Goal: Transaction & Acquisition: Purchase product/service

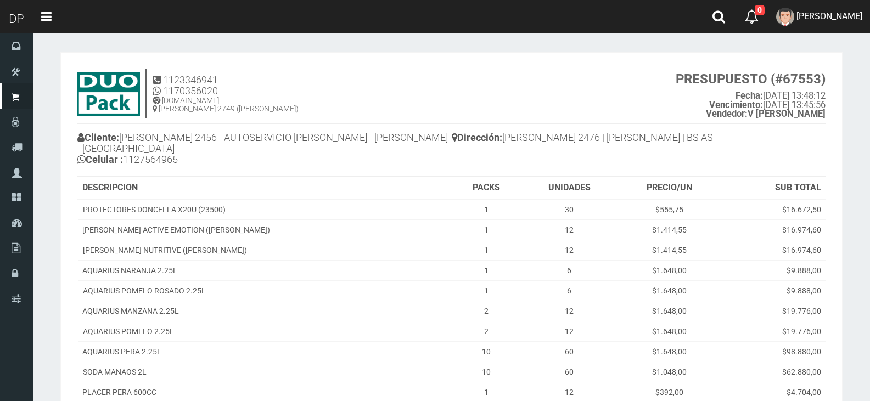
scroll to position [235, 0]
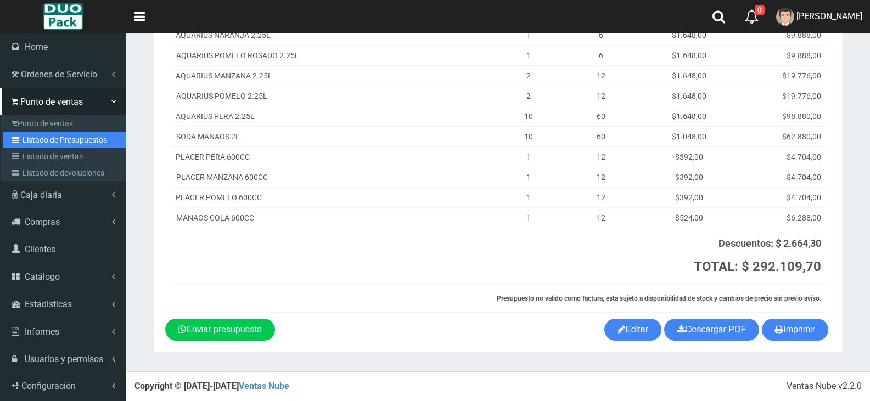
click at [62, 133] on link "Listado de Presupuestos" at bounding box center [64, 140] width 122 height 16
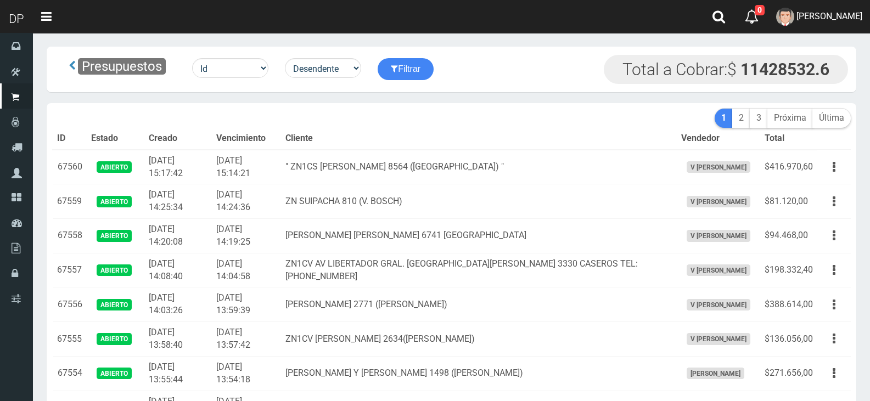
scroll to position [5058, 0]
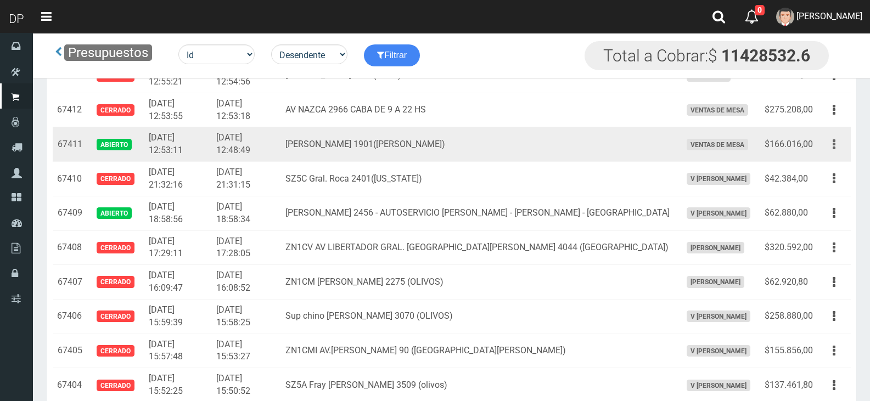
click at [831, 147] on button "button" at bounding box center [834, 144] width 25 height 19
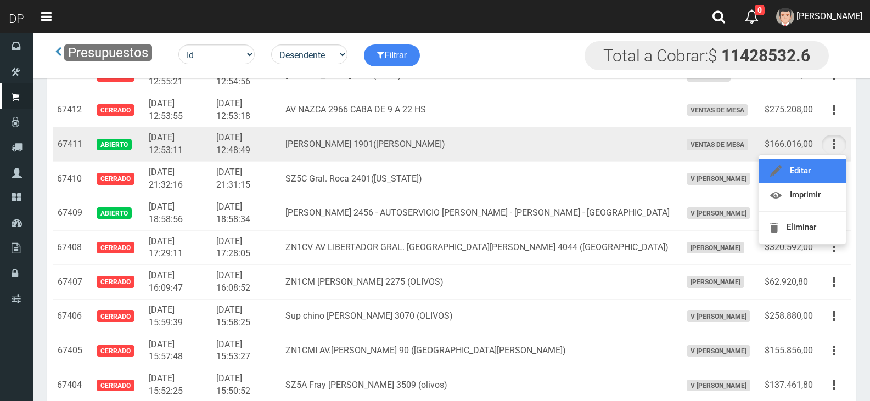
click at [825, 176] on link "Editar" at bounding box center [802, 171] width 87 height 24
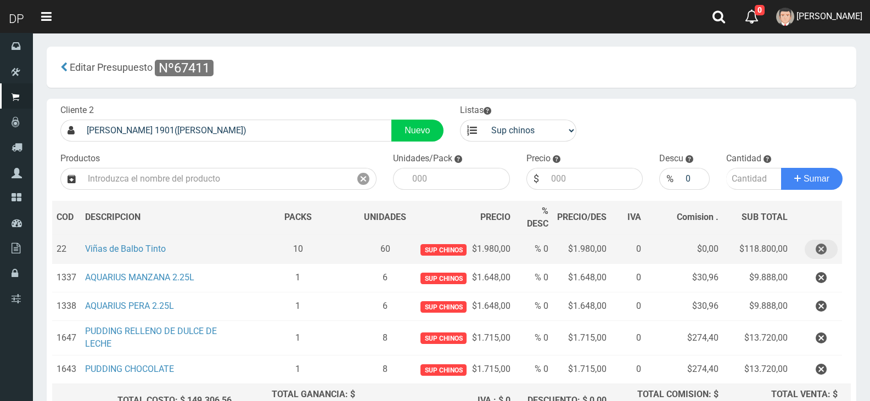
click at [824, 250] on icon "button" at bounding box center [821, 249] width 11 height 19
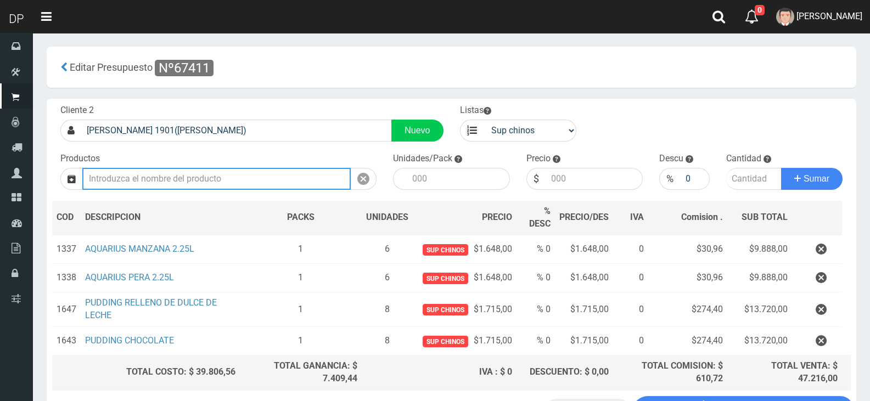
click at [239, 175] on input "text" at bounding box center [216, 179] width 268 height 22
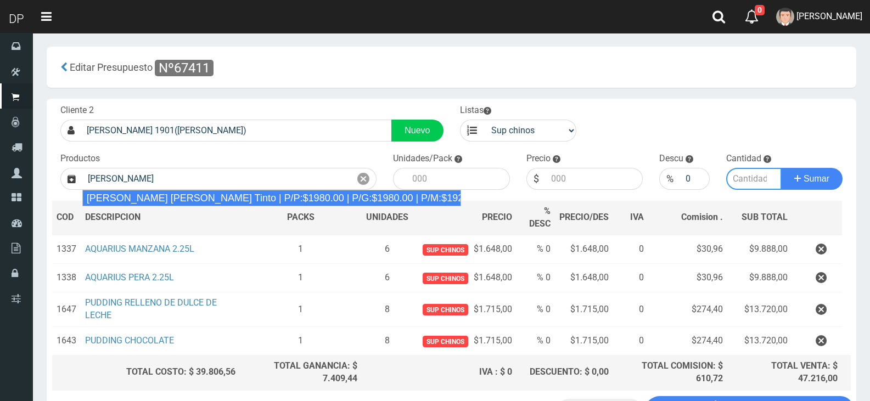
type input "Viñas de Balbo Tinto | P/P:$1980.00 | P/G:$1980.00 | P/M:$1920.00 | Stock:-20065"
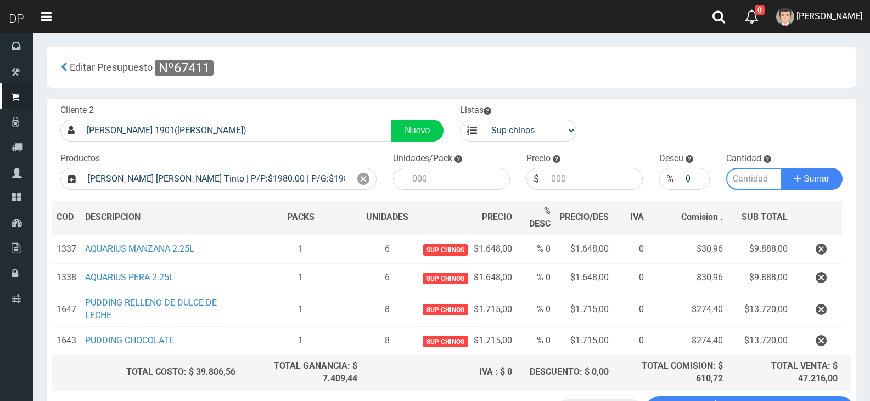
type input "6"
type input "1980.00"
click at [758, 183] on input "number" at bounding box center [754, 179] width 56 height 22
type input "5"
click at [781, 168] on button "Sumar" at bounding box center [811, 179] width 61 height 22
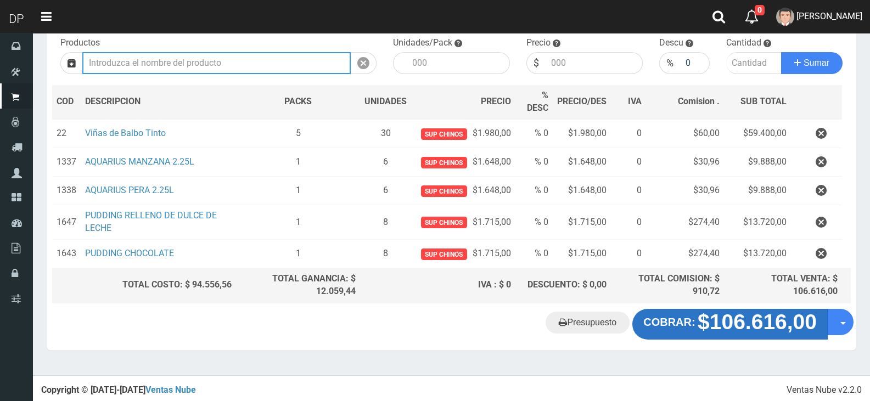
scroll to position [116, 0]
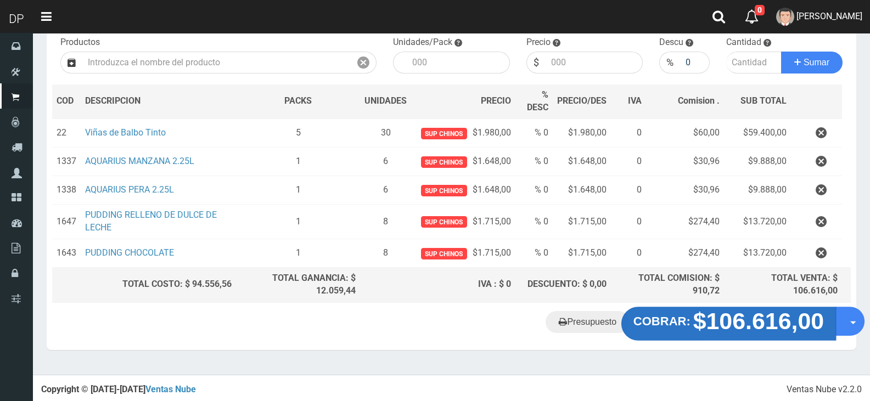
click at [761, 323] on strong "$106.616,00" at bounding box center [758, 321] width 131 height 26
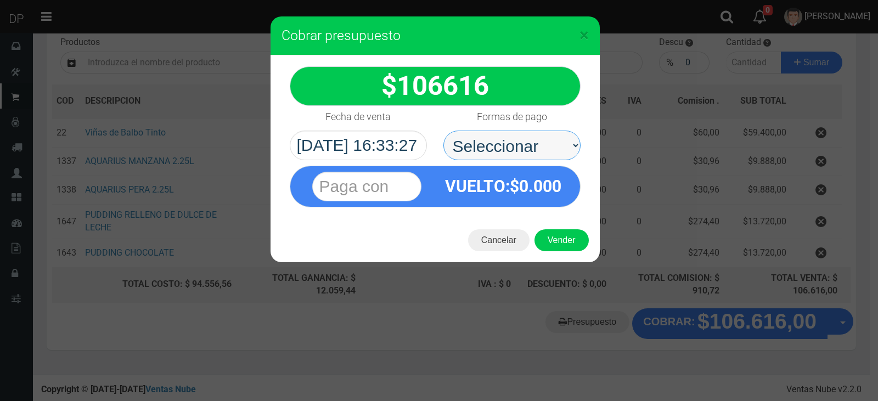
click at [537, 147] on select "Seleccionar Efectivo Tarjeta de Crédito Depósito Débito" at bounding box center [511, 146] width 137 height 30
select select "Efectivo"
click at [443, 131] on select "Seleccionar Efectivo Tarjeta de Crédito Depósito Débito" at bounding box center [511, 146] width 137 height 30
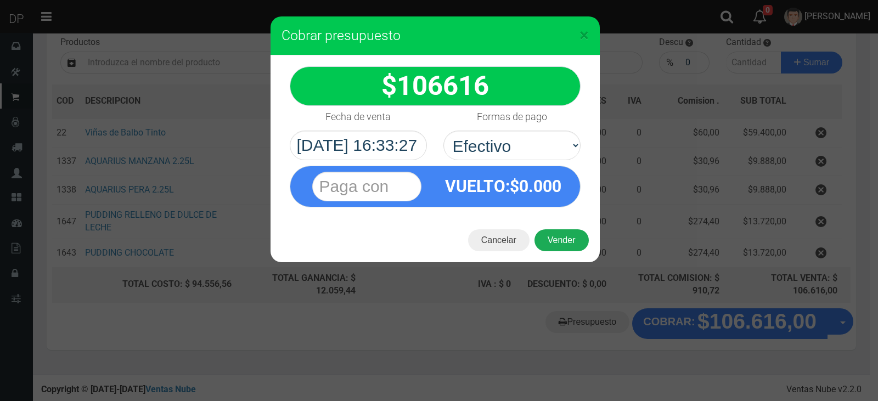
click at [571, 232] on button "Vender" at bounding box center [562, 240] width 54 height 22
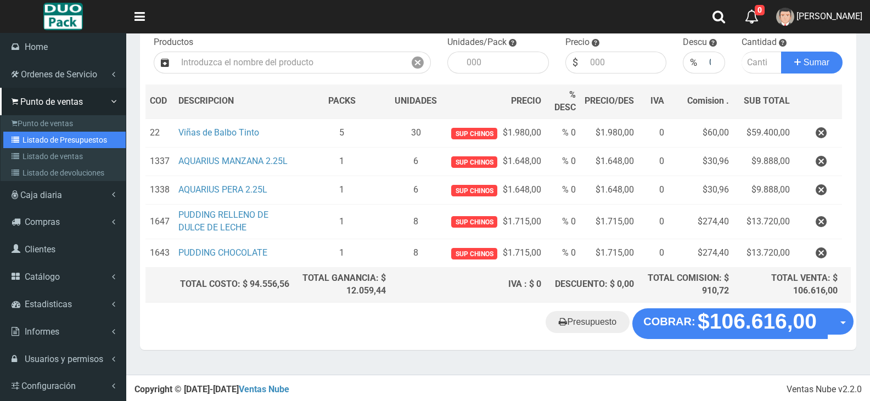
click at [67, 137] on link "Listado de Presupuestos" at bounding box center [64, 140] width 122 height 16
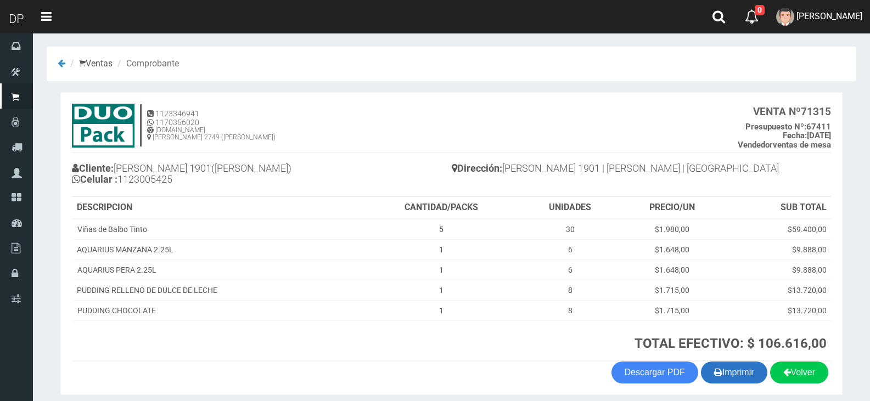
click at [742, 364] on button "Imprimir" at bounding box center [734, 373] width 66 height 22
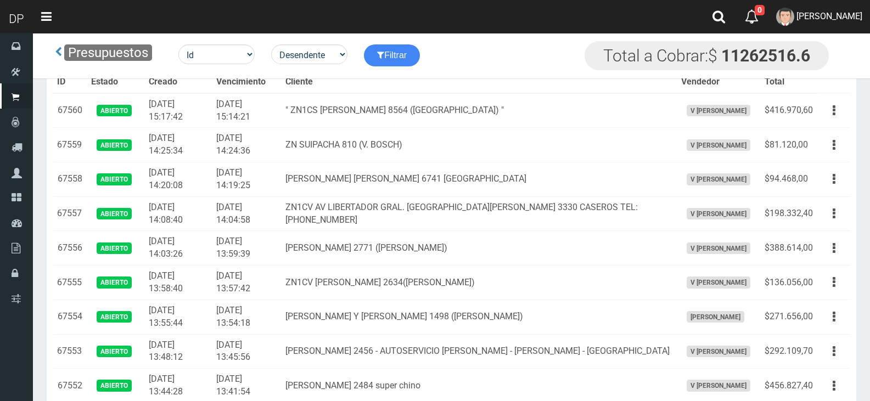
scroll to position [310, 0]
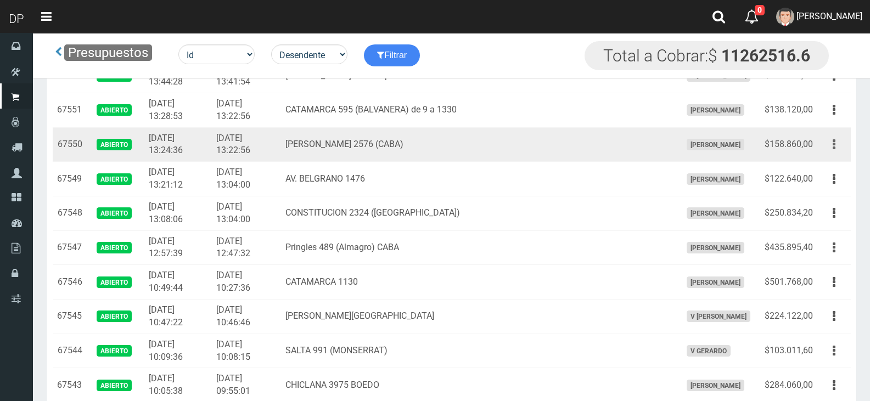
click at [835, 142] on icon "button" at bounding box center [834, 144] width 3 height 19
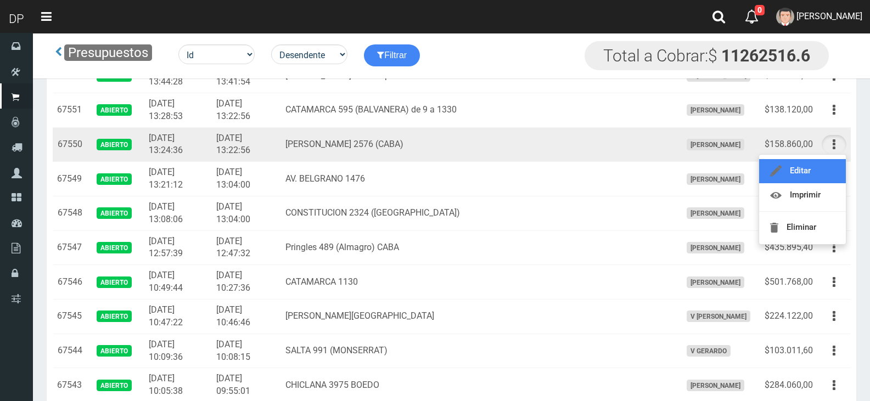
click at [822, 171] on link "Editar" at bounding box center [802, 171] width 87 height 24
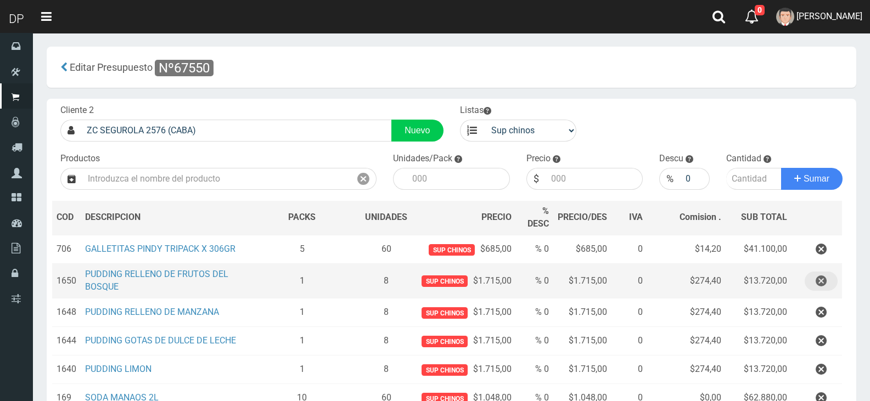
click at [822, 278] on icon "button" at bounding box center [821, 281] width 11 height 19
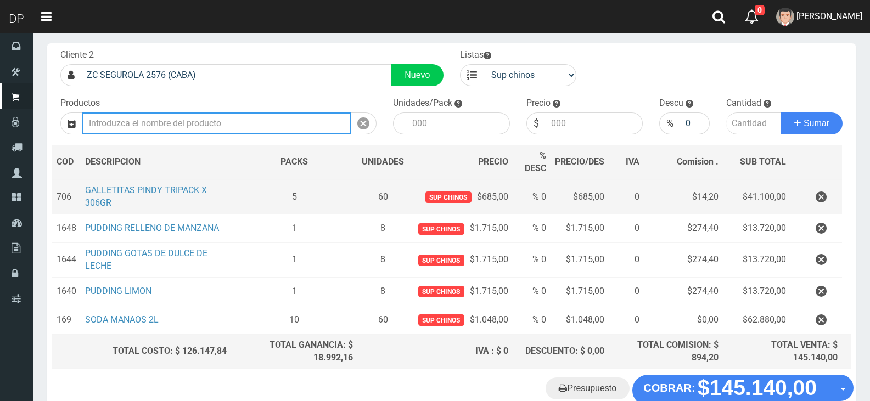
scroll to position [122, 0]
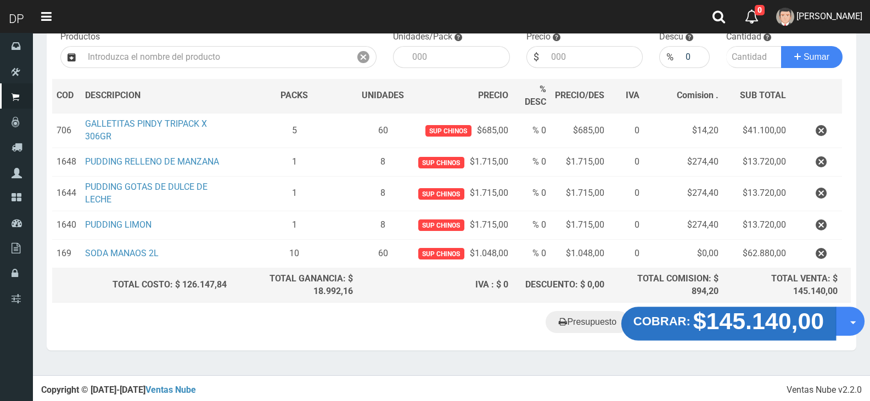
click at [669, 314] on button "COBRAR: $145.140,00" at bounding box center [728, 324] width 215 height 34
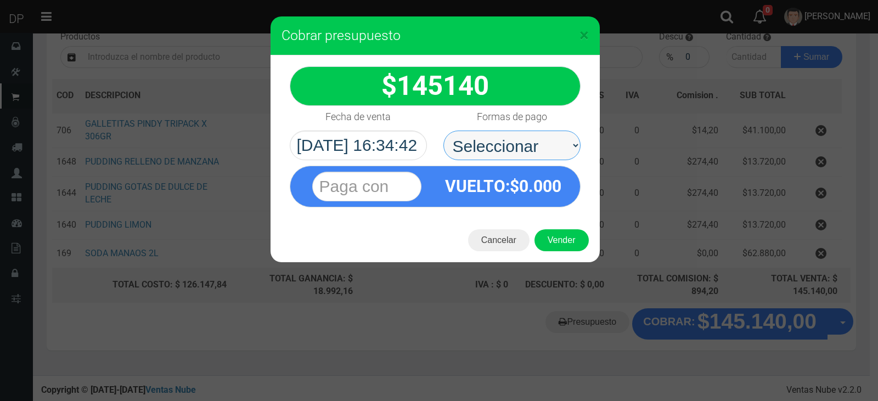
click at [522, 145] on select "Seleccionar Efectivo Tarjeta de Crédito Depósito Débito" at bounding box center [511, 146] width 137 height 30
select select "Efectivo"
click at [443, 131] on select "Seleccionar Efectivo Tarjeta de Crédito Depósito Débito" at bounding box center [511, 146] width 137 height 30
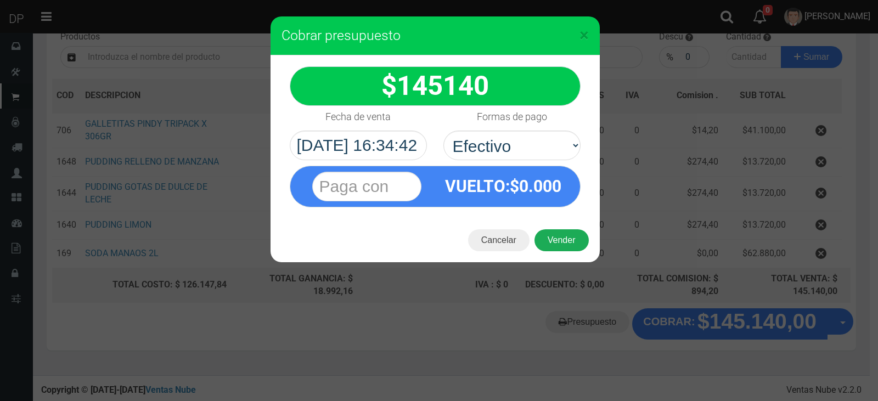
click at [571, 248] on button "Vender" at bounding box center [562, 240] width 54 height 22
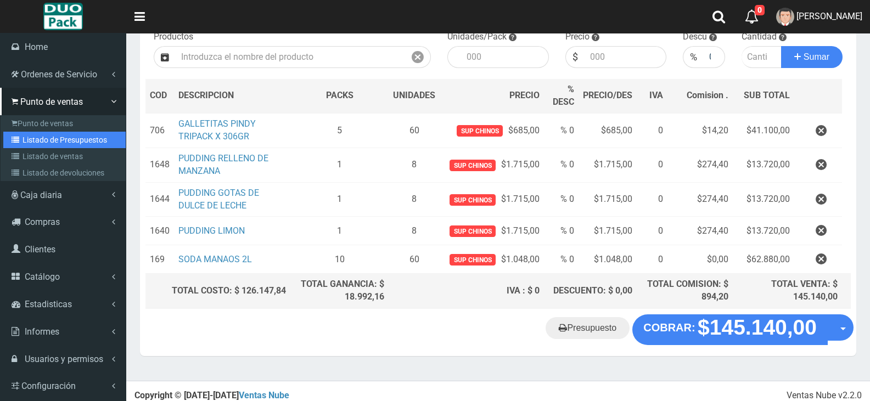
click at [91, 136] on link "Listado de Presupuestos" at bounding box center [64, 140] width 122 height 16
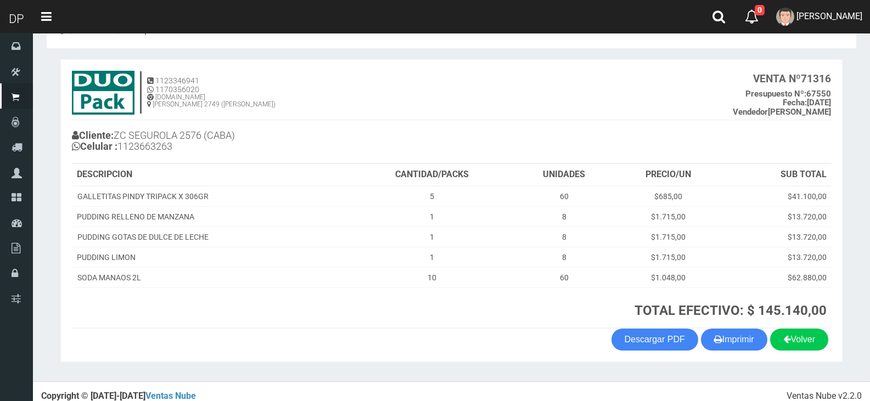
scroll to position [43, 0]
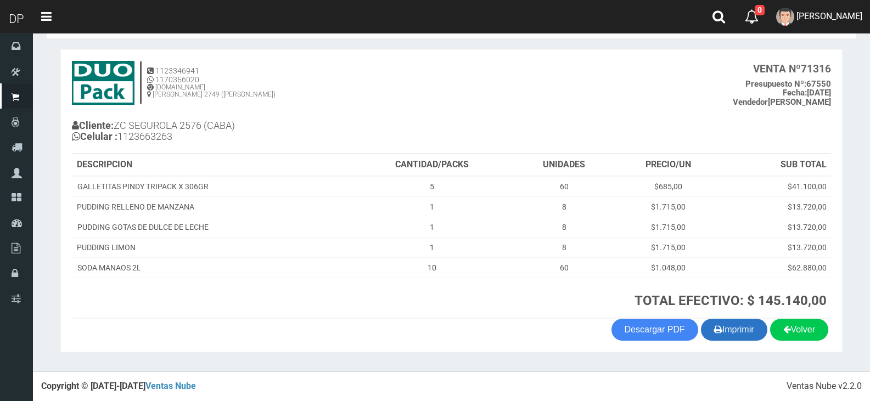
click at [739, 336] on button "Imprimir" at bounding box center [734, 330] width 66 height 22
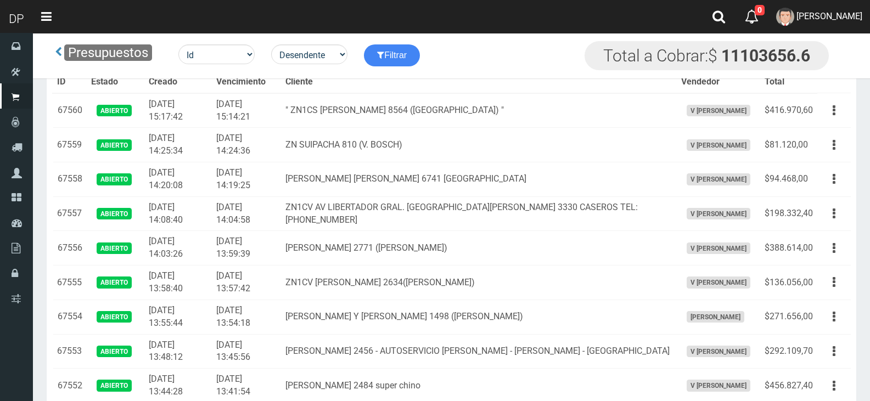
scroll to position [345, 0]
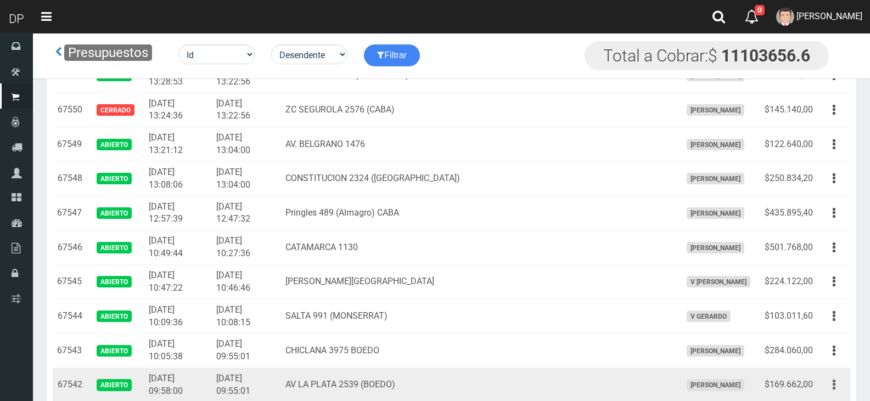
click at [832, 381] on button "button" at bounding box center [834, 384] width 25 height 19
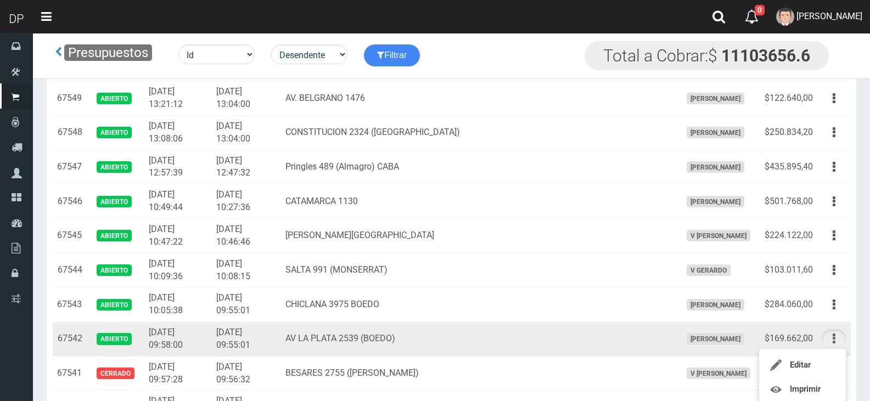
scroll to position [454, 0]
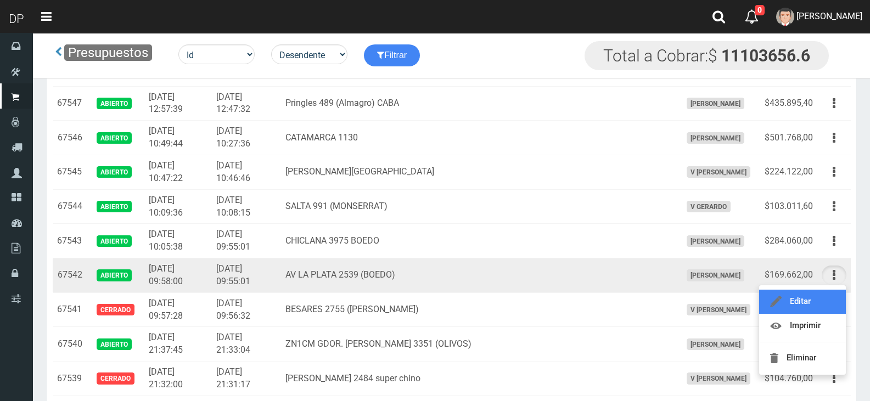
click at [819, 301] on link "Editar" at bounding box center [802, 302] width 87 height 24
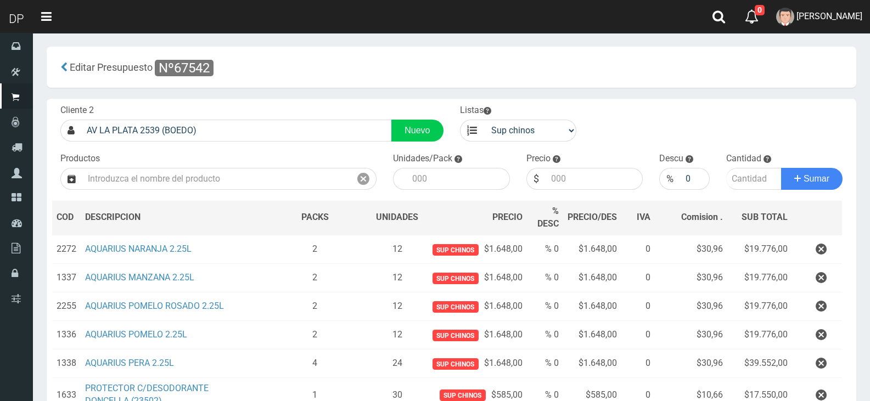
scroll to position [165, 0]
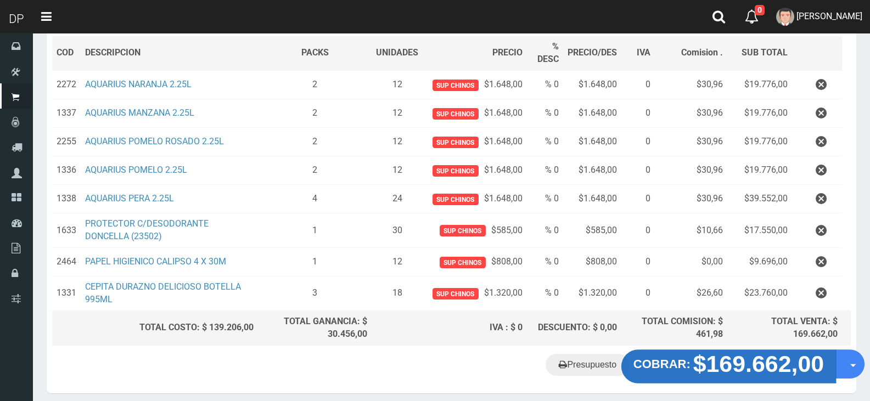
click at [727, 359] on strong "$169.662,00" at bounding box center [758, 364] width 131 height 26
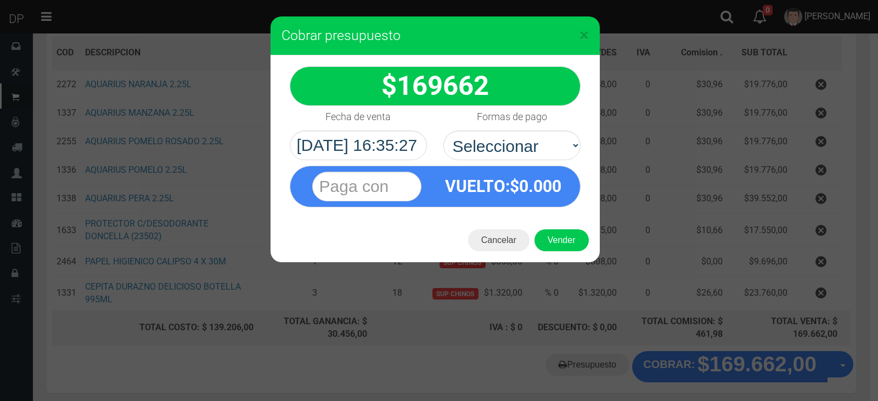
select select "Efectivo"
click at [443, 131] on select "Seleccionar Efectivo Tarjeta de Crédito Depósito Débito" at bounding box center [511, 146] width 137 height 30
click at [561, 241] on button "Vender" at bounding box center [562, 240] width 54 height 22
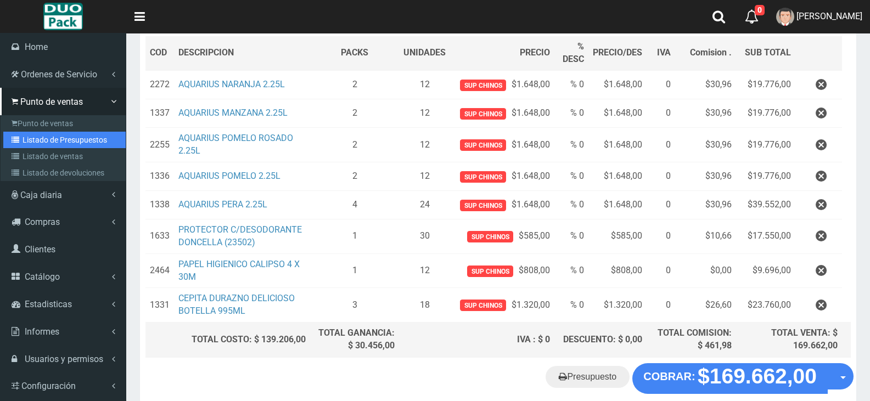
click at [65, 139] on link "Listado de Presupuestos" at bounding box center [64, 140] width 122 height 16
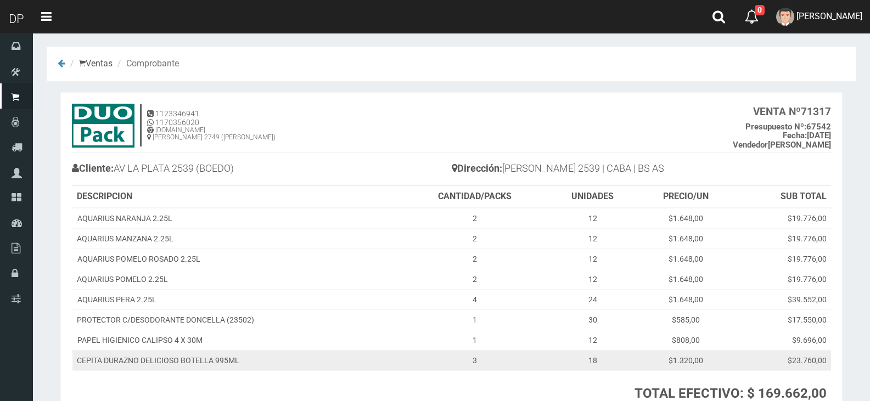
scroll to position [93, 0]
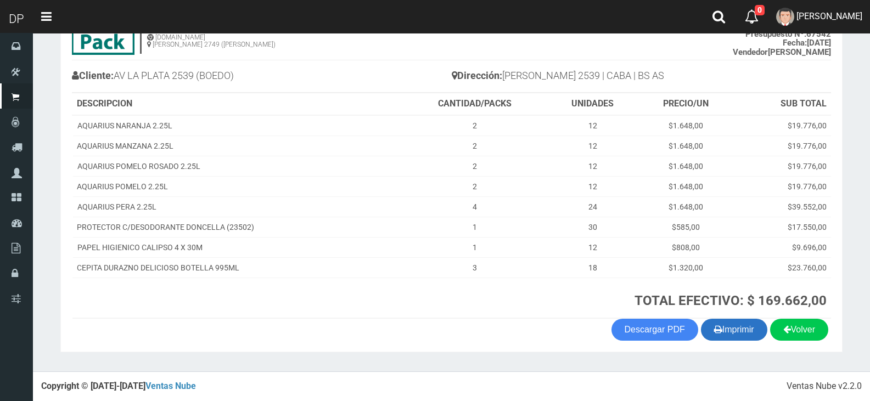
click at [755, 335] on button "Imprimir" at bounding box center [734, 330] width 66 height 22
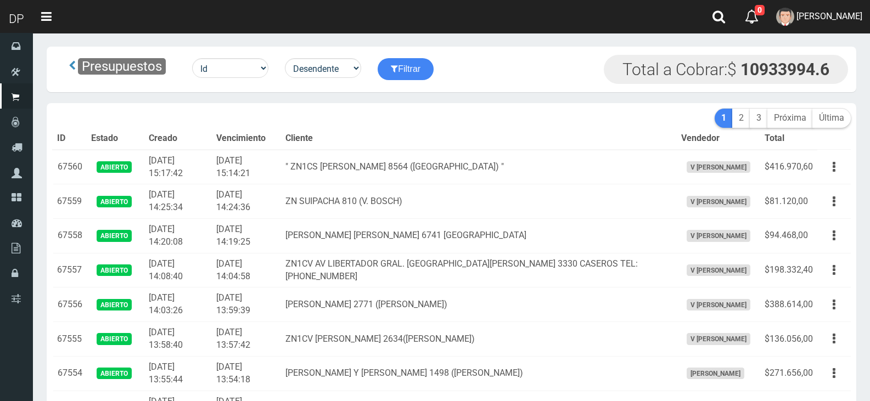
scroll to position [345, 0]
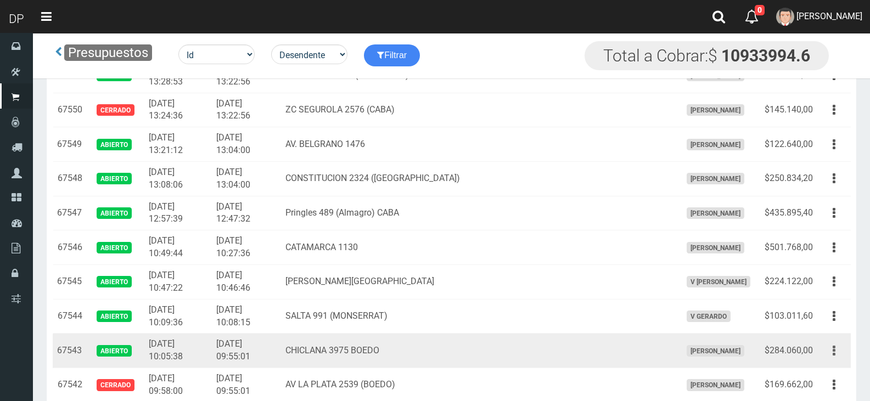
click at [832, 355] on button "button" at bounding box center [834, 350] width 25 height 19
click at [833, 375] on link "Editar" at bounding box center [802, 378] width 87 height 24
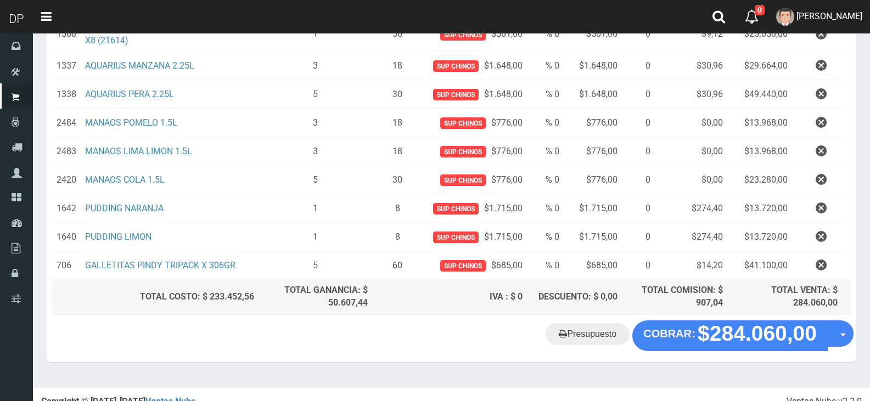
scroll to position [328, 0]
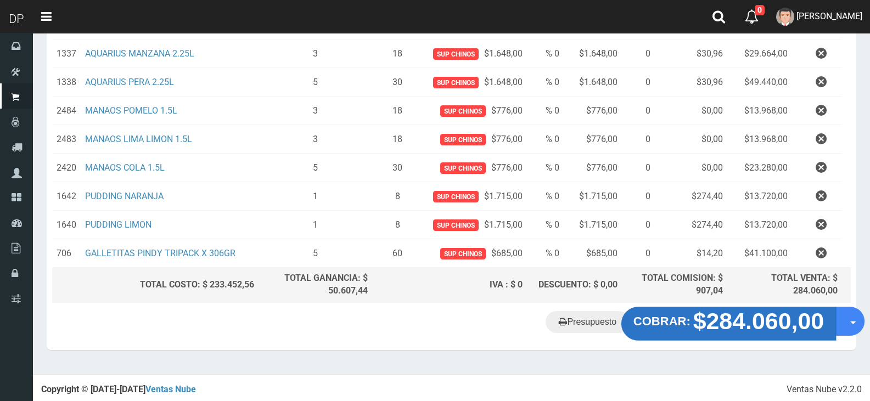
click at [735, 327] on strong "$284.060,00" at bounding box center [758, 321] width 131 height 26
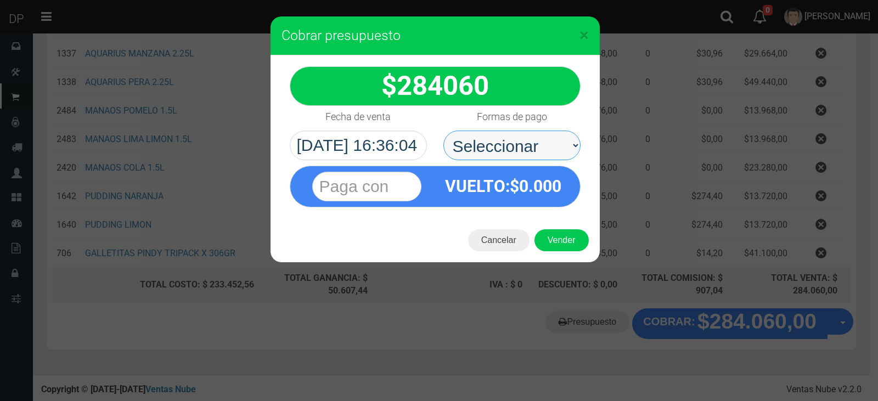
click at [481, 137] on select "Seleccionar Efectivo Tarjeta de Crédito Depósito Débito" at bounding box center [511, 146] width 137 height 30
select select "Efectivo"
click at [443, 131] on select "Seleccionar Efectivo Tarjeta de Crédito Depósito Débito" at bounding box center [511, 146] width 137 height 30
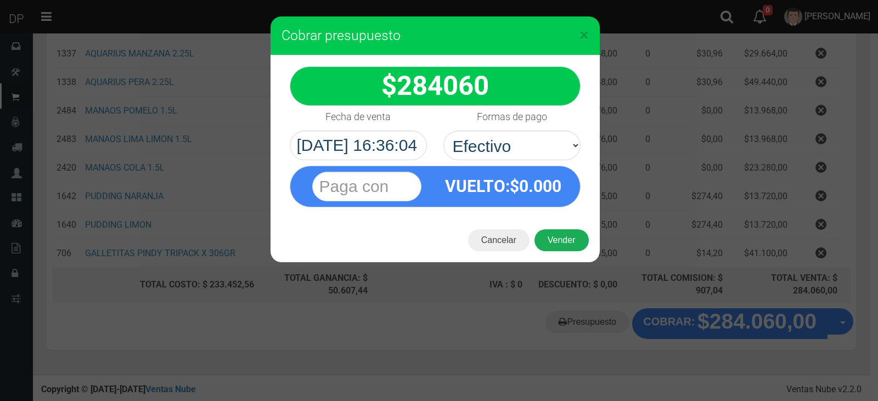
click at [568, 238] on button "Vender" at bounding box center [562, 240] width 54 height 22
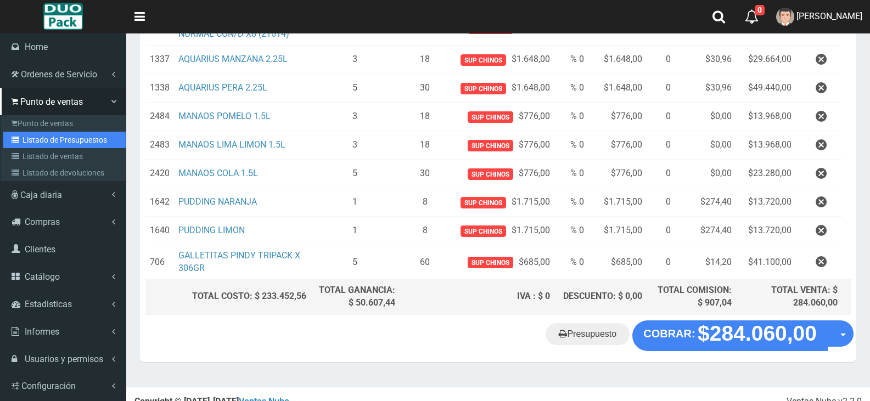
click at [56, 143] on link "Listado de Presupuestos" at bounding box center [64, 140] width 122 height 16
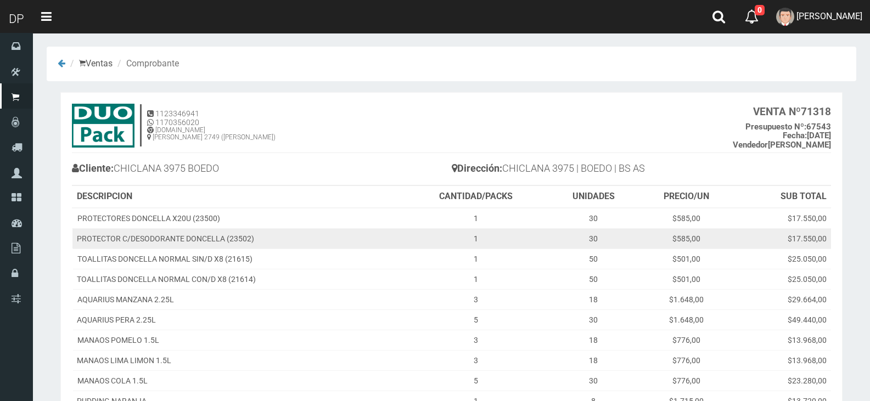
scroll to position [174, 0]
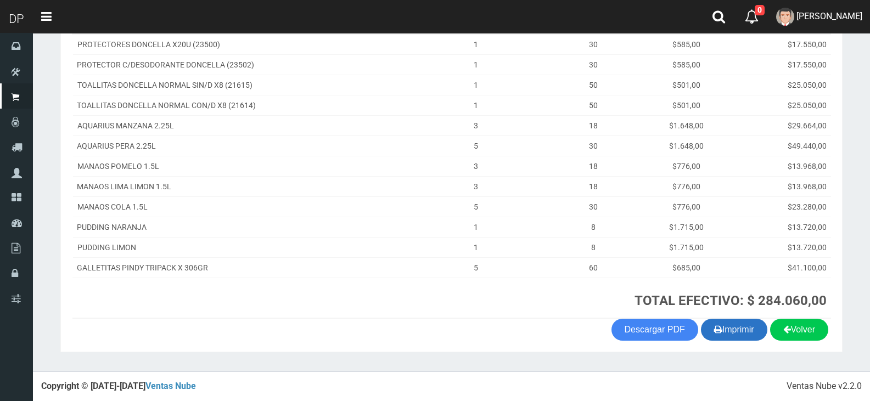
click at [734, 335] on button "Imprimir" at bounding box center [734, 330] width 66 height 22
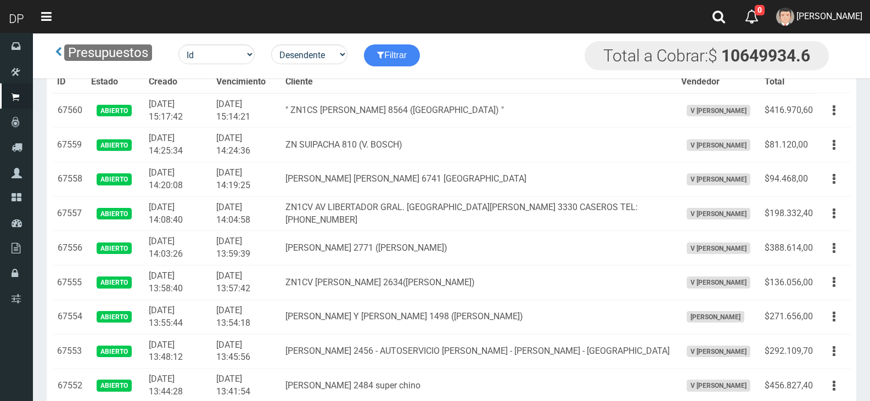
scroll to position [276, 0]
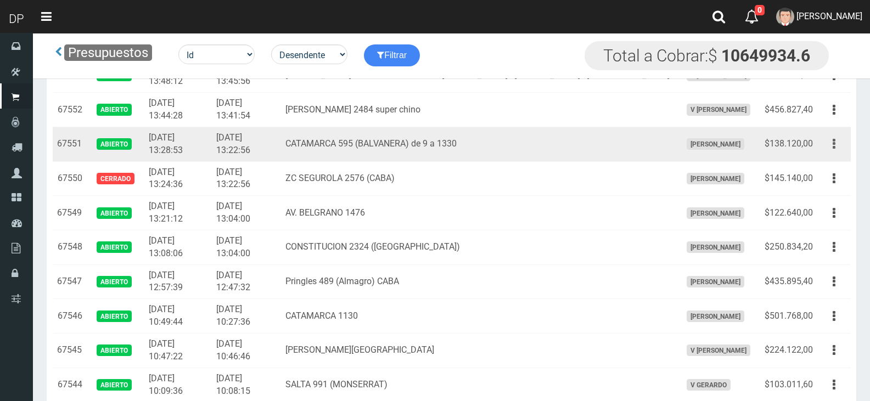
click at [837, 146] on button "button" at bounding box center [834, 143] width 25 height 19
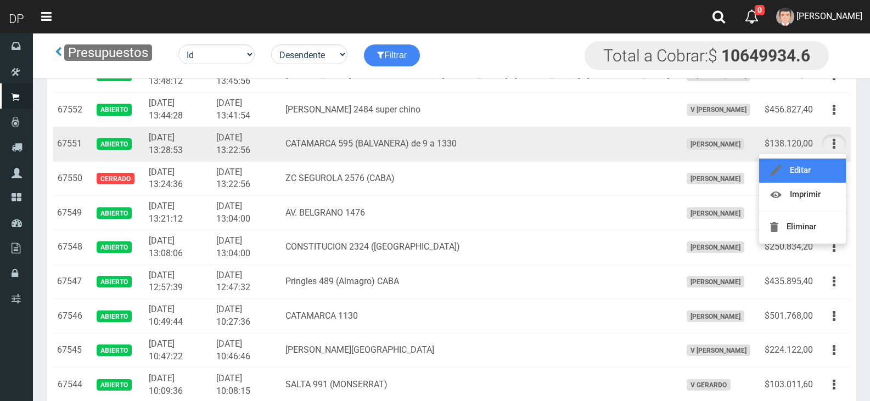
click at [822, 170] on link "Editar" at bounding box center [802, 171] width 87 height 24
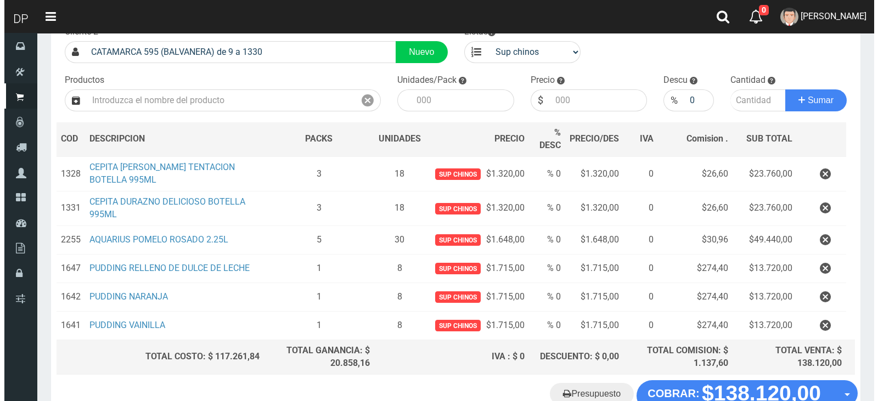
scroll to position [156, 0]
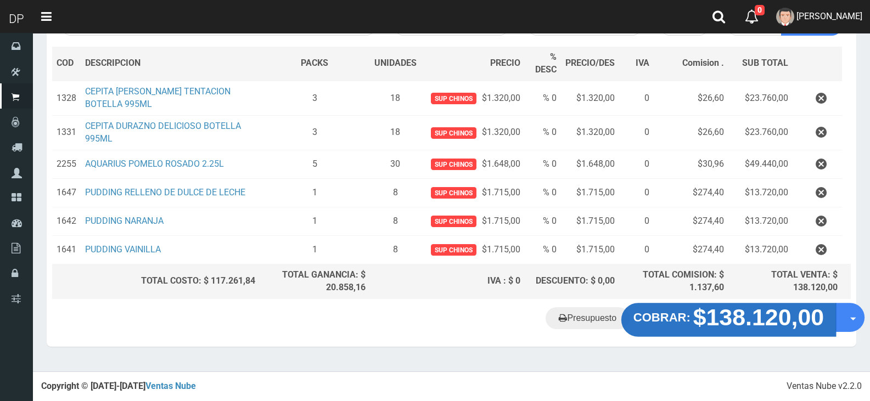
click at [753, 315] on strong "$138.120,00" at bounding box center [758, 318] width 131 height 26
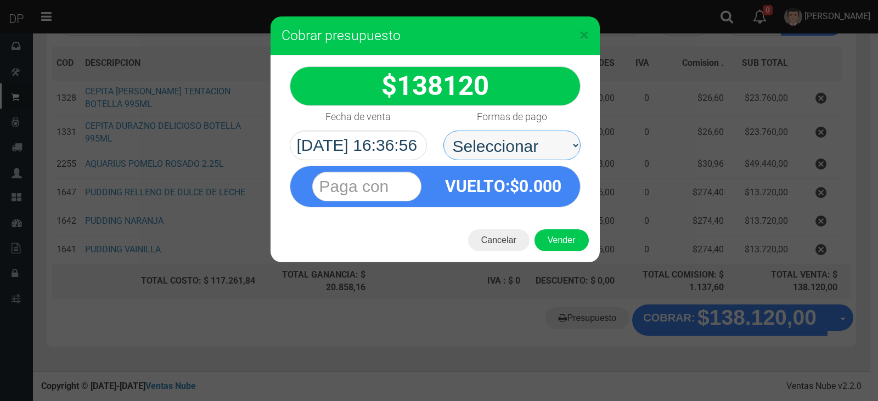
drag, startPoint x: 530, startPoint y: 150, endPoint x: 529, endPoint y: 158, distance: 7.2
click at [530, 151] on select "Seleccionar Efectivo Tarjeta de Crédito Depósito Débito" at bounding box center [511, 146] width 137 height 30
select select "Efectivo"
click at [443, 131] on select "Seleccionar Efectivo Tarjeta de Crédito Depósito Débito" at bounding box center [511, 146] width 137 height 30
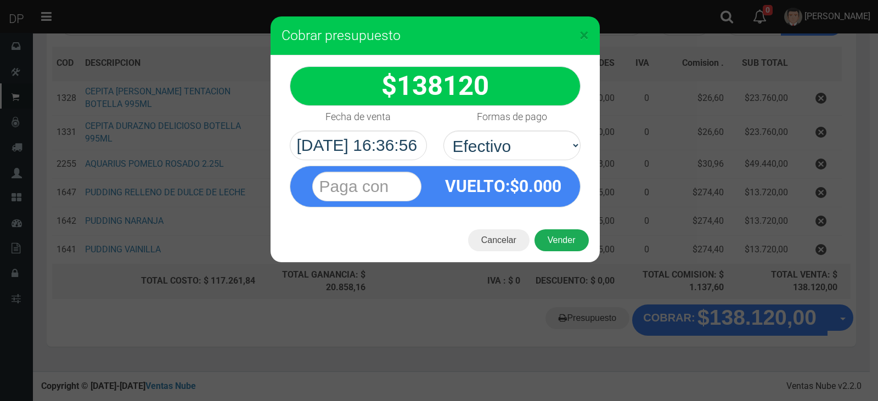
click at [561, 240] on button "Vender" at bounding box center [562, 240] width 54 height 22
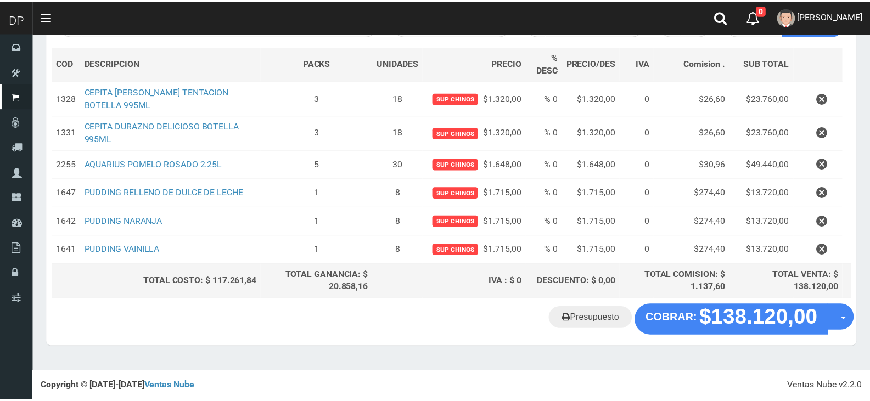
scroll to position [150, 0]
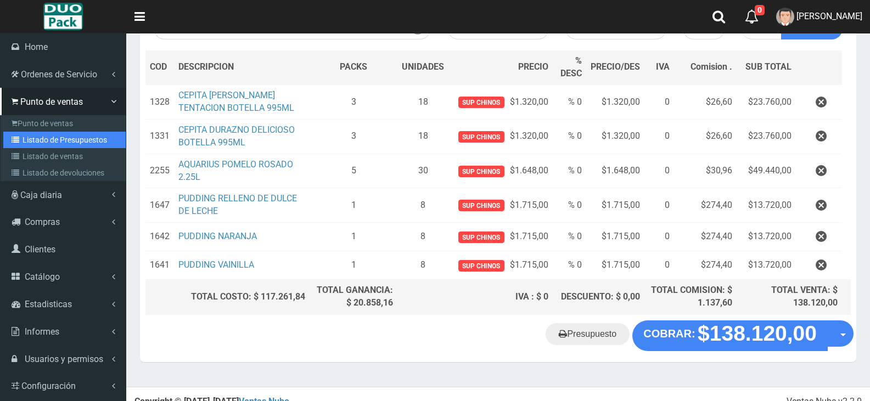
click at [59, 143] on link "Listado de Presupuestos" at bounding box center [64, 140] width 122 height 16
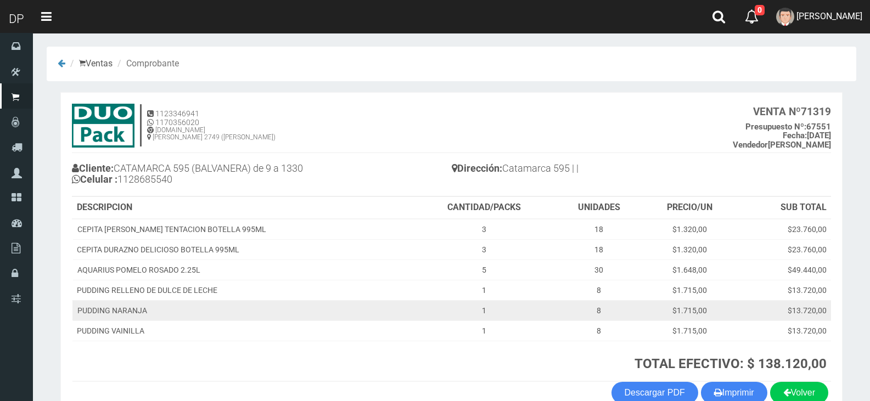
scroll to position [63, 0]
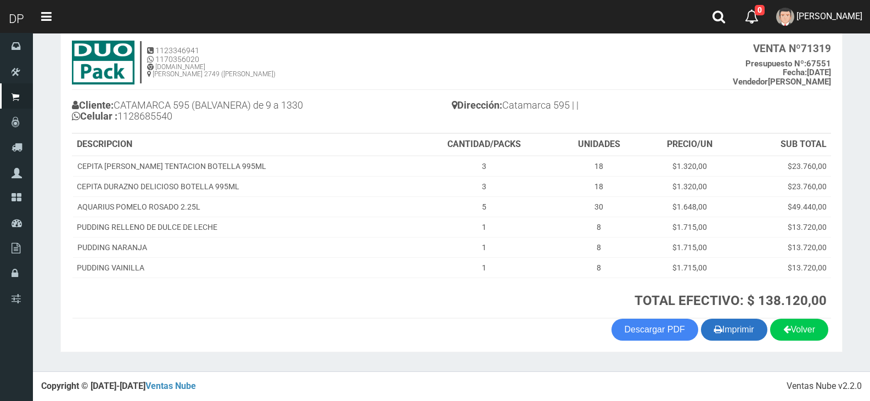
click at [754, 325] on button "Imprimir" at bounding box center [734, 330] width 66 height 22
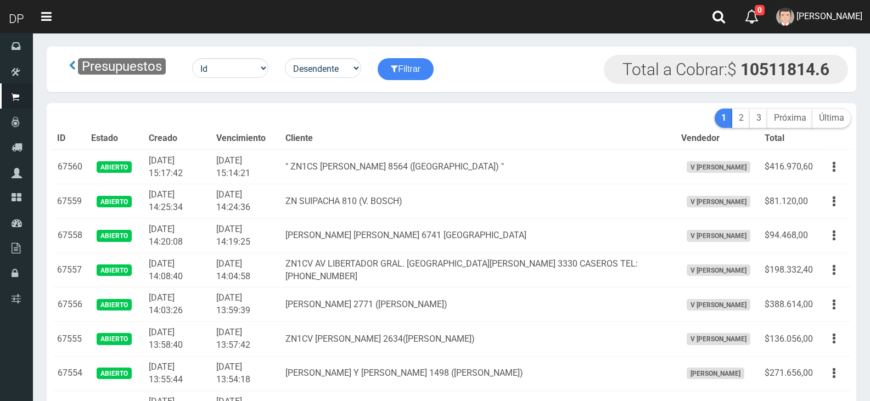
scroll to position [345, 0]
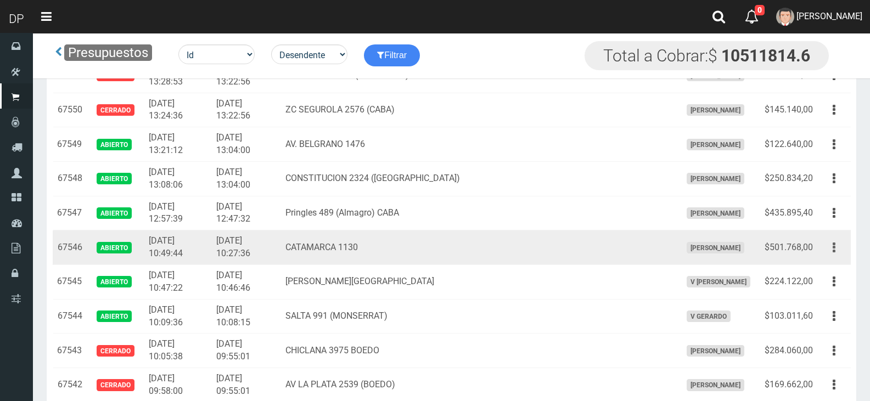
click at [833, 250] on icon "button" at bounding box center [834, 247] width 3 height 19
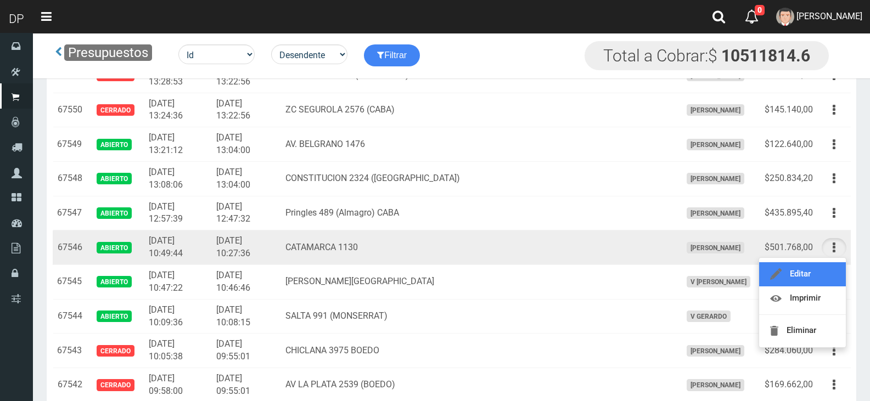
click at [806, 276] on link "Editar" at bounding box center [802, 274] width 87 height 24
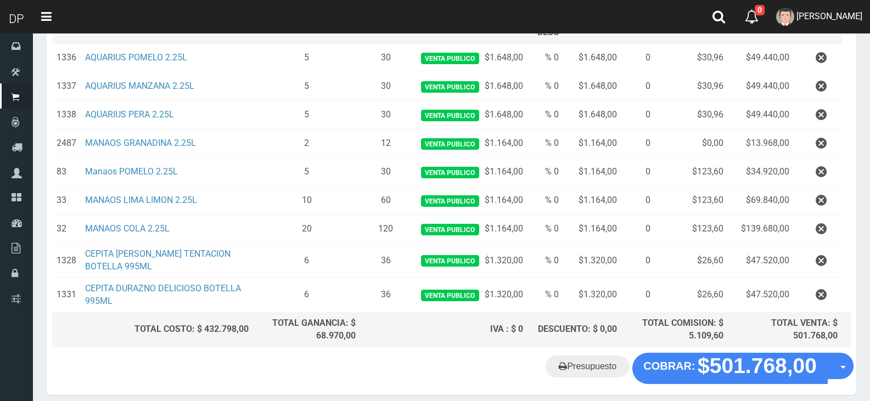
scroll to position [236, 0]
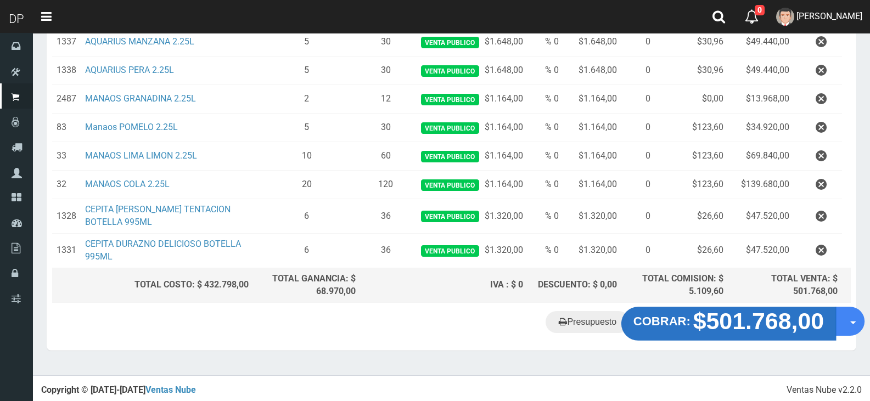
click at [766, 329] on strong "$501.768,00" at bounding box center [758, 321] width 131 height 26
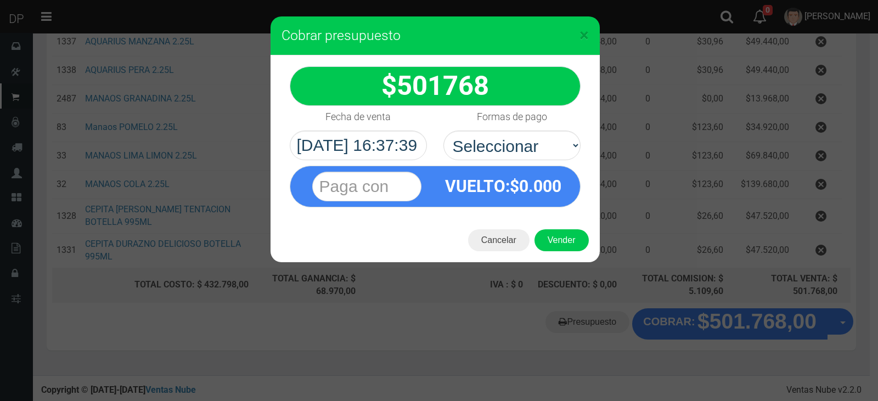
click at [561, 139] on select "Seleccionar Efectivo Tarjeta de Crédito Depósito Débito" at bounding box center [511, 146] width 137 height 30
select select "Efectivo"
click at [443, 131] on select "Seleccionar Efectivo Tarjeta de Crédito Depósito Débito" at bounding box center [511, 146] width 137 height 30
click at [568, 237] on button "Vender" at bounding box center [562, 240] width 54 height 22
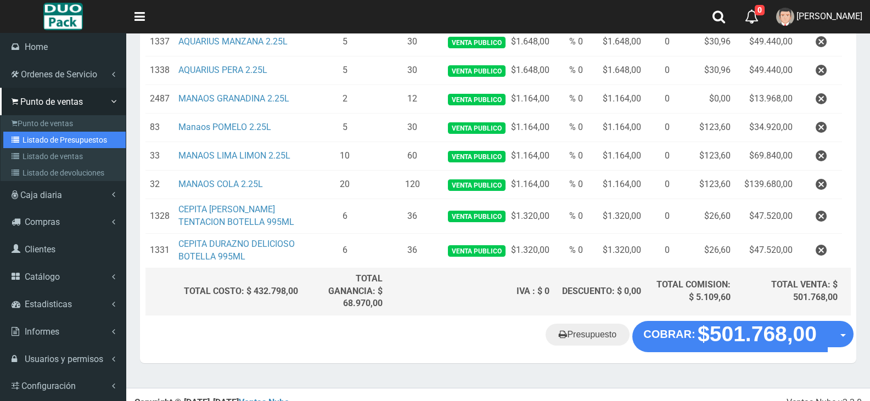
click at [66, 140] on link "Listado de Presupuestos" at bounding box center [64, 140] width 122 height 16
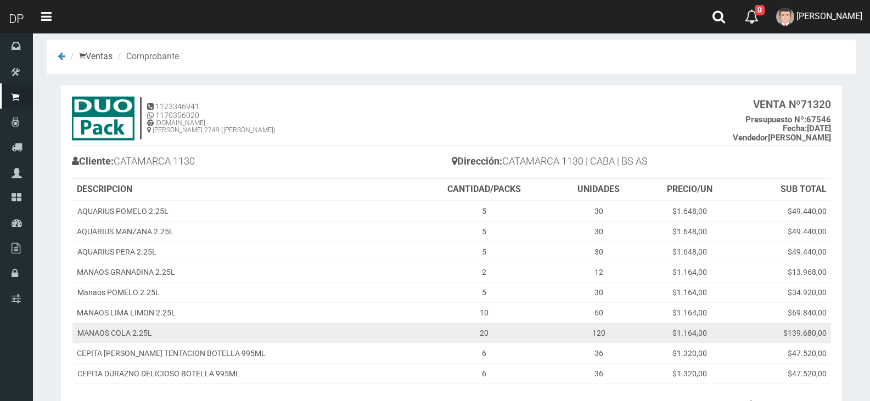
scroll to position [113, 0]
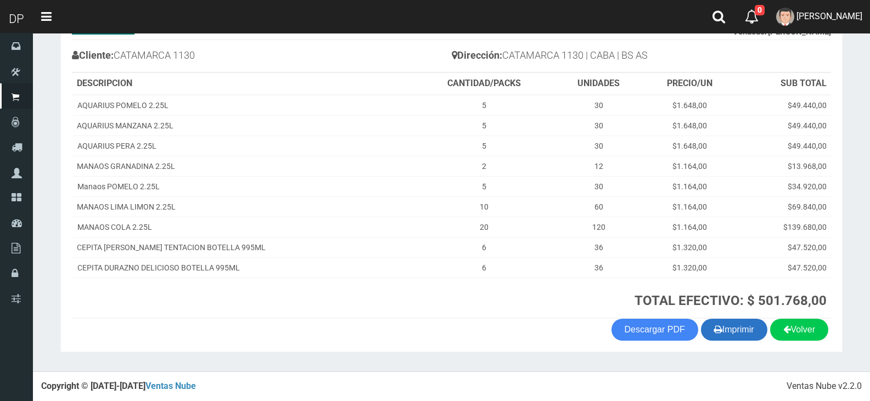
click at [740, 334] on button "Imprimir" at bounding box center [734, 330] width 66 height 22
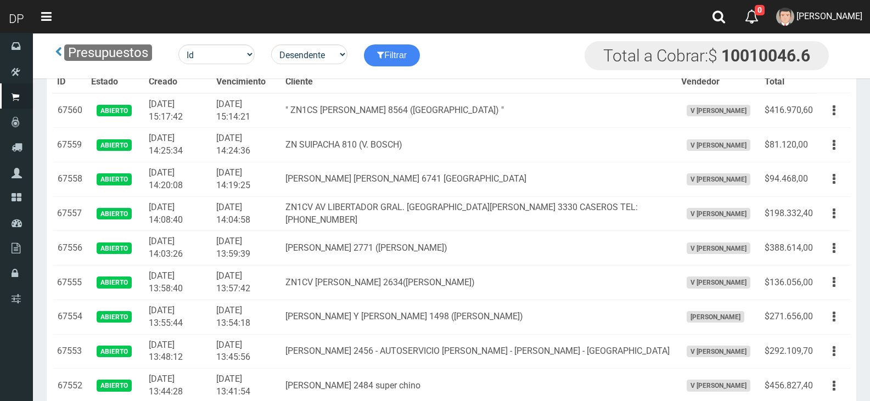
scroll to position [345, 0]
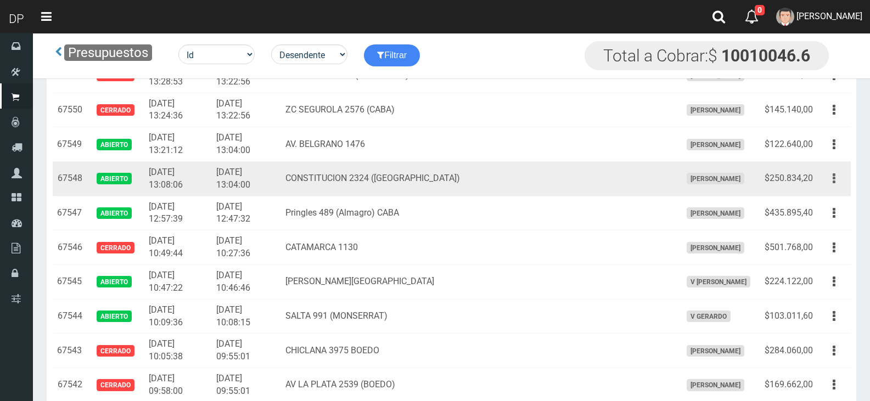
click at [839, 177] on button "button" at bounding box center [834, 178] width 25 height 19
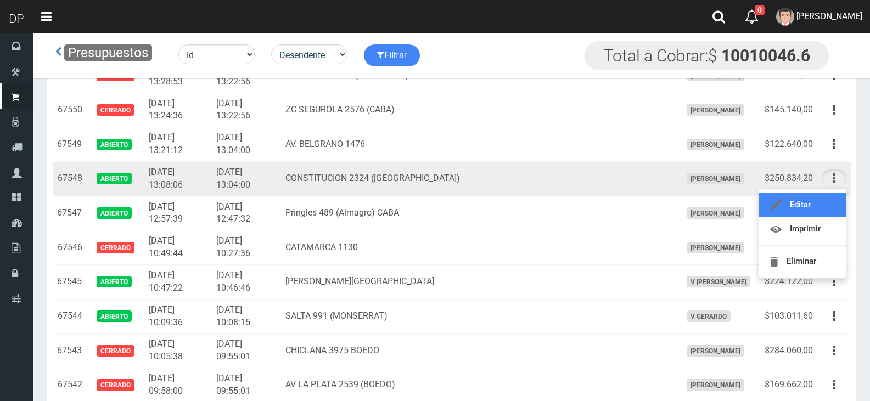
click at [816, 205] on link "Editar" at bounding box center [802, 205] width 87 height 24
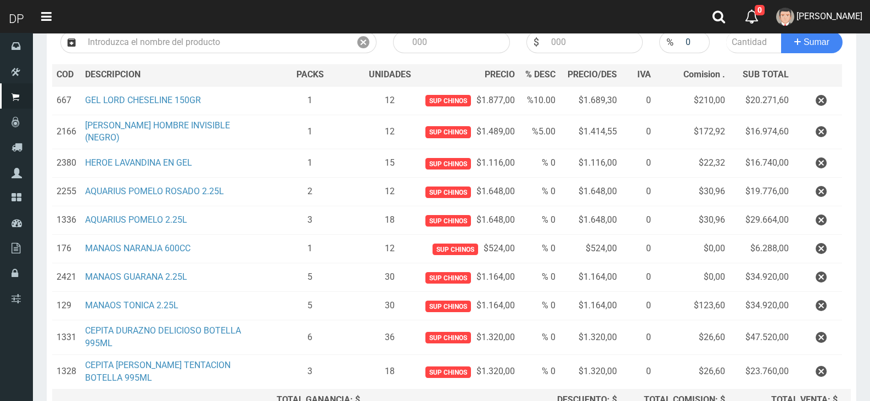
scroll to position [258, 0]
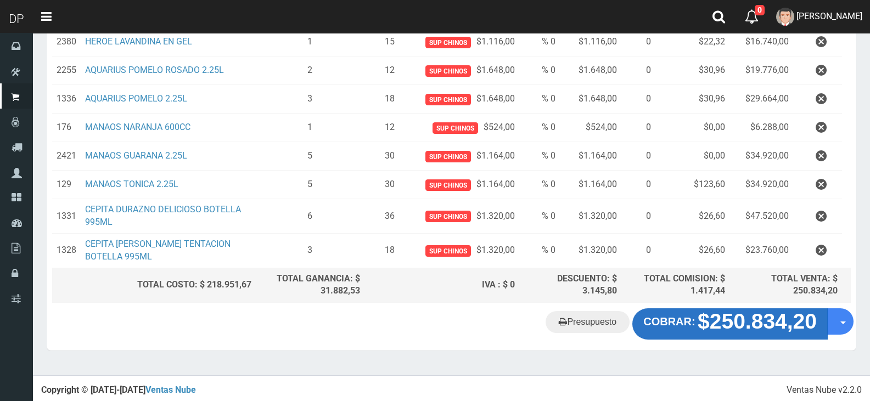
click at [736, 324] on strong "$250.834,20" at bounding box center [757, 322] width 119 height 24
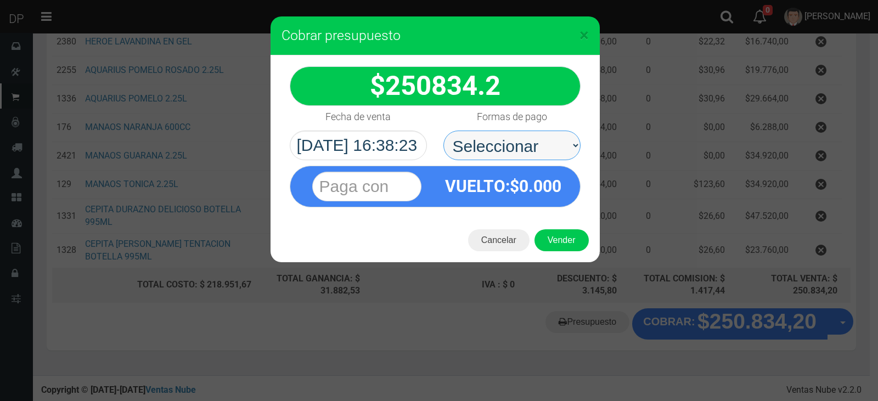
drag, startPoint x: 543, startPoint y: 150, endPoint x: 543, endPoint y: 158, distance: 7.7
click at [543, 150] on select "Seleccionar Efectivo Tarjeta de Crédito Depósito Débito" at bounding box center [511, 146] width 137 height 30
select select "Efectivo"
click at [443, 131] on select "Seleccionar Efectivo Tarjeta de Crédito Depósito Débito" at bounding box center [511, 146] width 137 height 30
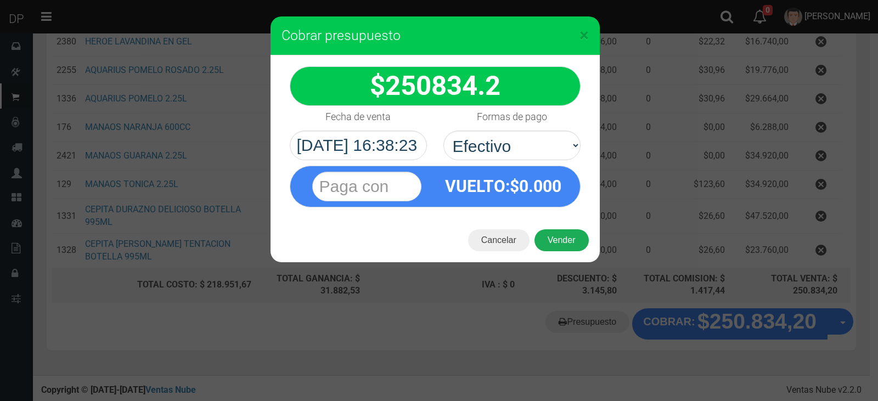
click at [568, 237] on button "Vender" at bounding box center [562, 240] width 54 height 22
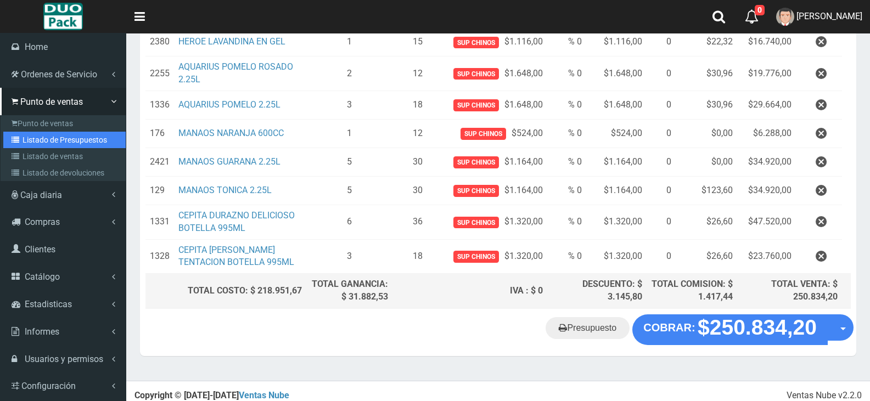
click at [56, 142] on link "Listado de Presupuestos" at bounding box center [64, 140] width 122 height 16
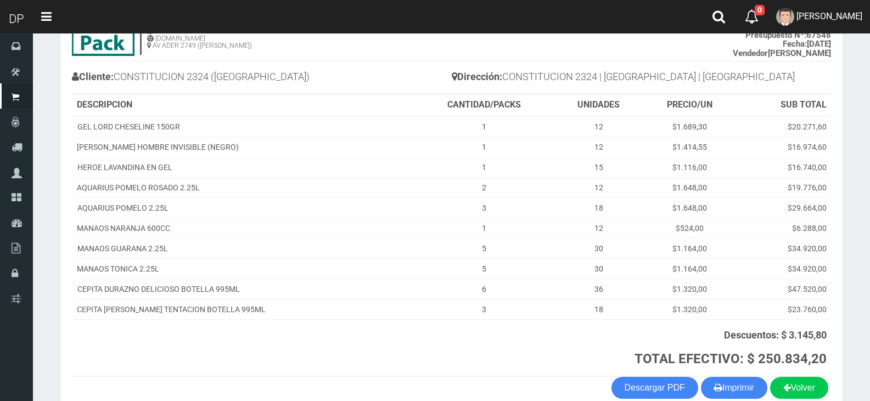
scroll to position [150, 0]
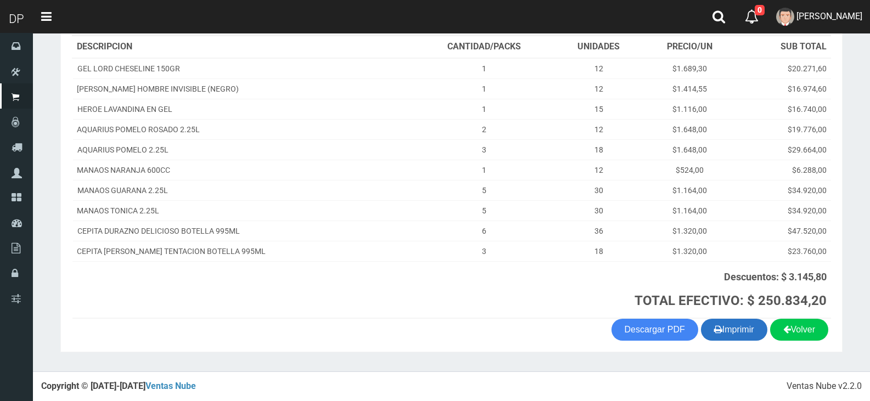
click at [736, 329] on button "Imprimir" at bounding box center [734, 330] width 66 height 22
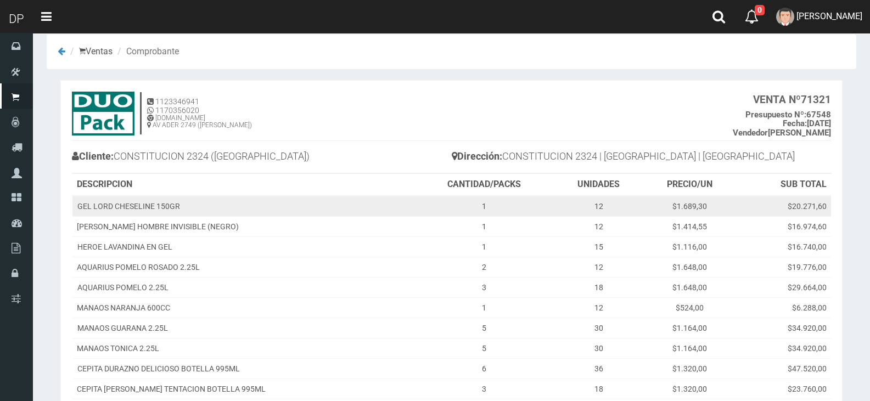
scroll to position [0, 0]
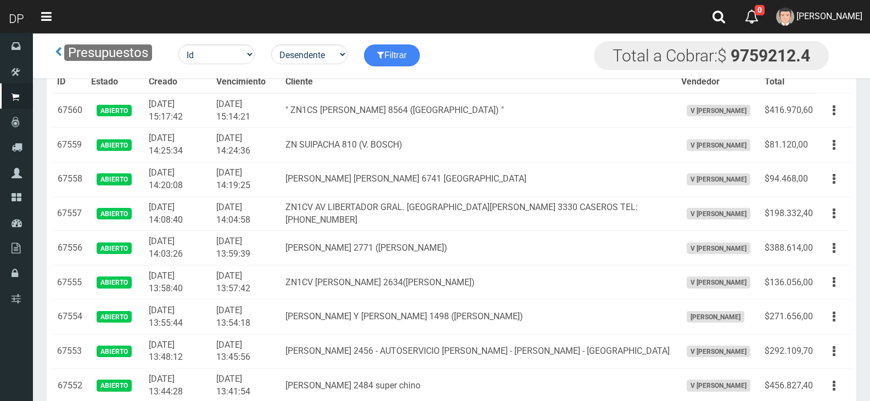
scroll to position [345, 0]
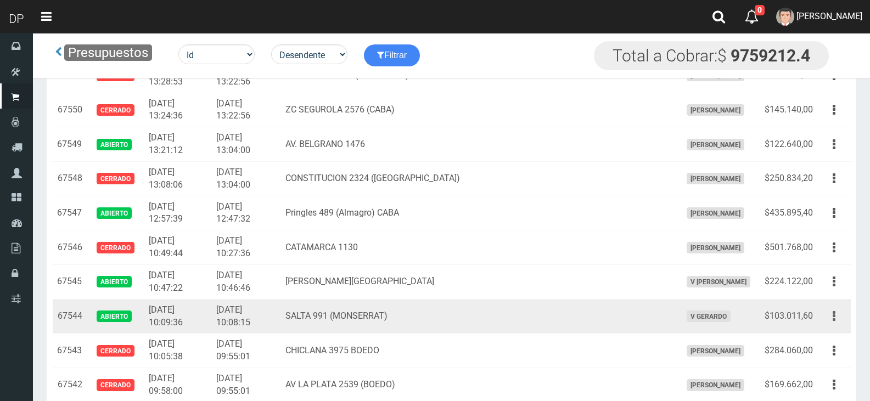
click at [836, 315] on button "button" at bounding box center [834, 316] width 25 height 19
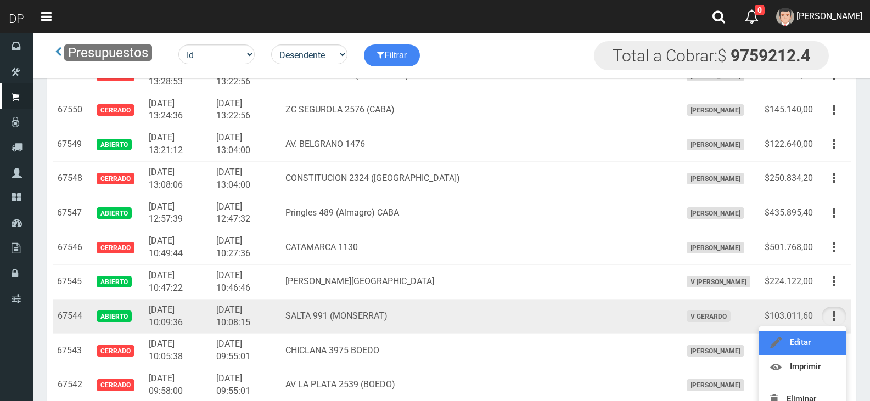
click at [823, 344] on link "Editar" at bounding box center [802, 343] width 87 height 24
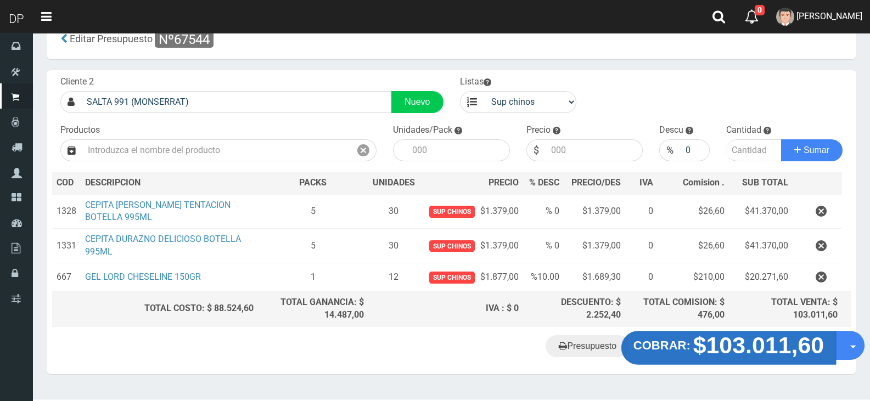
scroll to position [52, 0]
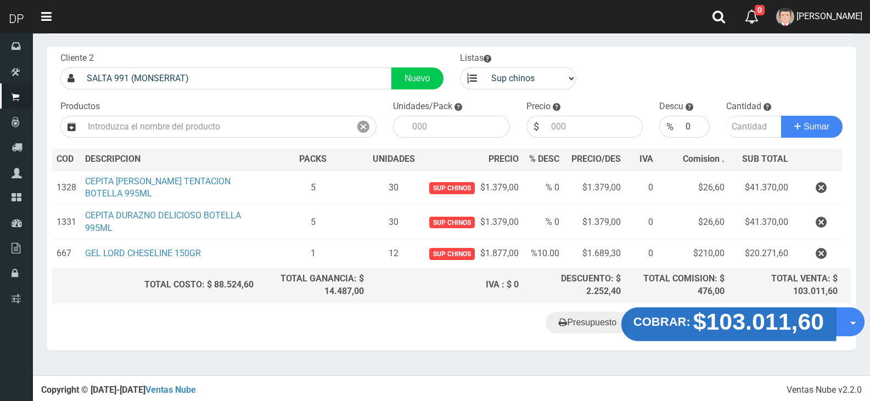
click at [727, 323] on strong "$103.011,60" at bounding box center [758, 321] width 131 height 26
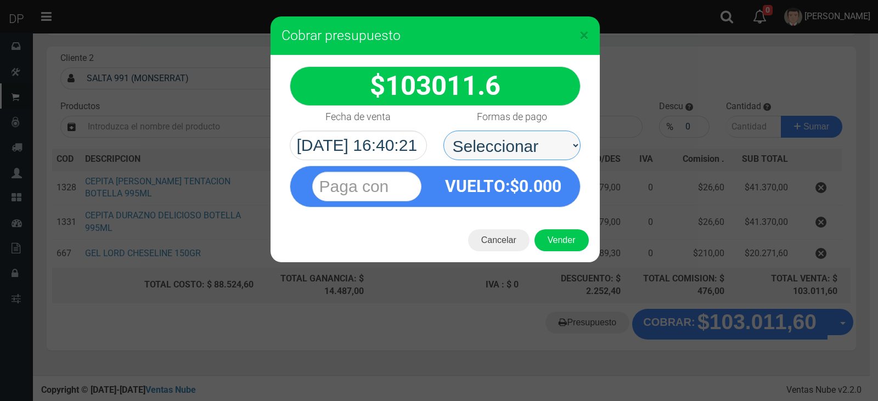
click at [527, 140] on select "Seleccionar Efectivo Tarjeta de Crédito Depósito Débito" at bounding box center [511, 146] width 137 height 30
select select "Efectivo"
click at [443, 131] on select "Seleccionar Efectivo Tarjeta de Crédito Depósito Débito" at bounding box center [511, 146] width 137 height 30
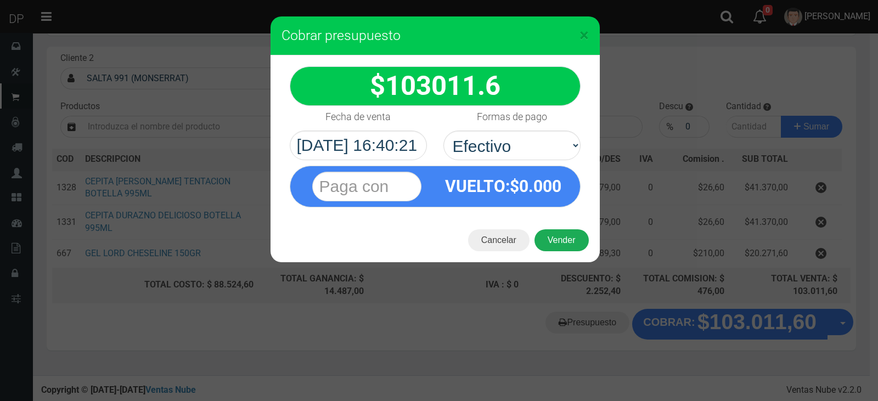
click at [555, 240] on button "Vender" at bounding box center [562, 240] width 54 height 22
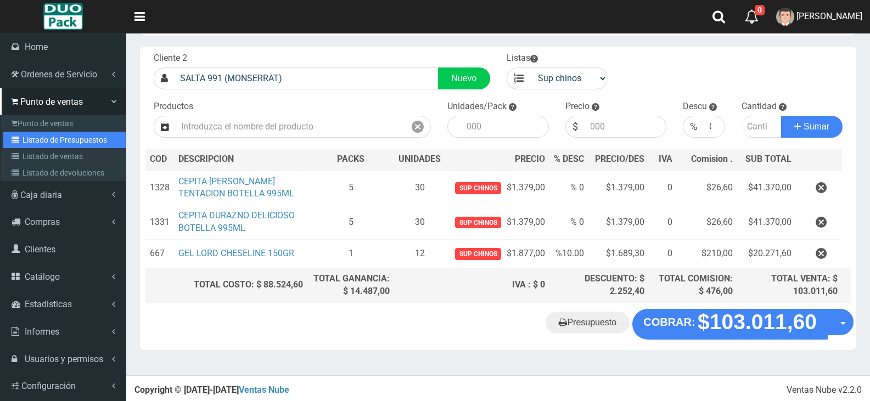
click at [65, 141] on link "Listado de Presupuestos" at bounding box center [64, 140] width 122 height 16
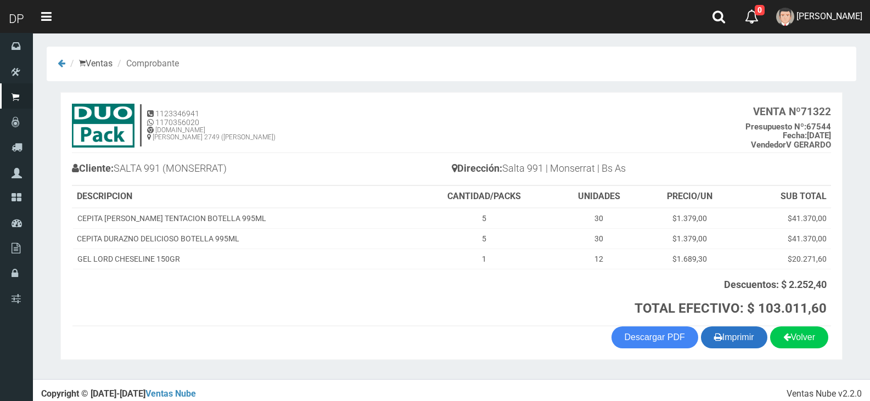
click at [739, 340] on button "Imprimir" at bounding box center [734, 338] width 66 height 22
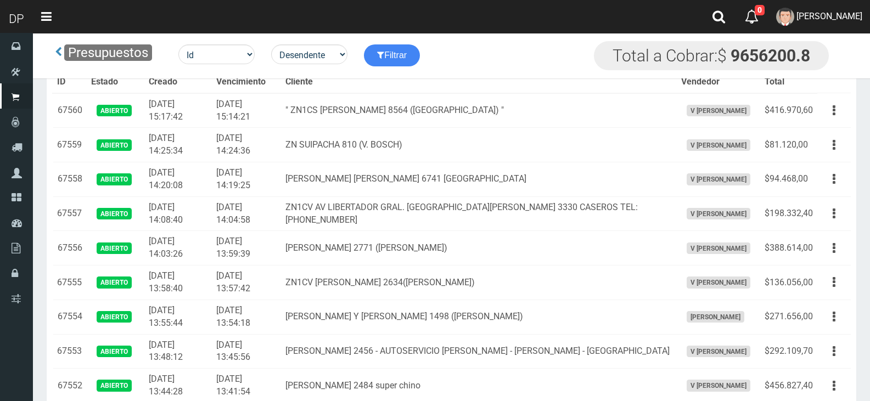
scroll to position [345, 0]
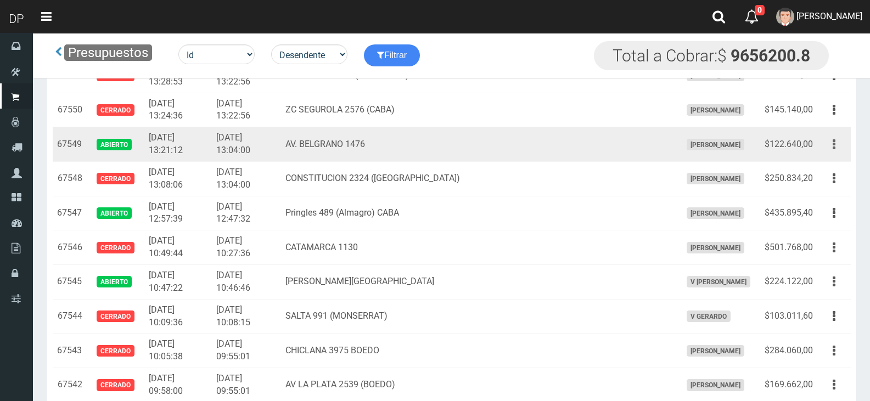
click at [843, 147] on button "button" at bounding box center [834, 144] width 25 height 19
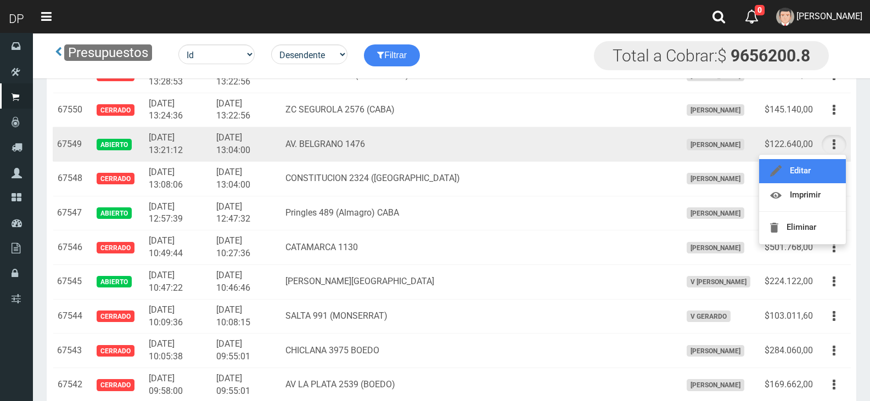
click at [828, 174] on link "Editar" at bounding box center [802, 171] width 87 height 24
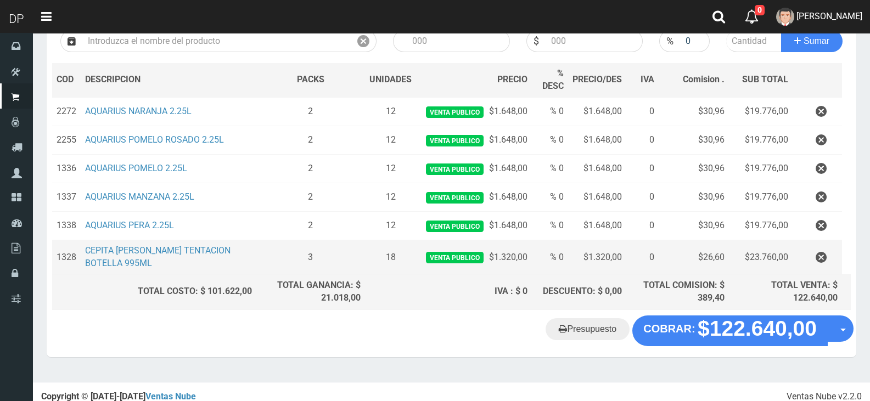
scroll to position [145, 0]
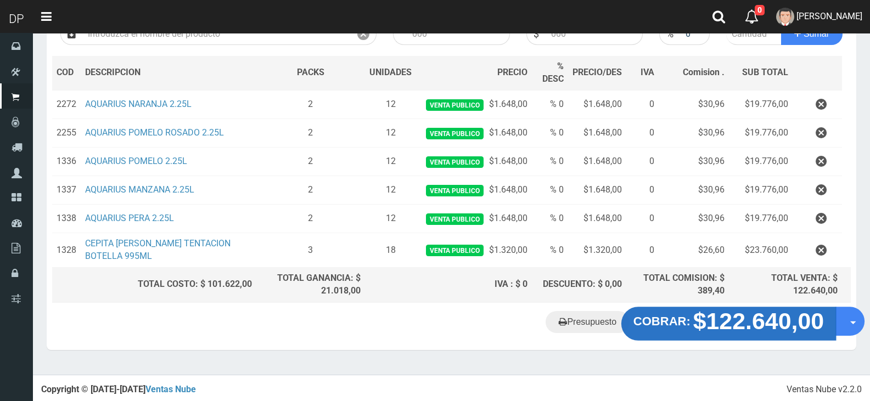
click at [735, 326] on strong "$122.640,00" at bounding box center [758, 321] width 131 height 26
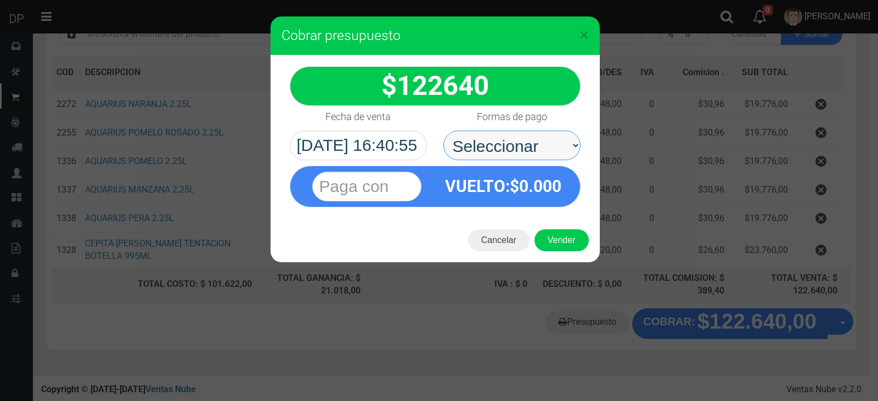
click at [497, 152] on select "Seleccionar Efectivo Tarjeta de Crédito Depósito Débito" at bounding box center [511, 146] width 137 height 30
select select "Efectivo"
click at [443, 131] on select "Seleccionar Efectivo Tarjeta de Crédito Depósito Débito" at bounding box center [511, 146] width 137 height 30
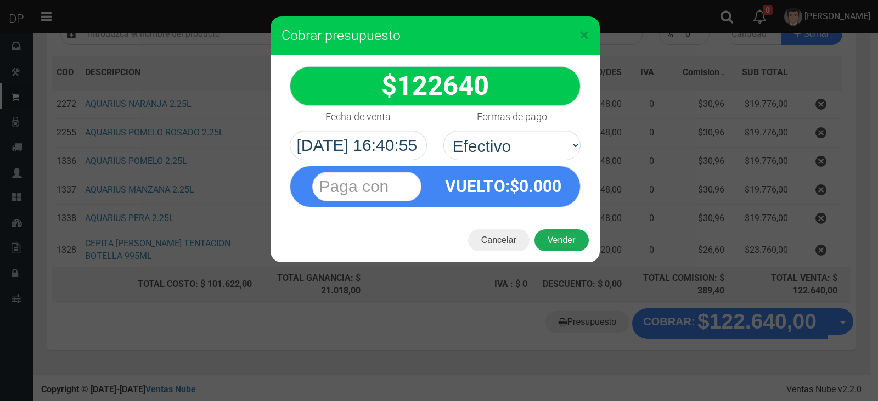
click at [567, 246] on button "Vender" at bounding box center [562, 240] width 54 height 22
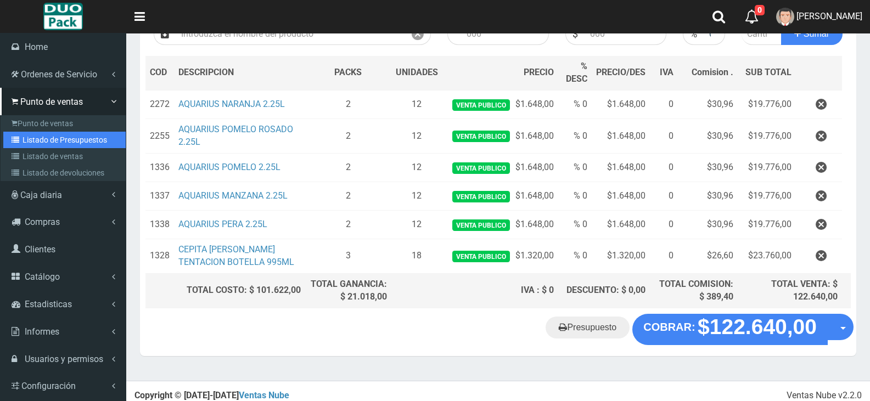
click at [63, 140] on link "Listado de Presupuestos" at bounding box center [64, 140] width 122 height 16
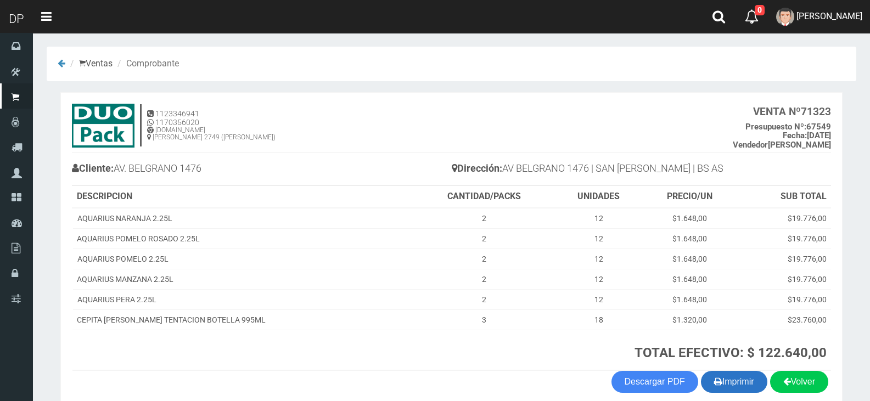
click at [730, 386] on button "Imprimir" at bounding box center [734, 382] width 66 height 22
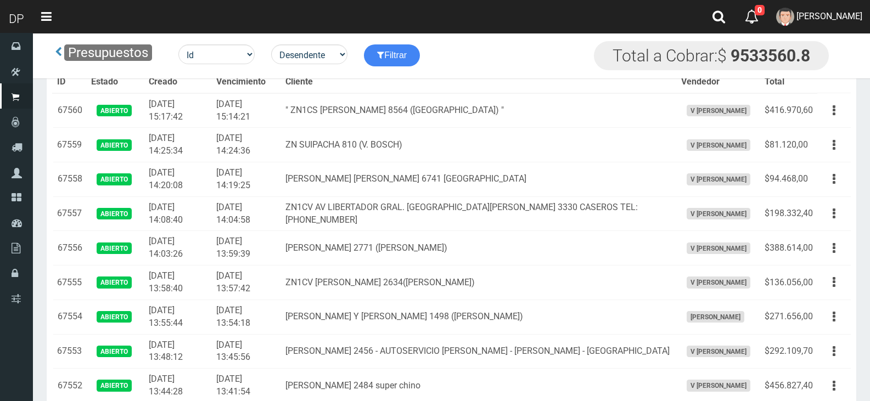
scroll to position [345, 0]
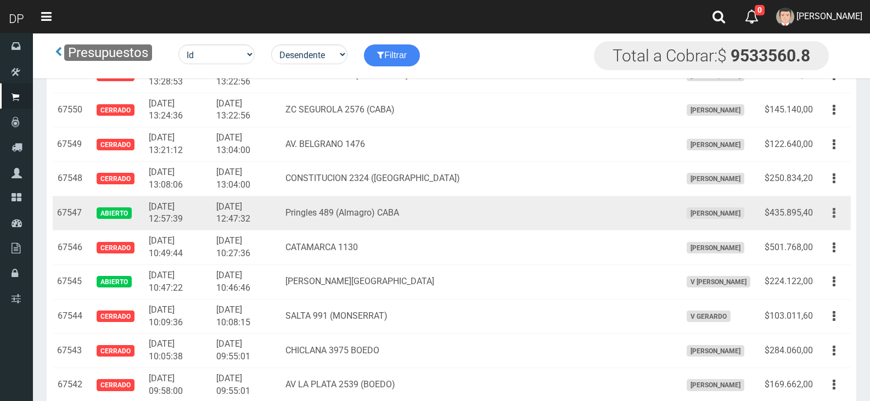
click at [838, 216] on button "button" at bounding box center [834, 213] width 25 height 19
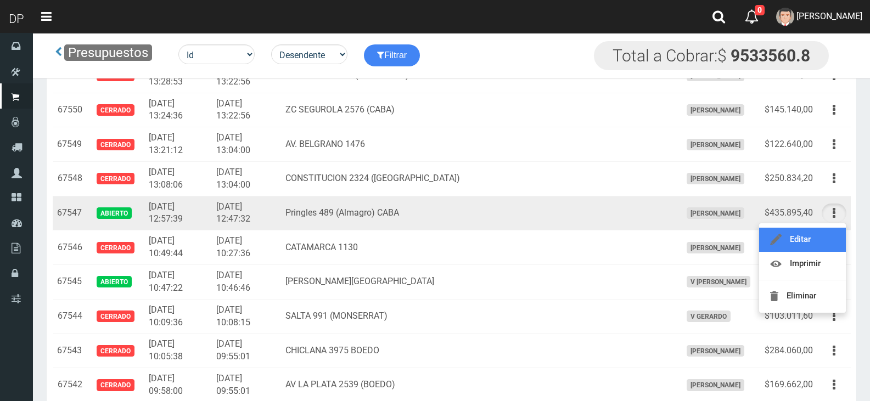
click at [822, 241] on link "Editar" at bounding box center [802, 240] width 87 height 24
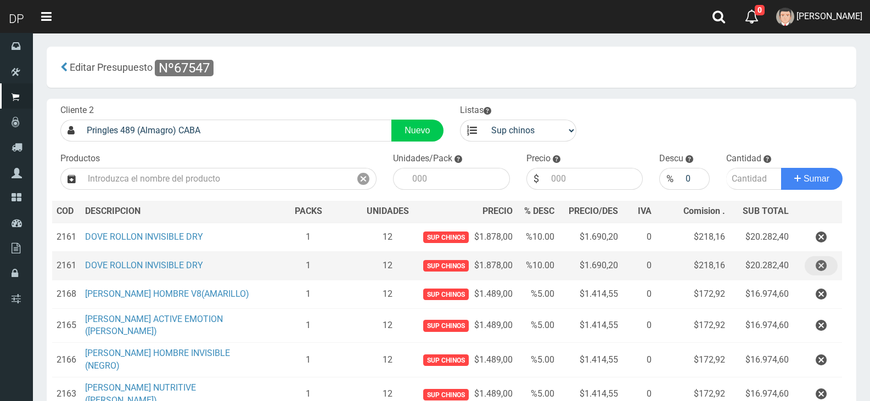
click at [820, 266] on icon "button" at bounding box center [821, 265] width 11 height 19
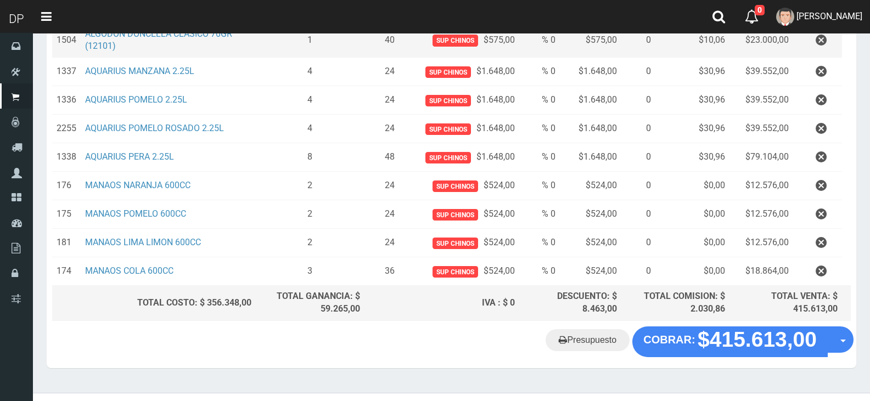
scroll to position [435, 0]
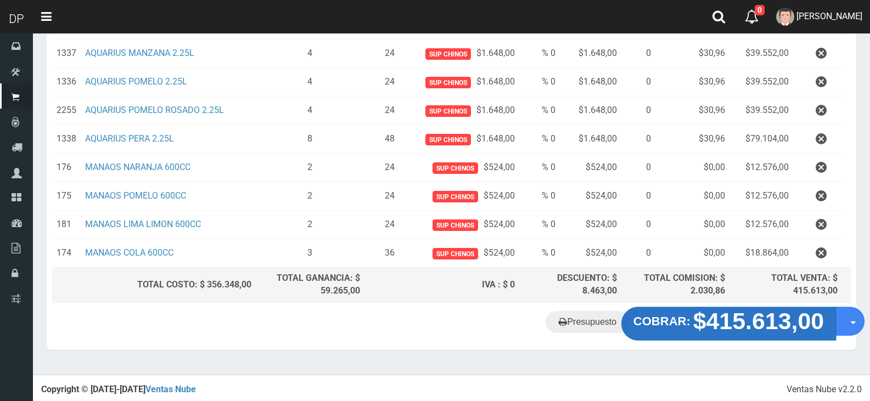
click at [738, 316] on strong "$415.613,00" at bounding box center [758, 321] width 131 height 26
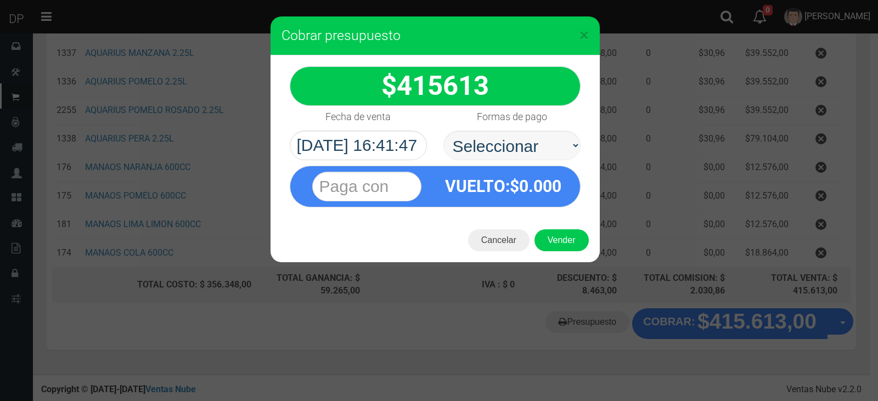
click at [507, 146] on select "Seleccionar Efectivo Tarjeta de Crédito Depósito Débito" at bounding box center [511, 146] width 137 height 30
select select "Efectivo"
click at [443, 131] on select "Seleccionar Efectivo Tarjeta de Crédito Depósito Débito" at bounding box center [511, 146] width 137 height 30
click at [558, 240] on button "Vender" at bounding box center [562, 240] width 54 height 22
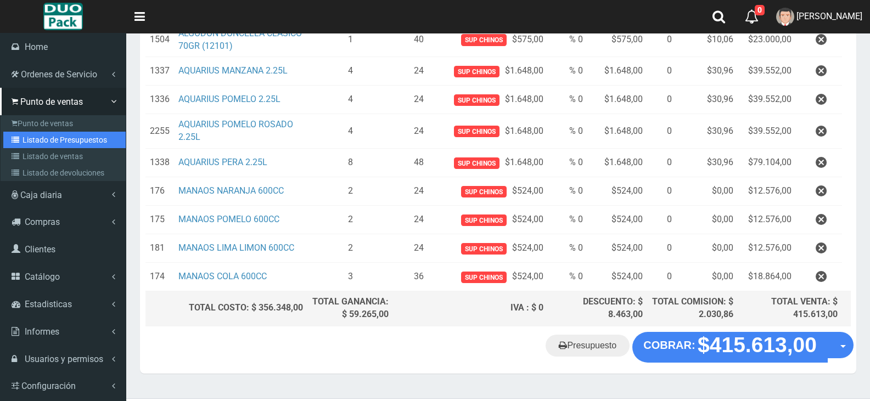
click at [64, 144] on link "Listado de Presupuestos" at bounding box center [64, 140] width 122 height 16
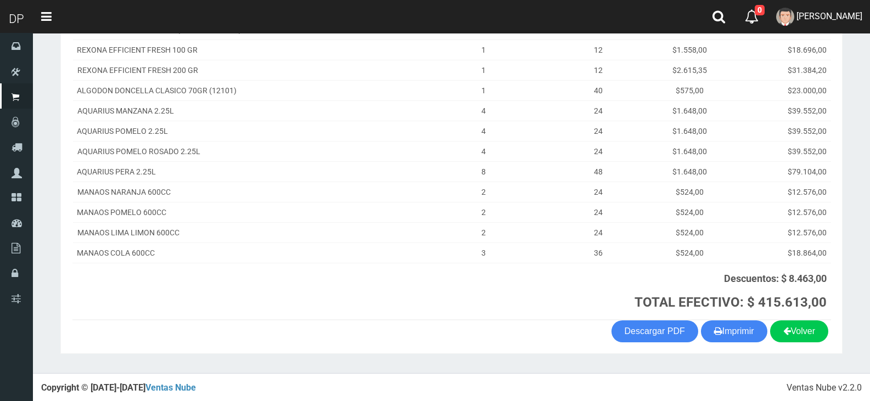
scroll to position [283, 0]
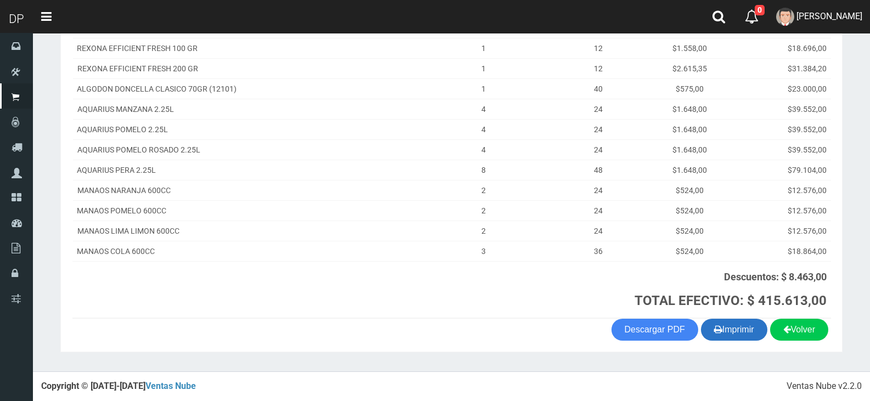
click at [744, 329] on button "Imprimir" at bounding box center [734, 330] width 66 height 22
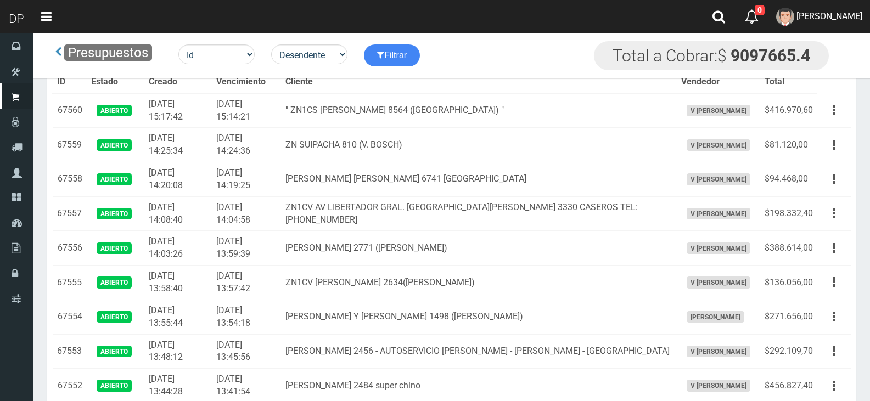
scroll to position [345, 0]
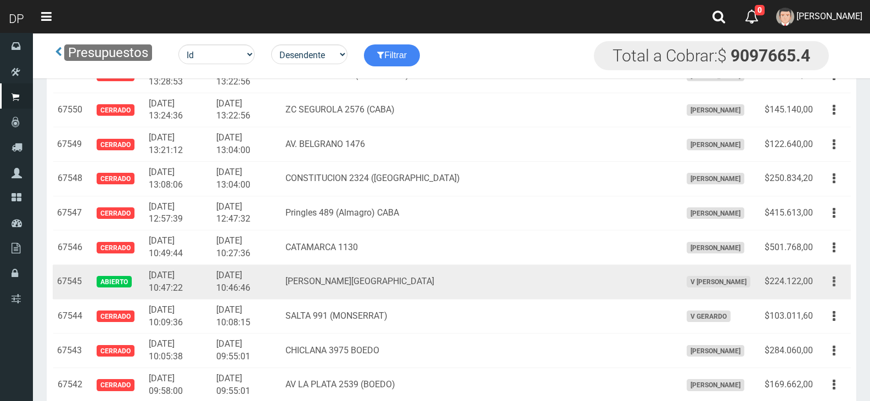
click at [835, 283] on icon "button" at bounding box center [834, 281] width 3 height 19
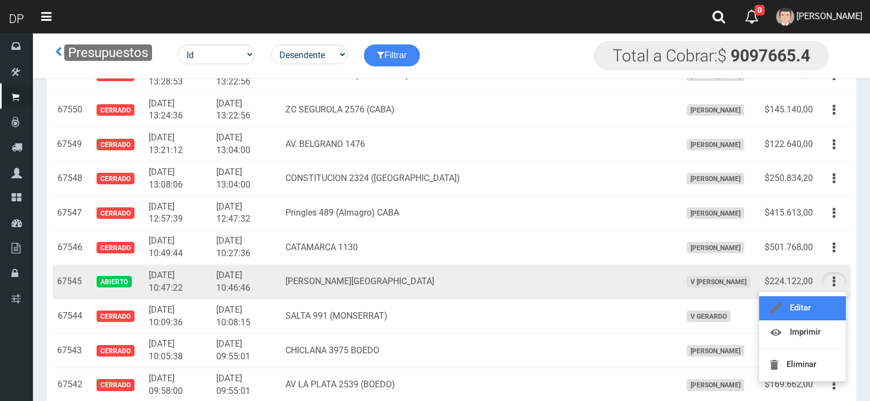
click at [804, 309] on link "Editar" at bounding box center [802, 308] width 87 height 24
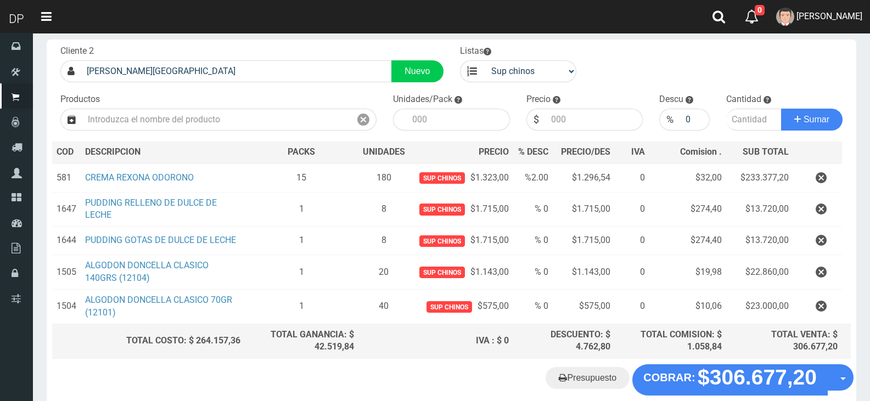
scroll to position [115, 0]
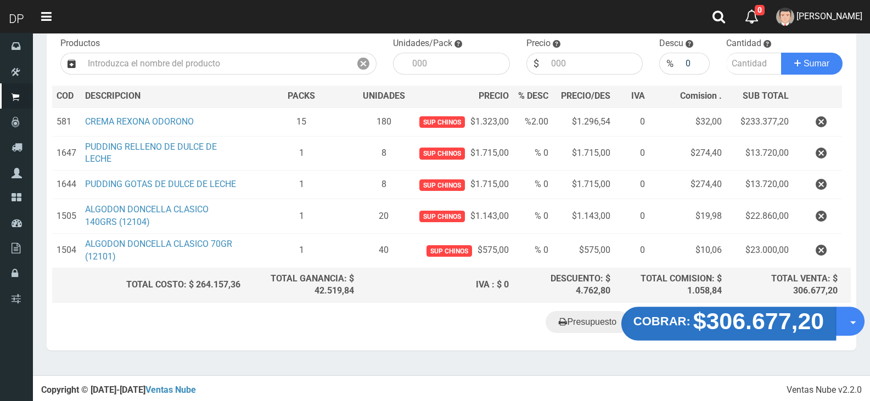
click at [757, 325] on strong "$306.677,20" at bounding box center [758, 321] width 131 height 26
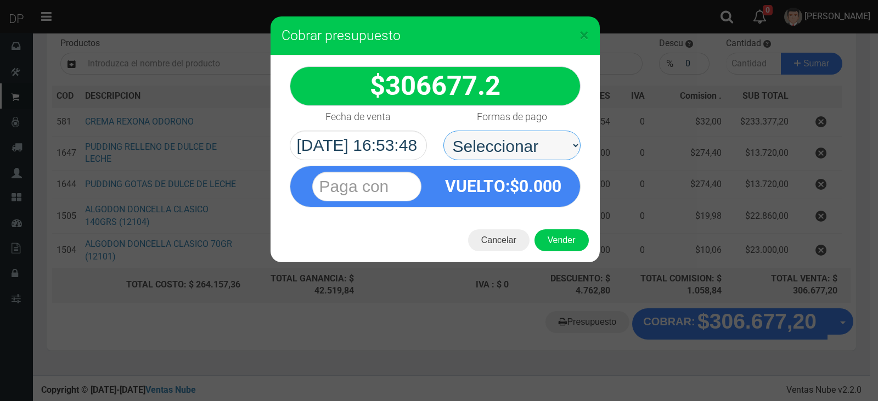
click at [514, 154] on select "Seleccionar Efectivo Tarjeta de Crédito Depósito Débito" at bounding box center [511, 146] width 137 height 30
select select "Efectivo"
click at [443, 131] on select "Seleccionar Efectivo Tarjeta de Crédito Depósito Débito" at bounding box center [511, 146] width 137 height 30
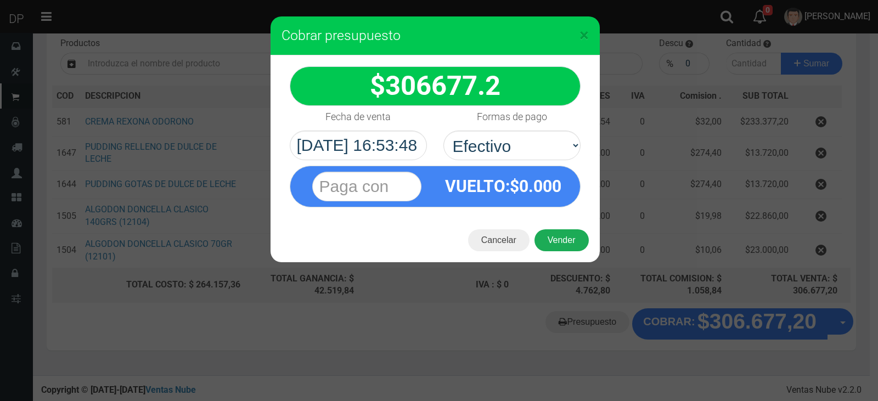
click at [559, 243] on button "Vender" at bounding box center [562, 240] width 54 height 22
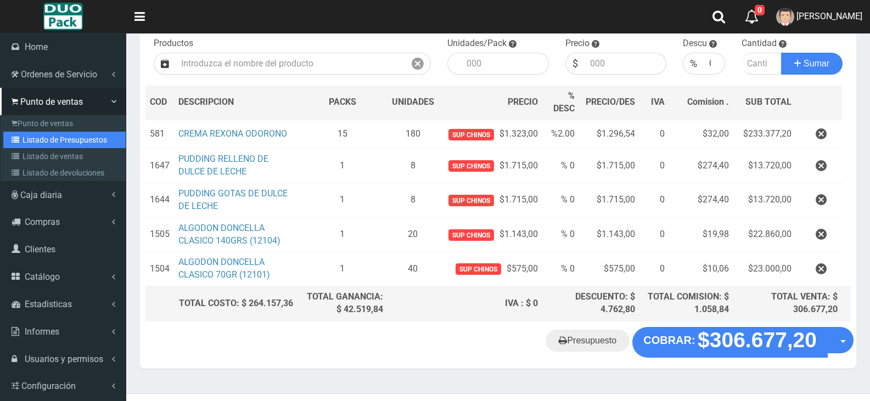
click at [63, 132] on link "Listado de Presupuestos" at bounding box center [64, 140] width 122 height 16
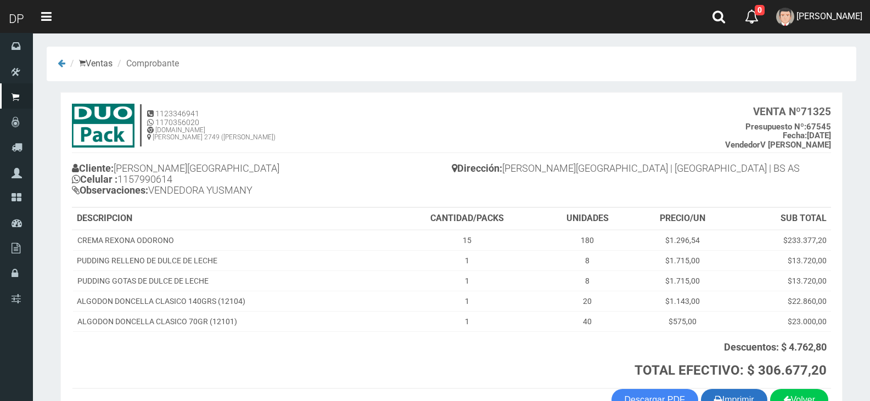
click at [723, 391] on button "Imprimir" at bounding box center [734, 400] width 66 height 22
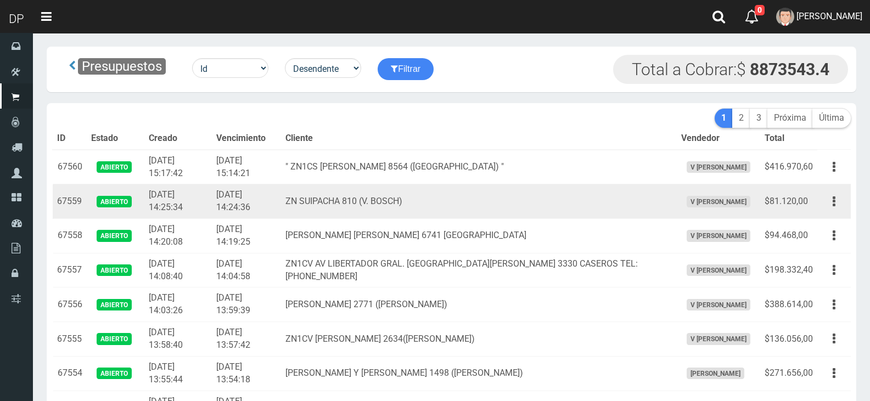
scroll to position [689, 0]
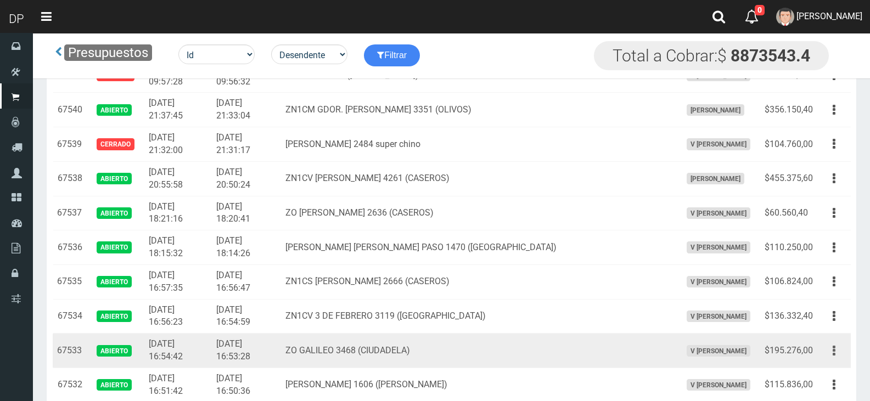
click at [837, 353] on button "button" at bounding box center [834, 350] width 25 height 19
click at [820, 370] on link "Editar" at bounding box center [802, 378] width 87 height 24
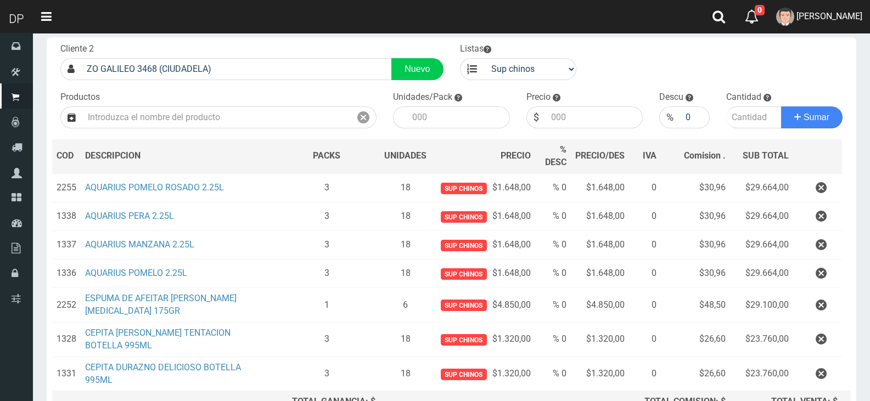
scroll to position [165, 0]
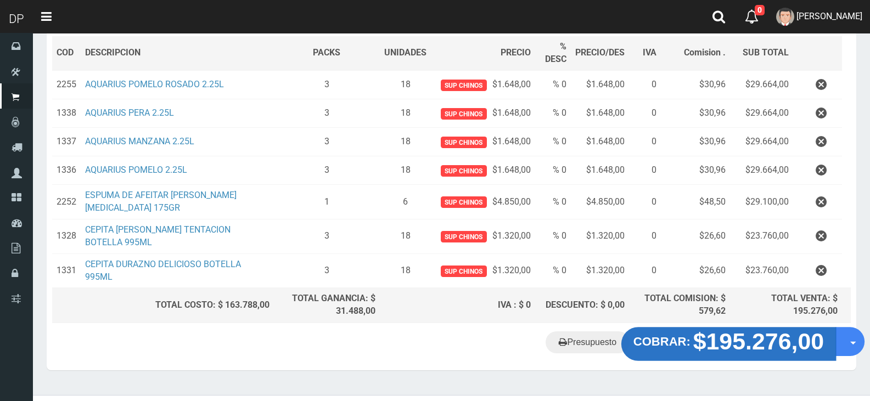
click at [752, 351] on strong "$195.276,00" at bounding box center [758, 342] width 131 height 26
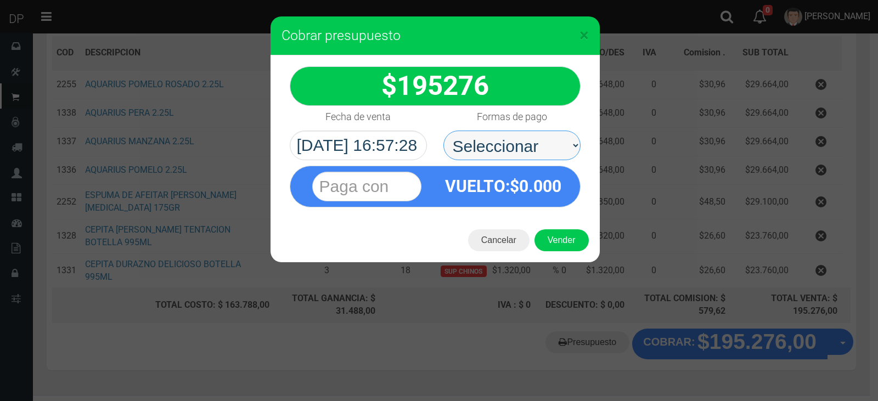
drag, startPoint x: 552, startPoint y: 155, endPoint x: 543, endPoint y: 155, distance: 8.8
click at [543, 143] on select "Seleccionar Efectivo Tarjeta de Crédito Depósito Débito" at bounding box center [511, 146] width 137 height 30
select select "Efectivo"
click at [443, 131] on select "Seleccionar Efectivo Tarjeta de Crédito Depósito Débito" at bounding box center [511, 146] width 137 height 30
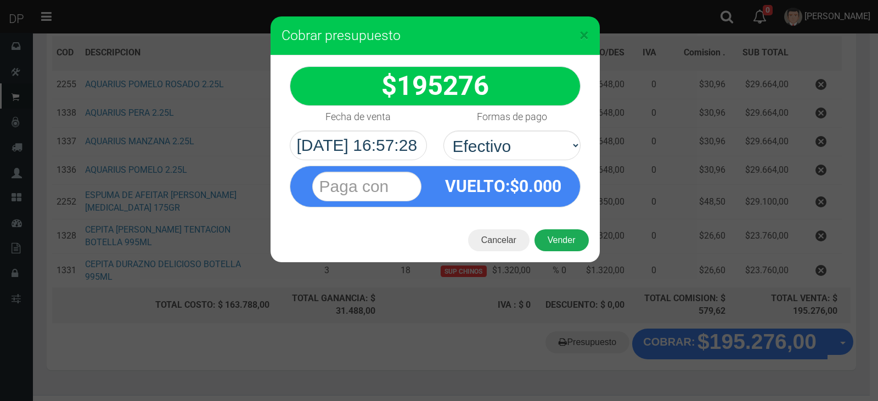
click at [556, 230] on button "Vender" at bounding box center [562, 240] width 54 height 22
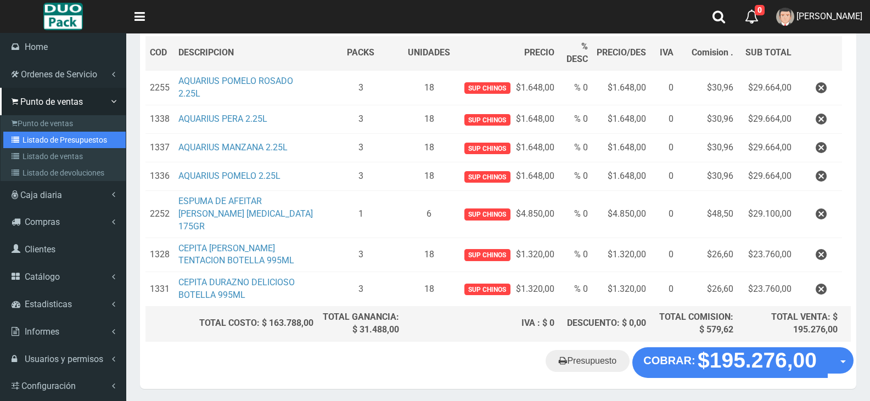
click at [98, 142] on link "Listado de Presupuestos" at bounding box center [64, 140] width 122 height 16
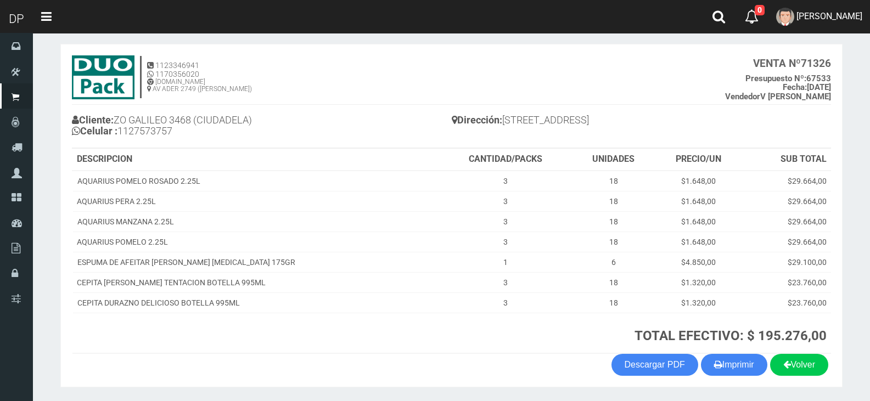
scroll to position [83, 0]
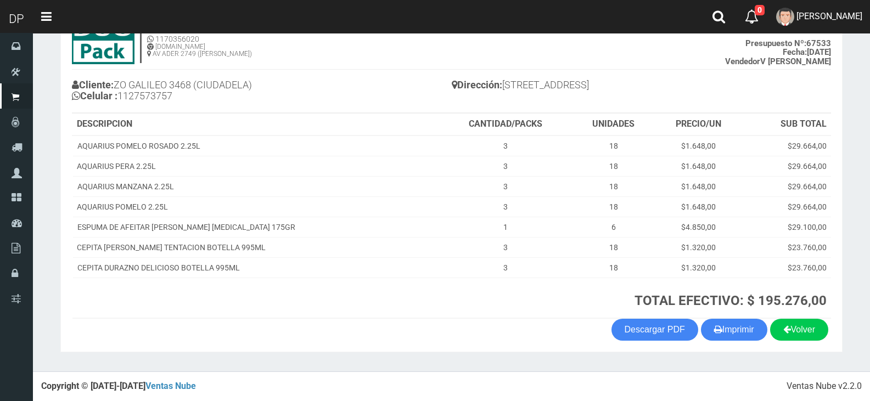
click at [736, 318] on th "TOTAL EFECTIVO: $ 195.276,00" at bounding box center [635, 298] width 392 height 41
click at [730, 328] on button "Imprimir" at bounding box center [734, 330] width 66 height 22
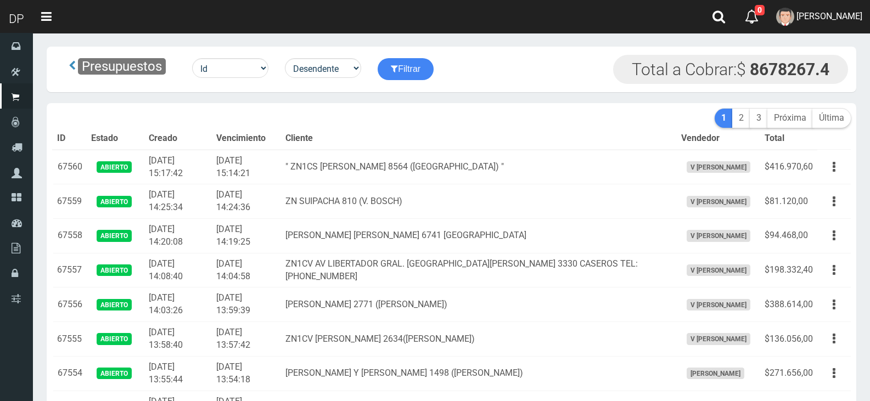
scroll to position [689, 0]
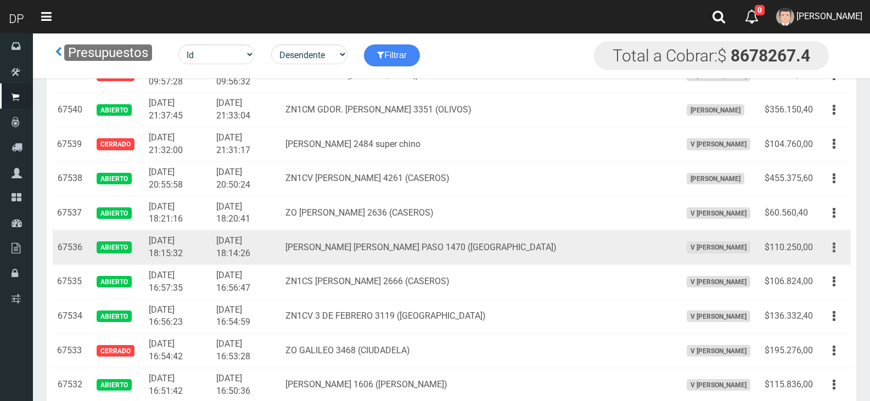
click at [837, 247] on button "button" at bounding box center [834, 247] width 25 height 19
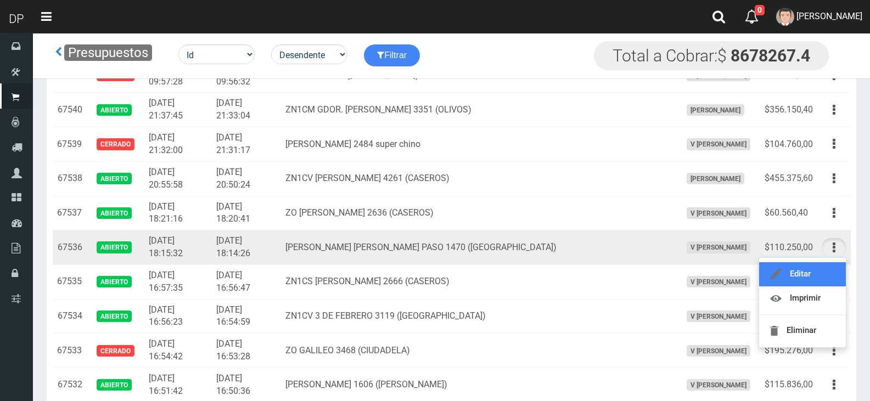
click at [824, 277] on link "Editar" at bounding box center [802, 274] width 87 height 24
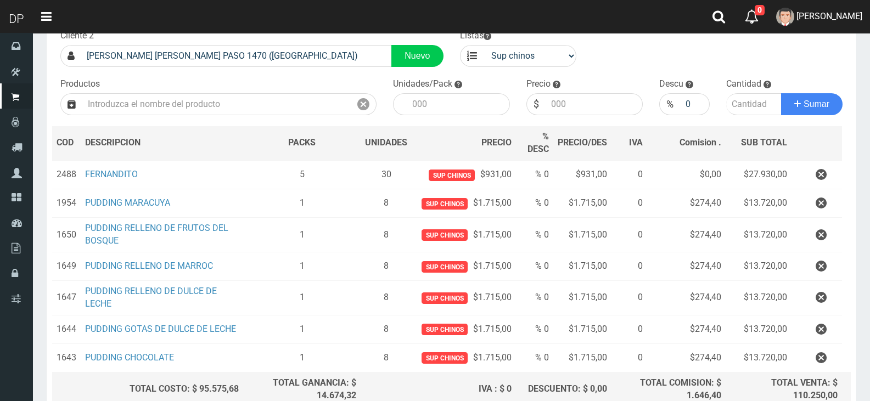
scroll to position [179, 0]
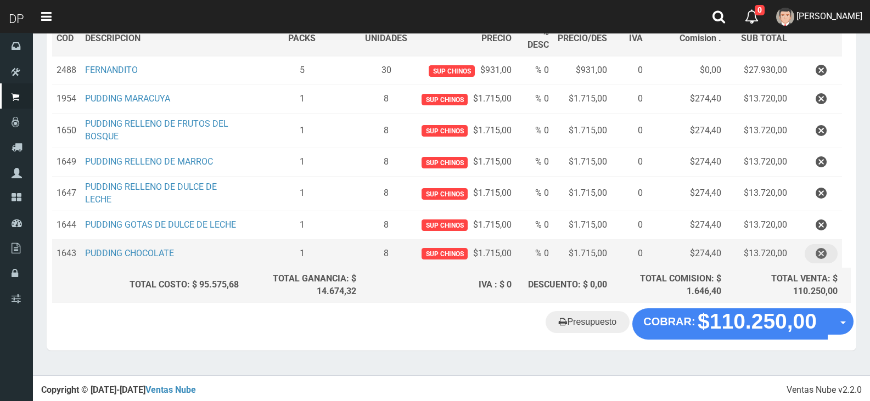
click at [816, 253] on icon "button" at bounding box center [821, 253] width 11 height 19
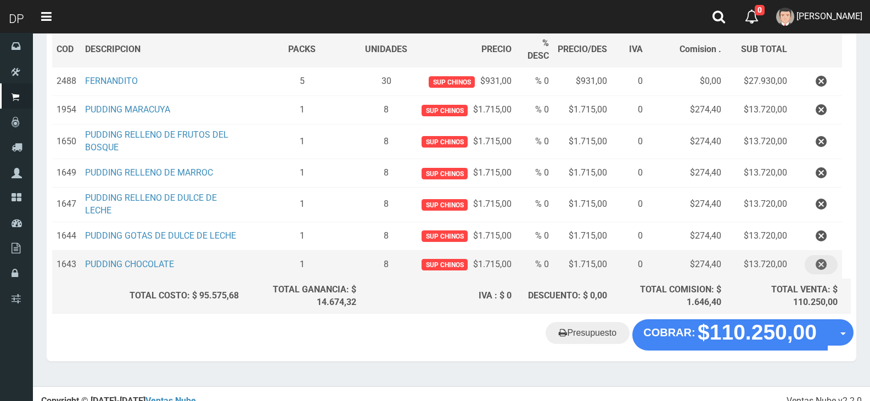
scroll to position [150, 0]
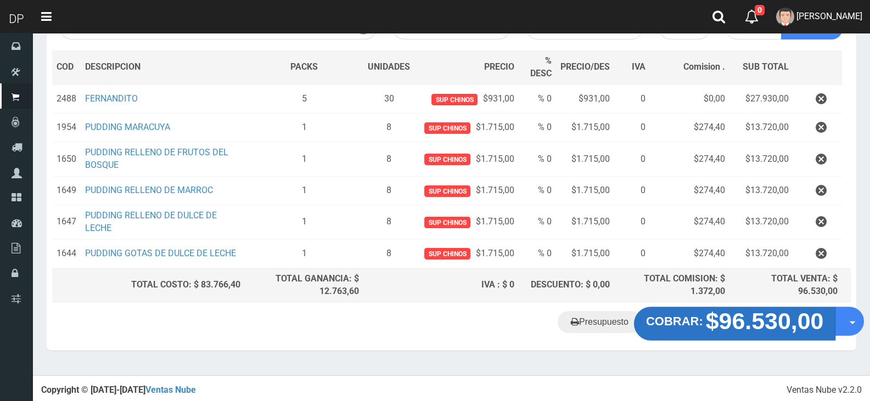
click at [751, 322] on strong "$96.530,00" at bounding box center [765, 321] width 118 height 26
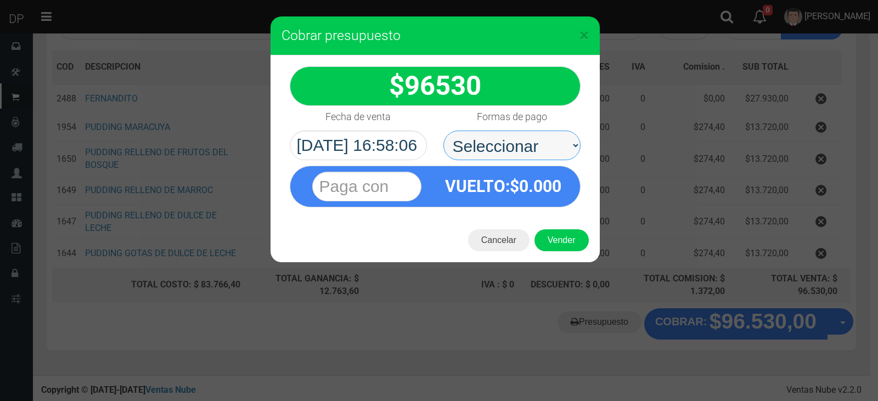
click at [512, 139] on select "Seleccionar Efectivo Tarjeta de Crédito Depósito Débito" at bounding box center [511, 146] width 137 height 30
select select "Efectivo"
click at [443, 131] on select "Seleccionar Efectivo Tarjeta de Crédito Depósito Débito" at bounding box center [511, 146] width 137 height 30
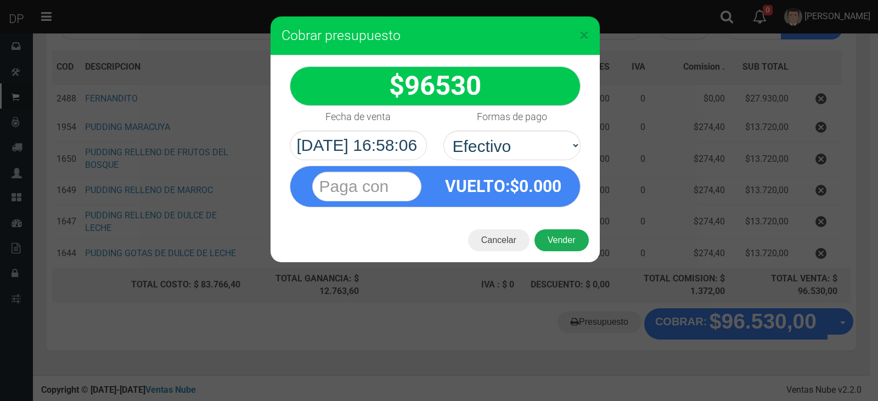
click at [571, 244] on button "Vender" at bounding box center [562, 240] width 54 height 22
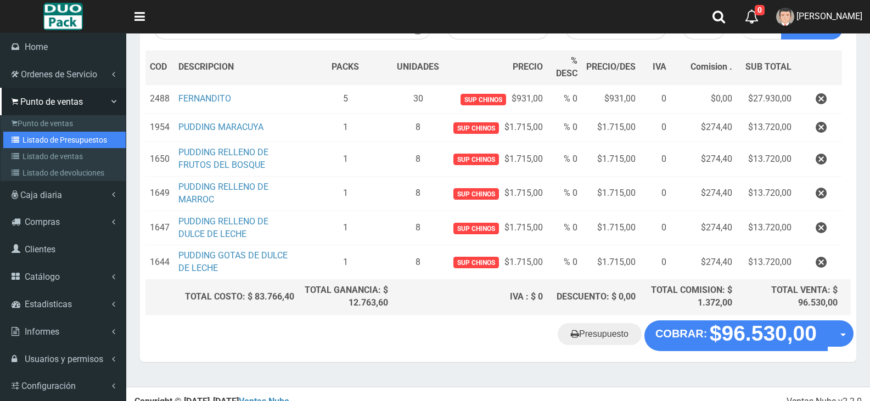
click at [80, 139] on link "Listado de Presupuestos" at bounding box center [64, 140] width 122 height 16
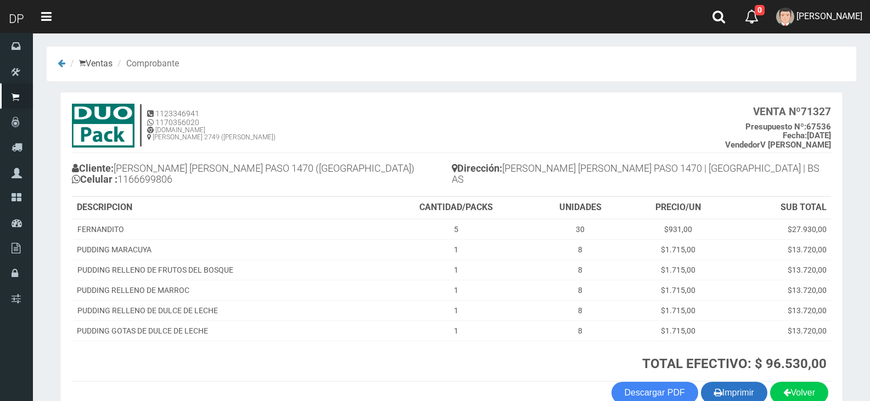
click at [740, 391] on button "Imprimir" at bounding box center [734, 393] width 66 height 22
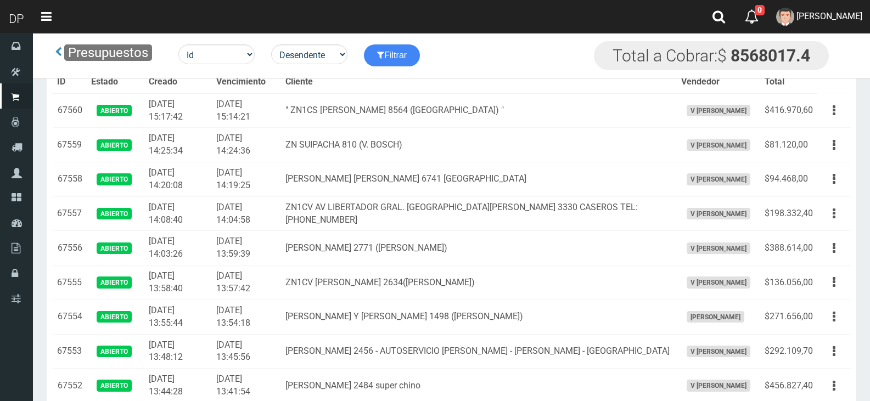
scroll to position [1033, 0]
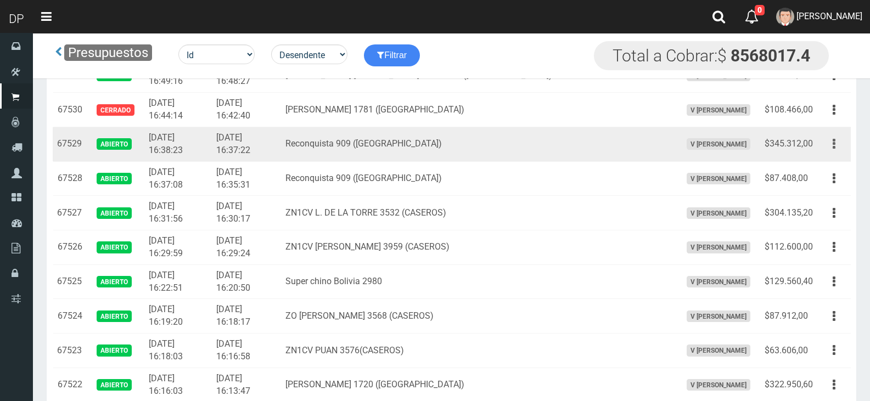
click at [835, 149] on icon "button" at bounding box center [834, 143] width 3 height 19
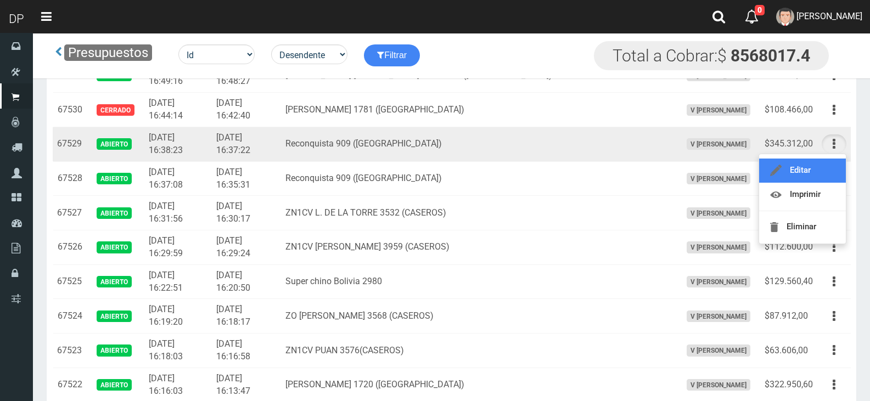
click at [822, 172] on link "Editar" at bounding box center [802, 171] width 87 height 24
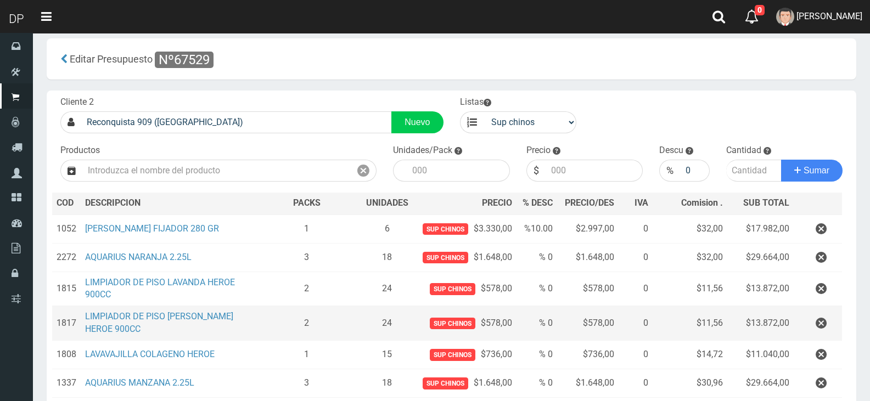
scroll to position [165, 0]
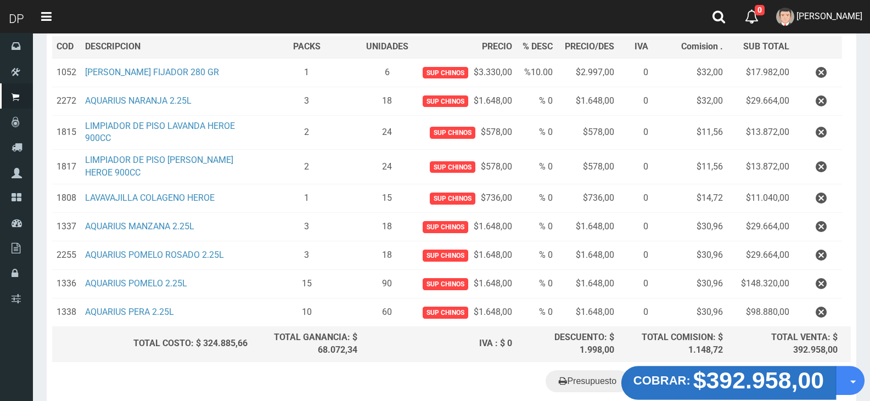
click at [735, 385] on strong "$392.958,00" at bounding box center [758, 380] width 131 height 26
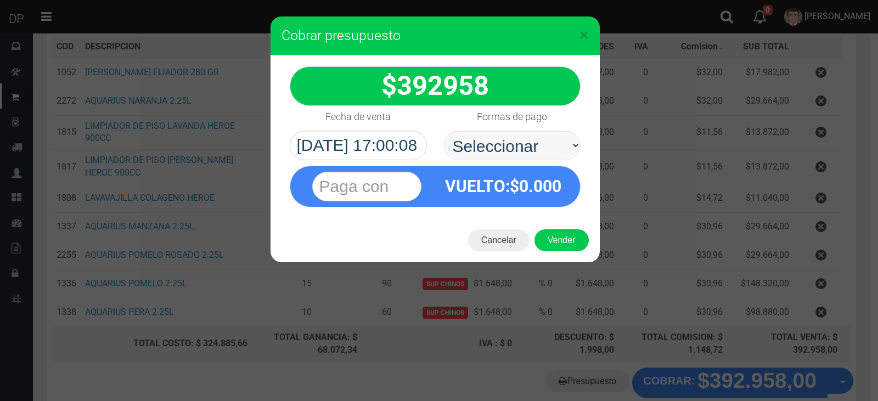
select select "Efectivo"
click at [443, 131] on select "Seleccionar Efectivo Tarjeta de Crédito Depósito Débito" at bounding box center [511, 146] width 137 height 30
click at [574, 239] on button "Vender" at bounding box center [562, 240] width 54 height 22
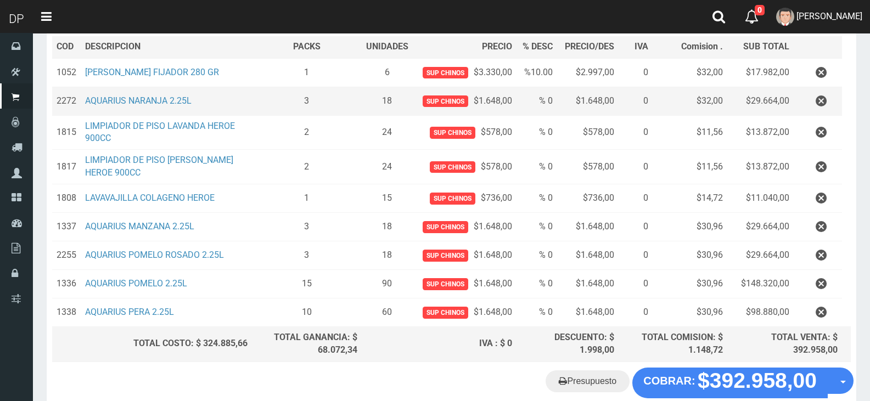
scroll to position [0, 0]
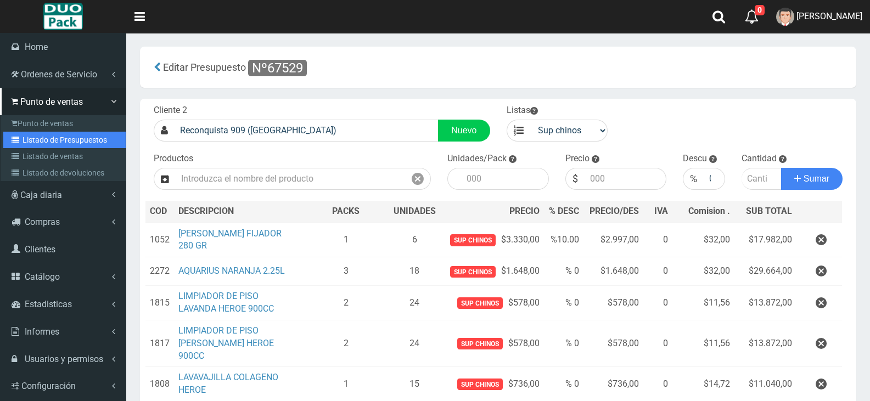
click at [68, 132] on link "Listado de Presupuestos" at bounding box center [64, 140] width 122 height 16
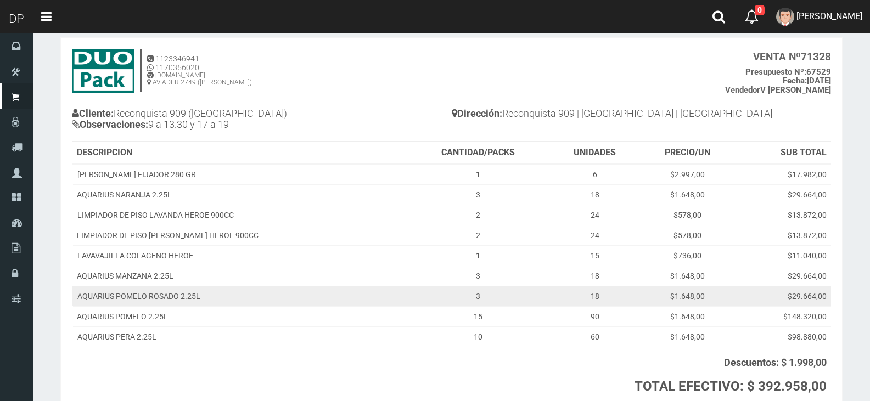
scroll to position [140, 0]
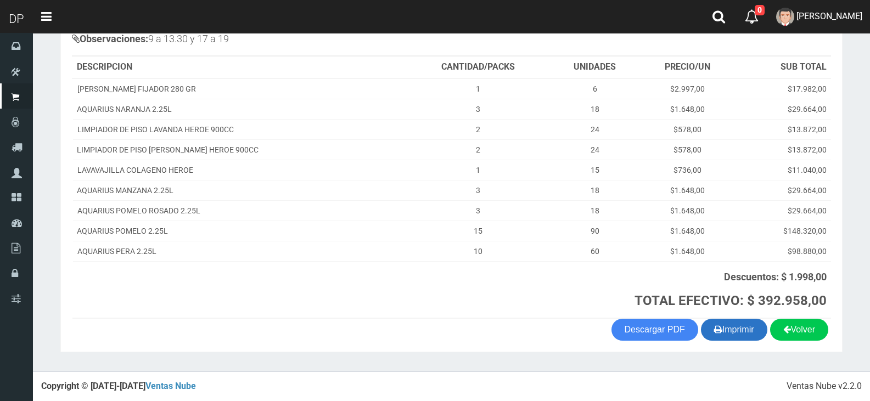
click at [744, 331] on button "Imprimir" at bounding box center [734, 330] width 66 height 22
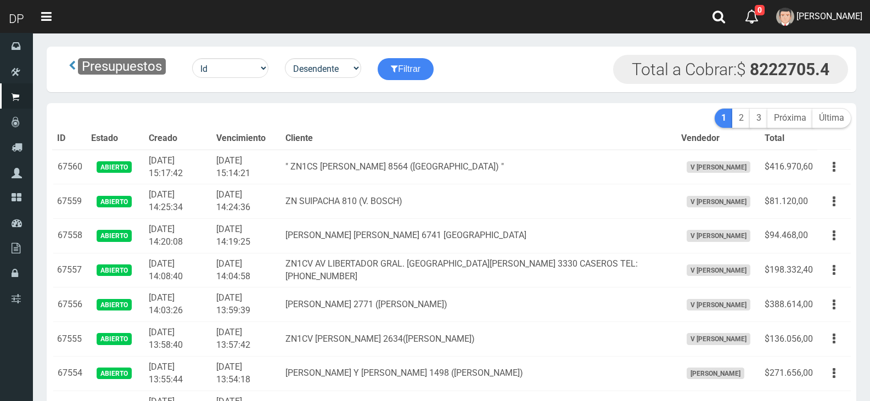
scroll to position [1342, 0]
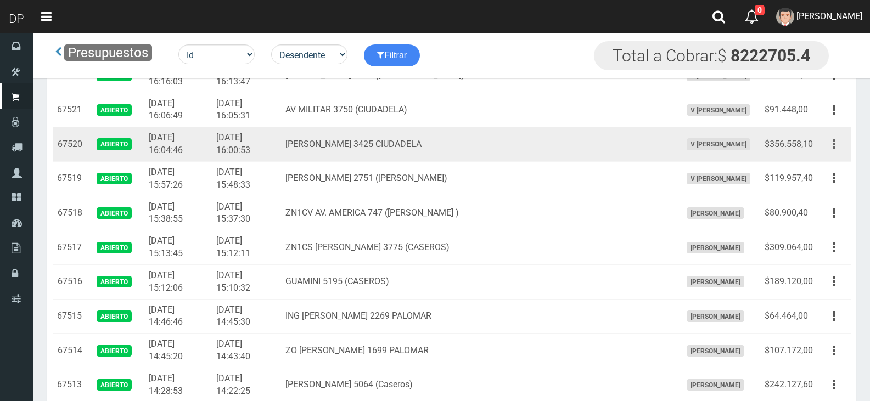
click at [835, 143] on icon "button" at bounding box center [834, 144] width 3 height 19
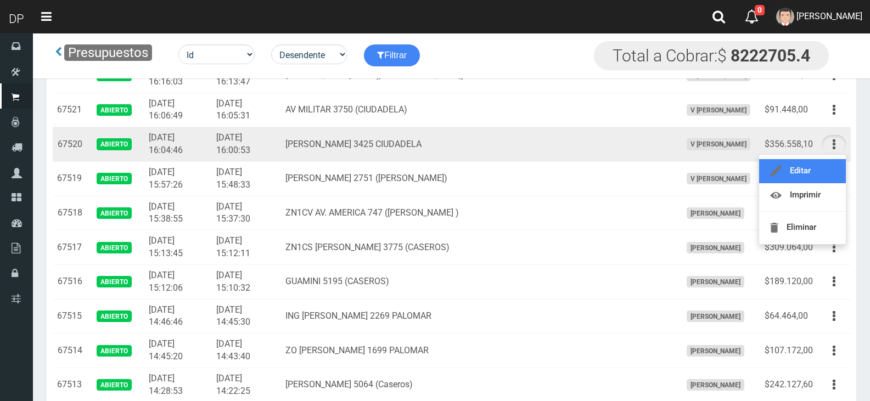
click at [822, 171] on link "Editar" at bounding box center [802, 171] width 87 height 24
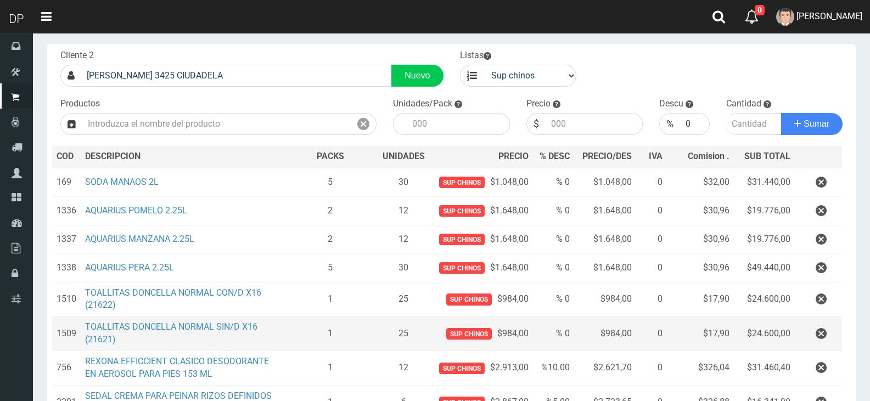
scroll to position [110, 0]
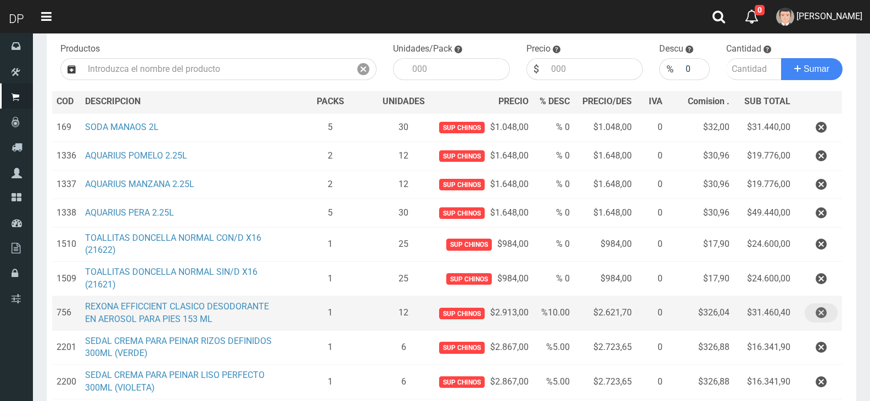
click at [816, 312] on icon "button" at bounding box center [821, 313] width 11 height 19
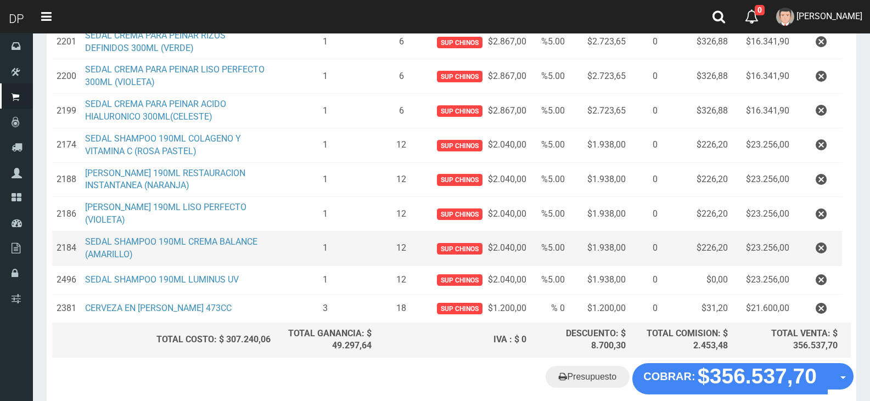
scroll to position [448, 0]
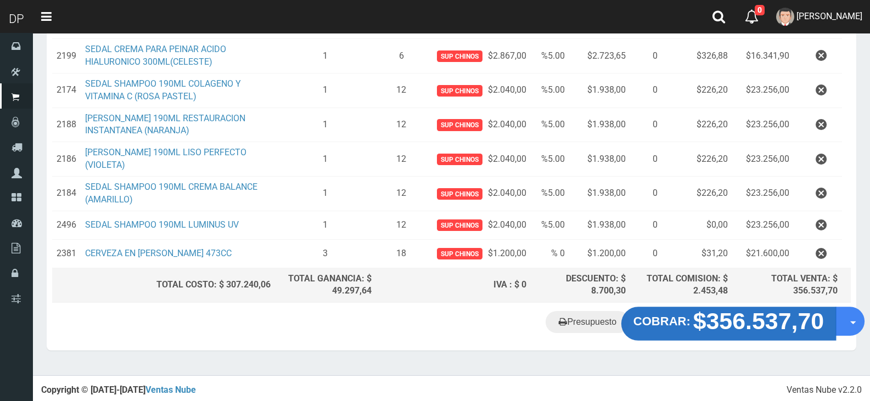
click at [738, 327] on strong "$356.537,70" at bounding box center [758, 321] width 131 height 26
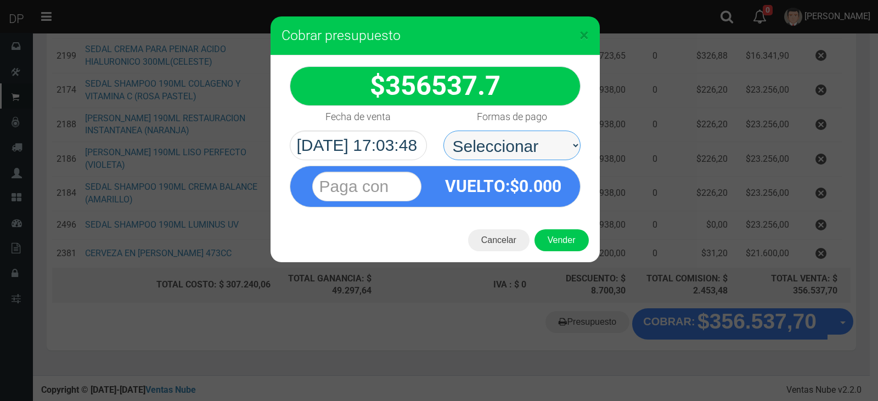
click at [493, 143] on select "Seleccionar Efectivo Tarjeta de Crédito Depósito Débito" at bounding box center [511, 146] width 137 height 30
select select "Efectivo"
click at [443, 131] on select "Seleccionar Efectivo Tarjeta de Crédito Depósito Débito" at bounding box center [511, 146] width 137 height 30
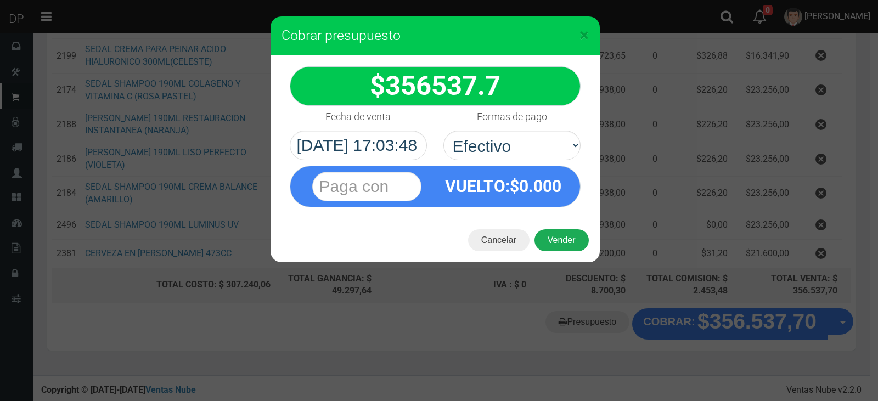
click at [560, 239] on button "Vender" at bounding box center [562, 240] width 54 height 22
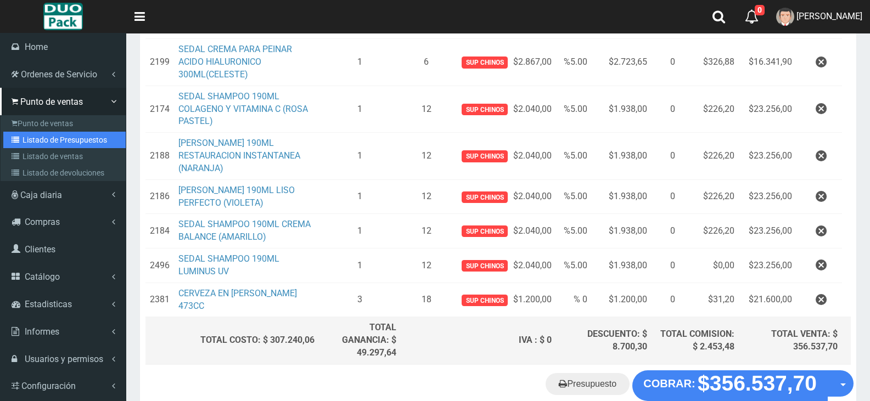
click at [49, 136] on link "Listado de Presupuestos" at bounding box center [64, 140] width 122 height 16
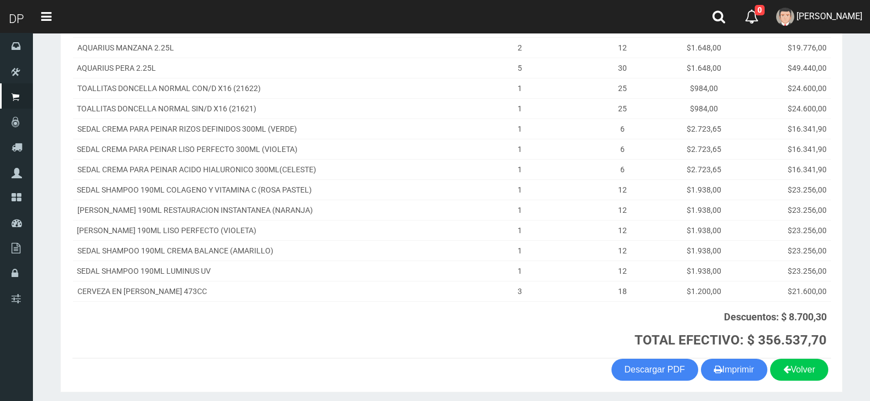
scroll to position [273, 0]
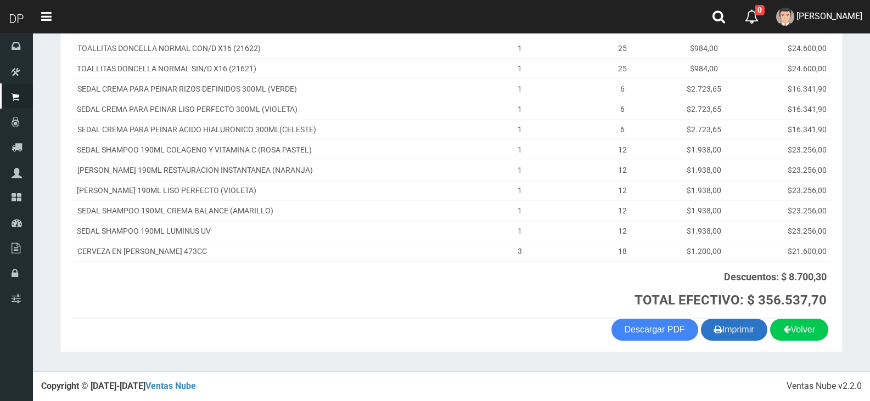
click at [715, 336] on icon "button" at bounding box center [718, 329] width 8 height 15
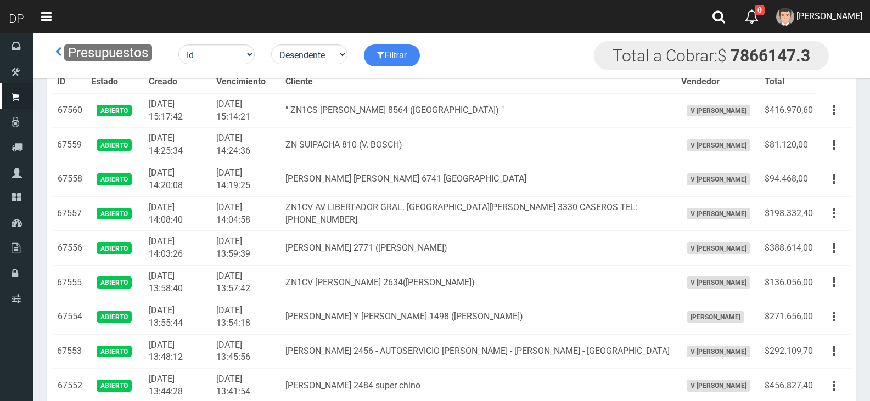
scroll to position [1033, 0]
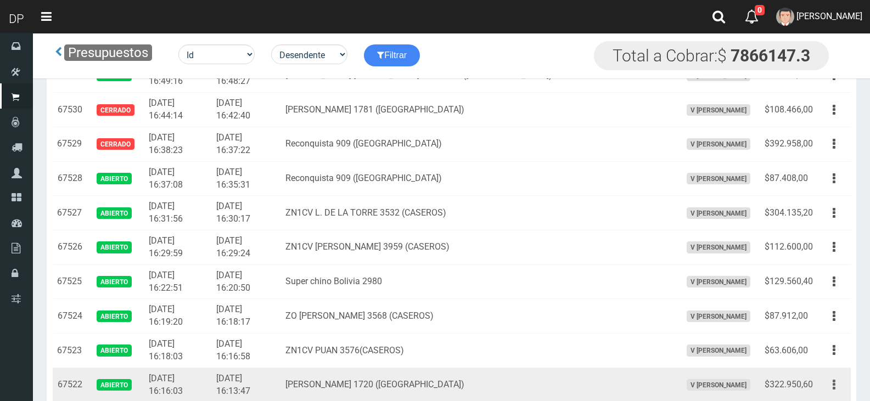
click at [834, 387] on icon "button" at bounding box center [834, 384] width 3 height 19
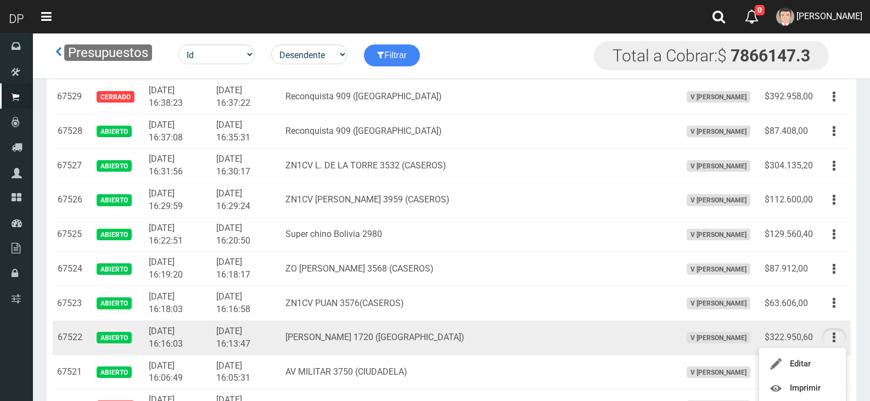
scroll to position [1143, 0]
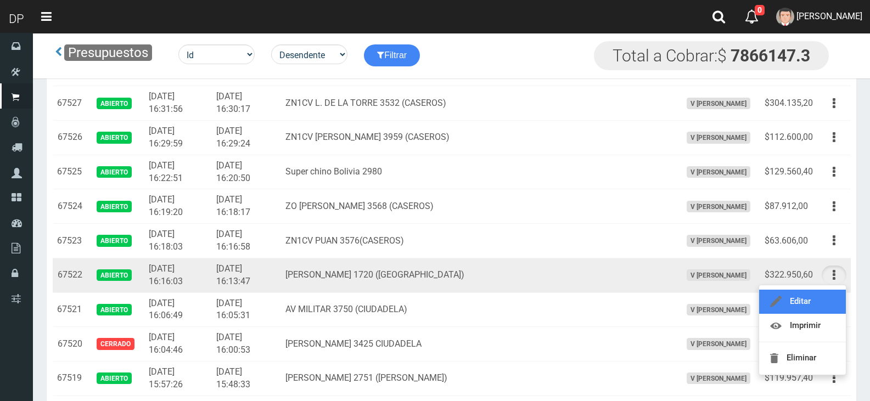
click at [805, 307] on link "Editar" at bounding box center [802, 302] width 87 height 24
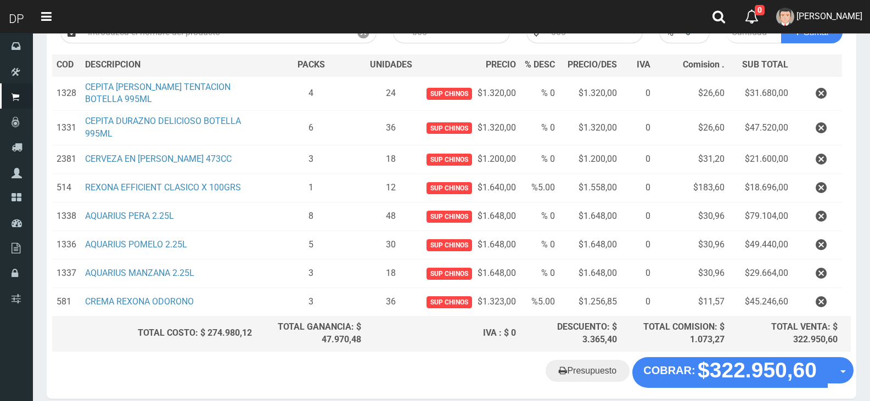
scroll to position [146, 0]
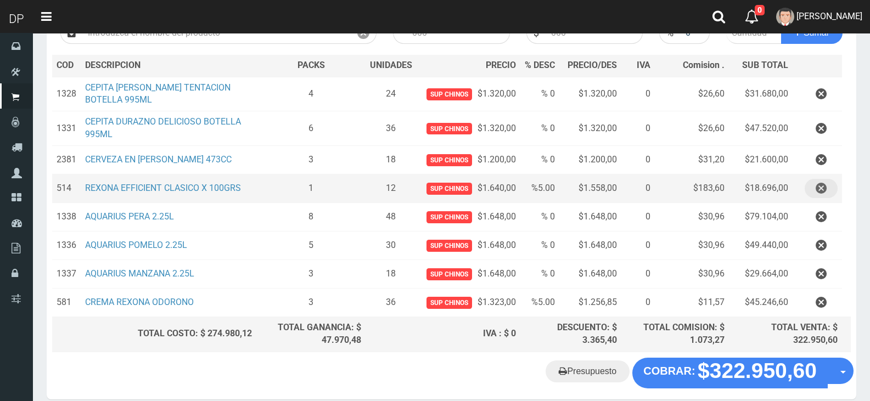
click at [823, 188] on icon "button" at bounding box center [821, 188] width 11 height 19
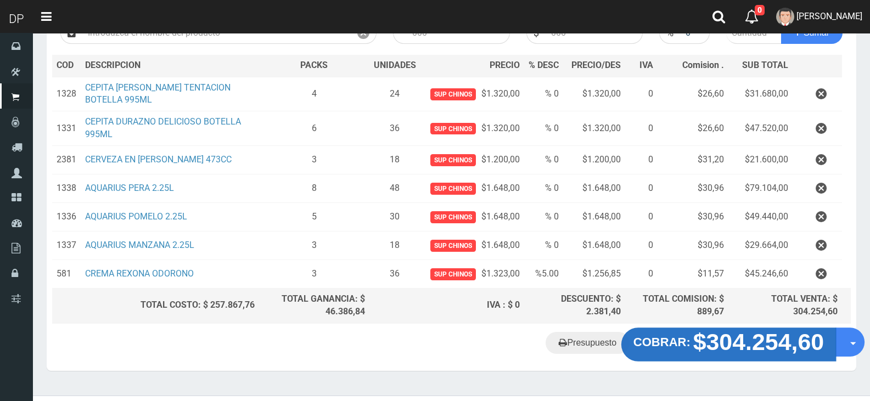
click at [706, 343] on strong "$304.254,60" at bounding box center [758, 342] width 131 height 26
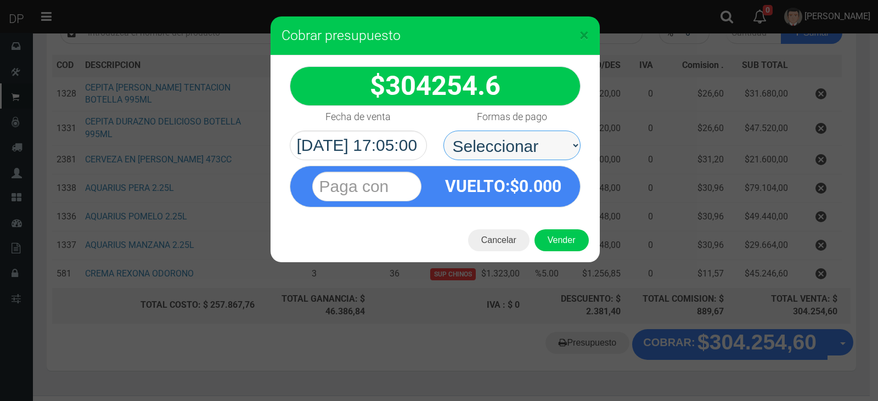
click at [519, 140] on select "Seleccionar Efectivo Tarjeta de Crédito Depósito Débito" at bounding box center [511, 146] width 137 height 30
select select "Efectivo"
click at [443, 131] on select "Seleccionar Efectivo Tarjeta de Crédito Depósito Débito" at bounding box center [511, 146] width 137 height 30
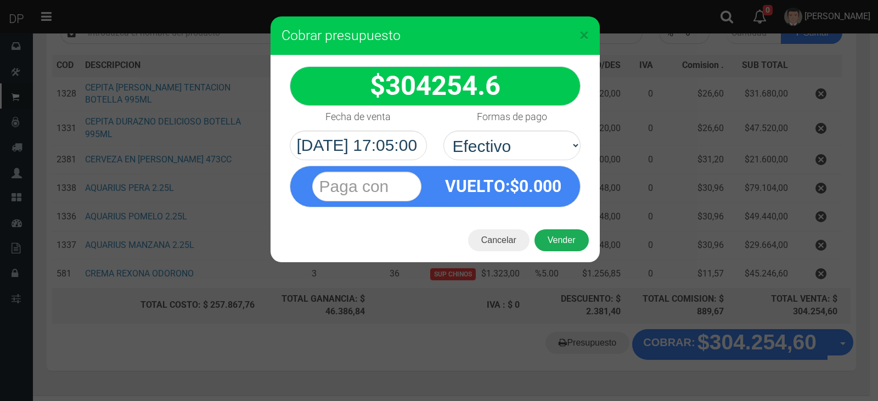
click at [559, 226] on div "Cancelar Vender" at bounding box center [435, 240] width 329 height 44
click at [564, 241] on button "Vender" at bounding box center [562, 240] width 54 height 22
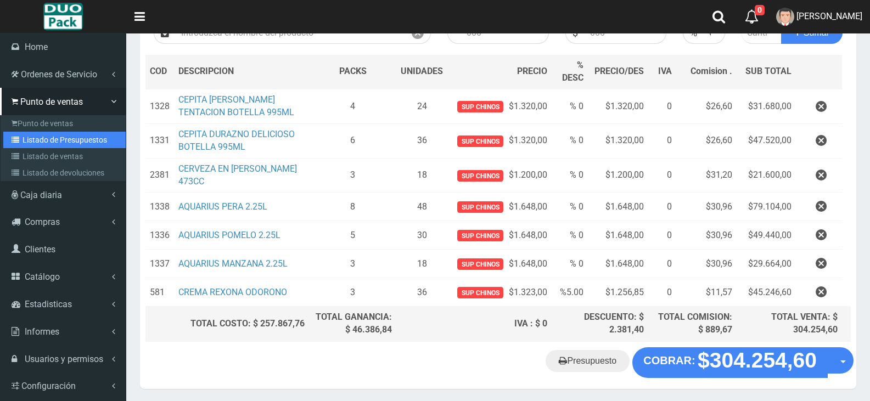
click at [74, 142] on link "Listado de Presupuestos" at bounding box center [64, 140] width 122 height 16
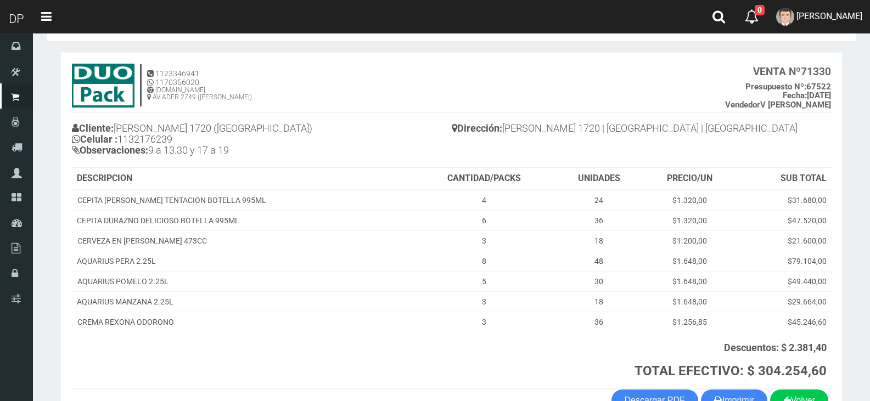
scroll to position [111, 0]
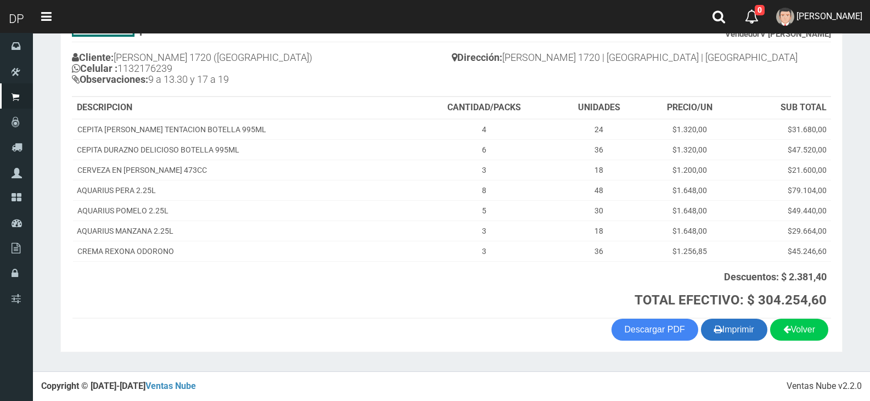
click at [714, 327] on icon "button" at bounding box center [718, 329] width 8 height 15
click at [737, 325] on button "Imprimir" at bounding box center [734, 330] width 66 height 22
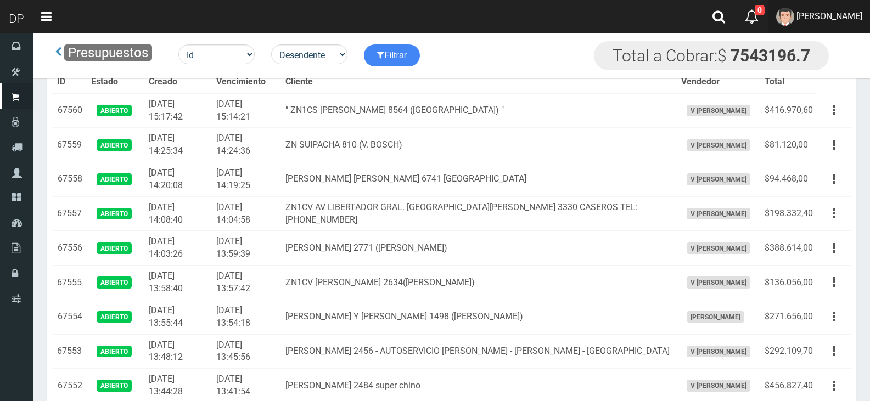
scroll to position [1377, 0]
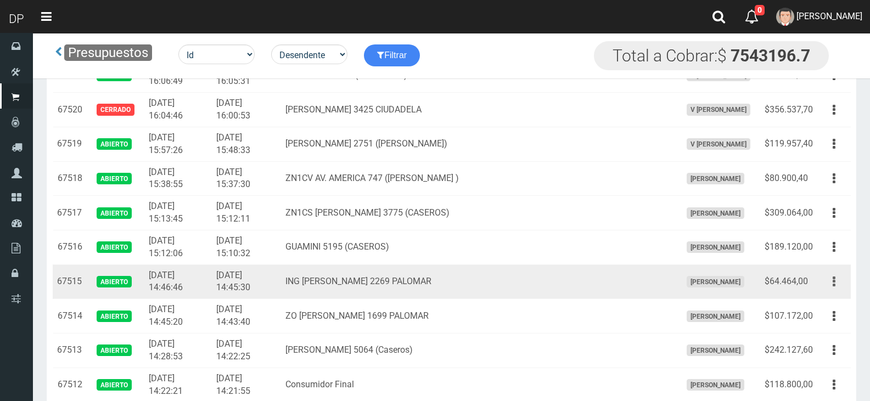
click at [833, 285] on icon "button" at bounding box center [834, 281] width 3 height 19
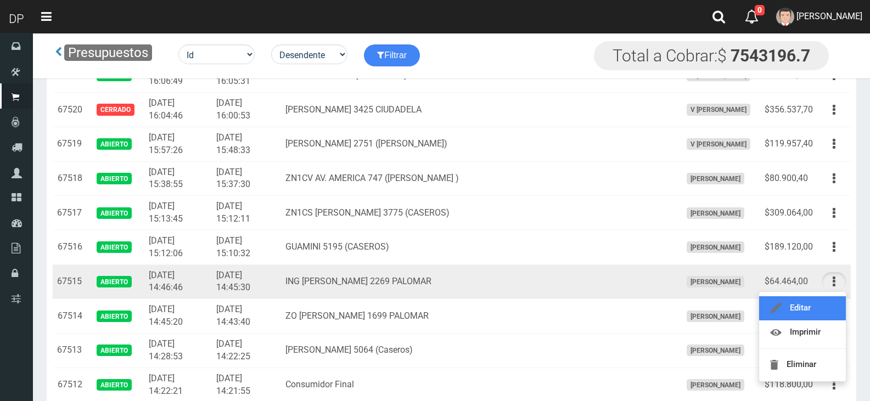
click at [814, 311] on link "Editar" at bounding box center [802, 308] width 87 height 24
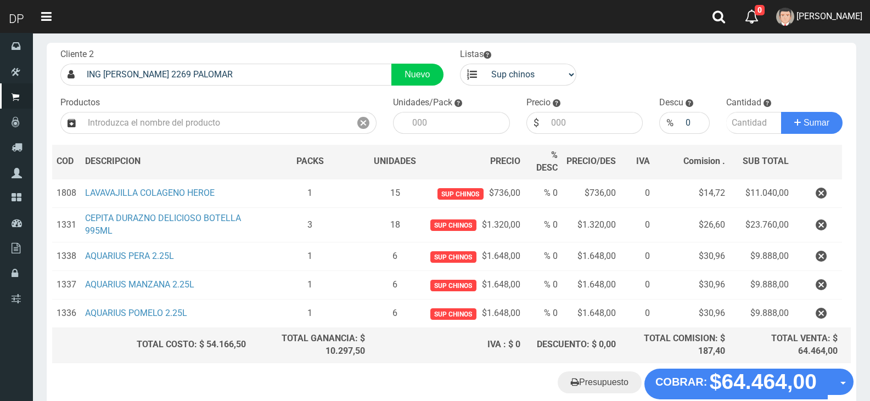
scroll to position [116, 0]
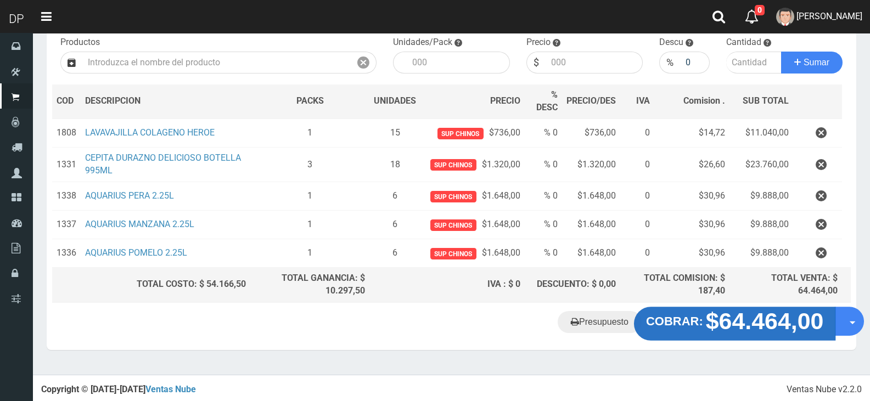
click at [737, 330] on strong "$64.464,00" at bounding box center [765, 321] width 118 height 26
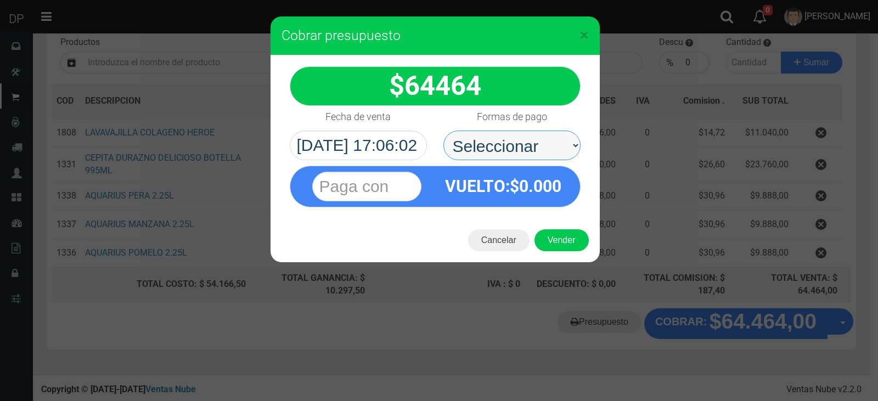
click at [541, 138] on select "Seleccionar Efectivo Tarjeta de Crédito Depósito Débito" at bounding box center [511, 146] width 137 height 30
select select "Efectivo"
click at [443, 131] on select "Seleccionar Efectivo Tarjeta de Crédito Depósito Débito" at bounding box center [511, 146] width 137 height 30
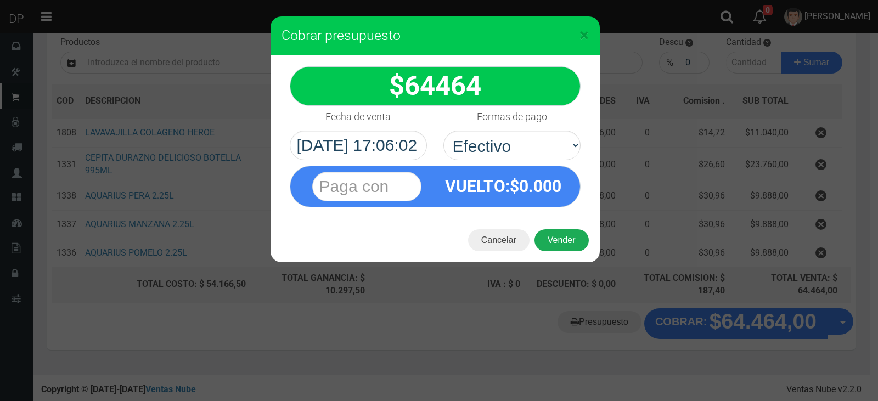
click at [565, 248] on button "Vender" at bounding box center [562, 240] width 54 height 22
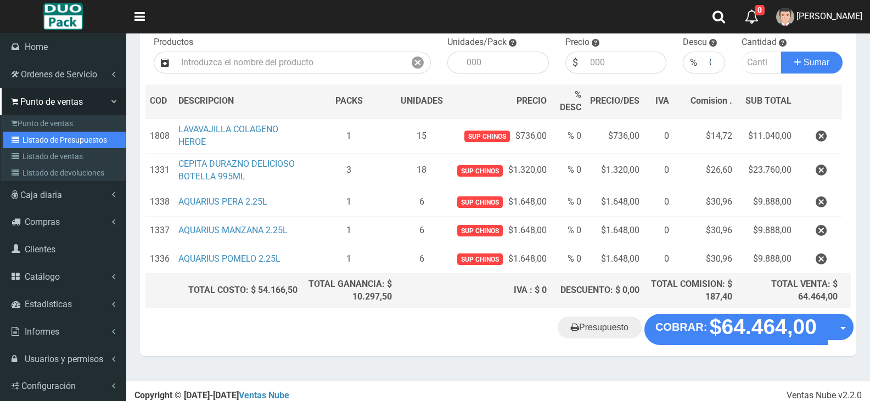
click at [50, 141] on link "Listado de Presupuestos" at bounding box center [64, 140] width 122 height 16
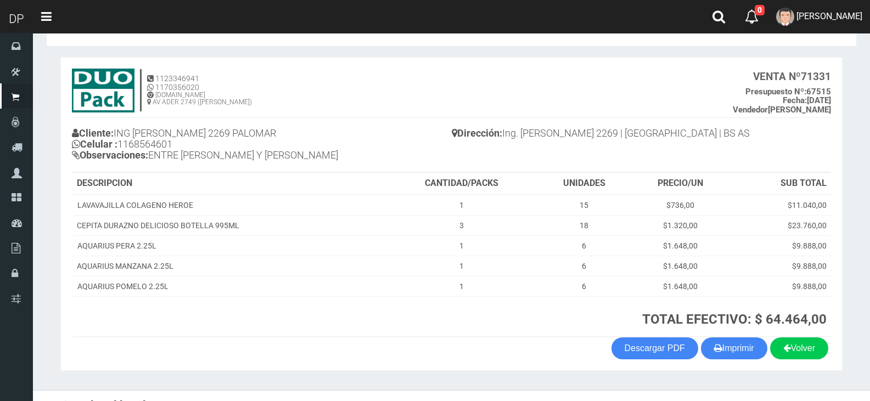
scroll to position [54, 0]
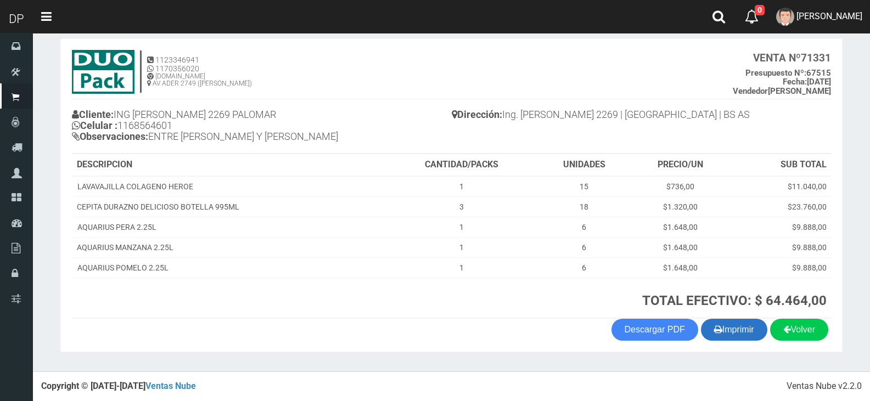
click at [720, 327] on button "Imprimir" at bounding box center [734, 330] width 66 height 22
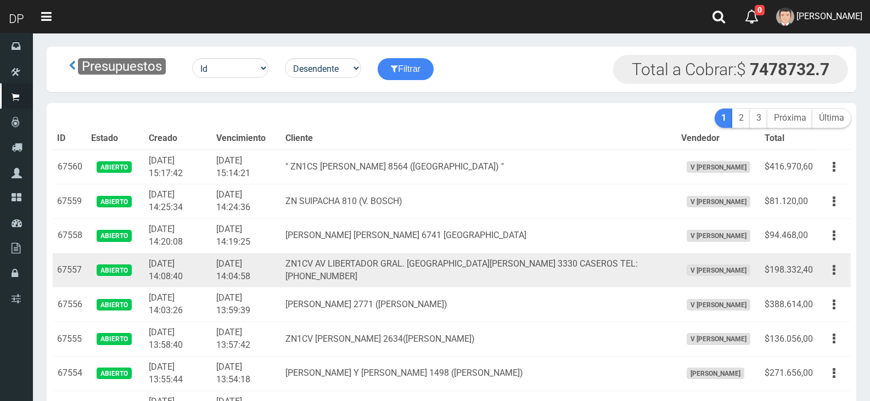
scroll to position [1377, 0]
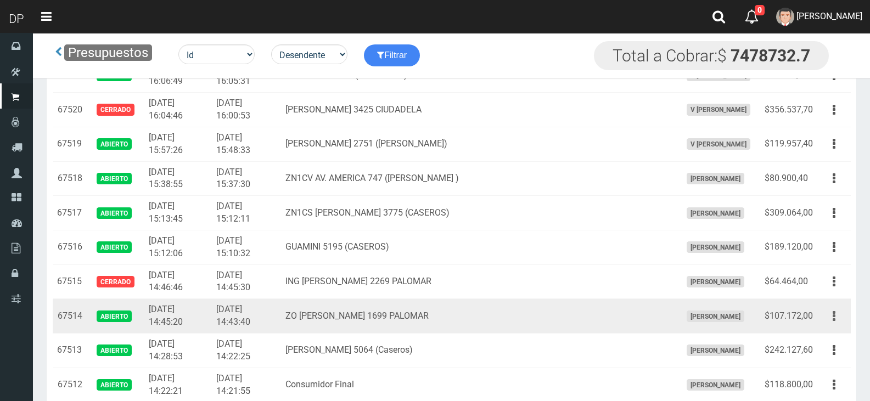
click at [838, 319] on button "button" at bounding box center [834, 316] width 25 height 19
click at [817, 359] on link "Imprimir" at bounding box center [802, 367] width 87 height 24
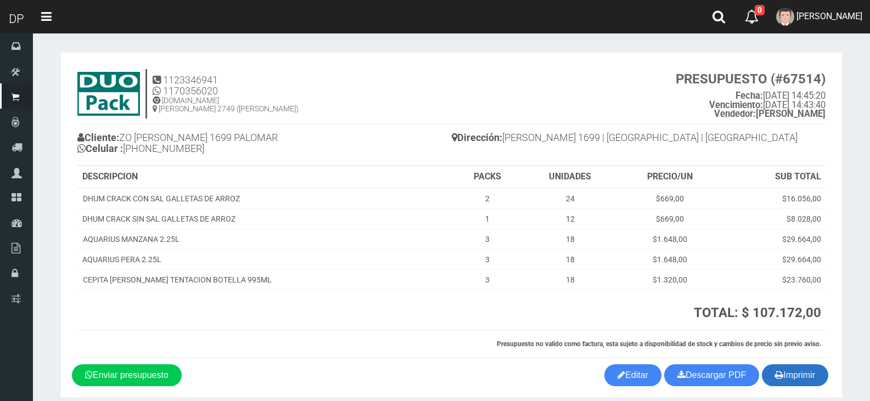
click at [796, 378] on button "Imprimir" at bounding box center [795, 375] width 66 height 22
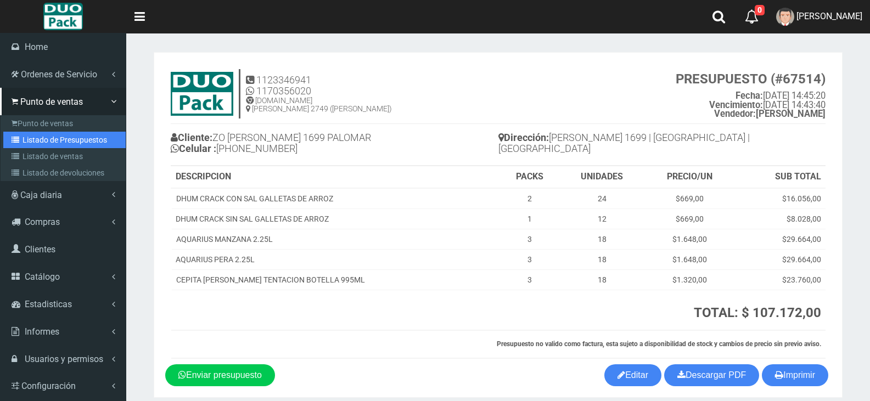
click at [56, 144] on link "Listado de Presupuestos" at bounding box center [64, 140] width 122 height 16
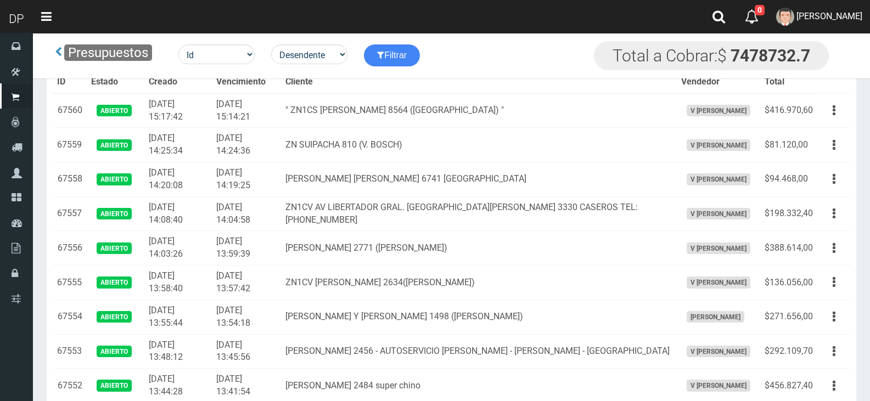
scroll to position [3751, 0]
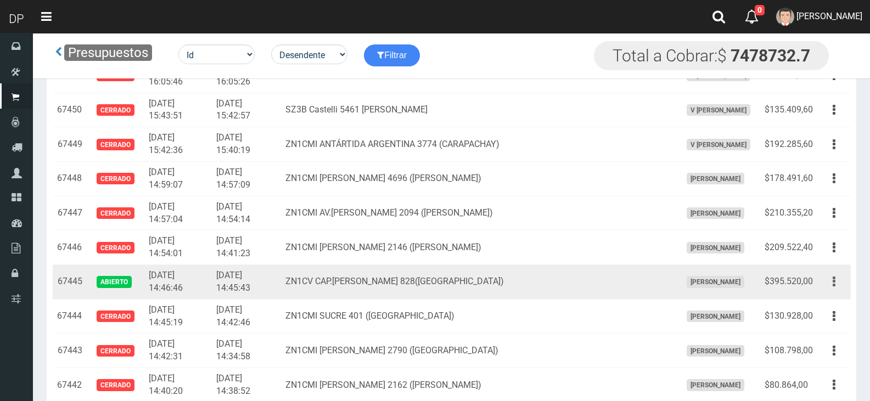
click at [836, 280] on button "button" at bounding box center [834, 281] width 25 height 19
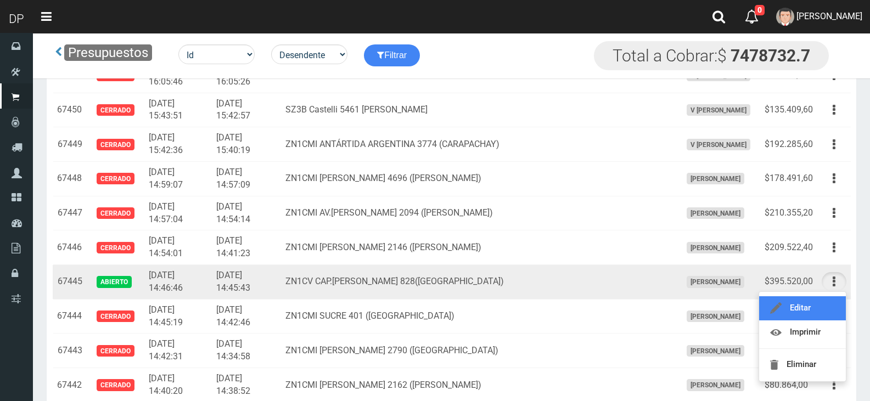
click at [815, 310] on link "Editar" at bounding box center [802, 308] width 87 height 24
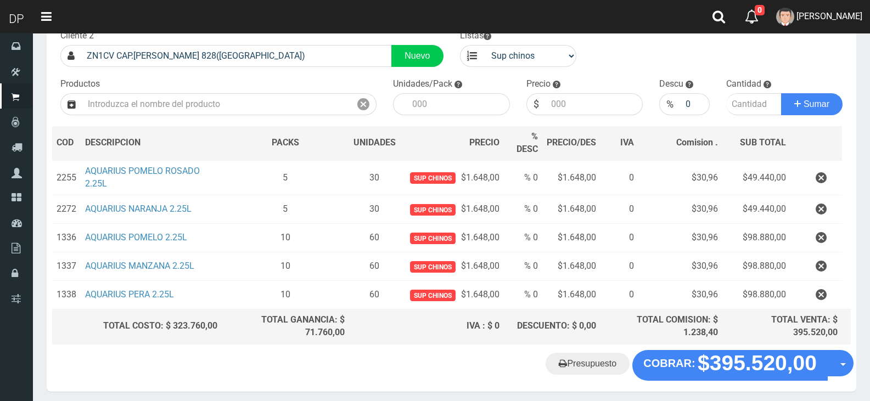
scroll to position [116, 0]
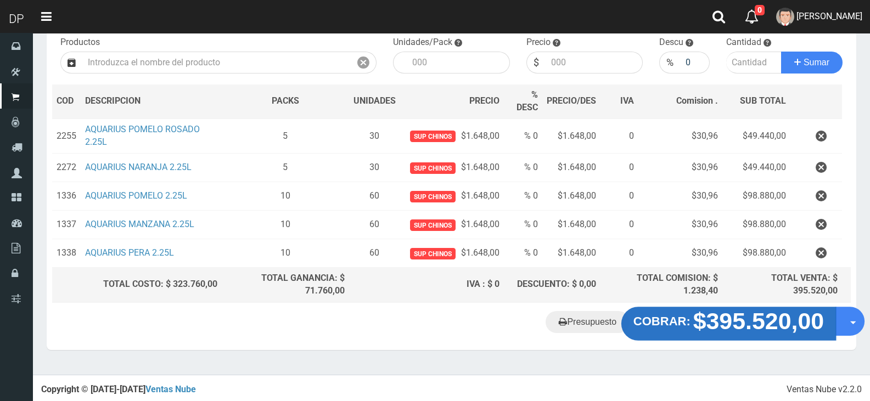
click at [758, 318] on strong "$395.520,00" at bounding box center [758, 321] width 131 height 26
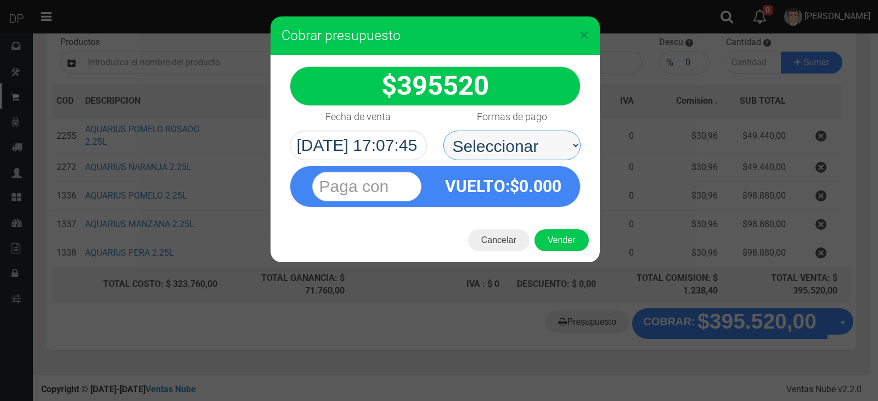
drag, startPoint x: 549, startPoint y: 140, endPoint x: 549, endPoint y: 157, distance: 17.0
click at [549, 140] on select "Seleccionar Efectivo Tarjeta de Crédito Depósito Débito" at bounding box center [511, 146] width 137 height 30
select select "Efectivo"
click at [443, 131] on select "Seleccionar Efectivo Tarjeta de Crédito Depósito Débito" at bounding box center [511, 146] width 137 height 30
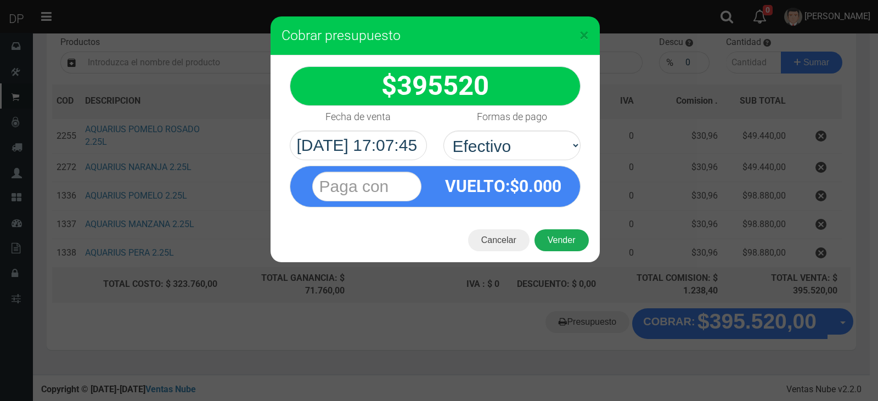
click at [556, 245] on button "Vender" at bounding box center [562, 240] width 54 height 22
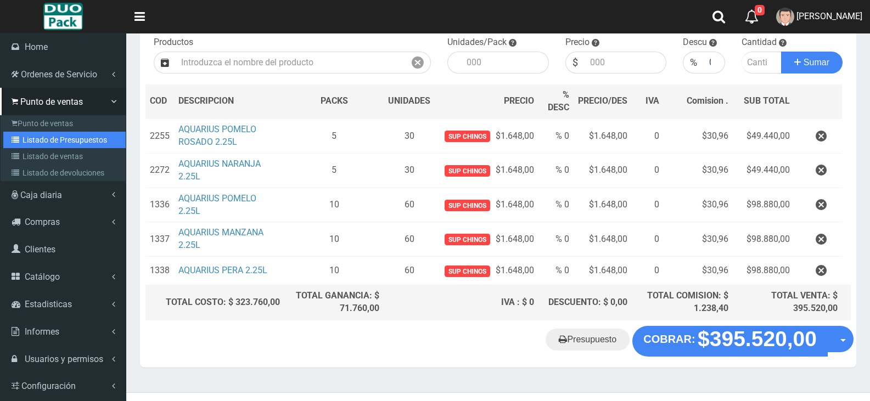
click at [54, 139] on link "Listado de Presupuestos" at bounding box center [64, 140] width 122 height 16
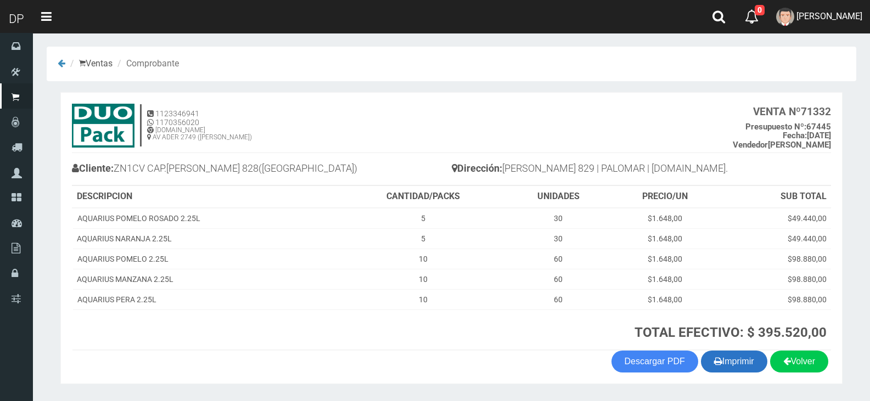
click at [738, 353] on button "Imprimir" at bounding box center [734, 362] width 66 height 22
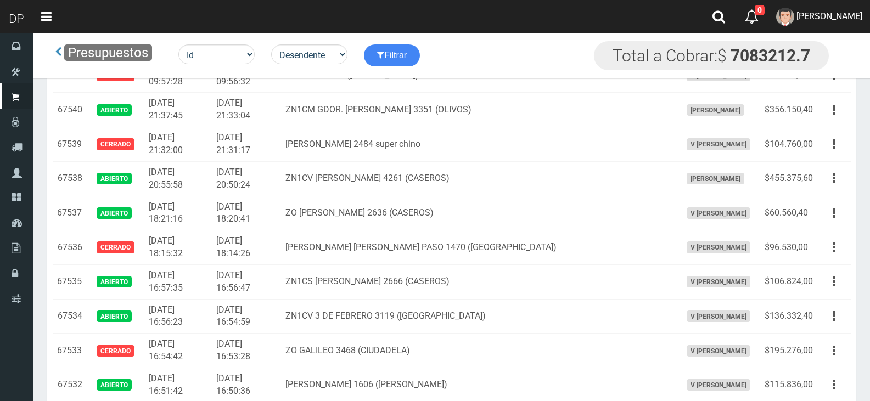
scroll to position [908, 0]
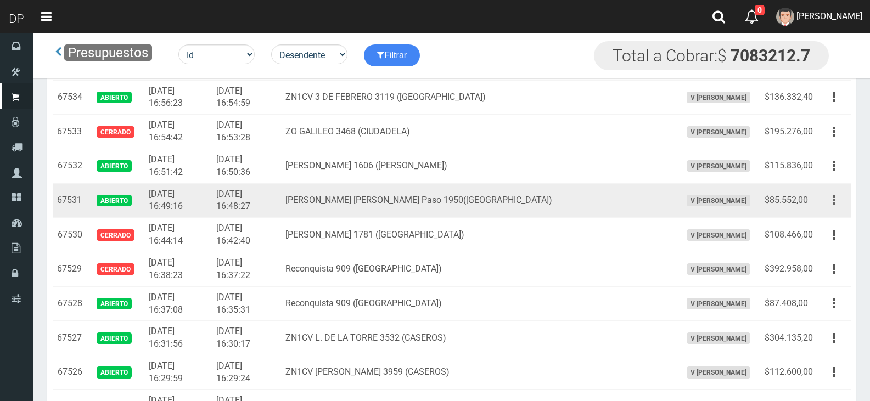
click at [830, 201] on button "button" at bounding box center [834, 200] width 25 height 19
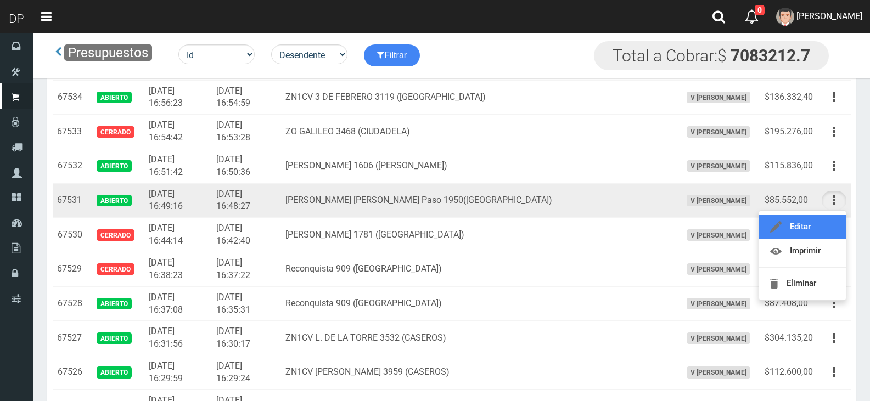
click at [822, 235] on link "Editar" at bounding box center [802, 227] width 87 height 24
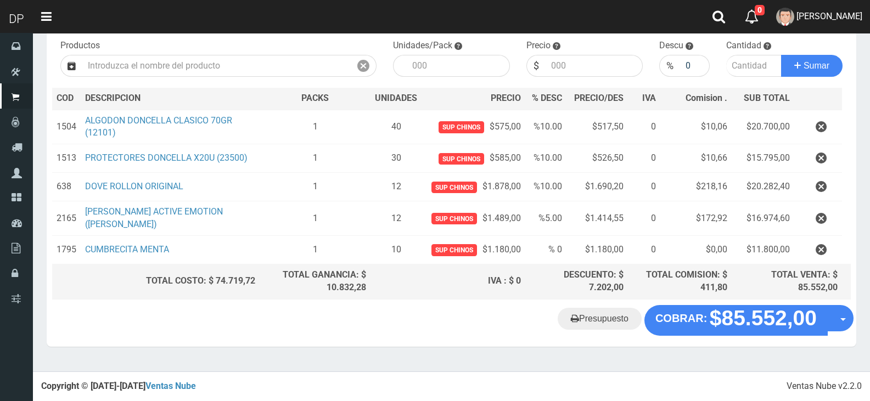
scroll to position [115, 0]
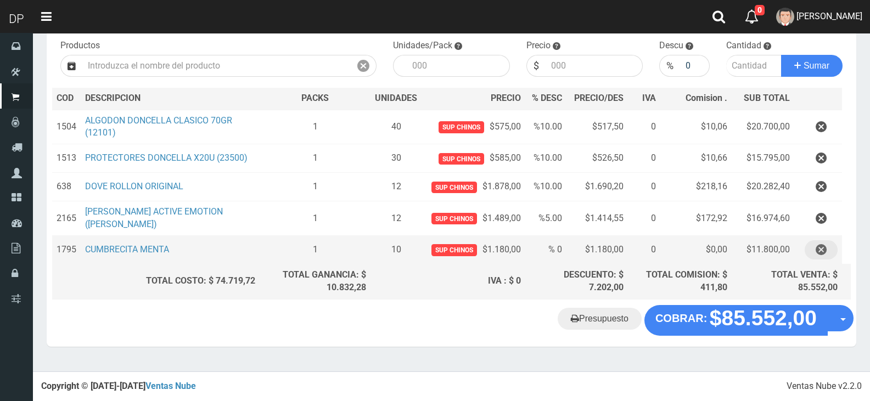
click at [825, 255] on icon "button" at bounding box center [821, 249] width 11 height 19
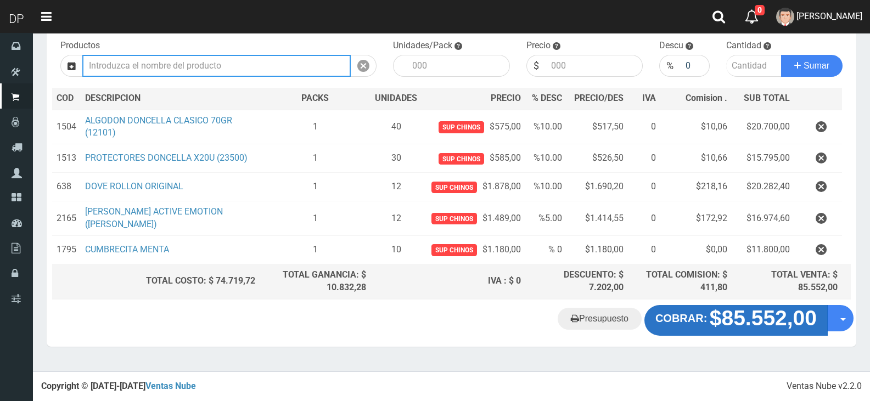
scroll to position [87, 0]
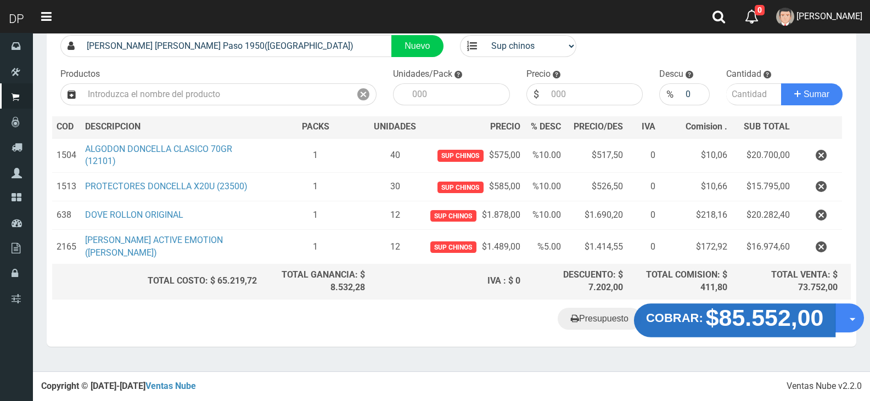
click at [732, 329] on strong "$85.552,00" at bounding box center [765, 318] width 118 height 26
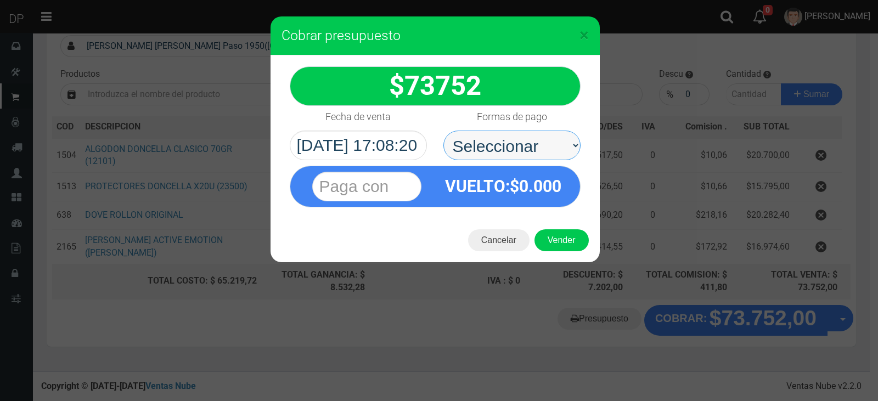
click at [491, 143] on select "Seleccionar Efectivo Tarjeta de Crédito Depósito Débito" at bounding box center [511, 146] width 137 height 30
select select "Efectivo"
click at [443, 131] on select "Seleccionar Efectivo Tarjeta de Crédito Depósito Débito" at bounding box center [511, 146] width 137 height 30
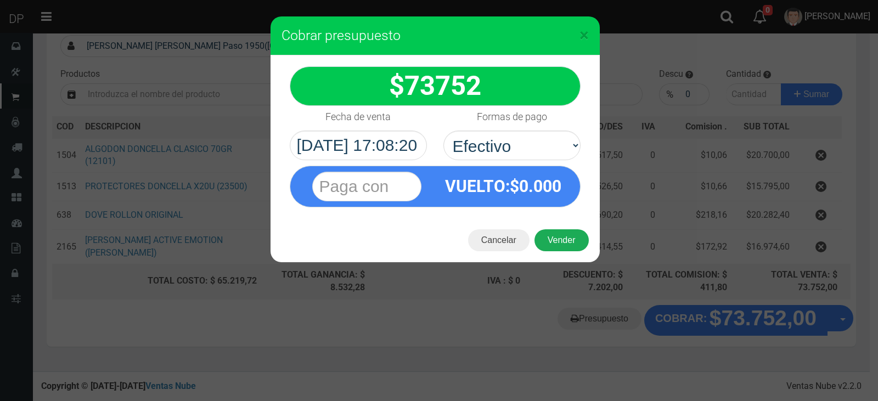
click at [567, 244] on button "Vender" at bounding box center [562, 240] width 54 height 22
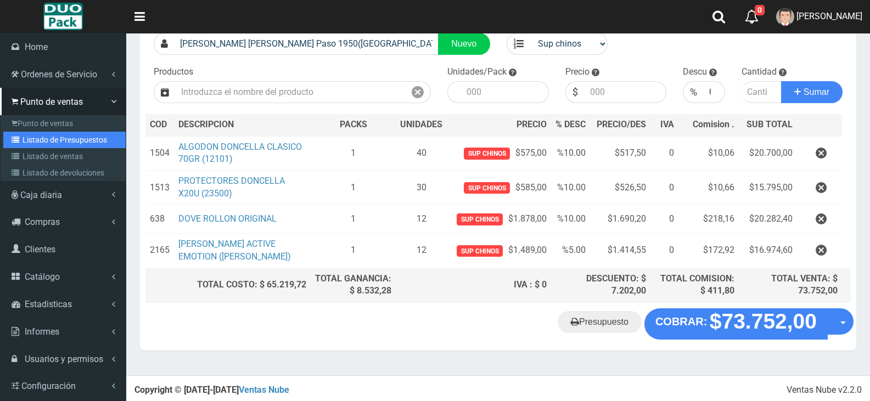
click at [59, 137] on link "Listado de Presupuestos" at bounding box center [64, 140] width 122 height 16
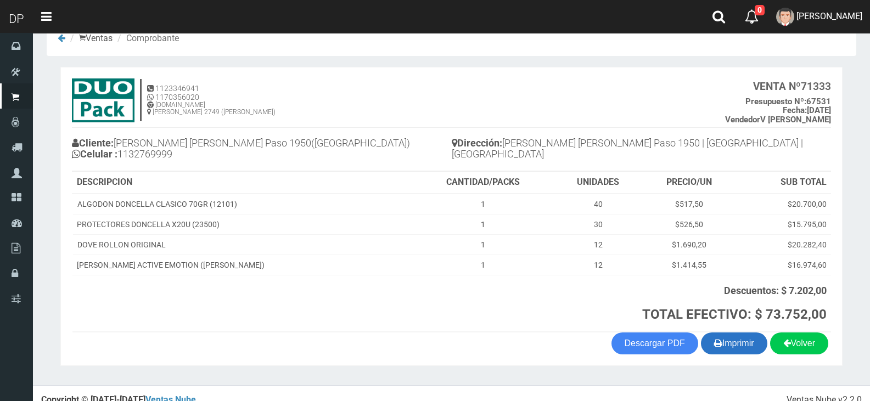
scroll to position [39, 0]
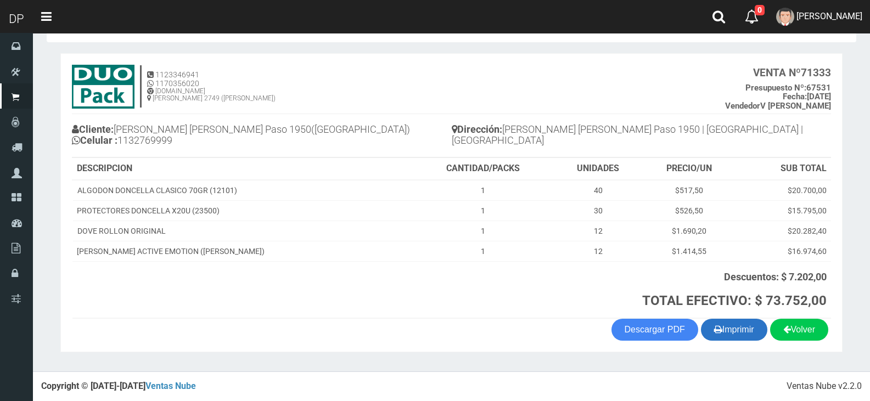
click at [762, 323] on button "Imprimir" at bounding box center [734, 330] width 66 height 22
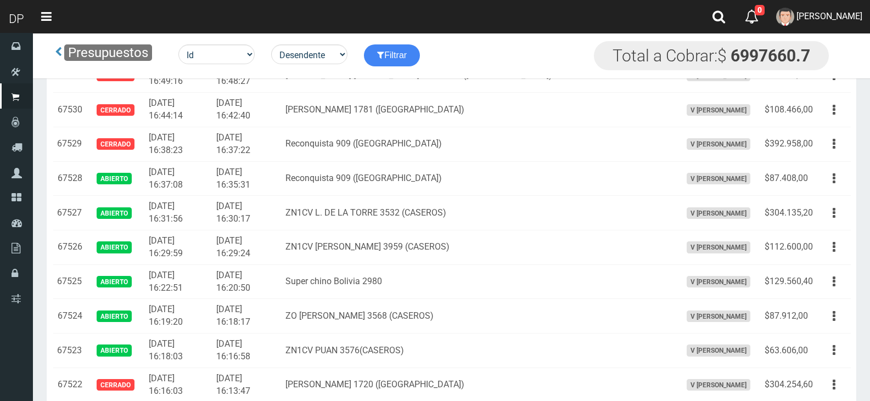
scroll to position [1251, 0]
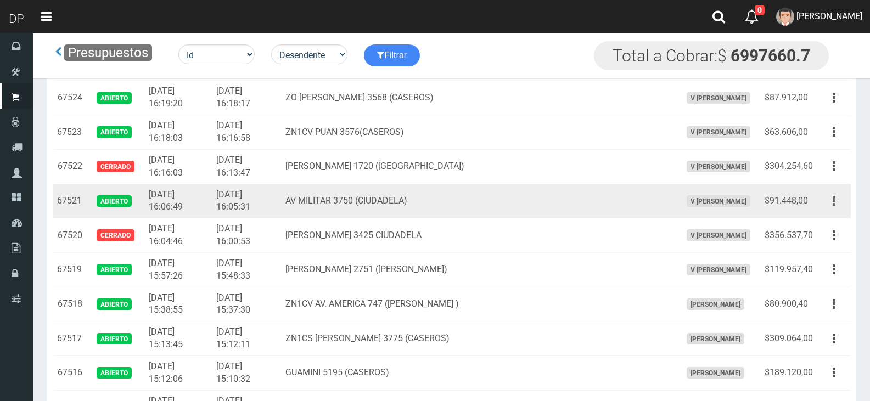
click at [835, 205] on icon "button" at bounding box center [834, 201] width 3 height 19
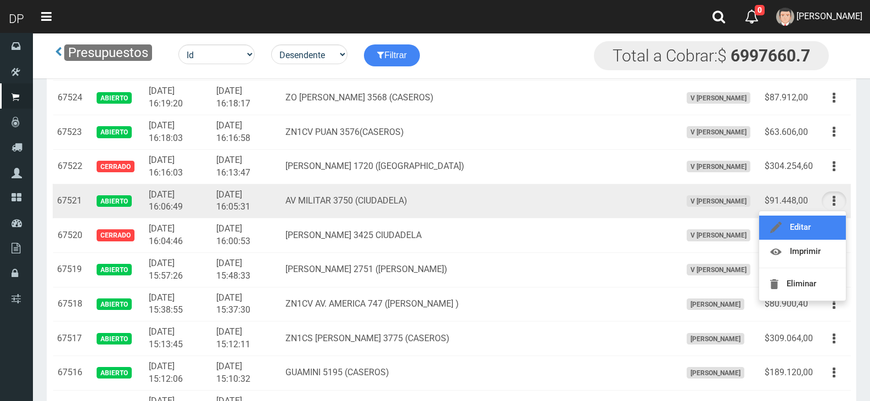
click at [825, 228] on link "Editar" at bounding box center [802, 228] width 87 height 24
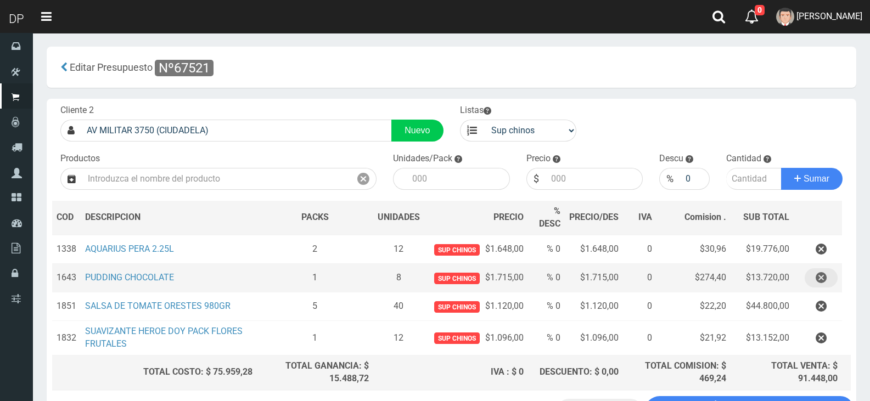
click at [824, 277] on icon "button" at bounding box center [821, 277] width 11 height 19
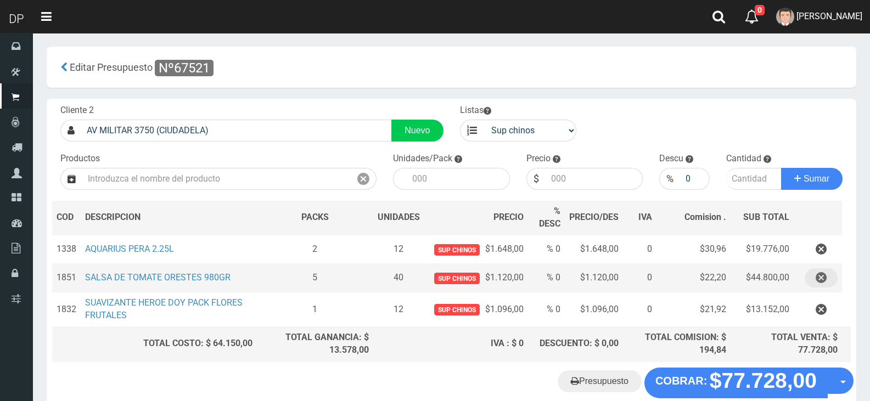
click at [824, 277] on icon "button" at bounding box center [821, 277] width 11 height 19
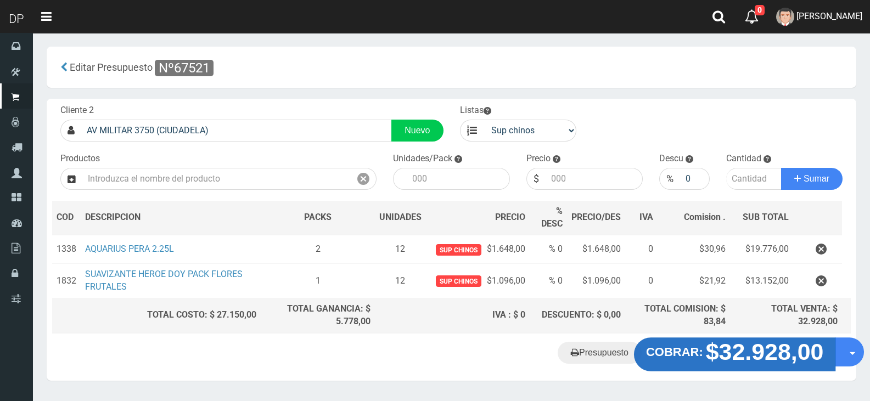
click at [685, 353] on strong "COBRAR:" at bounding box center [674, 351] width 57 height 13
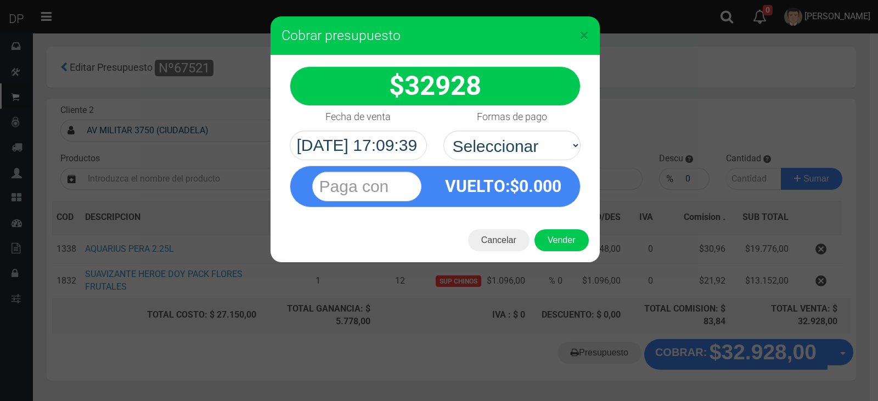
select select "Efectivo"
click at [443, 131] on select "Seleccionar Efectivo Tarjeta de Crédito Depósito Débito" at bounding box center [511, 146] width 137 height 30
click at [578, 245] on button "Vender" at bounding box center [562, 240] width 54 height 22
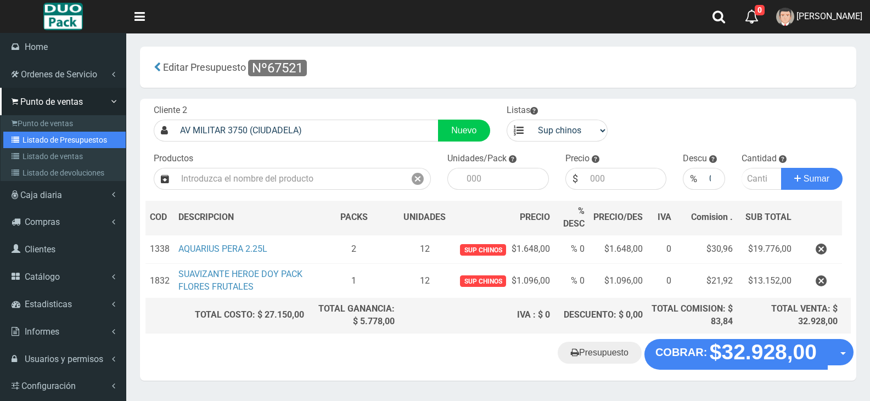
click at [60, 138] on link "Listado de Presupuestos" at bounding box center [64, 140] width 122 height 16
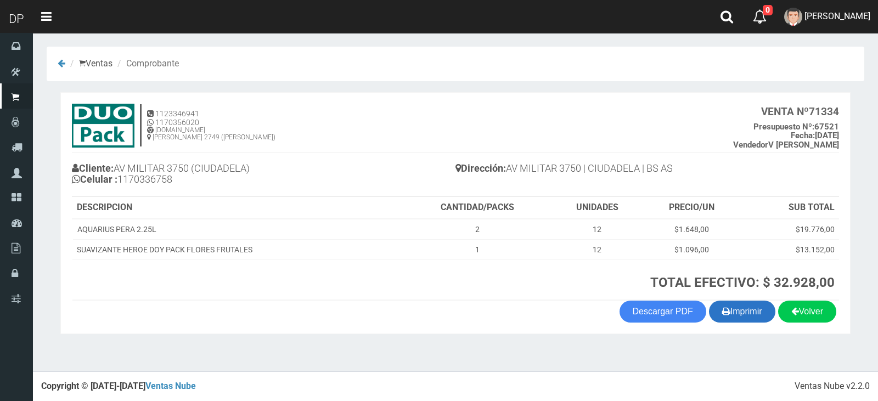
click at [737, 307] on button "Imprimir" at bounding box center [742, 312] width 66 height 22
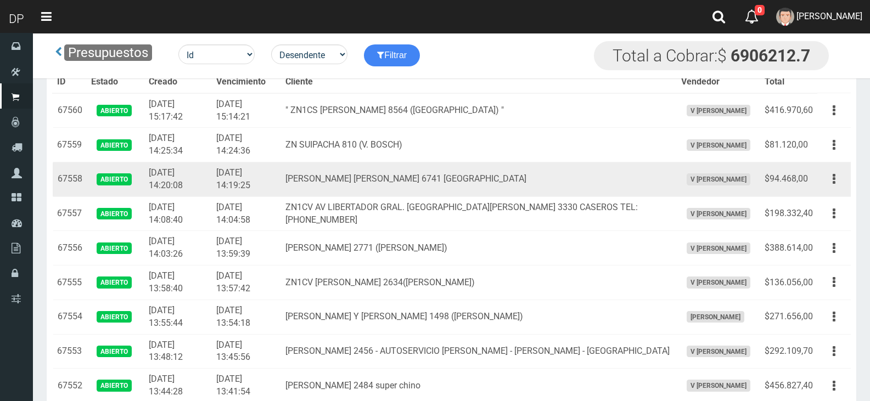
scroll to position [689, 0]
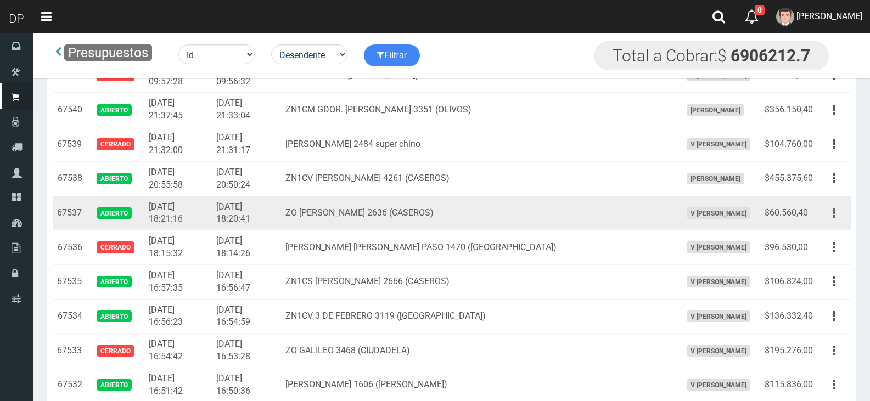
click at [830, 211] on button "button" at bounding box center [834, 213] width 25 height 19
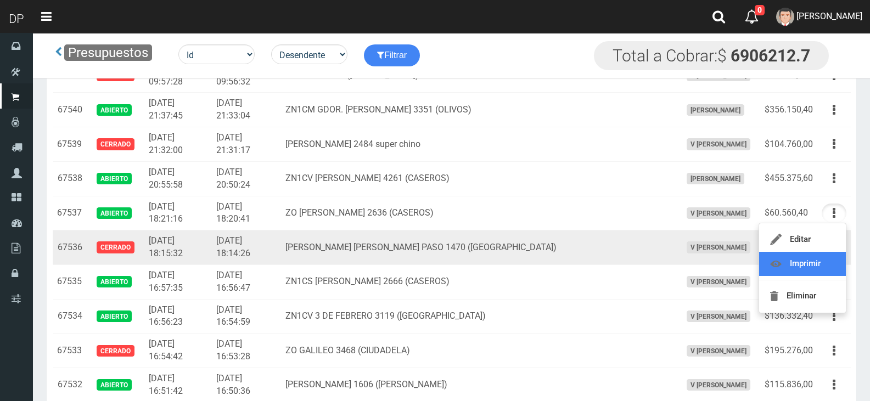
click at [818, 260] on link "Imprimir" at bounding box center [802, 264] width 87 height 24
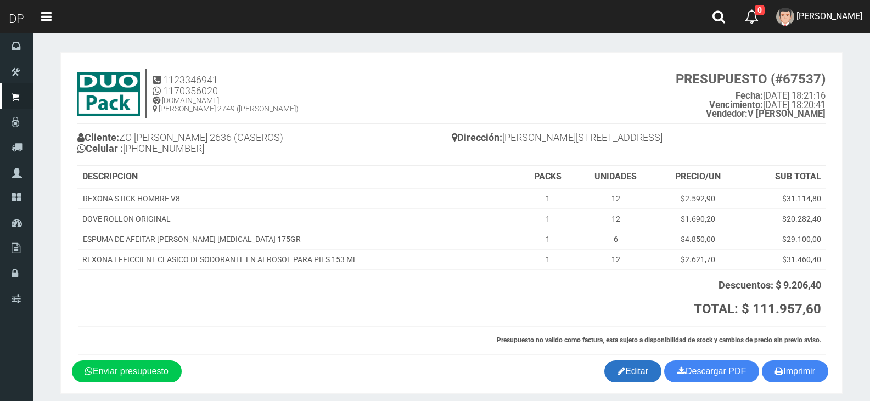
click at [606, 368] on link "Editar" at bounding box center [632, 372] width 57 height 22
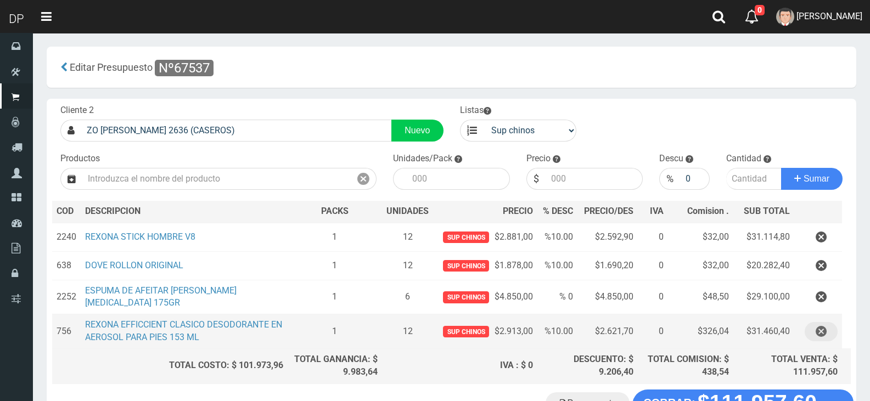
click at [824, 329] on icon "button" at bounding box center [821, 331] width 11 height 19
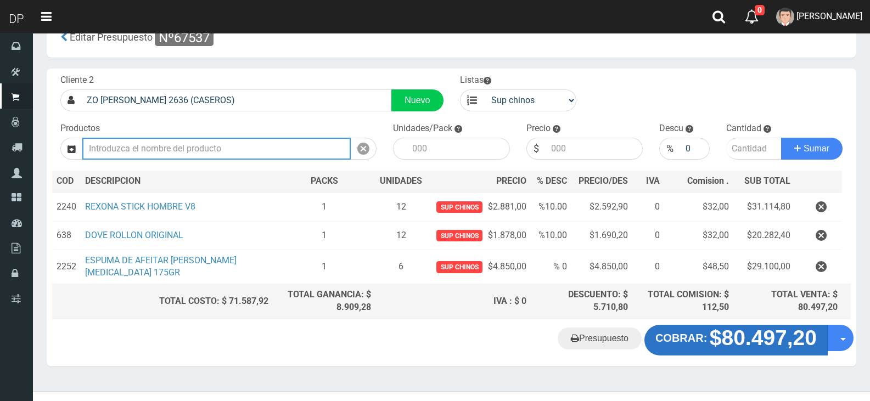
scroll to position [47, 0]
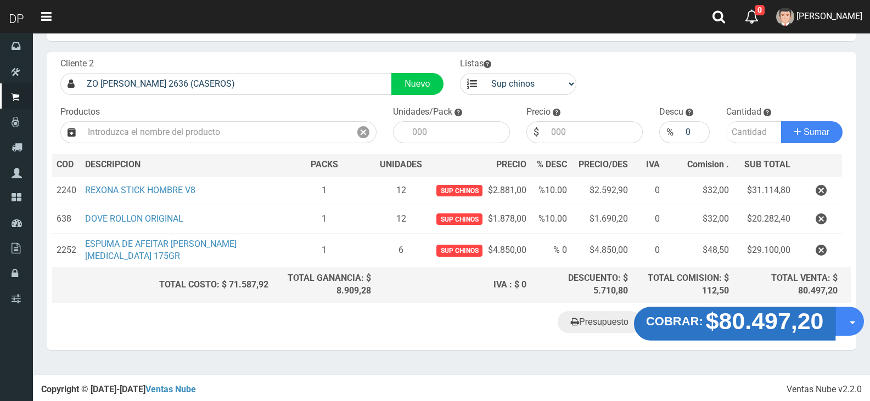
click at [758, 309] on strong "$80.497,20" at bounding box center [765, 321] width 118 height 26
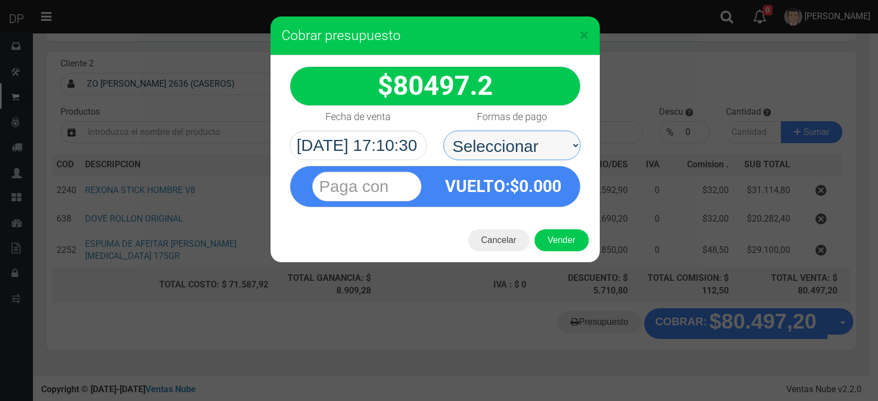
drag, startPoint x: 507, startPoint y: 141, endPoint x: 507, endPoint y: 158, distance: 16.5
click at [507, 141] on select "Seleccionar Efectivo Tarjeta de Crédito Depósito Débito" at bounding box center [511, 146] width 137 height 30
select select "Efectivo"
click at [443, 131] on select "Seleccionar Efectivo Tarjeta de Crédito Depósito Débito" at bounding box center [511, 146] width 137 height 30
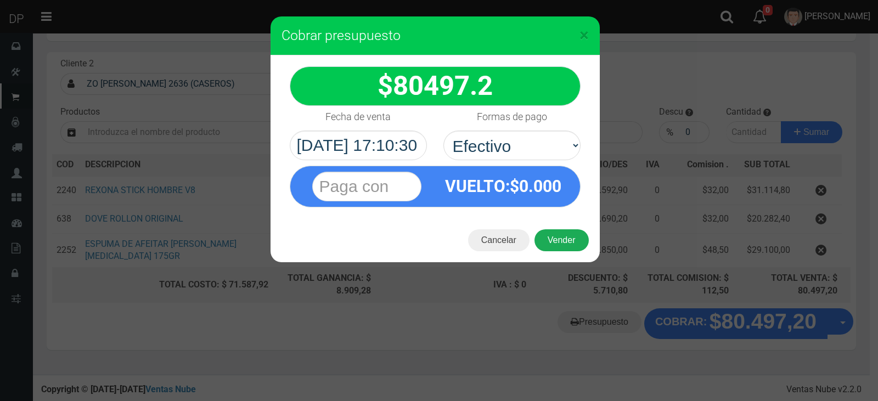
click at [561, 243] on button "Vender" at bounding box center [562, 240] width 54 height 22
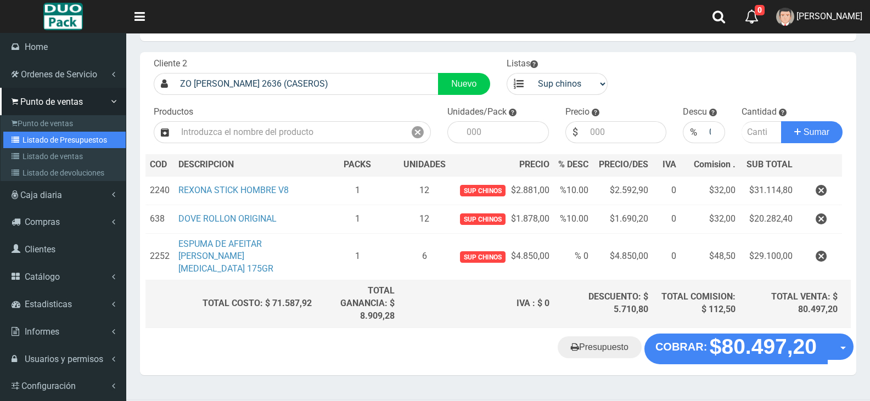
click at [68, 139] on link "Listado de Presupuestos" at bounding box center [64, 140] width 122 height 16
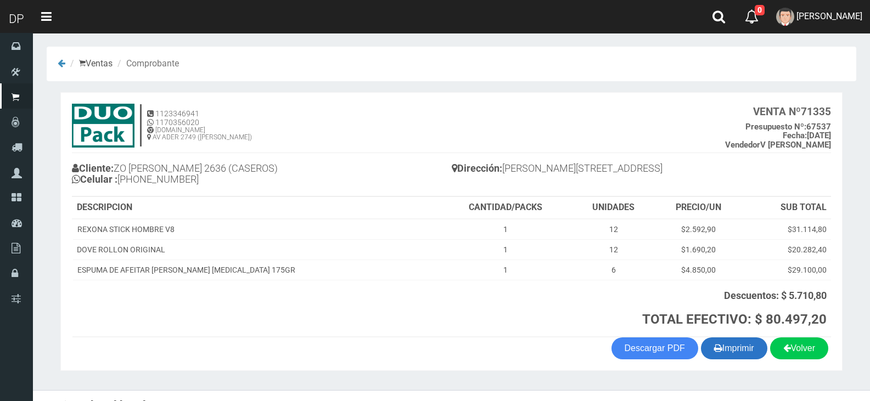
click at [744, 351] on button "Imprimir" at bounding box center [734, 349] width 66 height 22
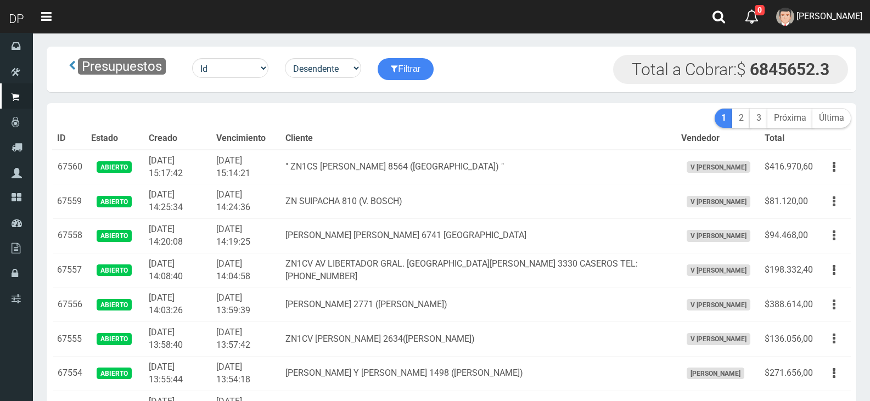
scroll to position [689, 0]
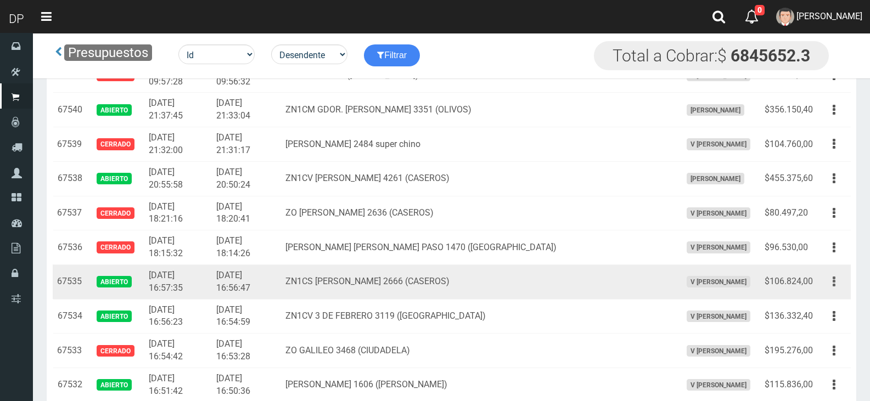
click at [834, 286] on icon "button" at bounding box center [834, 281] width 3 height 19
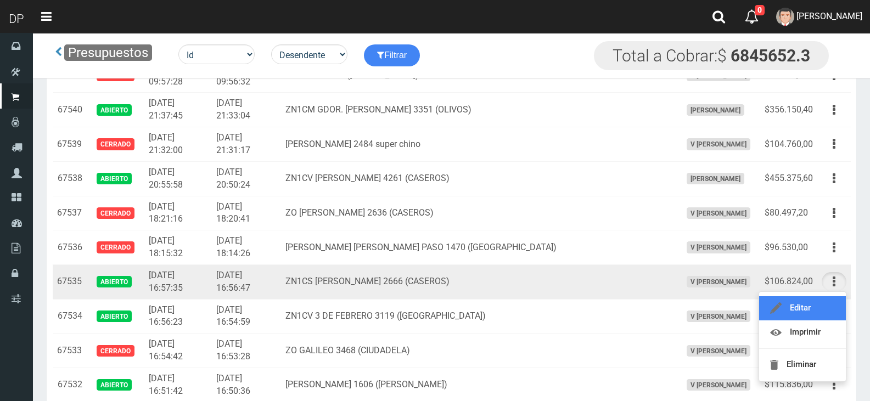
click at [825, 302] on link "Editar" at bounding box center [802, 308] width 87 height 24
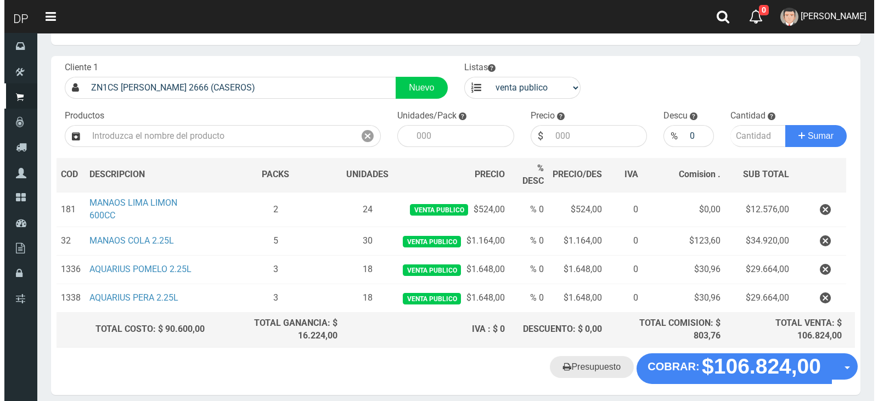
scroll to position [88, 0]
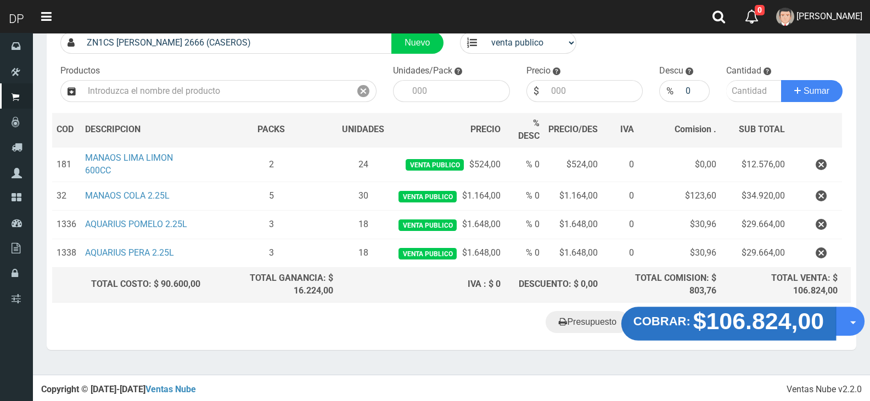
click at [711, 311] on strong "$106.824,00" at bounding box center [758, 321] width 131 height 26
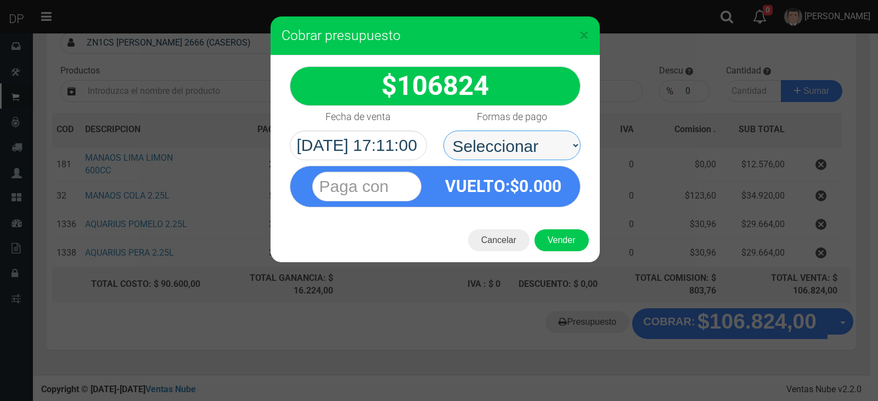
click at [520, 134] on select "Seleccionar Efectivo Tarjeta de Crédito Depósito Débito" at bounding box center [511, 146] width 137 height 30
select select "Efectivo"
click at [443, 131] on select "Seleccionar Efectivo Tarjeta de Crédito Depósito Débito" at bounding box center [511, 146] width 137 height 30
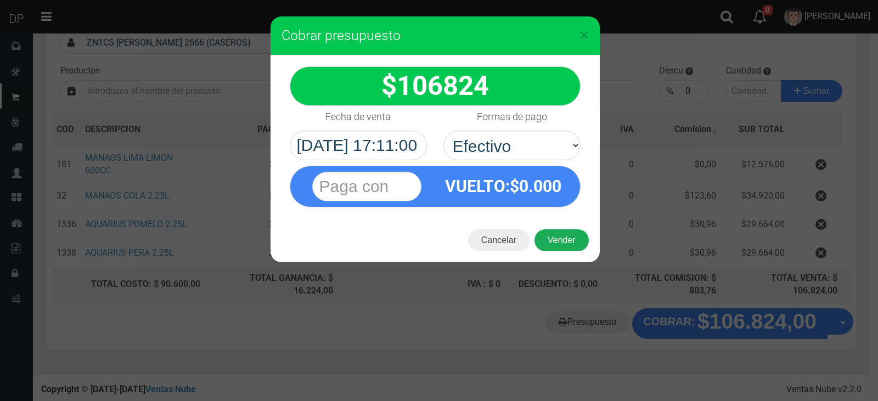
click at [560, 244] on button "Vender" at bounding box center [562, 240] width 54 height 22
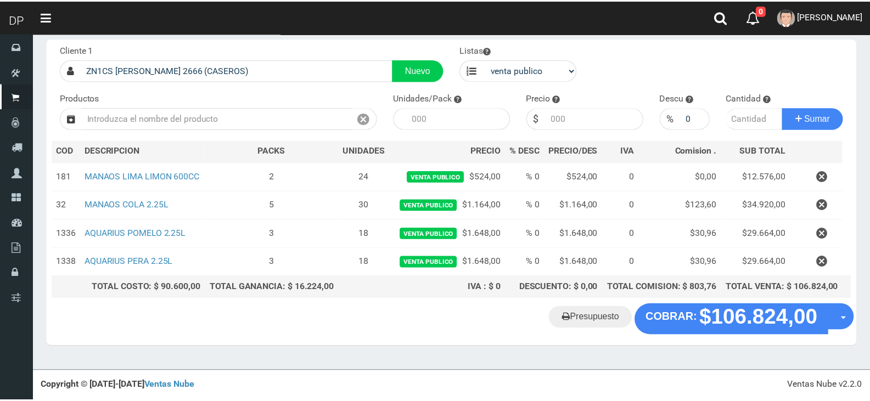
scroll to position [57, 0]
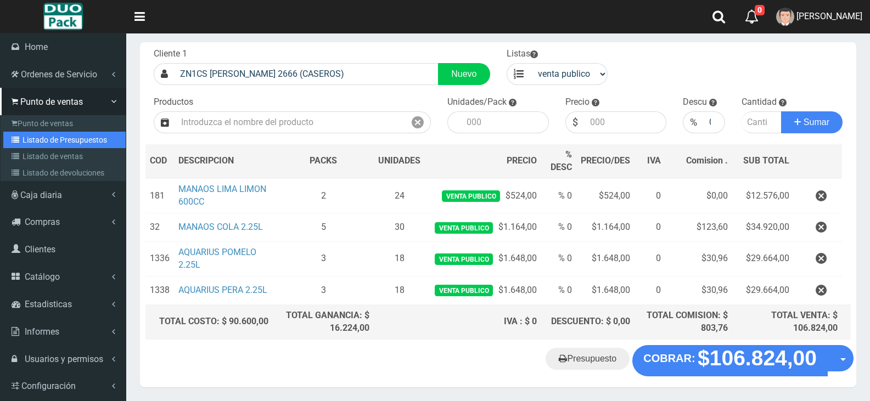
click at [70, 140] on link "Listado de Presupuestos" at bounding box center [64, 140] width 122 height 16
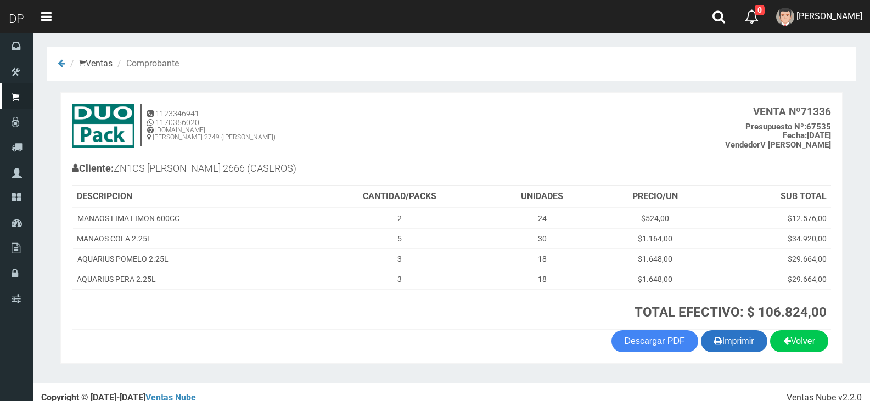
click at [728, 341] on button "Imprimir" at bounding box center [734, 341] width 66 height 22
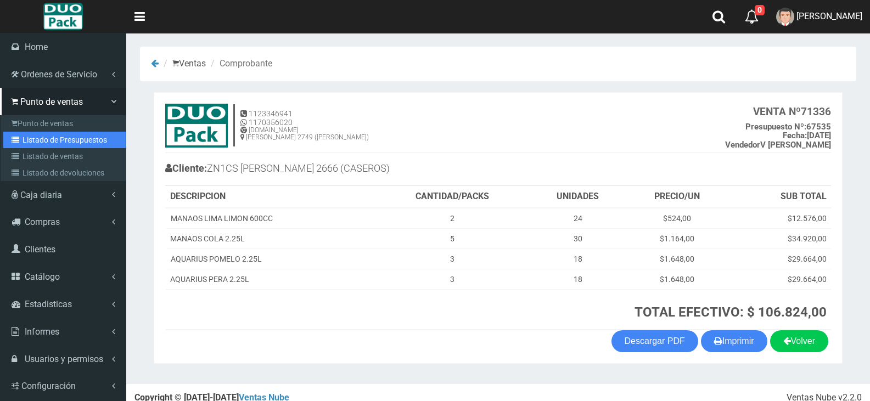
click at [77, 136] on link "Listado de Presupuestos" at bounding box center [64, 140] width 122 height 16
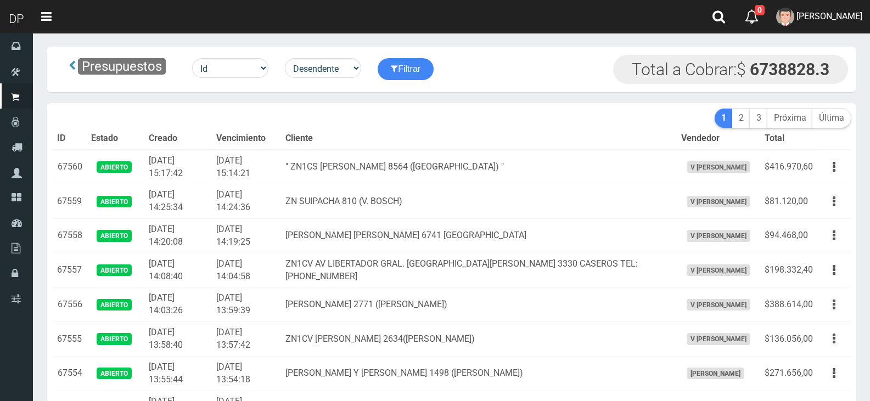
scroll to position [1033, 0]
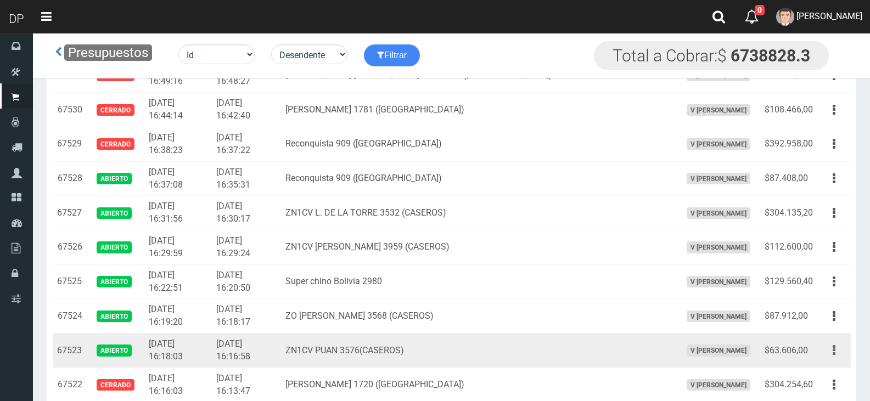
click at [837, 347] on button "button" at bounding box center [834, 350] width 25 height 19
click at [827, 368] on link "Editar" at bounding box center [802, 377] width 87 height 24
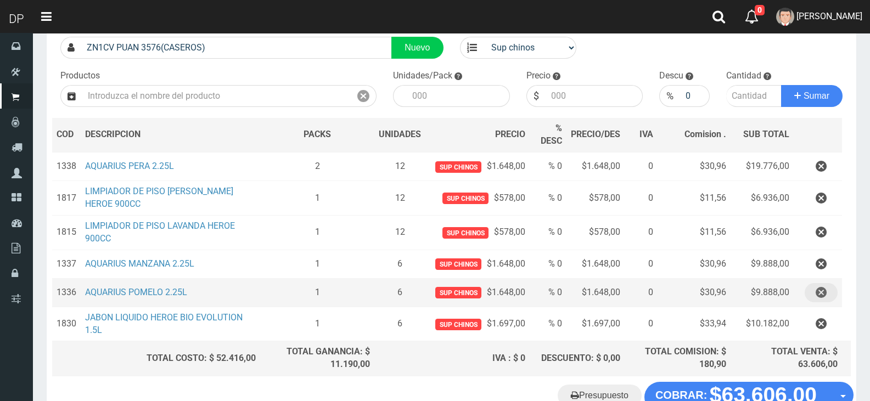
scroll to position [156, 0]
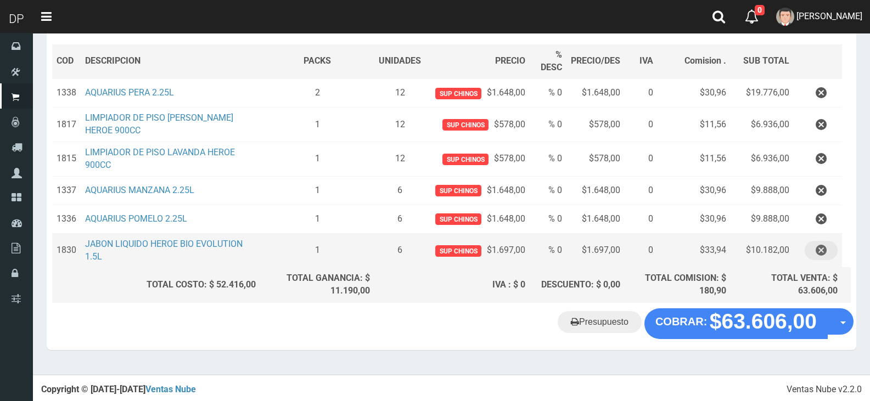
click at [827, 252] on button "button" at bounding box center [821, 250] width 33 height 19
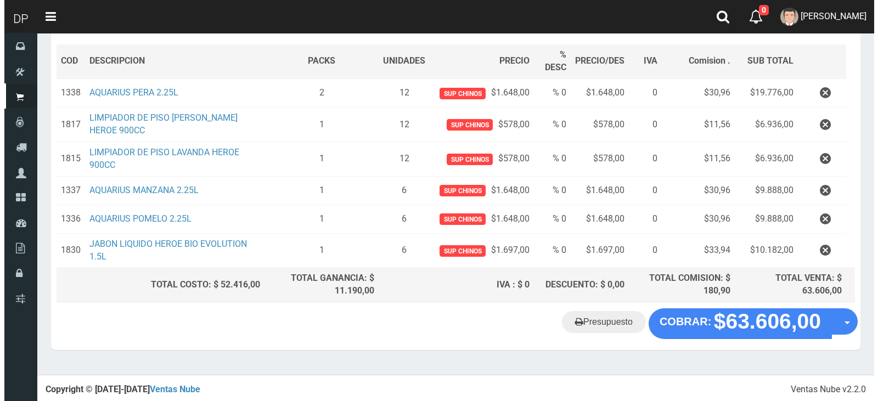
scroll to position [122, 0]
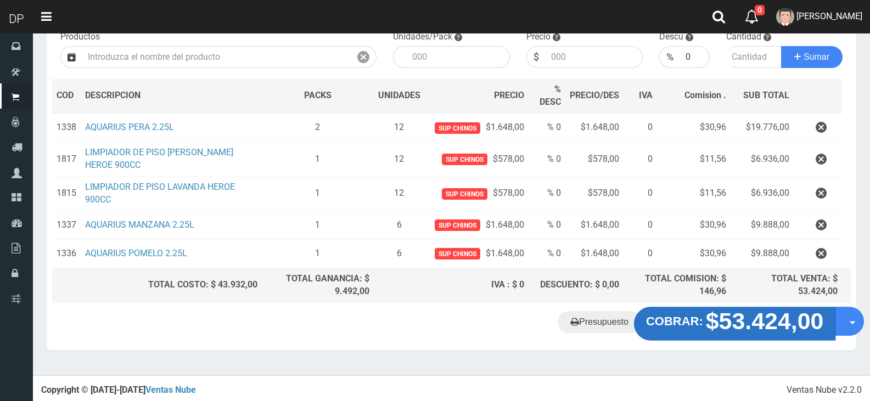
click at [683, 316] on strong "COBRAR:" at bounding box center [674, 321] width 57 height 13
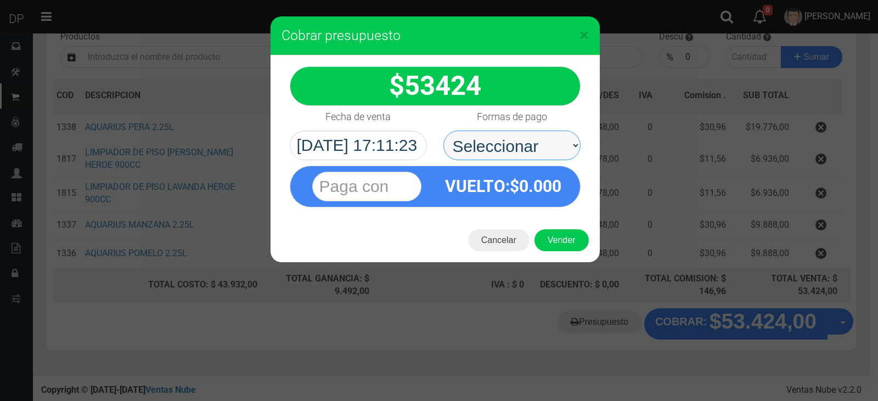
drag, startPoint x: 507, startPoint y: 137, endPoint x: 508, endPoint y: 149, distance: 12.7
click at [507, 137] on select "Seleccionar Efectivo Tarjeta de Crédito Depósito Débito" at bounding box center [511, 146] width 137 height 30
select select "Efectivo"
click at [443, 131] on select "Seleccionar Efectivo Tarjeta de Crédito Depósito Débito" at bounding box center [511, 146] width 137 height 30
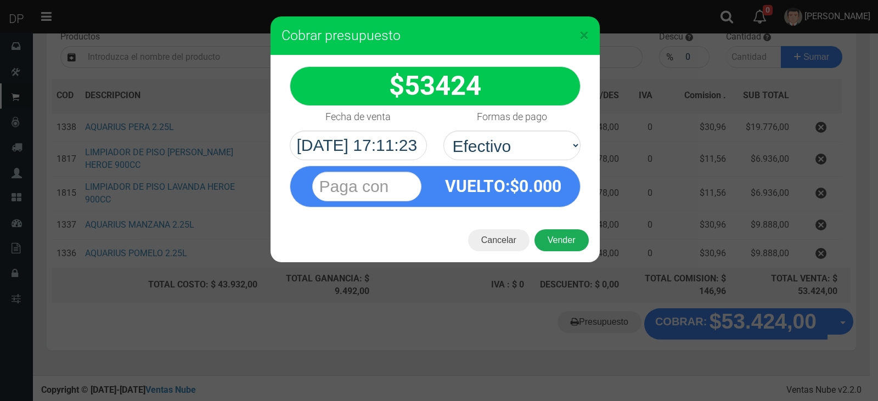
click at [556, 237] on button "Vender" at bounding box center [562, 240] width 54 height 22
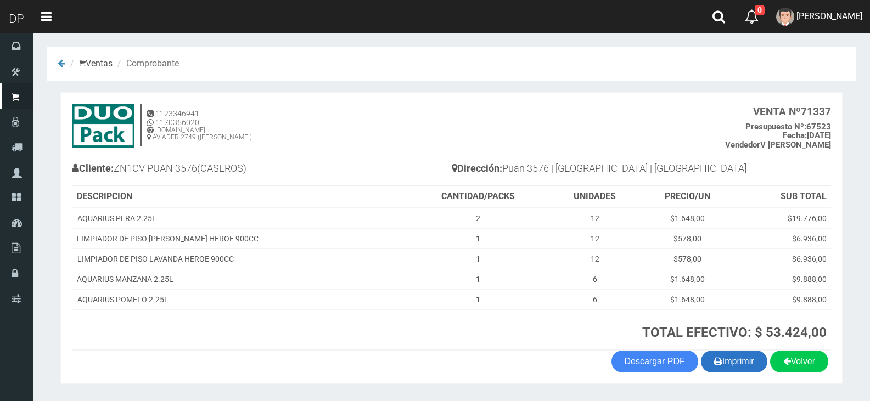
click at [716, 356] on icon "button" at bounding box center [718, 360] width 8 height 15
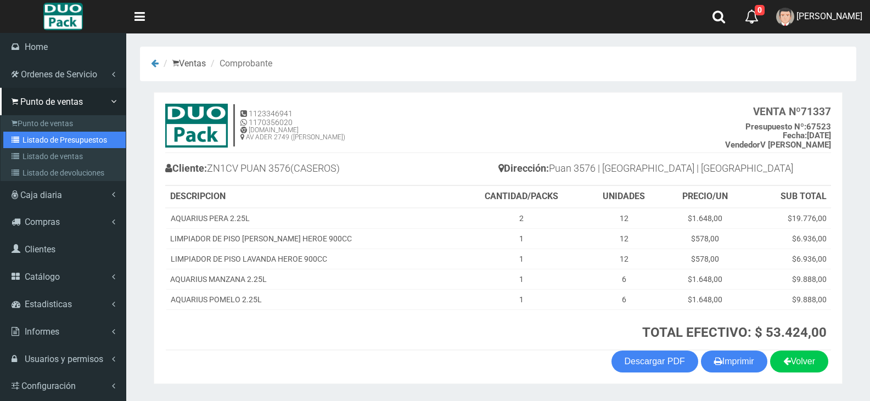
click at [49, 140] on link "Listado de Presupuestos" at bounding box center [64, 140] width 122 height 16
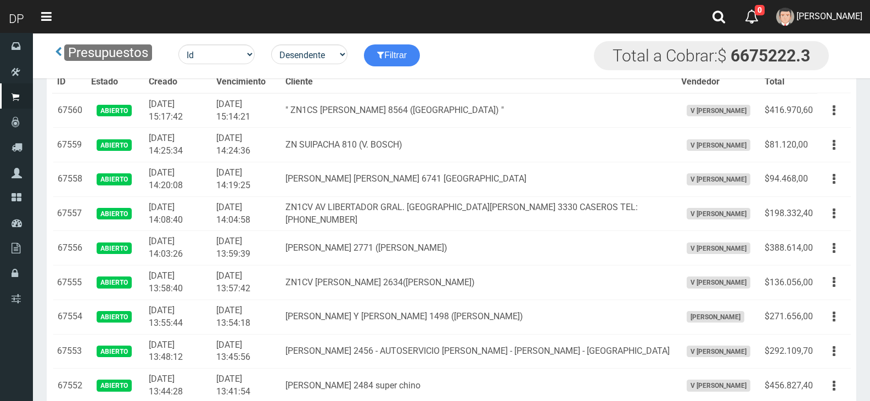
scroll to position [689, 0]
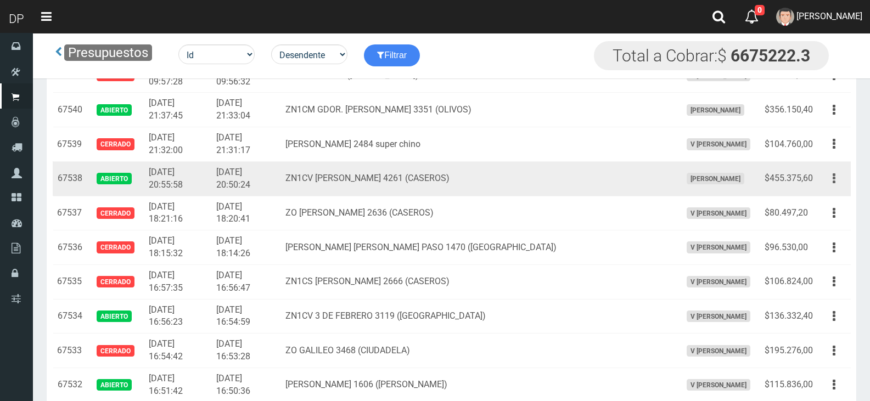
click at [838, 177] on button "button" at bounding box center [834, 178] width 25 height 19
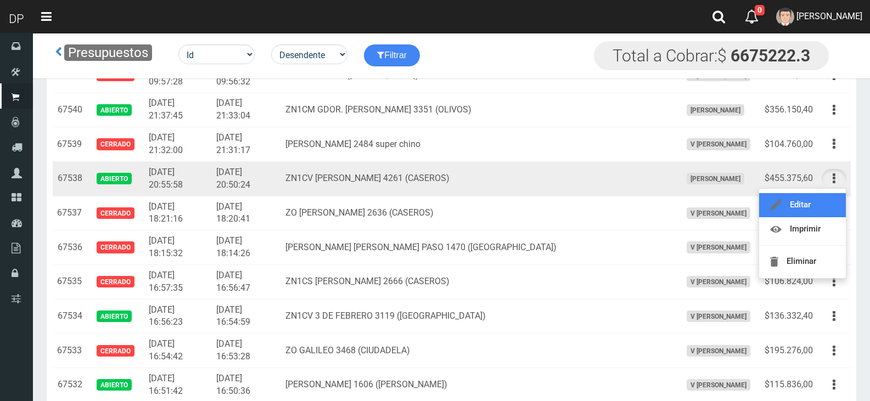
click at [818, 205] on link "Editar" at bounding box center [802, 205] width 87 height 24
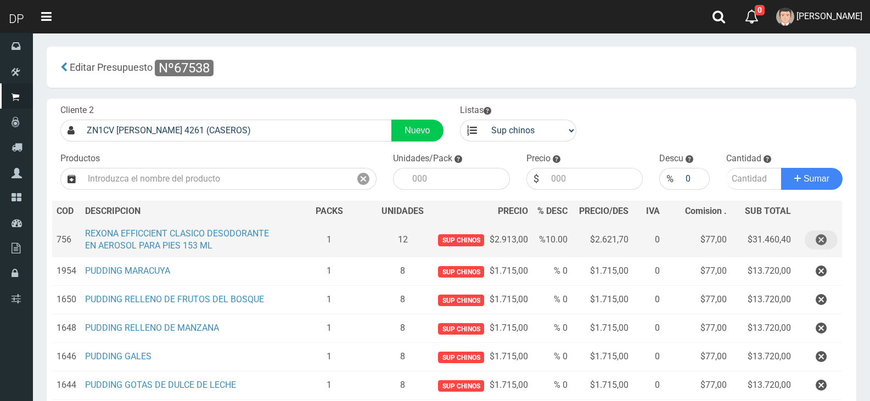
click at [819, 240] on icon "button" at bounding box center [821, 240] width 11 height 19
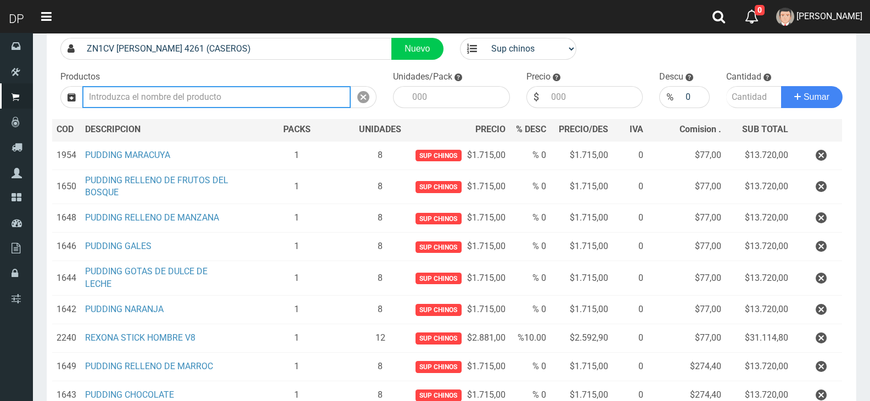
scroll to position [165, 0]
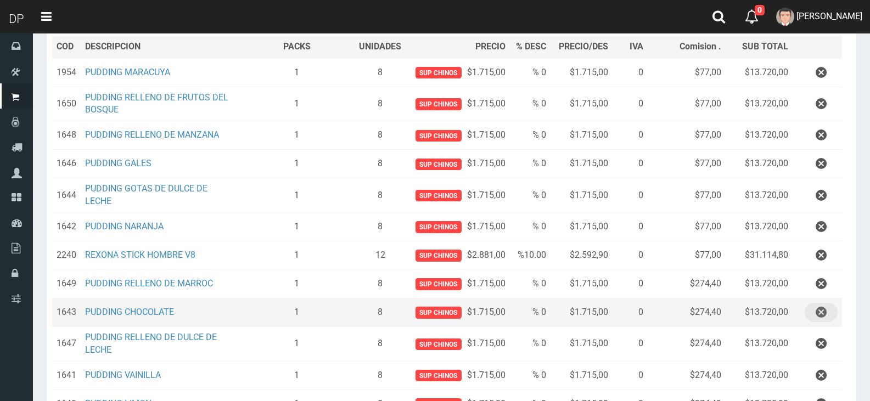
click at [822, 308] on icon "button" at bounding box center [821, 312] width 11 height 19
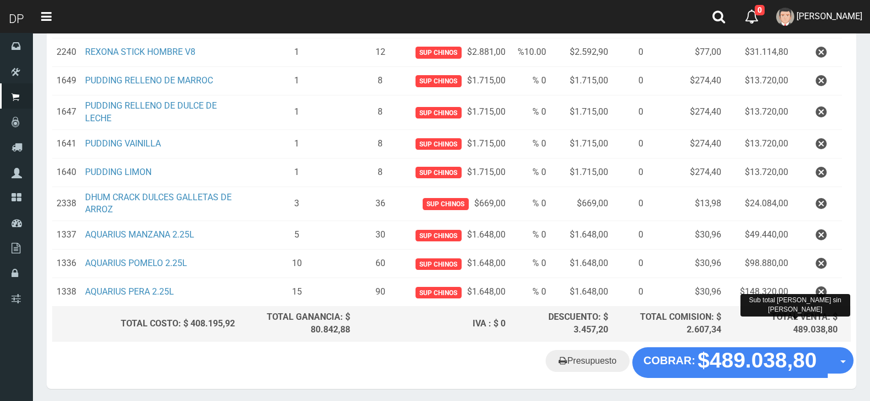
scroll to position [407, 0]
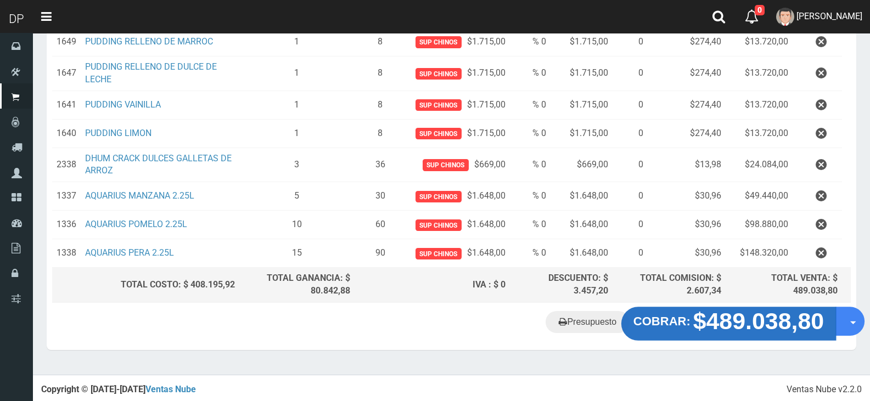
click at [720, 320] on strong "$489.038,80" at bounding box center [758, 321] width 131 height 26
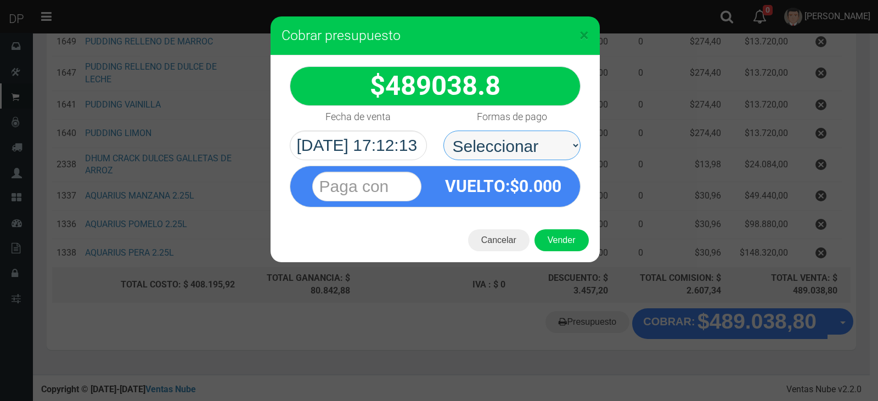
click at [517, 137] on select "Seleccionar Efectivo Tarjeta de Crédito Depósito Débito" at bounding box center [511, 146] width 137 height 30
select select "Efectivo"
click at [443, 131] on select "Seleccionar Efectivo Tarjeta de Crédito Depósito Débito" at bounding box center [511, 146] width 137 height 30
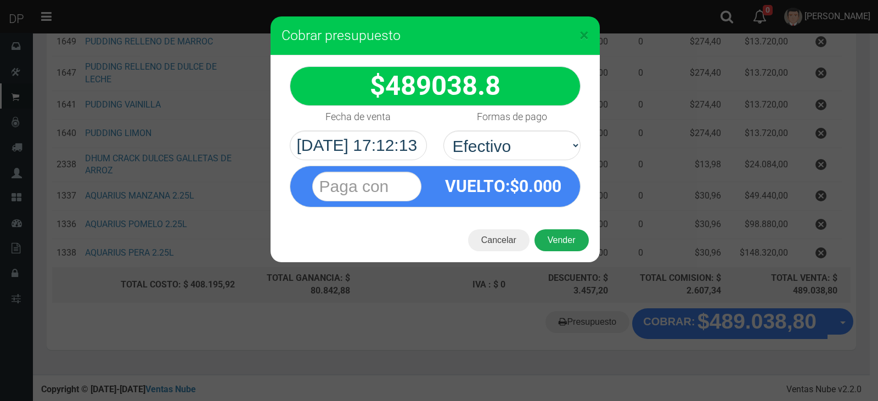
click at [569, 244] on button "Vender" at bounding box center [562, 240] width 54 height 22
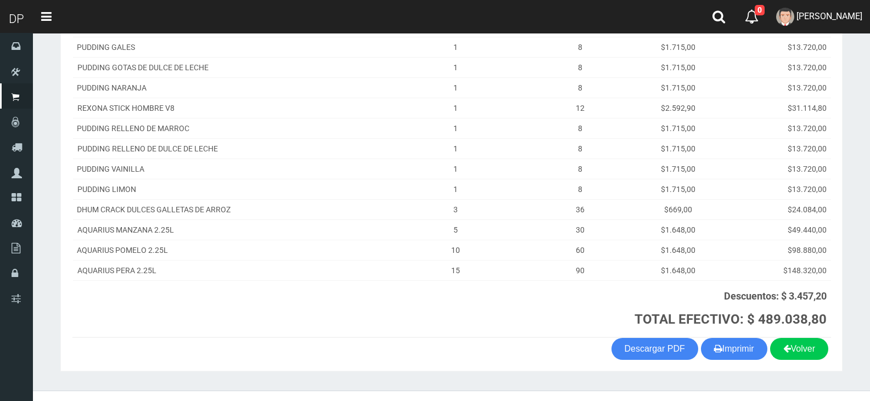
scroll to position [273, 0]
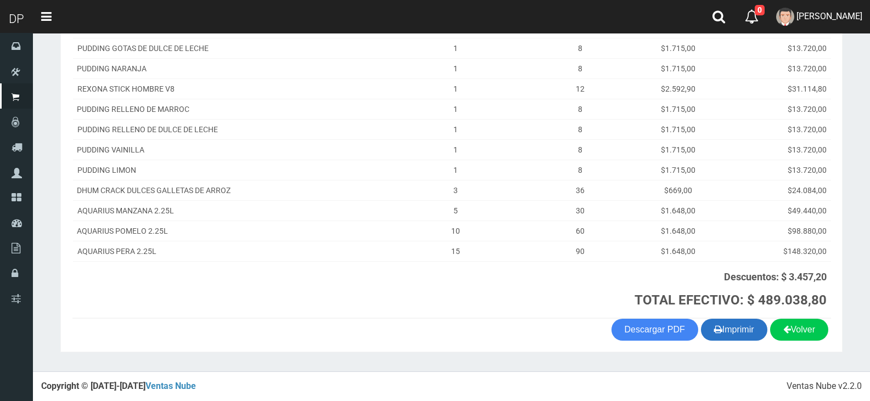
click at [727, 335] on button "Imprimir" at bounding box center [734, 330] width 66 height 22
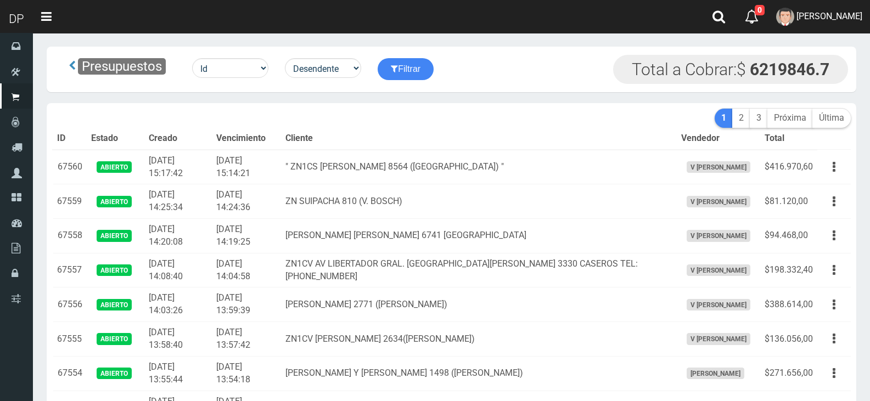
scroll to position [1377, 0]
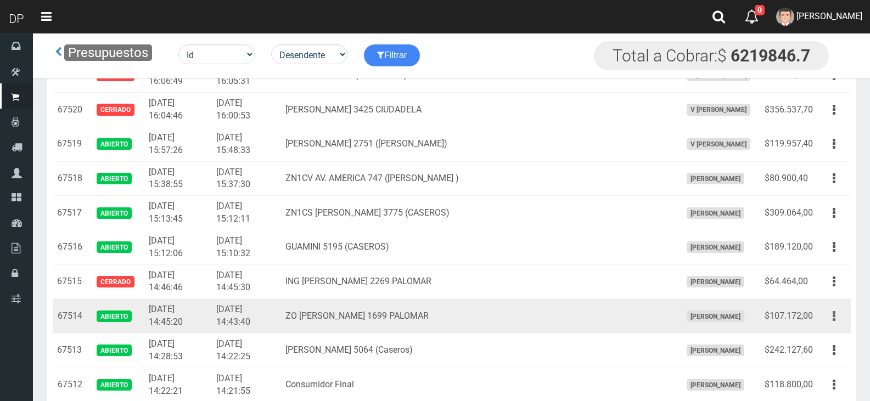
click at [833, 317] on icon "button" at bounding box center [834, 316] width 3 height 19
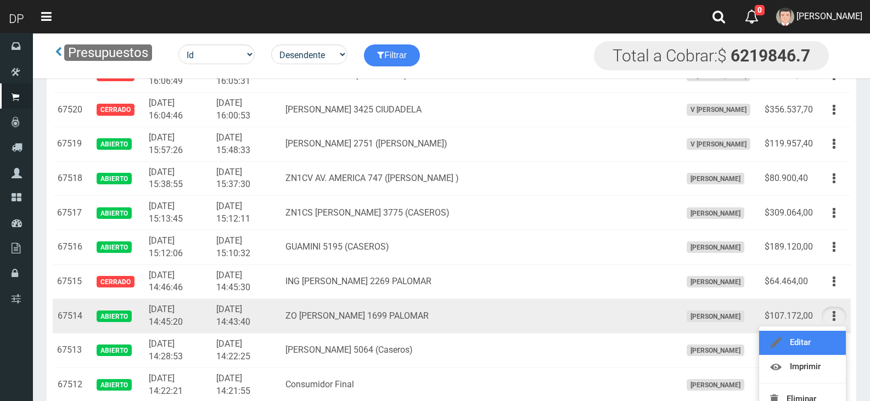
click at [824, 340] on link "Editar" at bounding box center [802, 343] width 87 height 24
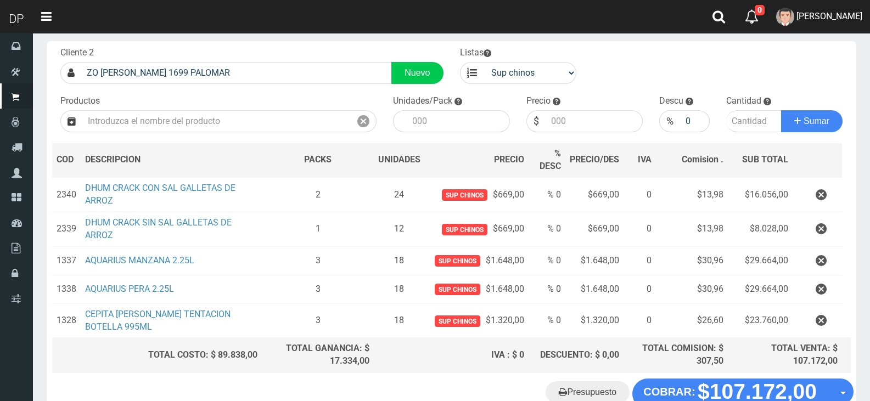
scroll to position [128, 0]
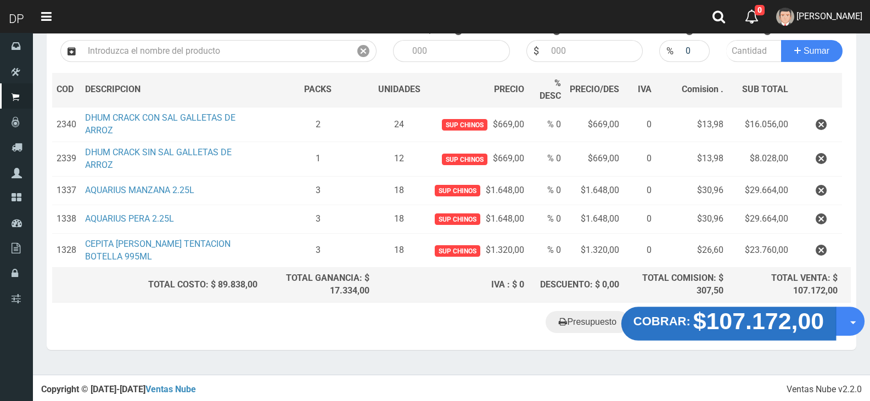
click at [705, 321] on strong "$107.172,00" at bounding box center [758, 321] width 131 height 26
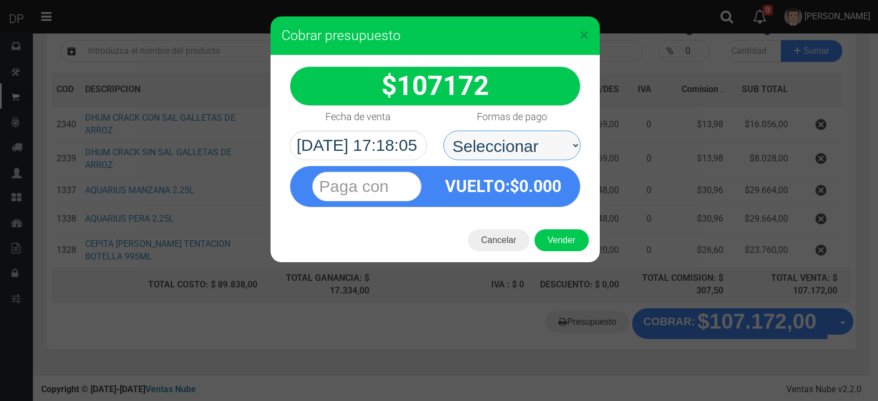
click at [513, 138] on select "Seleccionar Efectivo Tarjeta de Crédito Depósito Débito" at bounding box center [511, 146] width 137 height 30
select select "Efectivo"
click at [443, 131] on select "Seleccionar Efectivo Tarjeta de Crédito Depósito Débito" at bounding box center [511, 146] width 137 height 30
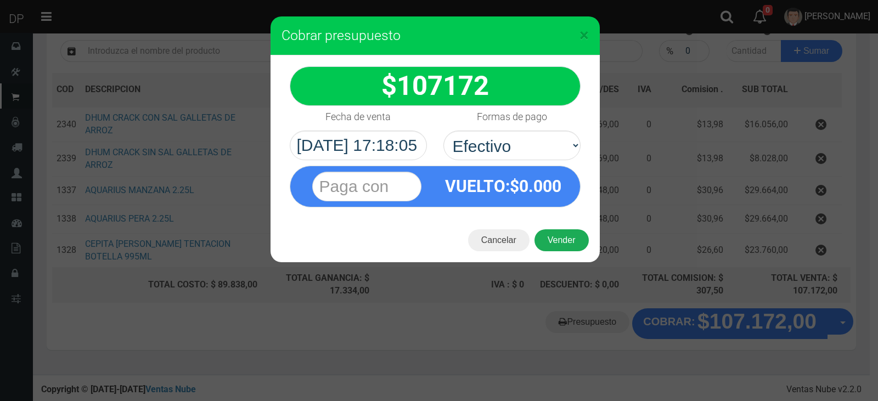
click at [550, 240] on button "Vender" at bounding box center [562, 240] width 54 height 22
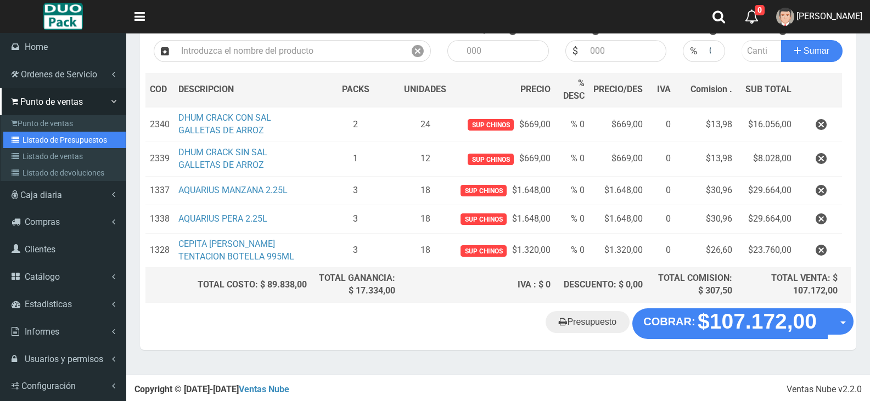
click at [78, 140] on link "Listado de Presupuestos" at bounding box center [64, 140] width 122 height 16
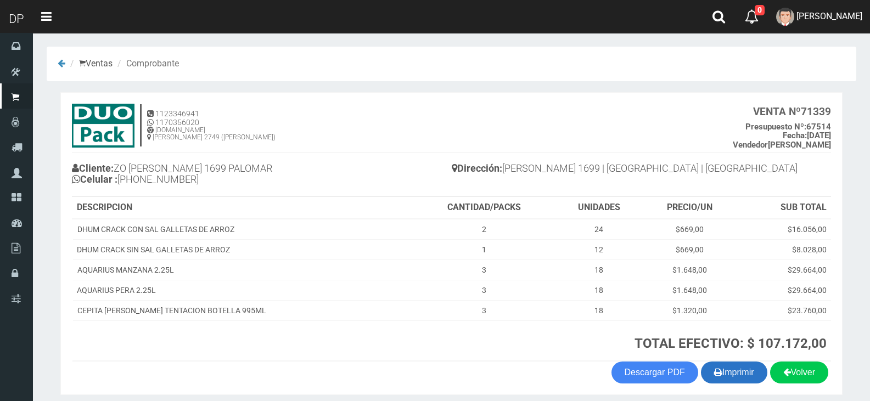
click at [716, 363] on button "Imprimir" at bounding box center [734, 373] width 66 height 22
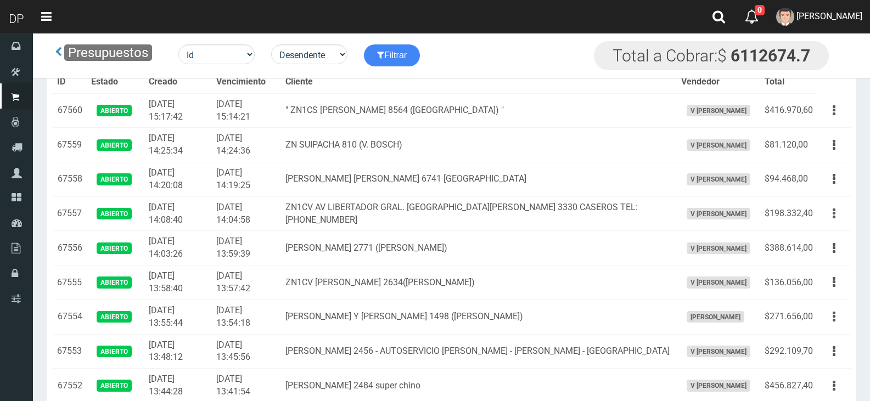
scroll to position [207, 0]
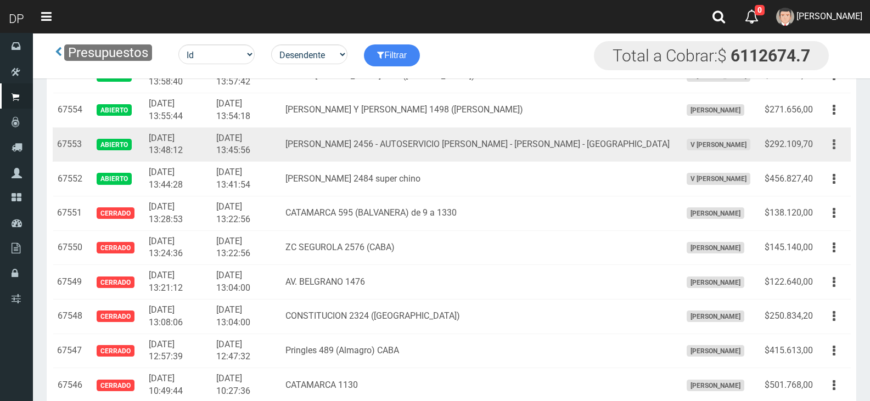
click at [835, 146] on button "button" at bounding box center [834, 144] width 25 height 19
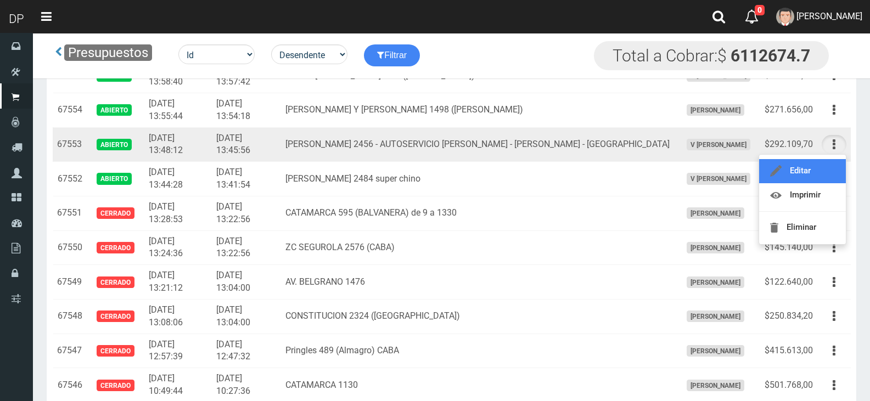
click at [827, 170] on link "Editar" at bounding box center [802, 171] width 87 height 24
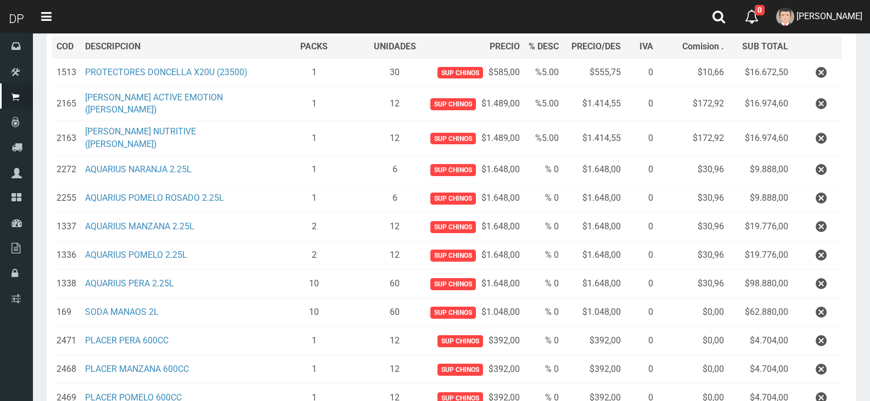
scroll to position [338, 0]
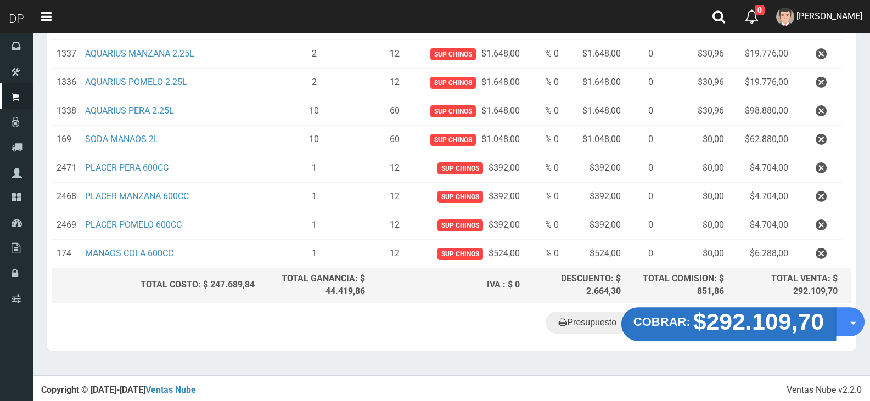
click at [744, 325] on strong "$292.109,70" at bounding box center [758, 321] width 131 height 26
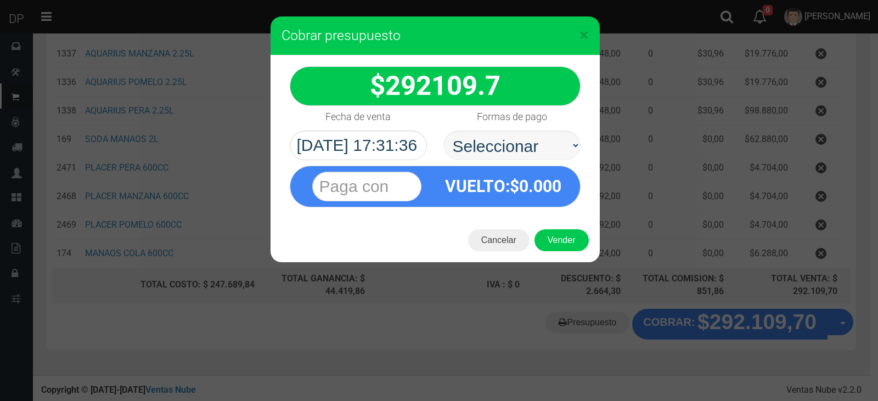
click at [524, 134] on select "Seleccionar Efectivo Tarjeta de Crédito Depósito Débito" at bounding box center [511, 146] width 137 height 30
select select "Efectivo"
click at [443, 131] on select "Seleccionar Efectivo Tarjeta de Crédito Depósito Débito" at bounding box center [511, 146] width 137 height 30
click at [575, 240] on button "Vender" at bounding box center [562, 240] width 54 height 22
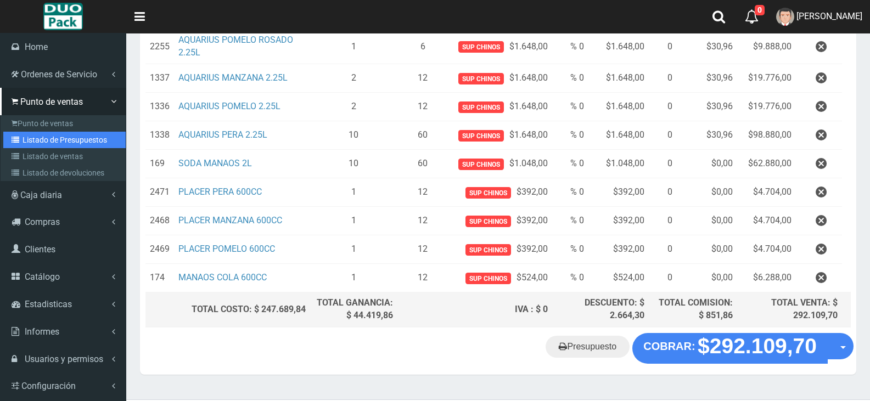
click at [86, 137] on link "Listado de Presupuestos" at bounding box center [64, 140] width 122 height 16
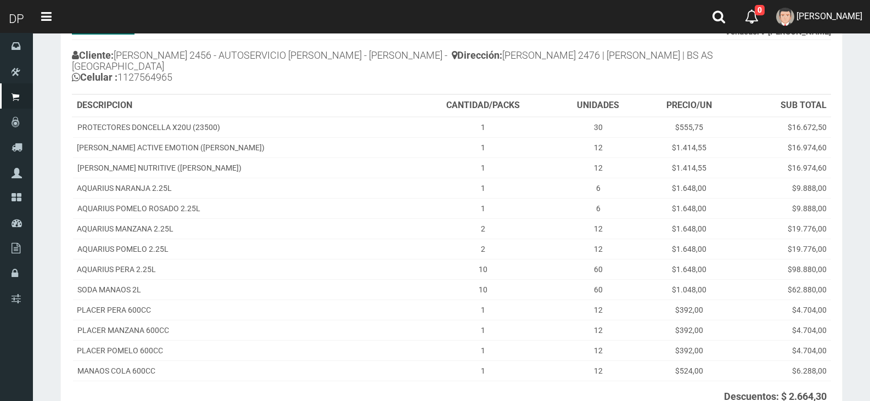
scroll to position [233, 0]
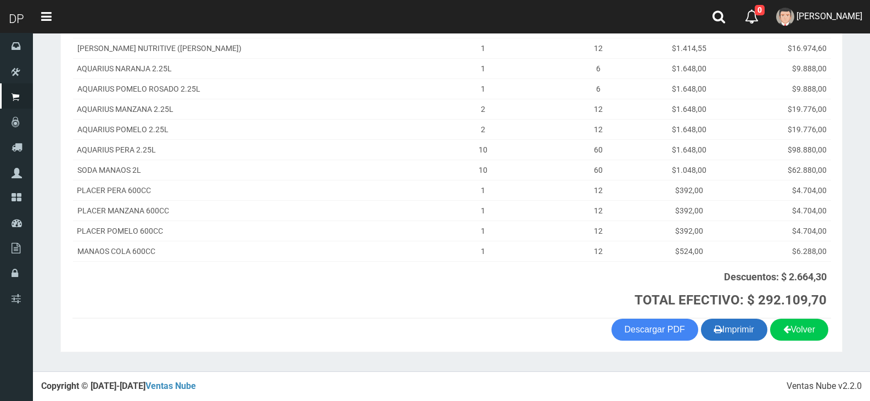
click at [748, 330] on button "Imprimir" at bounding box center [734, 330] width 66 height 22
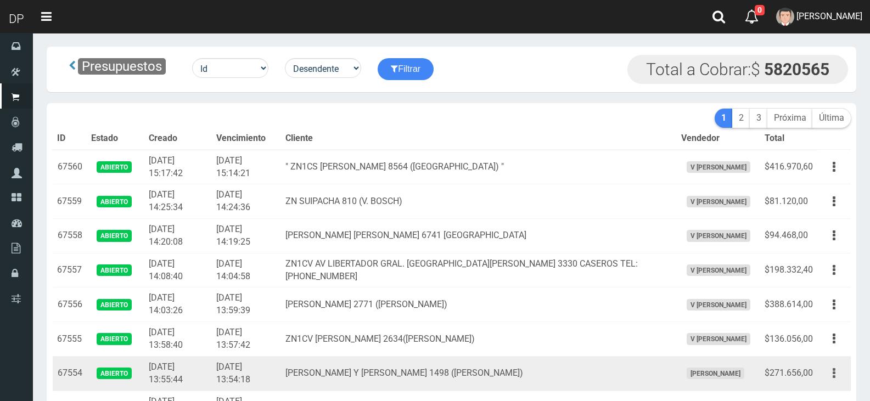
click at [838, 376] on button "button" at bounding box center [834, 373] width 25 height 19
click at [816, 392] on link "Editar" at bounding box center [802, 400] width 87 height 24
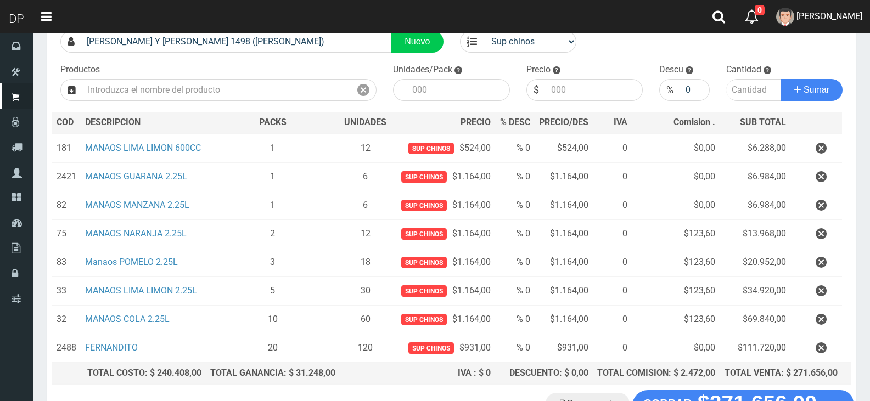
scroll to position [202, 0]
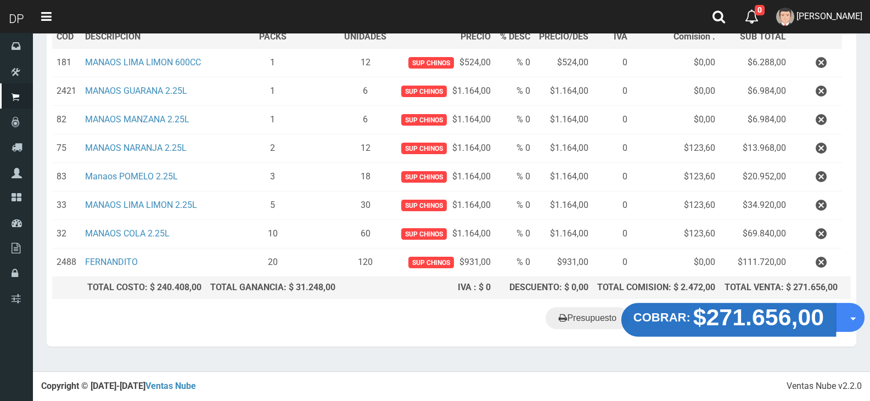
click at [739, 318] on strong "$271.656,00" at bounding box center [758, 318] width 131 height 26
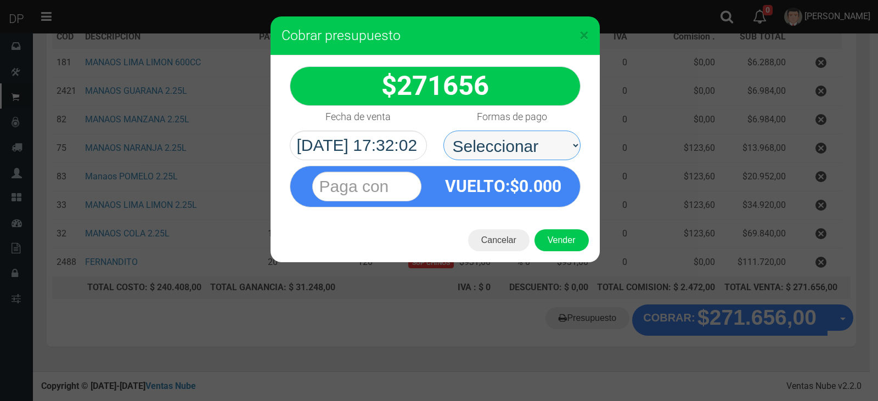
click at [530, 151] on select "Seleccionar Efectivo Tarjeta de Crédito Depósito Débito" at bounding box center [511, 146] width 137 height 30
select select "Efectivo"
click at [443, 131] on select "Seleccionar Efectivo Tarjeta de Crédito Depósito Débito" at bounding box center [511, 146] width 137 height 30
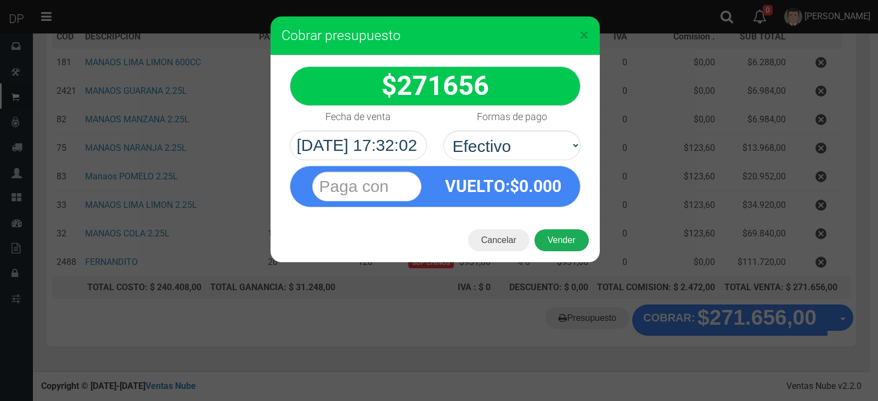
click at [565, 241] on button "Vender" at bounding box center [562, 240] width 54 height 22
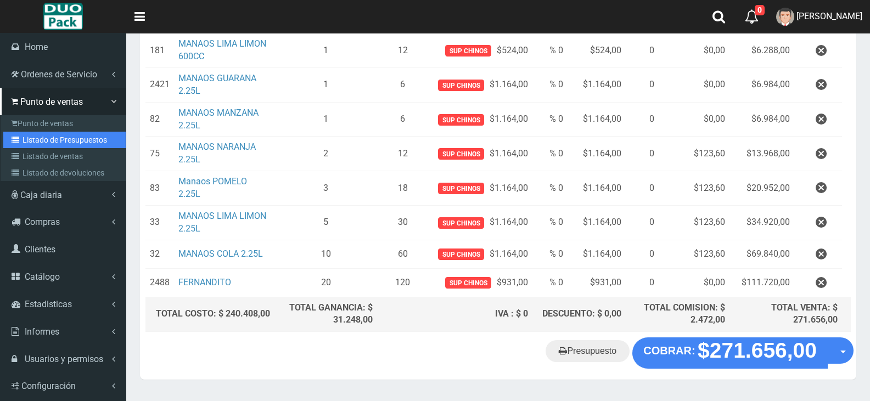
click at [56, 144] on link "Listado de Presupuestos" at bounding box center [64, 140] width 122 height 16
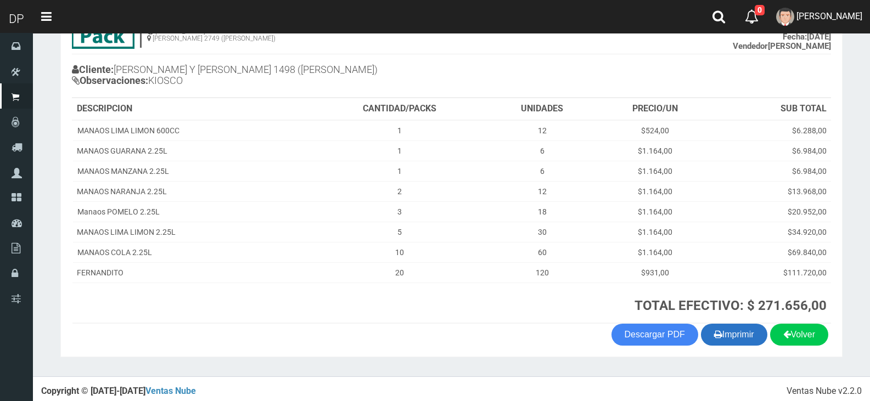
scroll to position [104, 0]
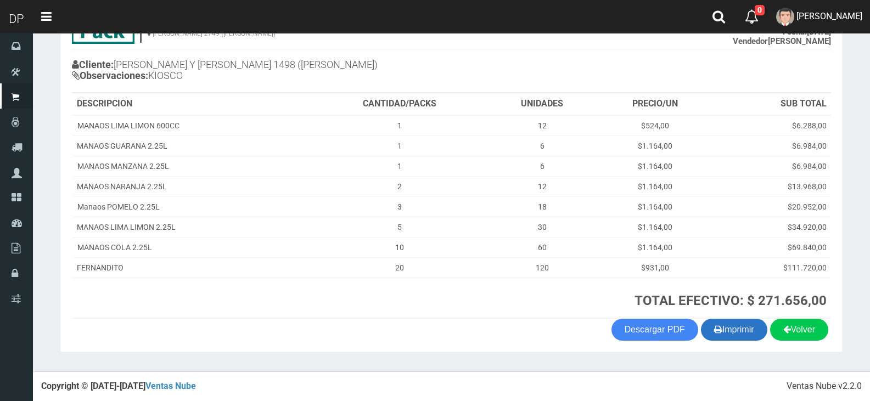
click at [733, 329] on button "Imprimir" at bounding box center [734, 330] width 66 height 22
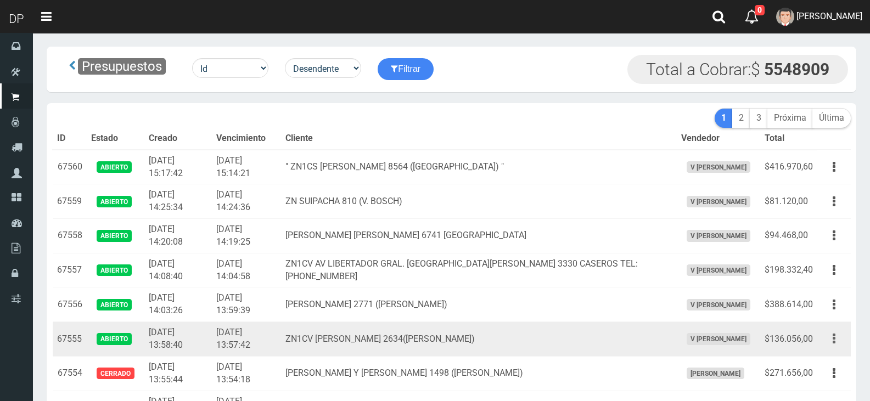
click at [828, 340] on button "button" at bounding box center [834, 338] width 25 height 19
click at [814, 362] on link "Editar" at bounding box center [802, 365] width 87 height 24
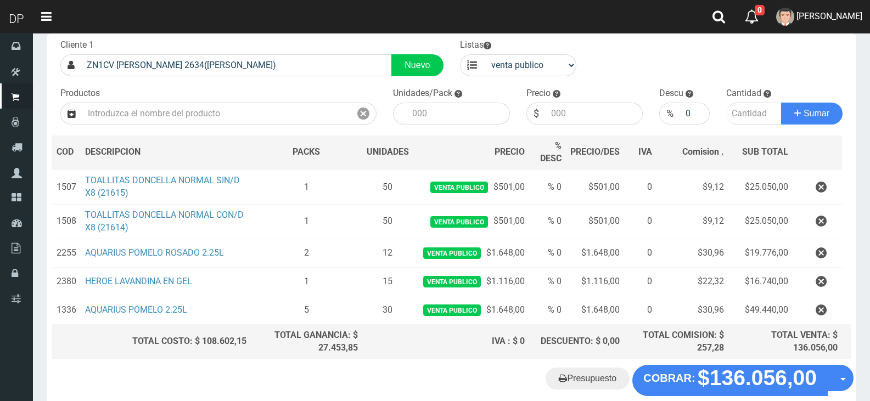
scroll to position [122, 0]
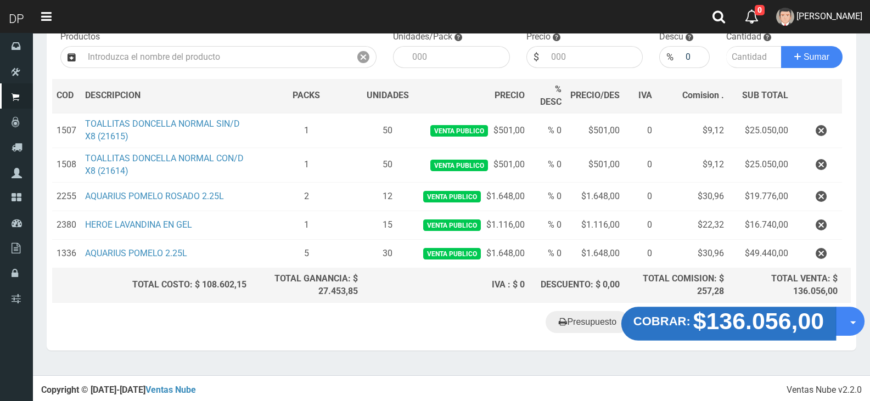
click at [746, 325] on strong "$136.056,00" at bounding box center [758, 321] width 131 height 26
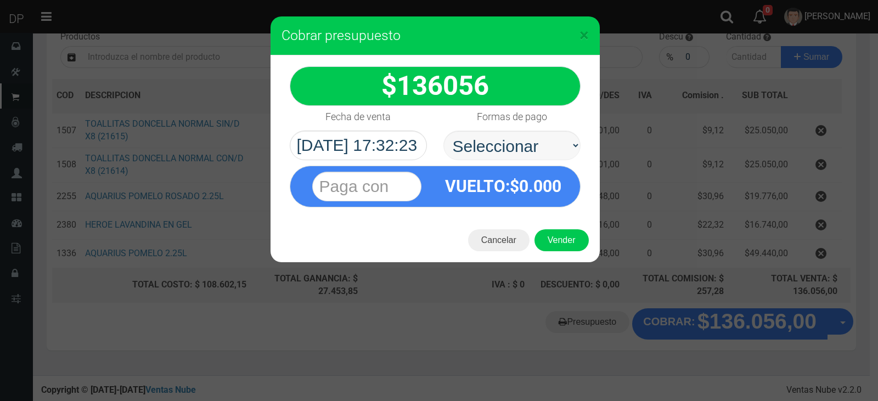
click at [538, 134] on select "Seleccionar Efectivo Tarjeta de Crédito Depósito Débito" at bounding box center [511, 146] width 137 height 30
select select "Efectivo"
click at [443, 131] on select "Seleccionar Efectivo Tarjeta de Crédito Depósito Débito" at bounding box center [511, 146] width 137 height 30
click at [559, 241] on button "Vender" at bounding box center [562, 240] width 54 height 22
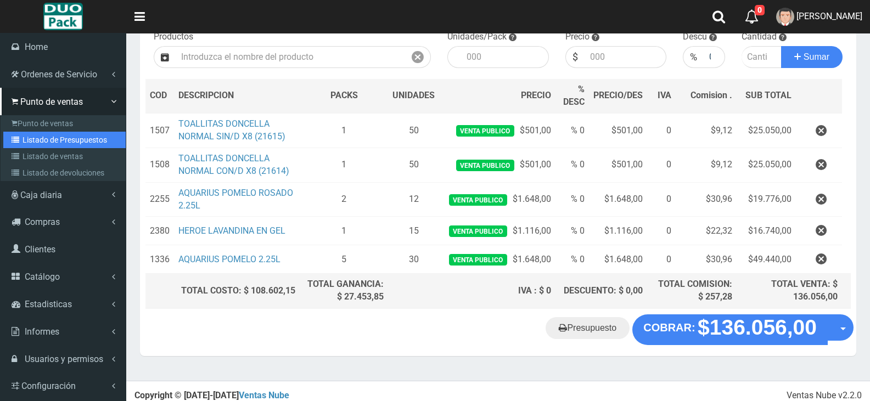
click at [64, 142] on link "Listado de Presupuestos" at bounding box center [64, 140] width 122 height 16
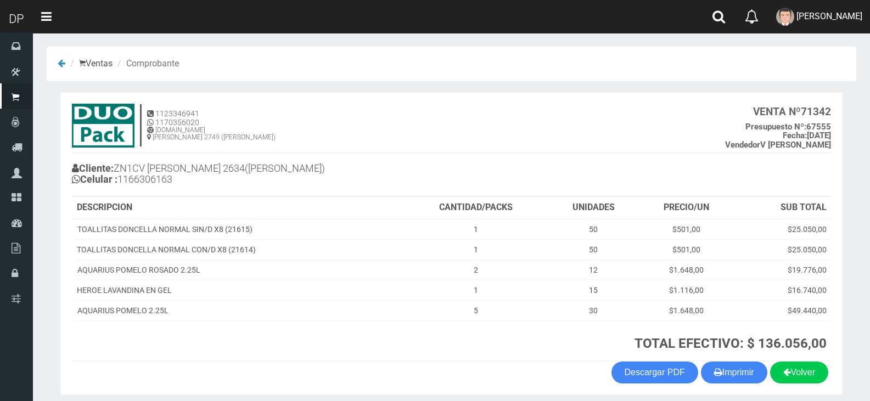
scroll to position [43, 0]
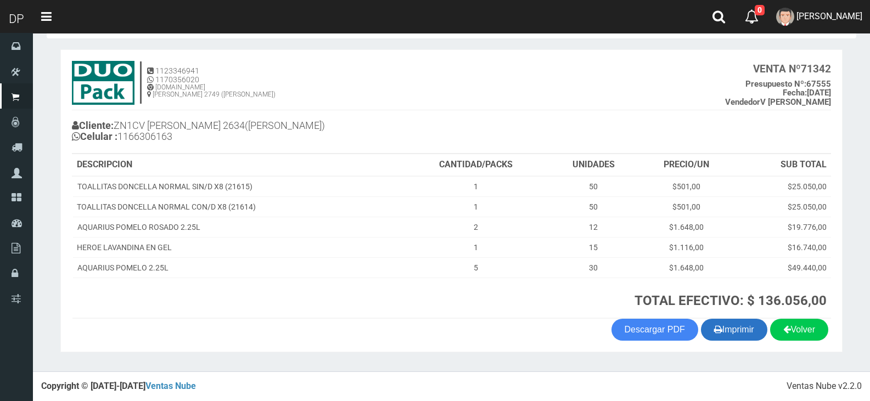
click at [720, 325] on button "Imprimir" at bounding box center [734, 330] width 66 height 22
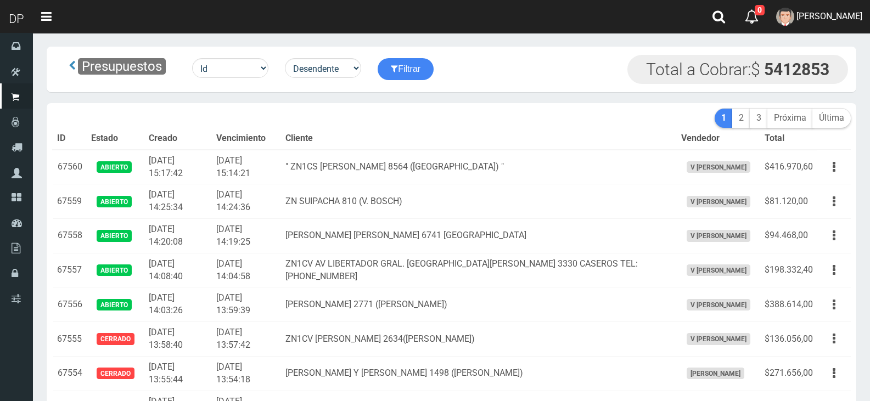
scroll to position [1377, 0]
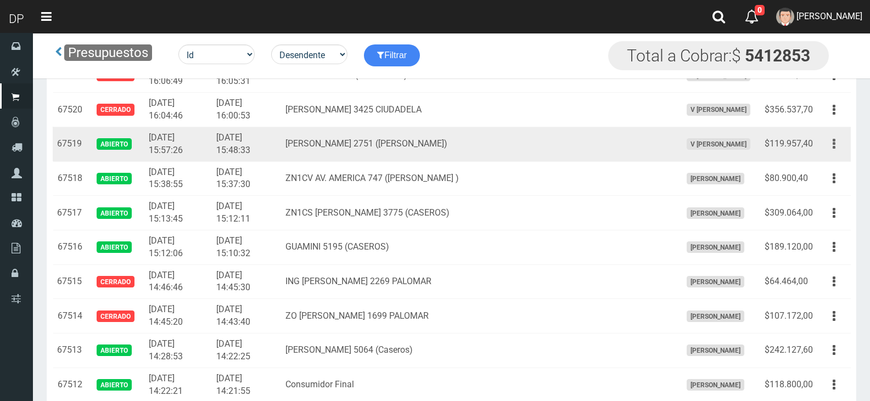
click at [835, 143] on icon "button" at bounding box center [834, 143] width 3 height 19
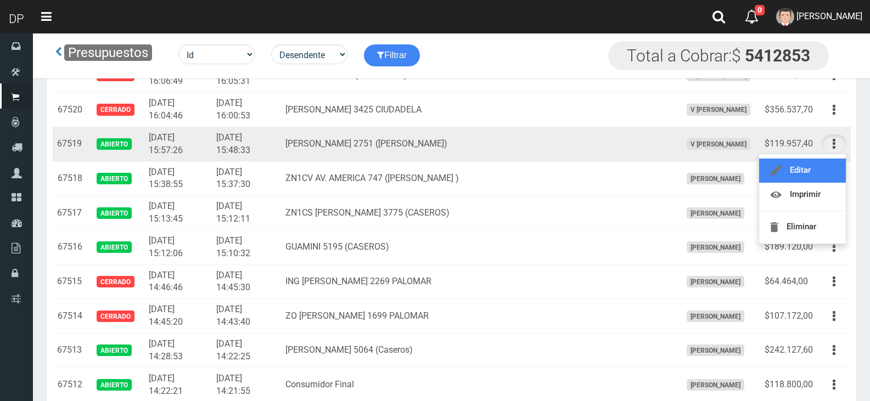
click at [812, 172] on link "Editar" at bounding box center [802, 171] width 87 height 24
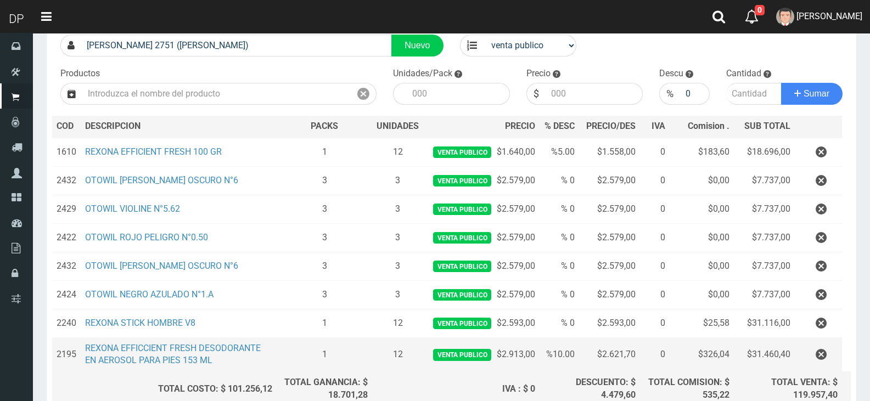
scroll to position [189, 0]
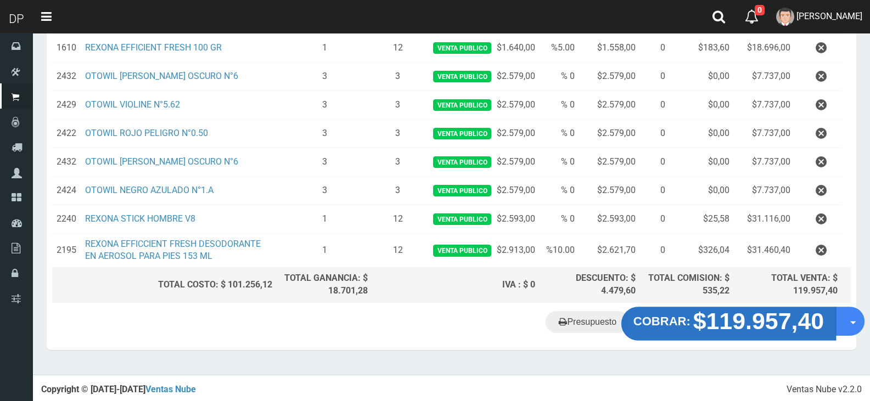
click at [737, 320] on strong "$119.957,40" at bounding box center [758, 321] width 131 height 26
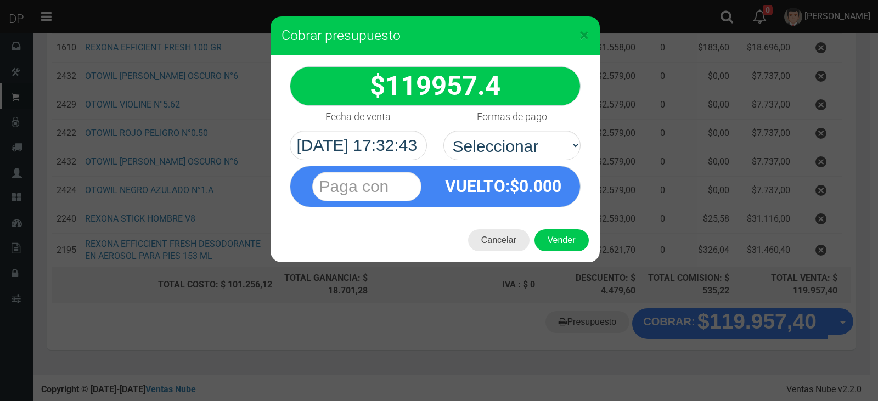
click at [505, 244] on button "Cancelar" at bounding box center [498, 240] width 61 height 22
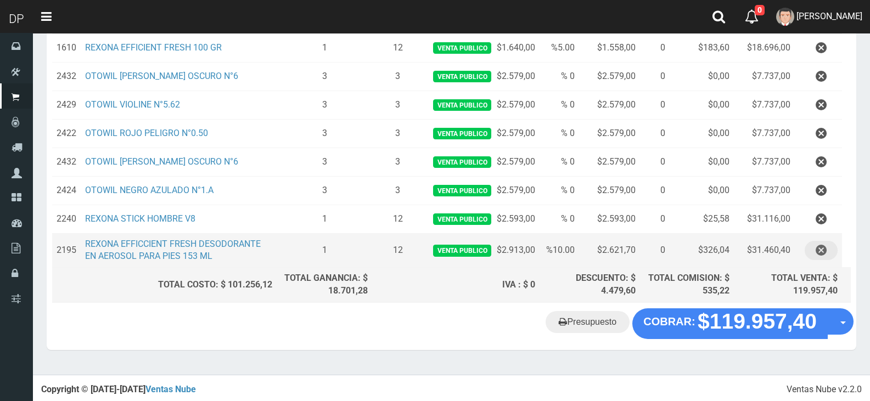
click at [827, 248] on button "button" at bounding box center [821, 250] width 33 height 19
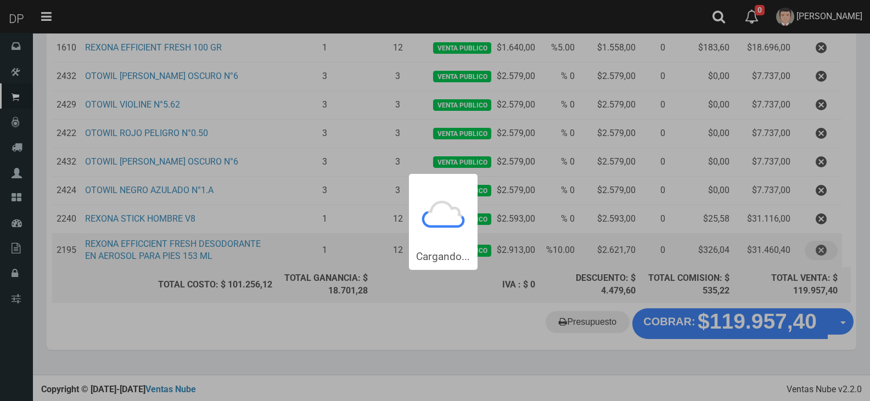
scroll to position [168, 0]
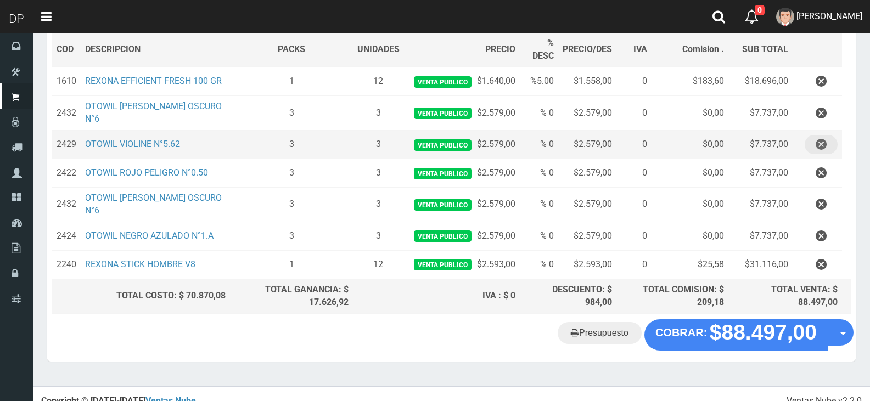
click at [808, 146] on button "button" at bounding box center [821, 144] width 33 height 19
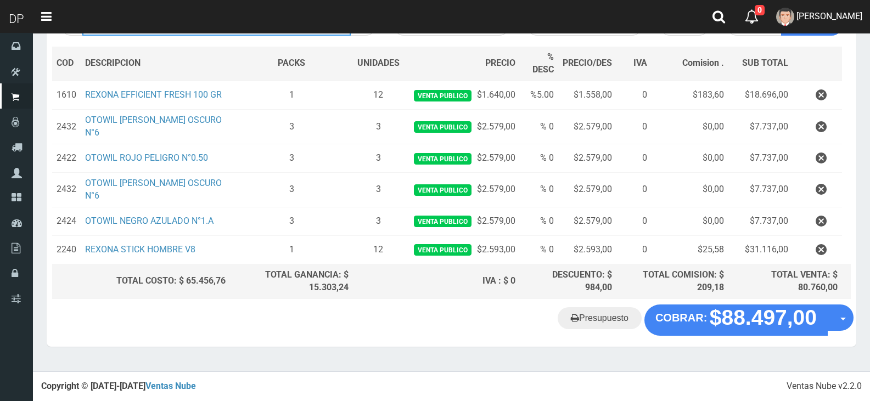
scroll to position [145, 0]
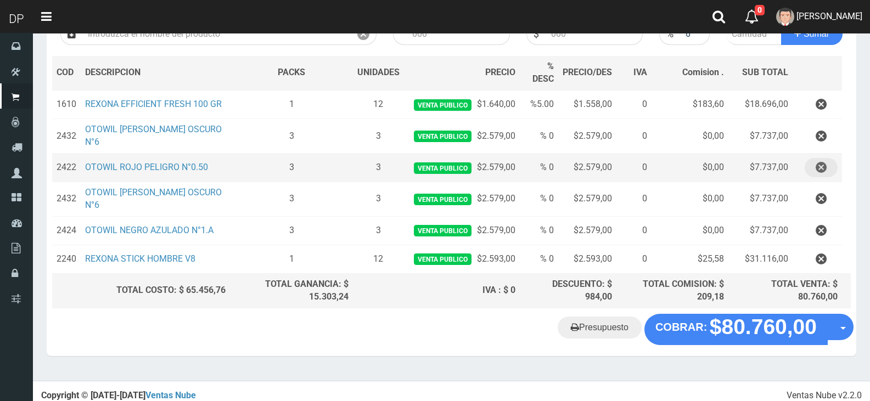
click at [828, 161] on button "button" at bounding box center [821, 167] width 33 height 19
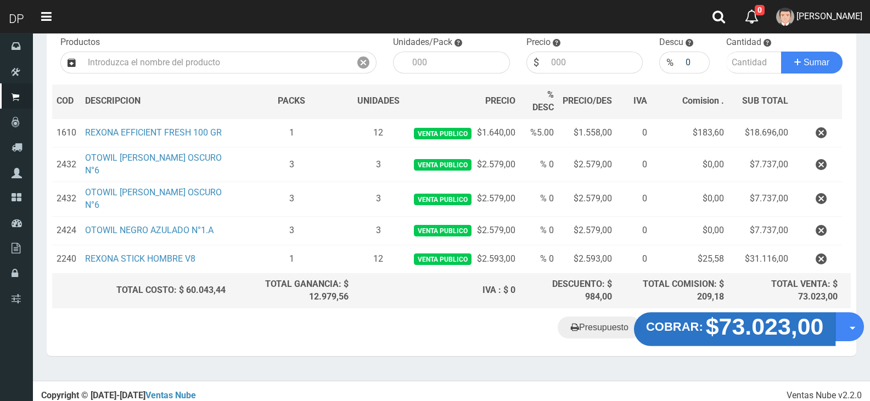
click at [758, 314] on strong "$73.023,00" at bounding box center [765, 327] width 118 height 26
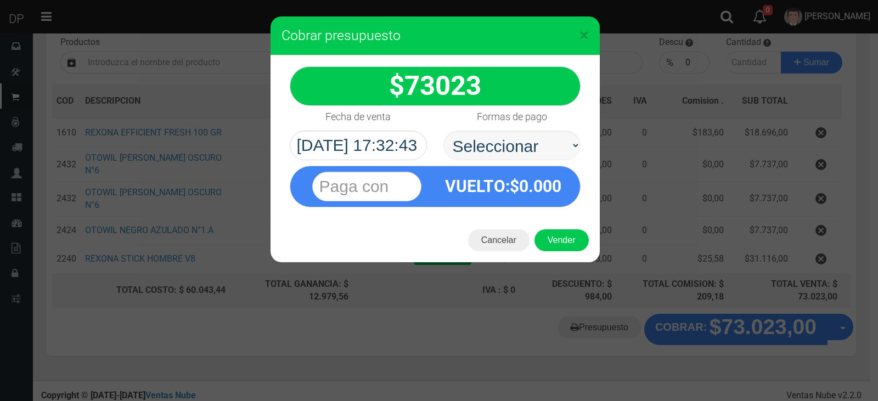
select select "Efectivo"
click at [443, 131] on select "Seleccionar Efectivo Tarjeta de Crédito Depósito Débito" at bounding box center [511, 146] width 137 height 30
click at [560, 245] on button "Vender" at bounding box center [562, 240] width 54 height 22
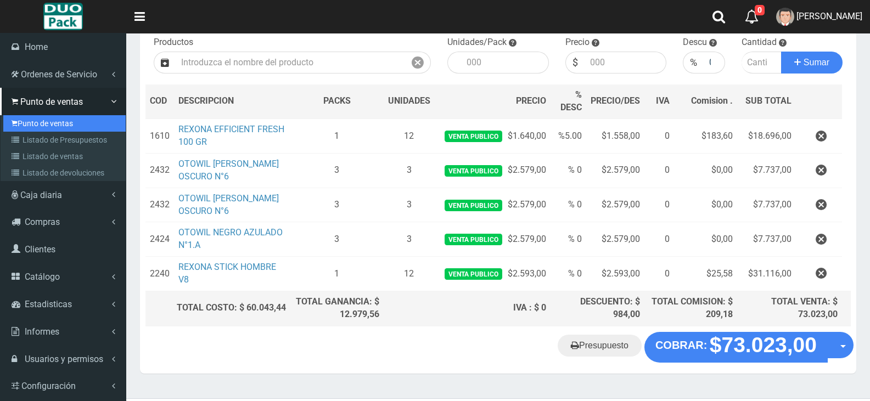
click at [72, 128] on link "Punto de ventas" at bounding box center [64, 123] width 122 height 16
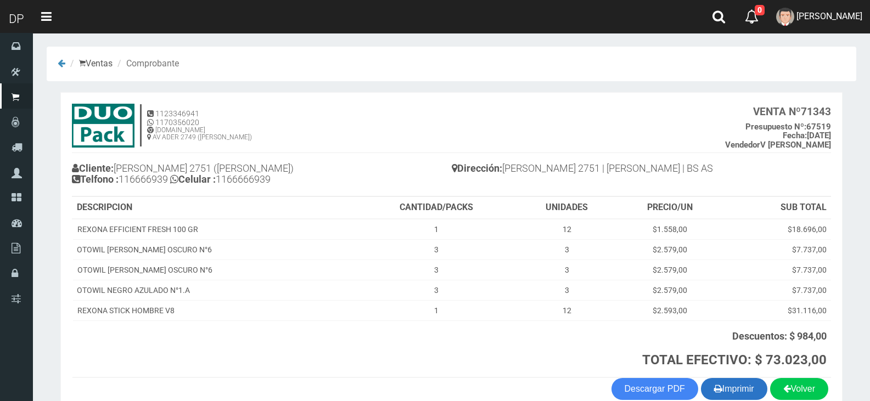
click at [753, 394] on button "Imprimir" at bounding box center [734, 389] width 66 height 22
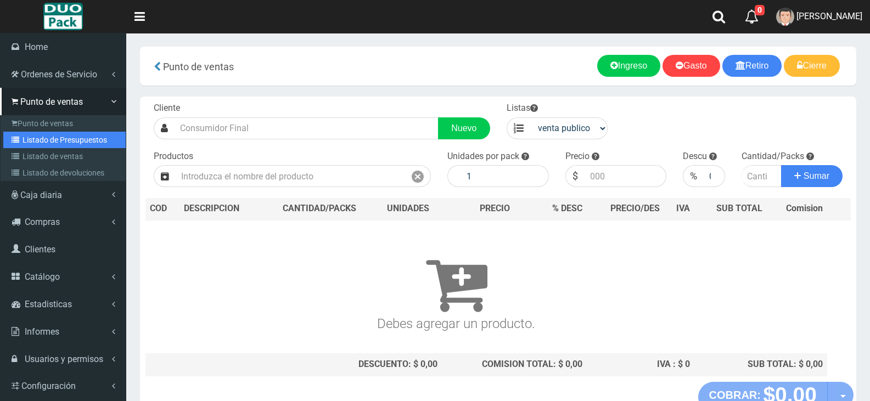
click at [44, 135] on link "Listado de Presupuestos" at bounding box center [64, 140] width 122 height 16
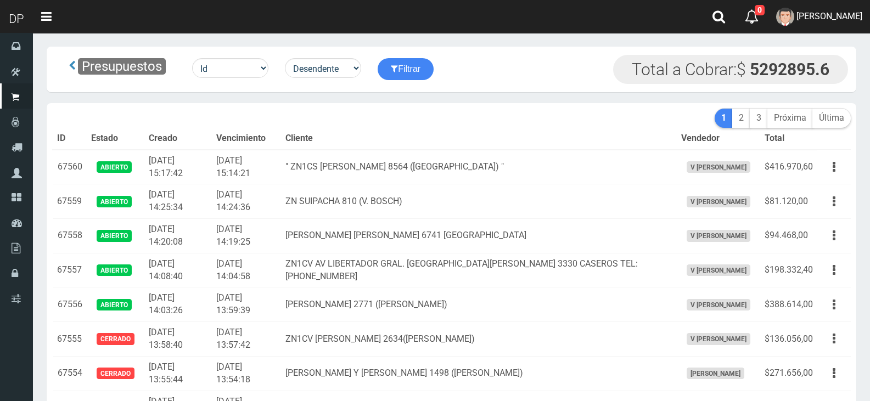
scroll to position [689, 0]
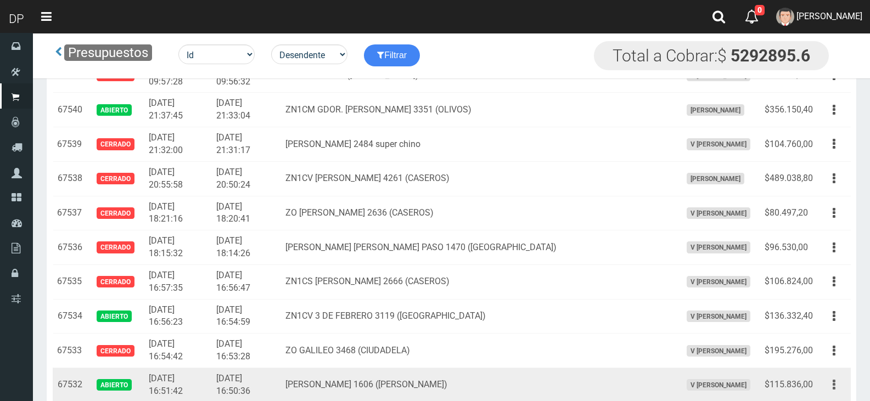
click at [840, 390] on button "button" at bounding box center [834, 384] width 25 height 19
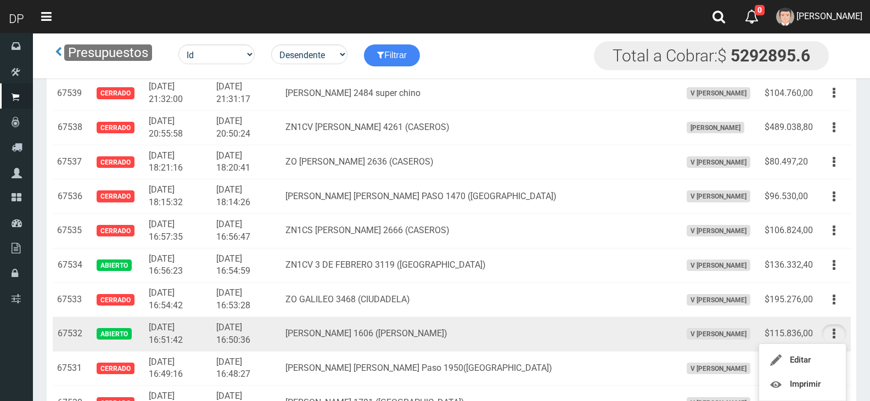
scroll to position [799, 0]
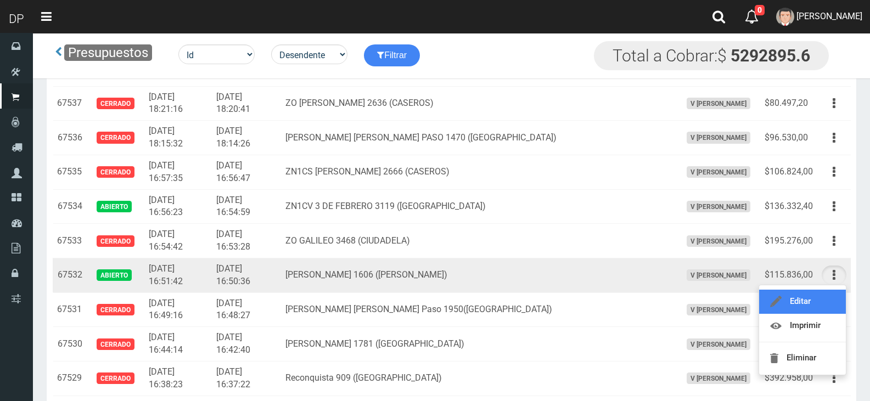
click at [826, 301] on link "Editar" at bounding box center [802, 302] width 87 height 24
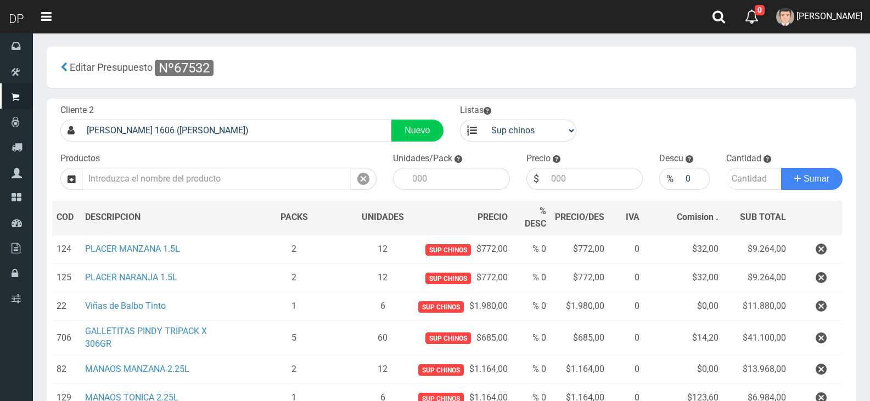
click at [272, 177] on input "text" at bounding box center [216, 179] width 268 height 22
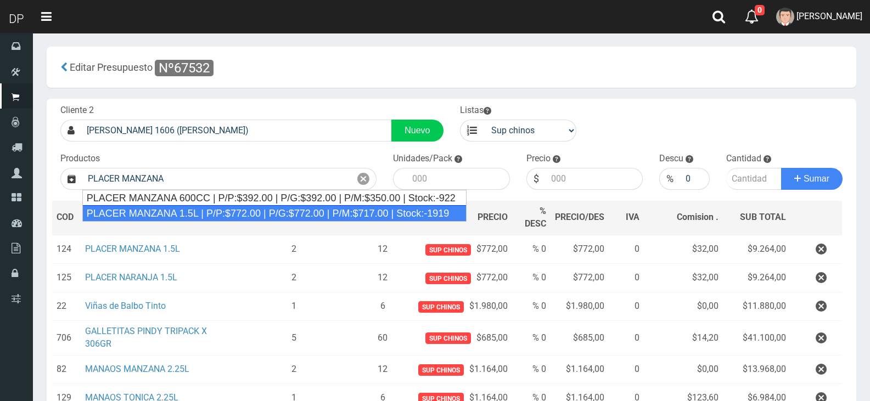
click at [268, 209] on div "PLACER MANZANA 1.5L | P/P:$772.00 | P/G:$772.00 | P/M:$717.00 | Stock:-1919" at bounding box center [274, 213] width 384 height 16
type input "PLACER MANZANA 1.5L | P/P:$772.00 | P/G:$772.00 | P/M:$717.00 | Stock:-1919"
type input "6"
type input "772.00"
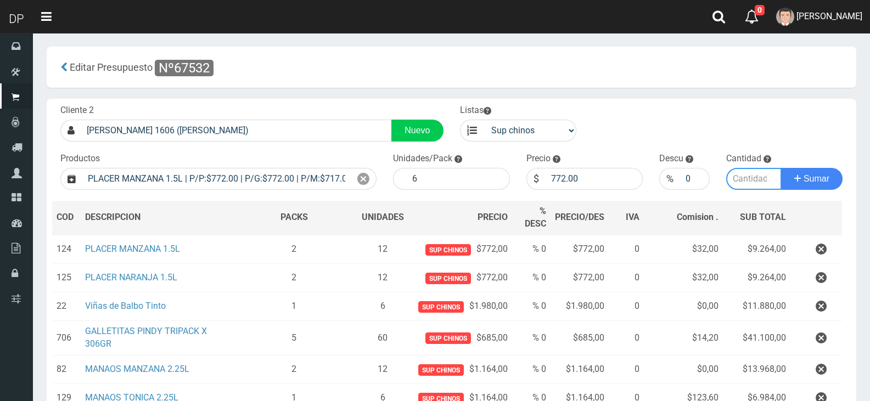
click at [741, 176] on input "number" at bounding box center [754, 179] width 56 height 22
type input "2"
click at [781, 168] on button "Sumar" at bounding box center [811, 179] width 61 height 22
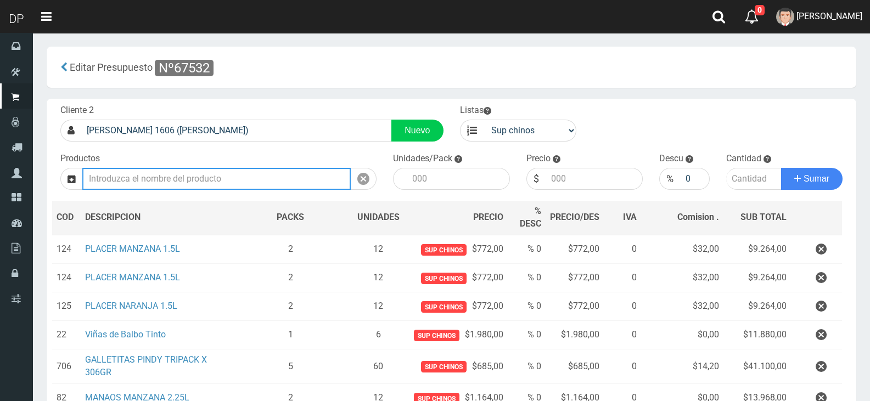
click at [260, 177] on input "text" at bounding box center [216, 179] width 268 height 22
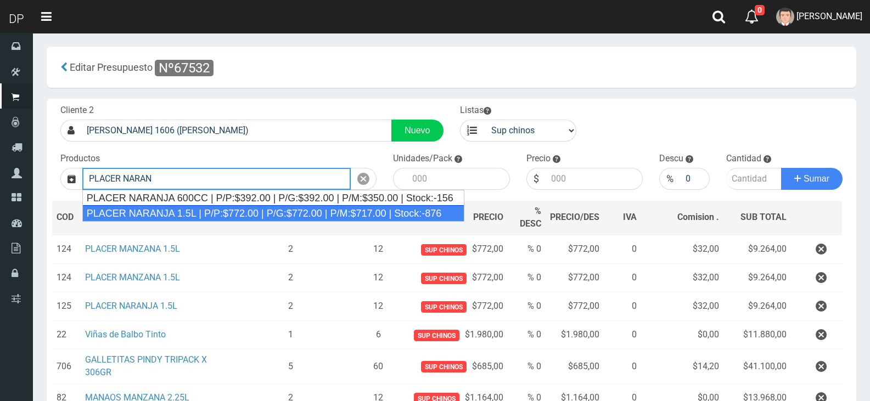
click at [265, 207] on div "PLACER NARANJA 1.5L | P/P:$772.00 | P/G:$772.00 | P/M:$717.00 | Stock:-876" at bounding box center [273, 213] width 382 height 16
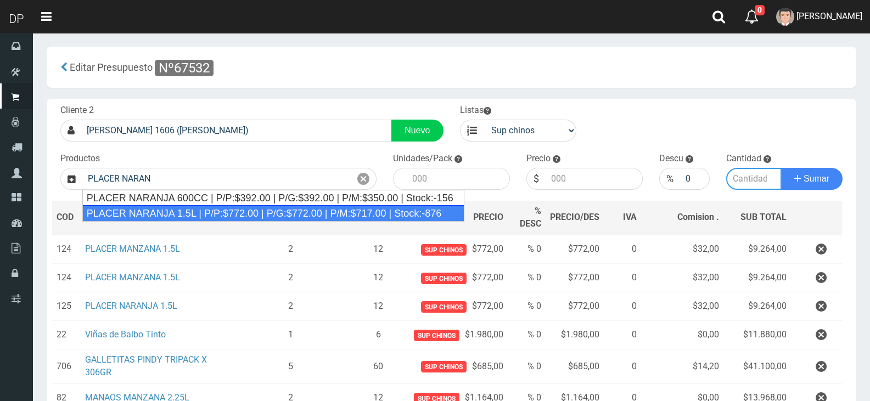
type input "PLACER NARANJA 1.5L | P/P:$772.00 | P/G:$772.00 | P/M:$717.00 | Stock:-876"
type input "6"
type input "772.00"
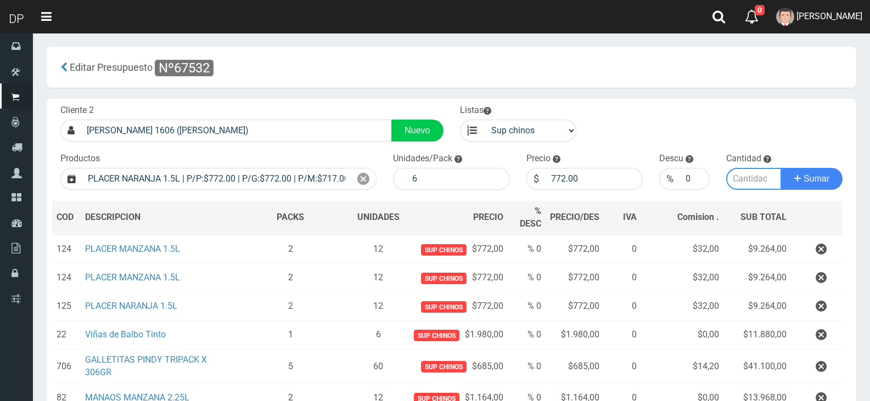
click at [757, 178] on input "number" at bounding box center [754, 179] width 56 height 22
type input "2"
click at [781, 168] on button "Sumar" at bounding box center [811, 179] width 61 height 22
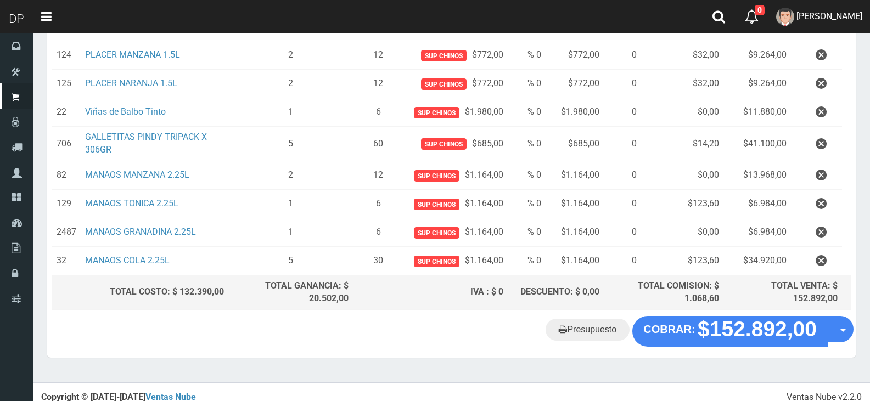
scroll to position [259, 0]
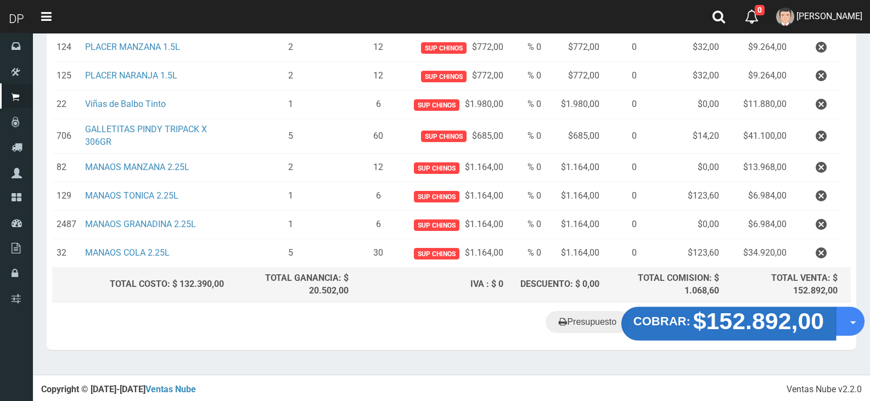
click at [722, 320] on strong "$152.892,00" at bounding box center [758, 321] width 131 height 26
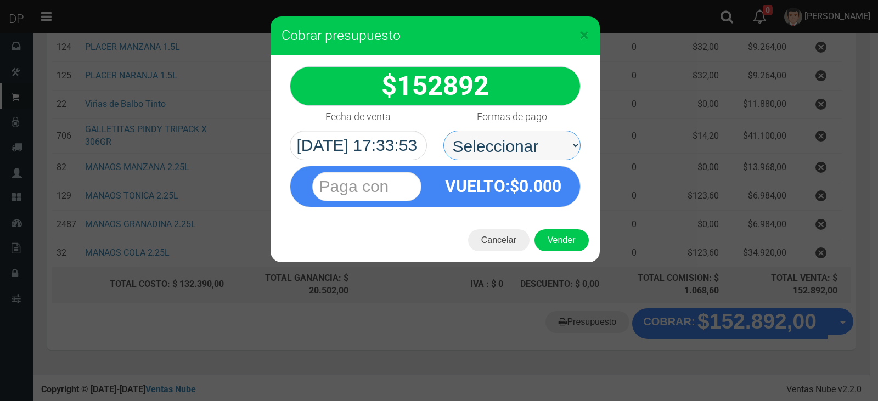
click at [486, 151] on select "Seleccionar Efectivo Tarjeta de Crédito Depósito Débito" at bounding box center [511, 146] width 137 height 30
select select "Efectivo"
click at [443, 131] on select "Seleccionar Efectivo Tarjeta de Crédito Depósito Débito" at bounding box center [511, 146] width 137 height 30
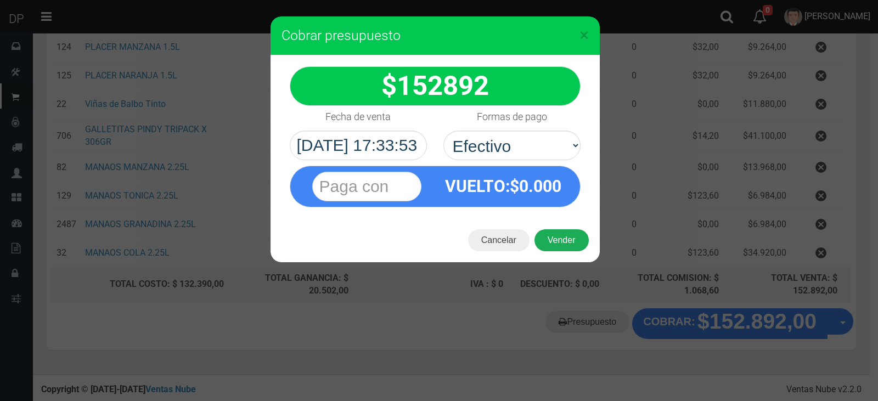
click at [555, 246] on button "Vender" at bounding box center [562, 240] width 54 height 22
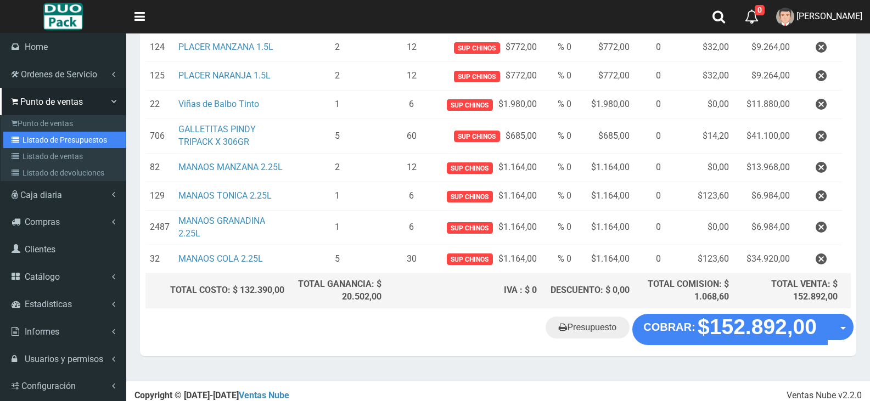
click at [55, 140] on link "Listado de Presupuestos" at bounding box center [64, 140] width 122 height 16
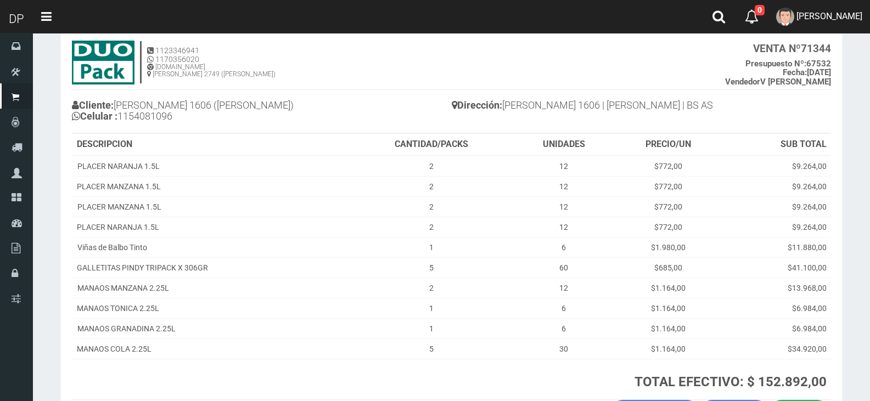
scroll to position [144, 0]
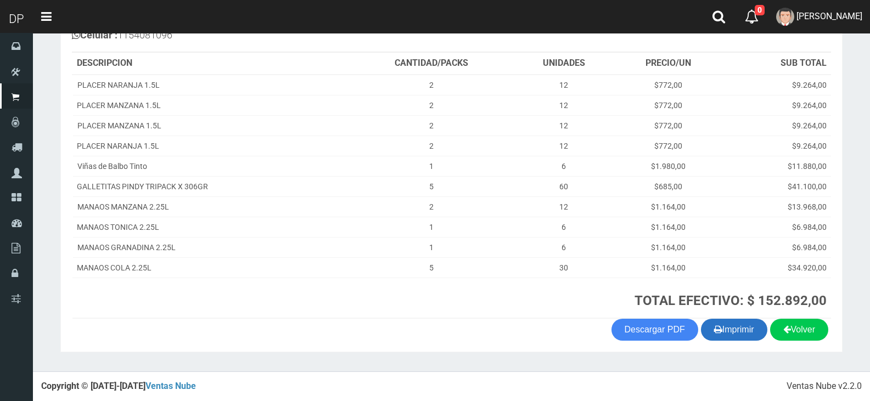
click at [717, 333] on button "Imprimir" at bounding box center [734, 330] width 66 height 22
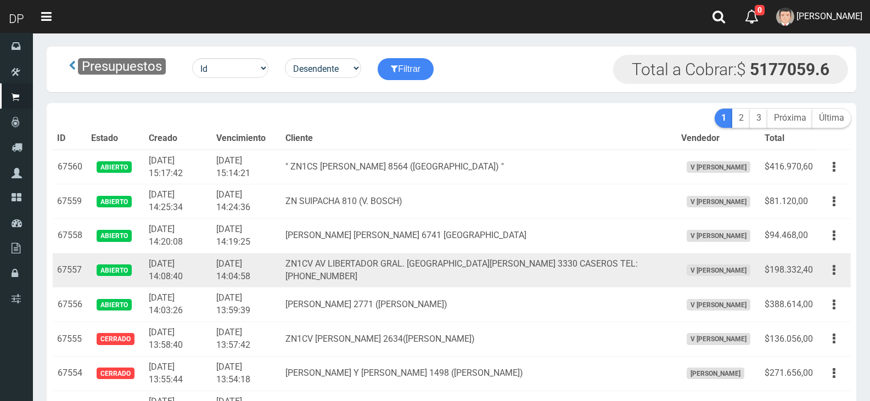
click at [559, 273] on td "ZN1CV AV LIBERTADOR GRAL. SAN MARTIN 3330 CASEROS TEL:1126628888" at bounding box center [479, 270] width 396 height 35
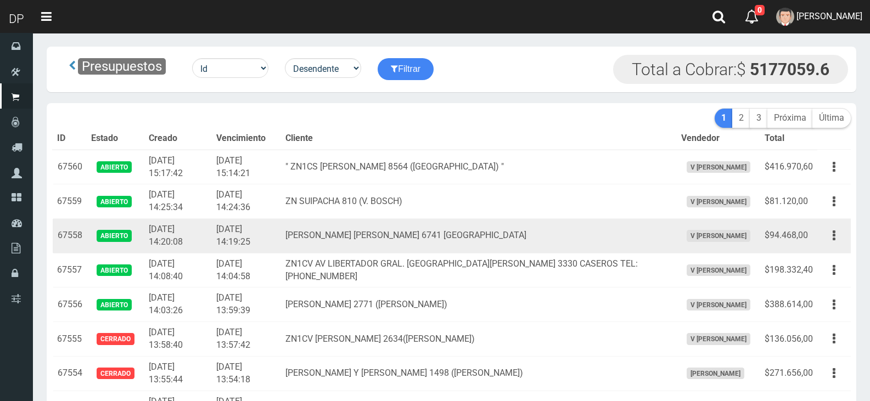
scroll to position [1033, 0]
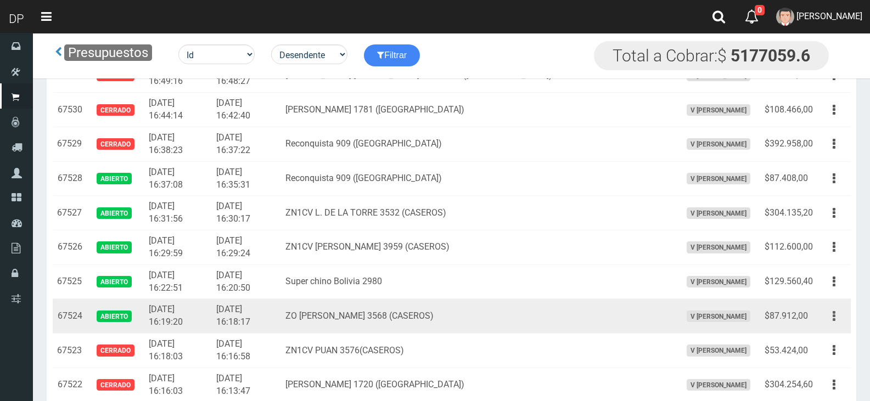
click at [834, 308] on icon "button" at bounding box center [834, 316] width 3 height 19
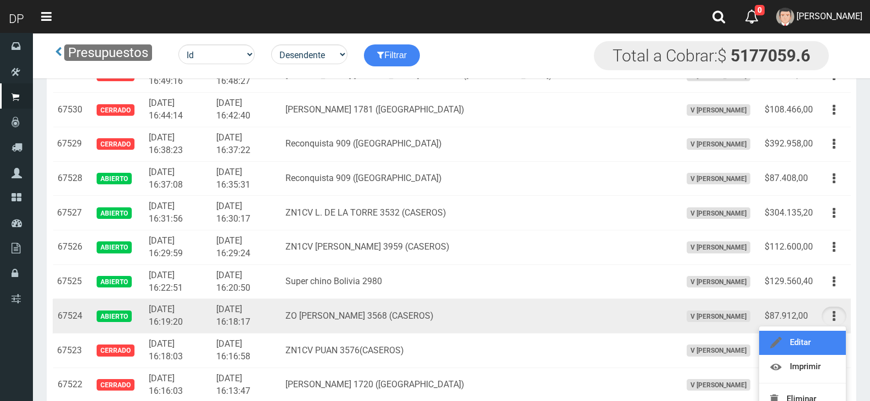
click at [816, 340] on link "Editar" at bounding box center [802, 343] width 87 height 24
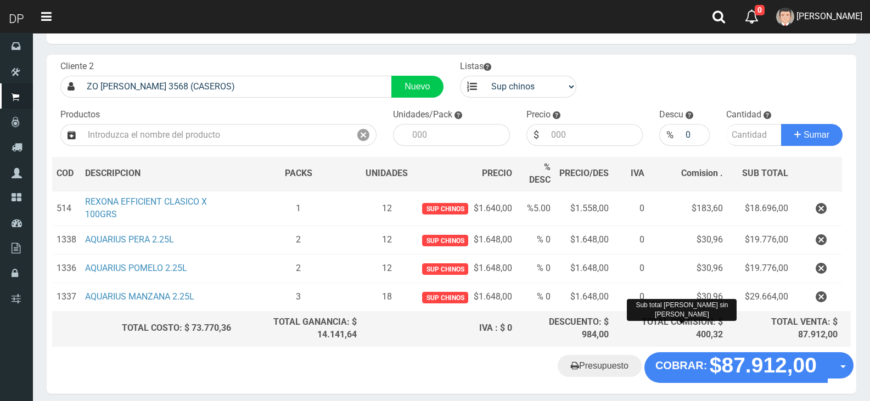
scroll to position [88, 0]
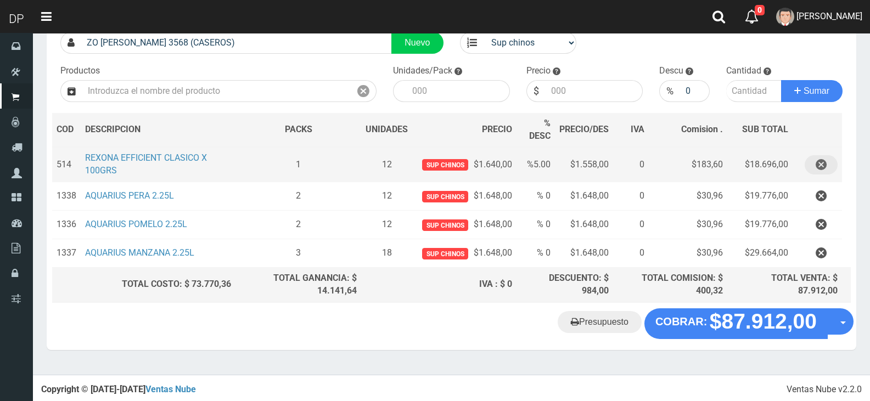
click at [816, 161] on icon "button" at bounding box center [821, 164] width 11 height 19
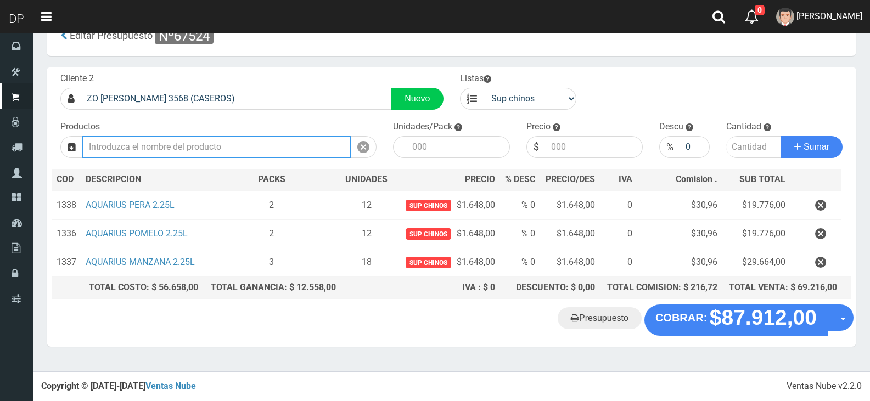
scroll to position [28, 0]
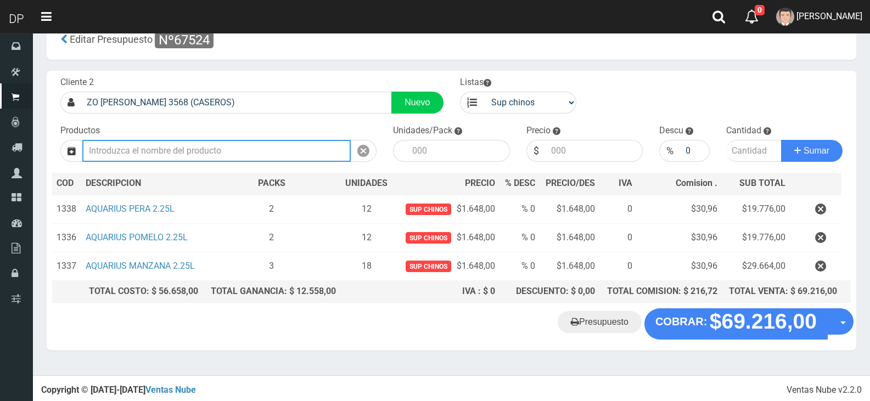
click at [293, 141] on input "text" at bounding box center [216, 151] width 268 height 22
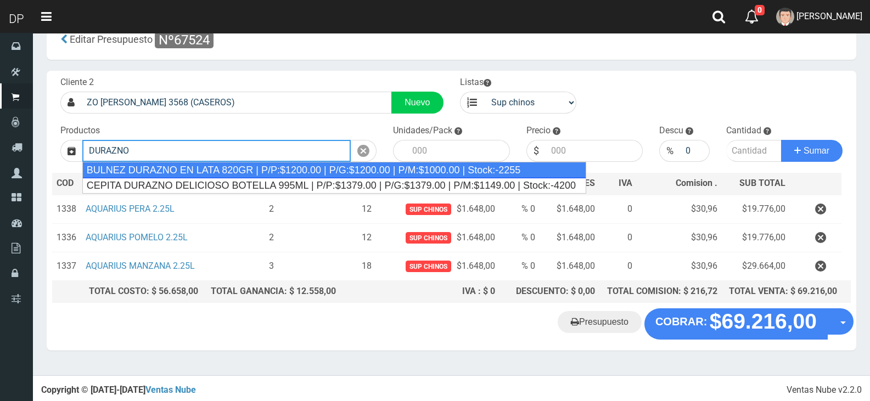
click at [284, 167] on div "BULNEZ DURAZNO EN LATA 820GR | P/P:$1200.00 | P/G:$1200.00 | P/M:$1000.00 | Sto…" at bounding box center [334, 170] width 504 height 16
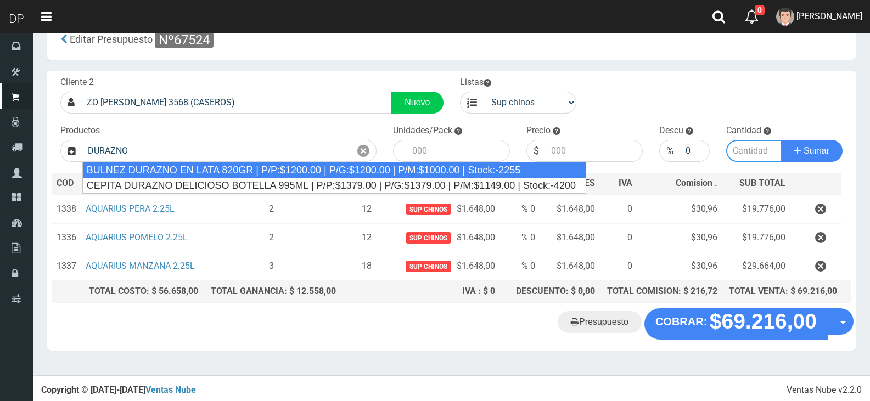
type input "BULNEZ DURAZNO EN LATA 820GR | P/P:$1200.00 | P/G:$1200.00 | P/M:$1000.00 | Sto…"
type input "12"
type input "1200.00"
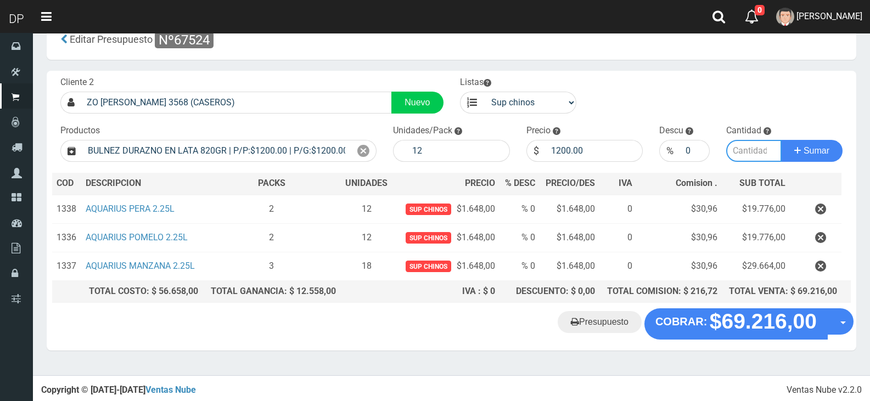
click at [748, 155] on input "number" at bounding box center [754, 151] width 56 height 22
type input "1"
click at [781, 140] on button "Sumar" at bounding box center [811, 151] width 61 height 22
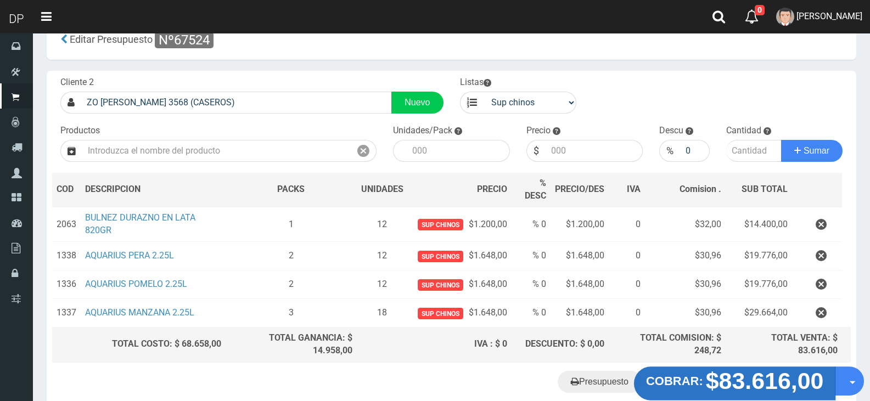
click at [744, 378] on strong "$83.616,00" at bounding box center [765, 381] width 118 height 26
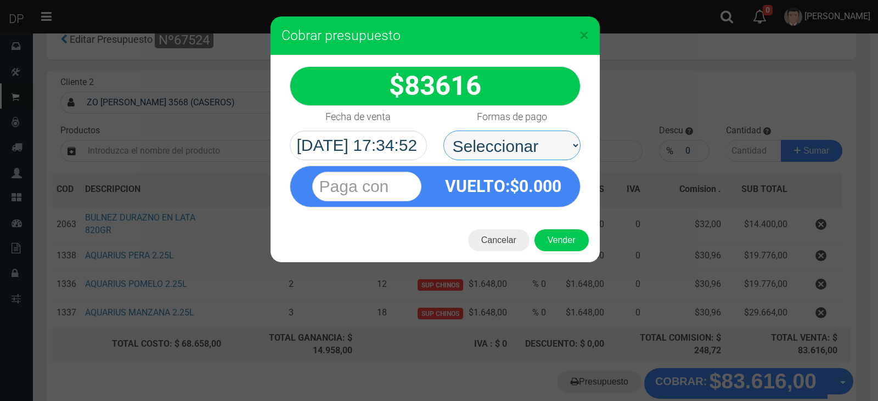
click at [534, 134] on select "Seleccionar Efectivo Tarjeta de Crédito Depósito Débito" at bounding box center [511, 146] width 137 height 30
select select "Efectivo"
click at [443, 131] on select "Seleccionar Efectivo Tarjeta de Crédito Depósito Débito" at bounding box center [511, 146] width 137 height 30
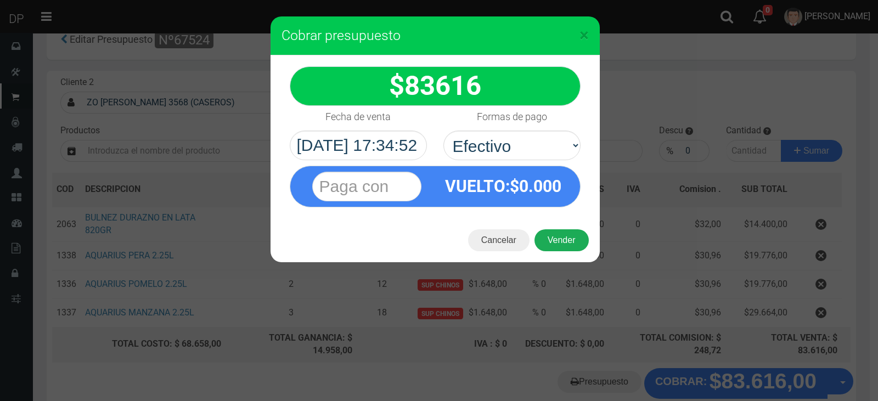
click at [557, 243] on button "Vender" at bounding box center [562, 240] width 54 height 22
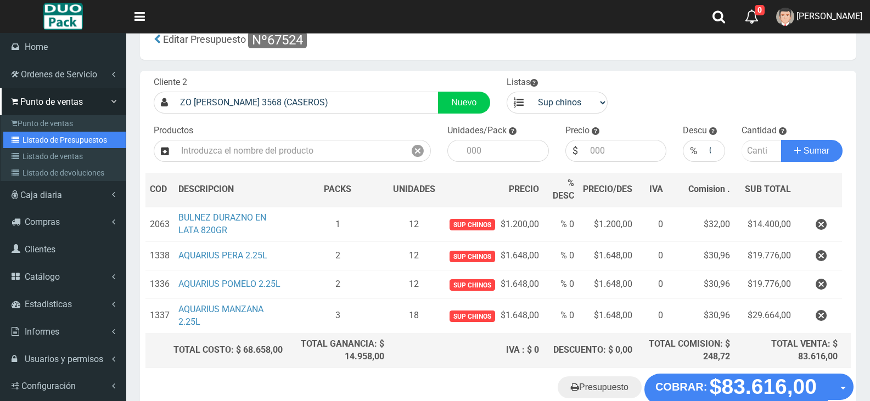
click at [49, 137] on link "Listado de Presupuestos" at bounding box center [64, 140] width 122 height 16
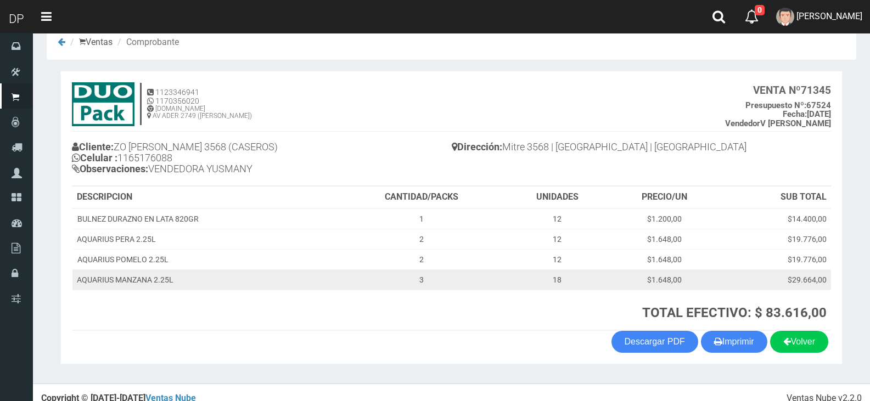
scroll to position [33, 0]
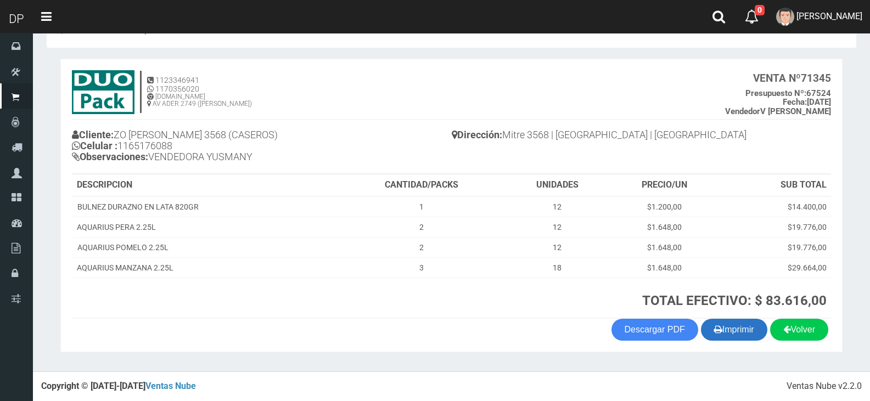
click at [717, 325] on button "Imprimir" at bounding box center [734, 330] width 66 height 22
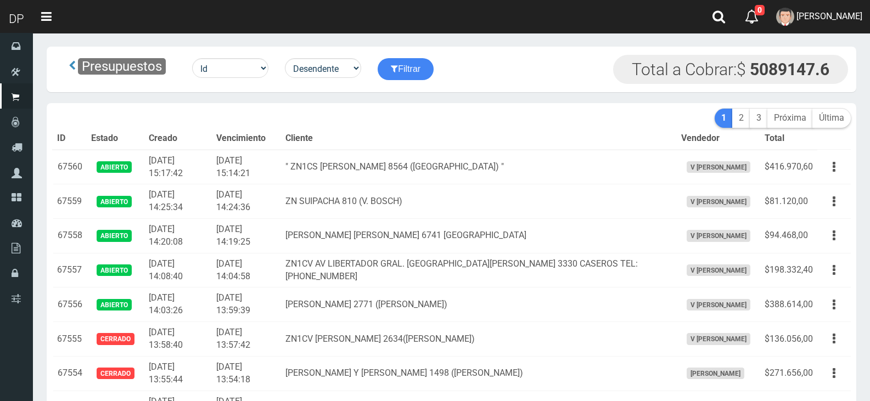
scroll to position [1033, 0]
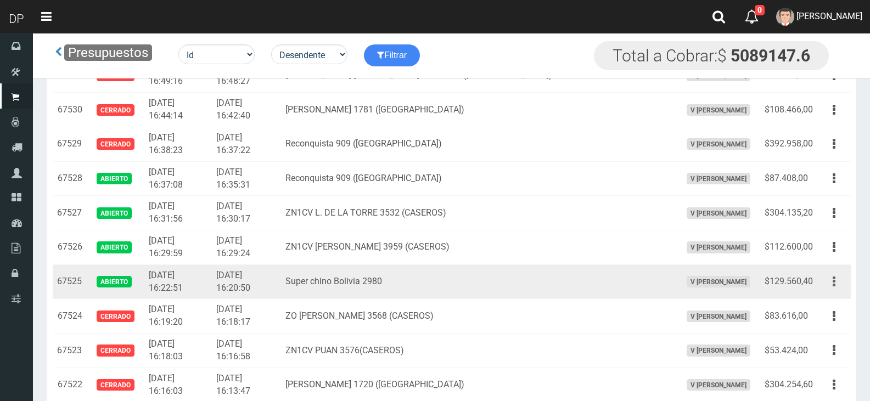
click at [836, 279] on button "button" at bounding box center [834, 281] width 25 height 19
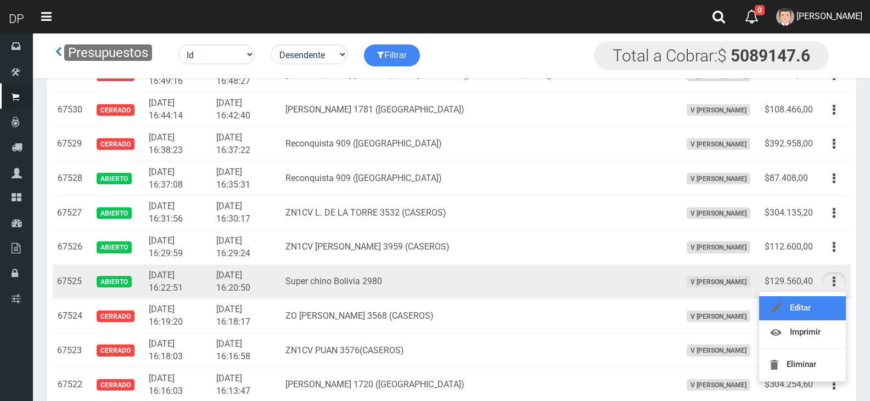
click at [808, 313] on link "Editar" at bounding box center [802, 308] width 87 height 24
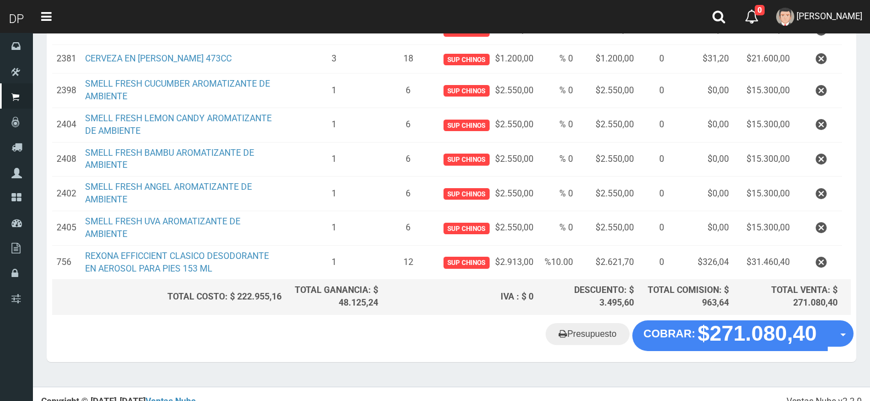
scroll to position [384, 0]
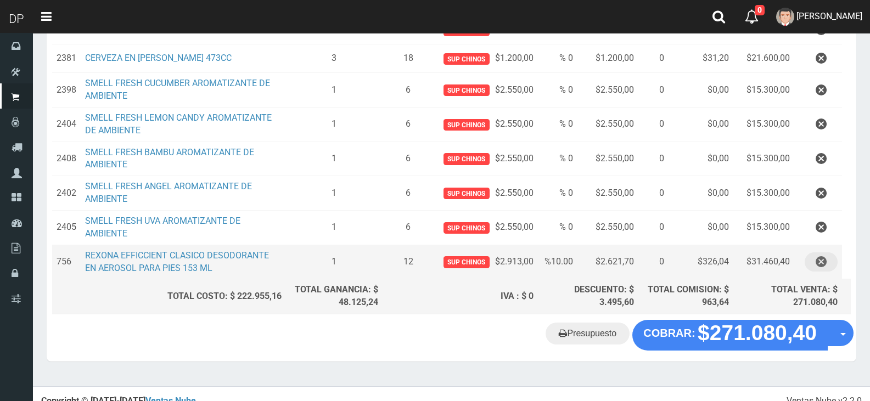
click at [822, 257] on icon "button" at bounding box center [821, 261] width 11 height 19
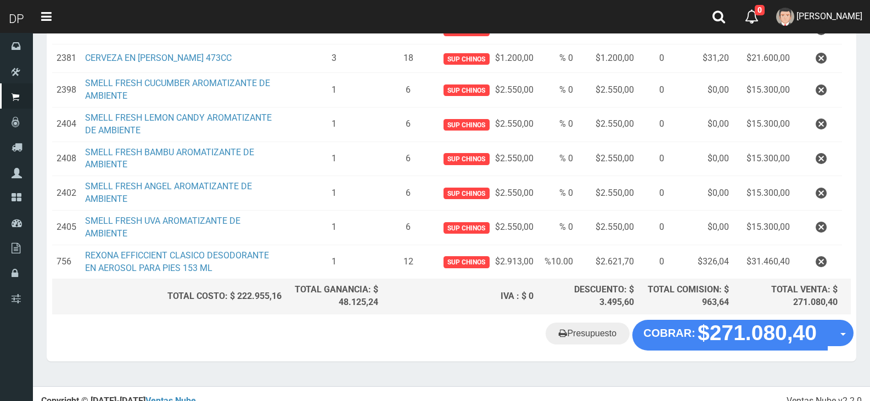
scroll to position [0, 0]
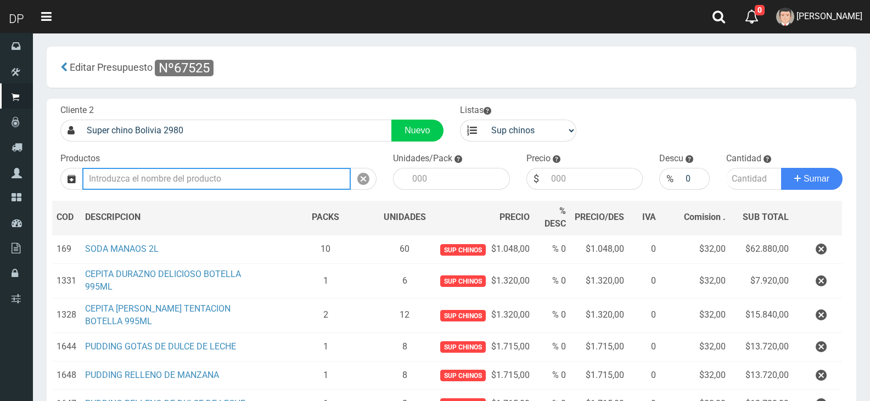
click at [159, 181] on input "text" at bounding box center [216, 179] width 268 height 22
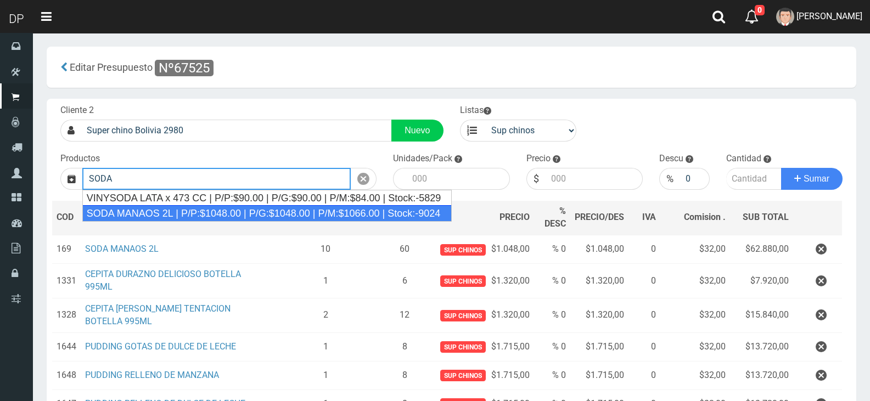
click at [168, 210] on div "SODA MANAOS 2L | P/P:$1048.00 | P/G:$1048.00 | P/M:$1066.00 | Stock:-9024" at bounding box center [267, 213] width 370 height 16
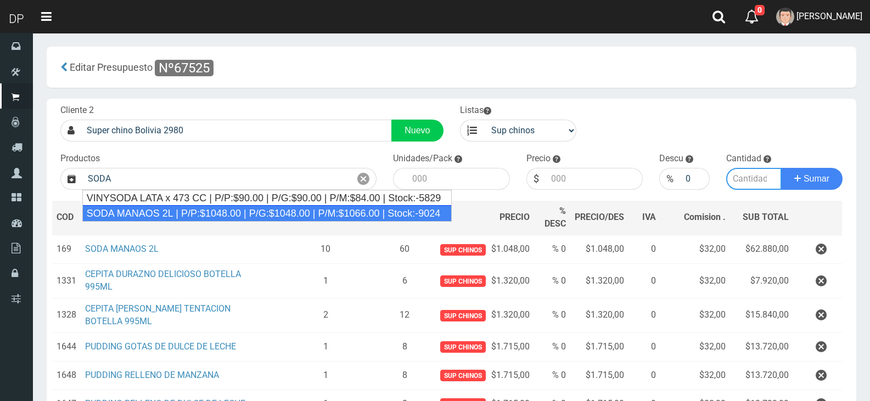
type input "SODA MANAOS 2L | P/P:$1048.00 | P/G:$1048.00 | P/M:$1066.00 | Stock:-9024"
type input "6"
type input "1048.00"
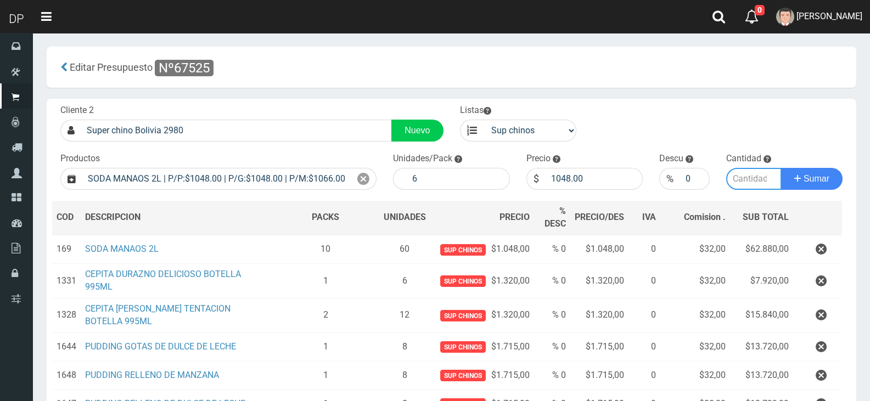
click at [741, 185] on input "number" at bounding box center [754, 179] width 56 height 22
type input "10"
click at [781, 168] on button "Sumar" at bounding box center [811, 179] width 61 height 22
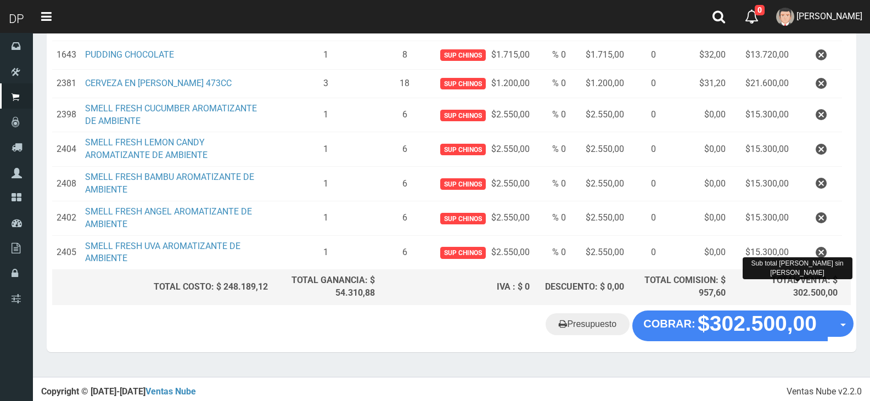
scroll to position [408, 0]
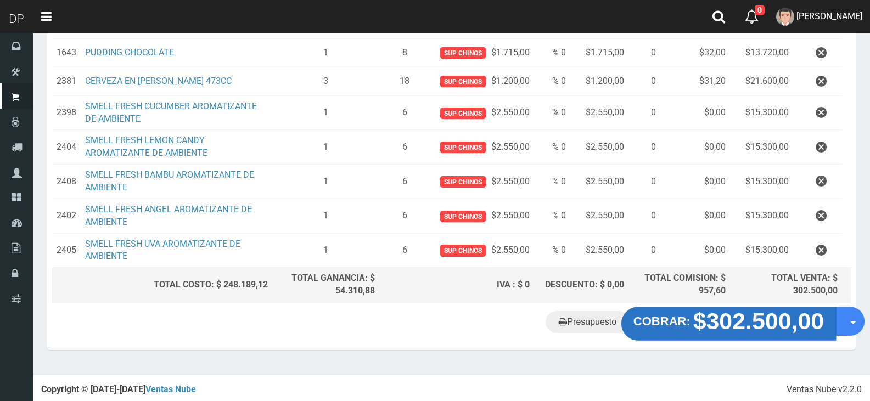
click at [747, 329] on strong "$302.500,00" at bounding box center [758, 321] width 131 height 26
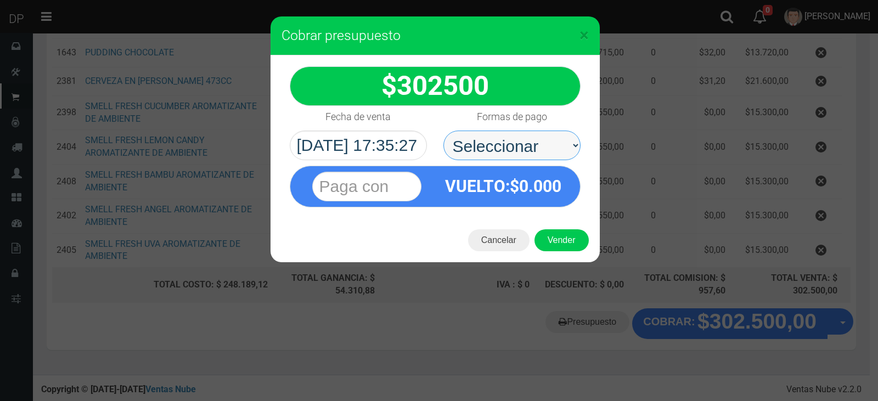
click at [541, 143] on select "Seleccionar Efectivo Tarjeta de Crédito Depósito Débito" at bounding box center [511, 146] width 137 height 30
select select "Efectivo"
click at [443, 131] on select "Seleccionar Efectivo Tarjeta de Crédito Depósito Débito" at bounding box center [511, 146] width 137 height 30
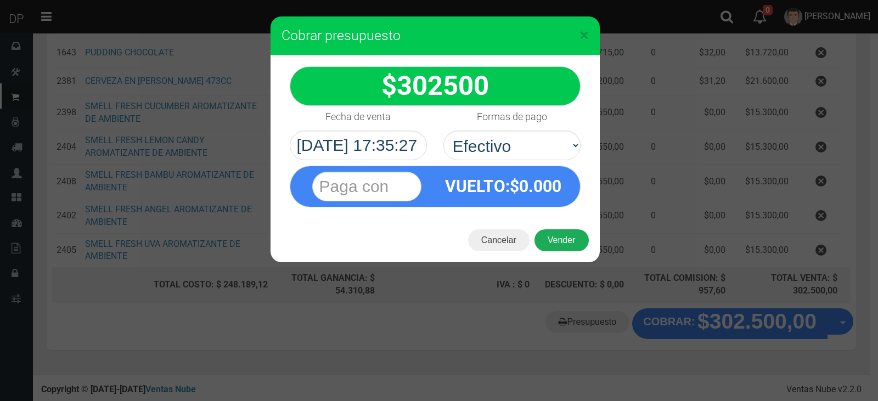
click at [569, 244] on button "Vender" at bounding box center [562, 240] width 54 height 22
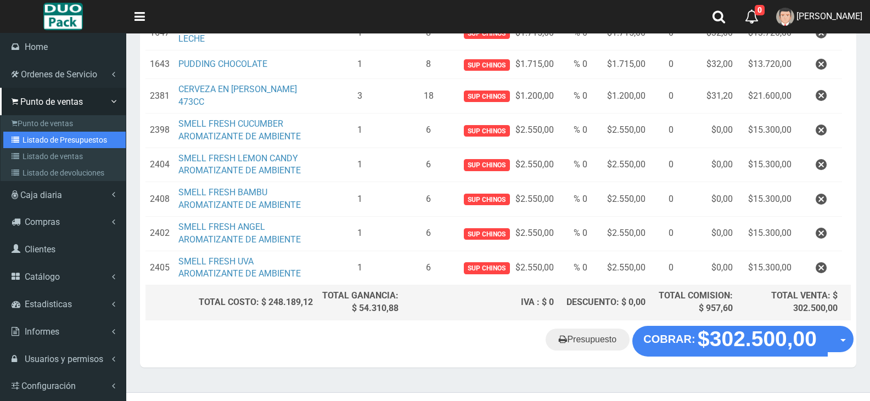
click at [55, 138] on link "Listado de Presupuestos" at bounding box center [64, 140] width 122 height 16
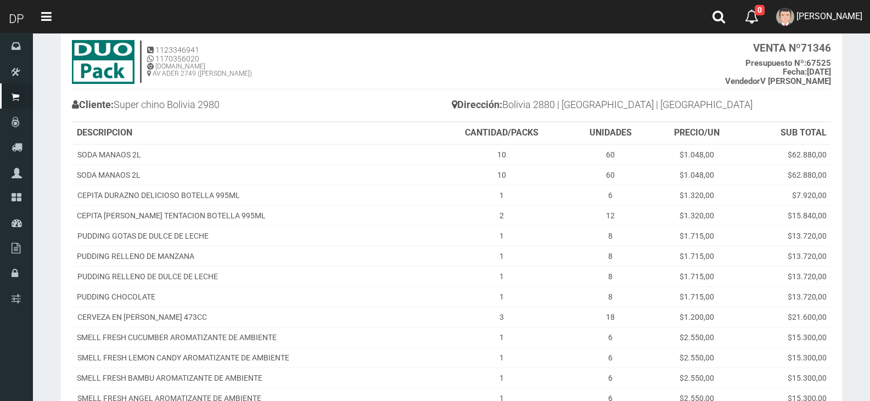
scroll to position [215, 0]
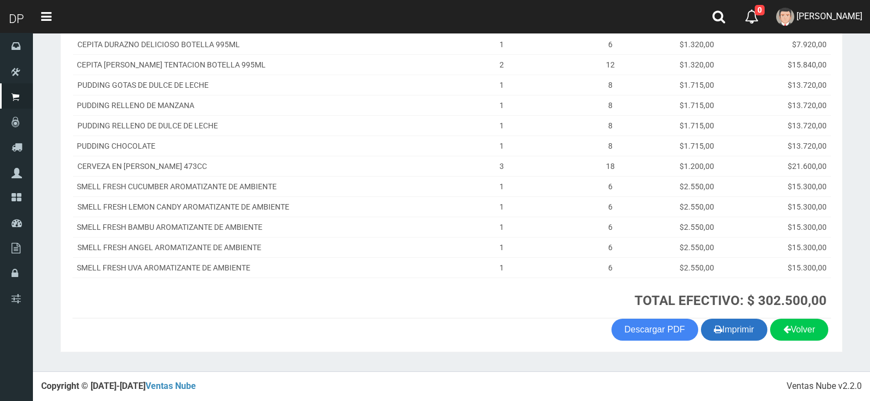
click at [745, 332] on button "Imprimir" at bounding box center [734, 330] width 66 height 22
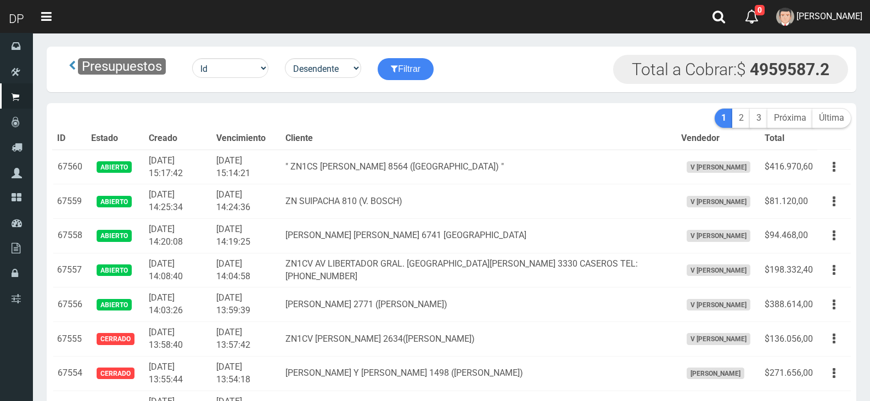
scroll to position [1033, 0]
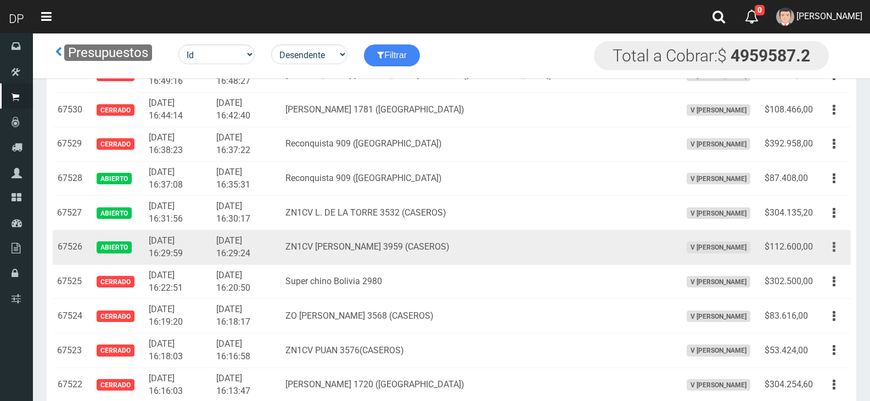
click at [830, 246] on button "button" at bounding box center [834, 247] width 25 height 19
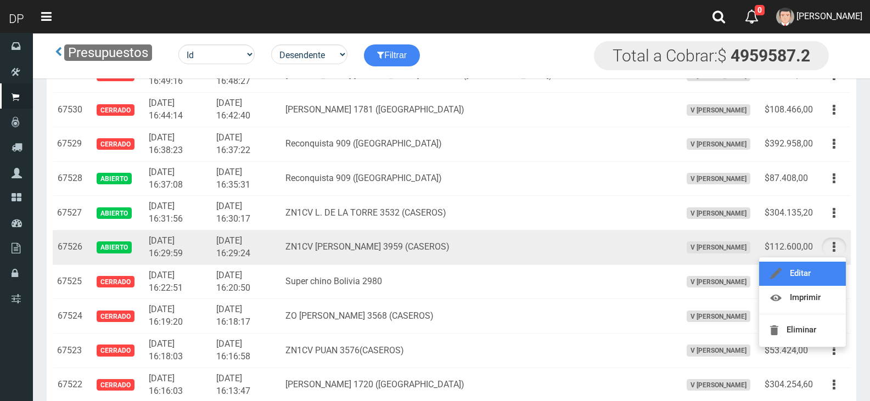
click at [824, 274] on link "Editar" at bounding box center [802, 274] width 87 height 24
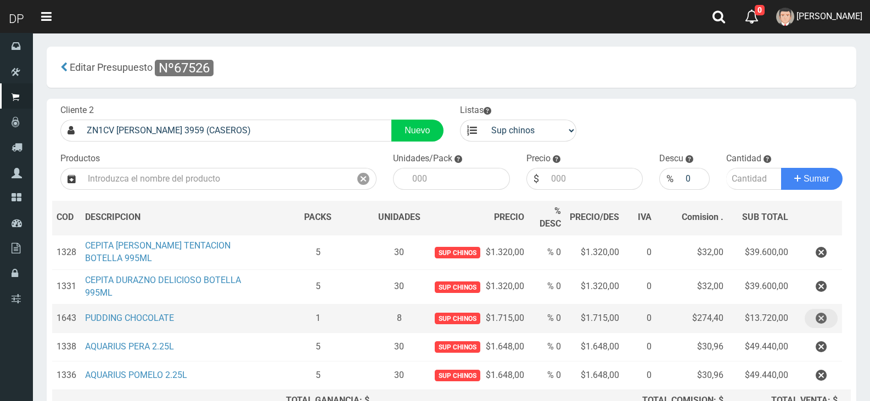
click at [827, 319] on button "button" at bounding box center [821, 318] width 33 height 19
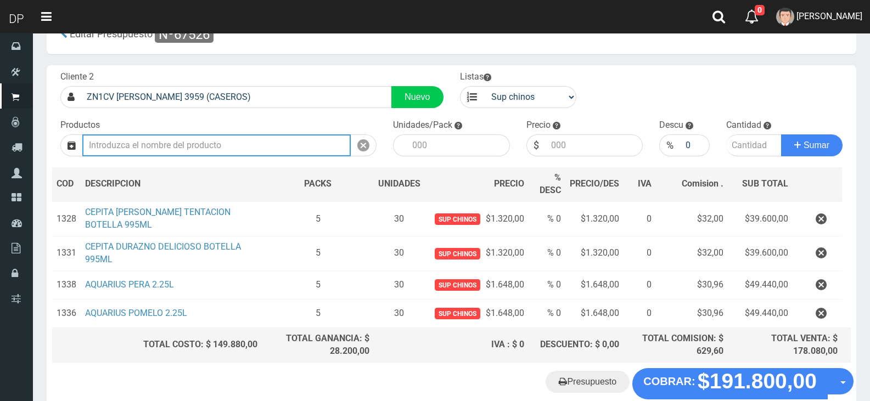
scroll to position [93, 0]
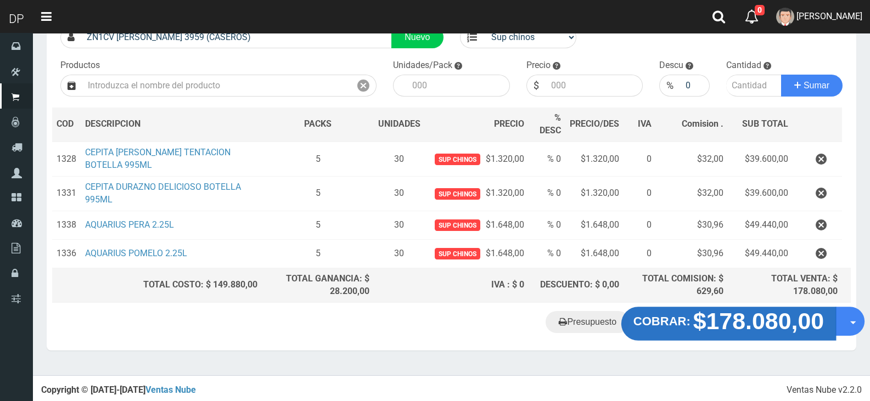
click at [724, 317] on strong "$178.080,00" at bounding box center [758, 321] width 131 height 26
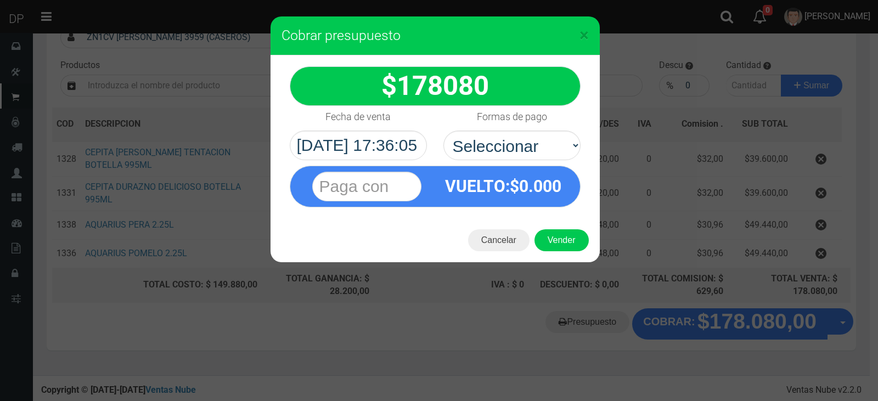
click at [539, 137] on select "Seleccionar Efectivo Tarjeta de Crédito Depósito Débito" at bounding box center [511, 146] width 137 height 30
select select "Efectivo"
click at [443, 131] on select "Seleccionar Efectivo Tarjeta de Crédito Depósito Débito" at bounding box center [511, 146] width 137 height 30
click at [560, 239] on button "Vender" at bounding box center [562, 240] width 54 height 22
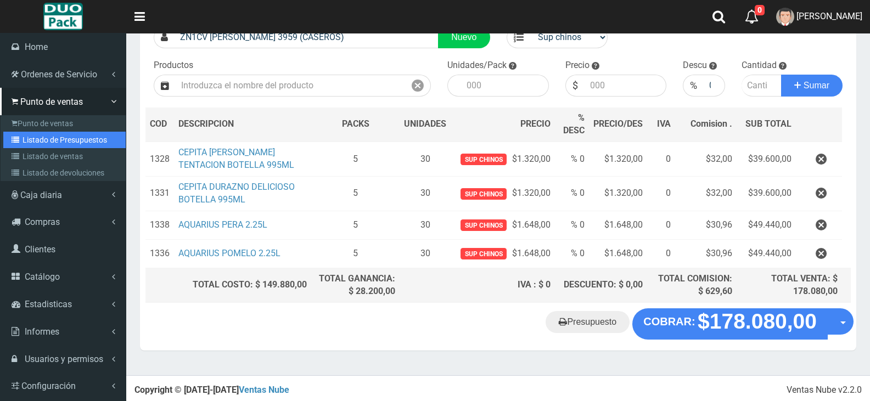
click at [71, 139] on link "Listado de Presupuestos" at bounding box center [64, 140] width 122 height 16
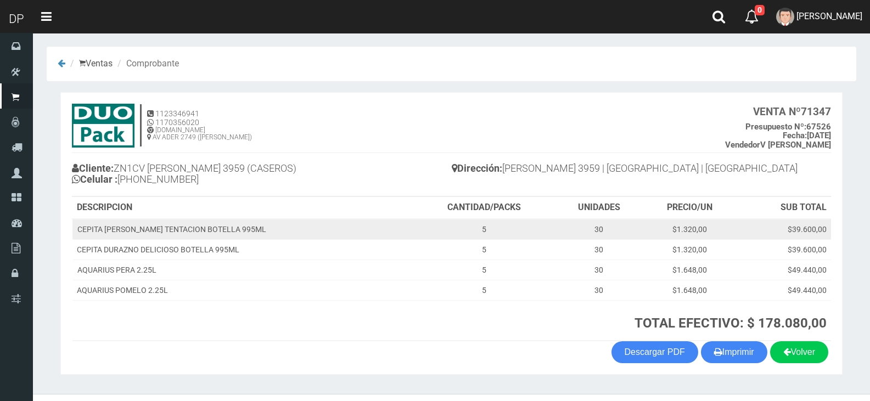
drag, startPoint x: 737, startPoint y: 349, endPoint x: 629, endPoint y: 232, distance: 159.6
click at [737, 350] on button "Imprimir" at bounding box center [734, 352] width 66 height 22
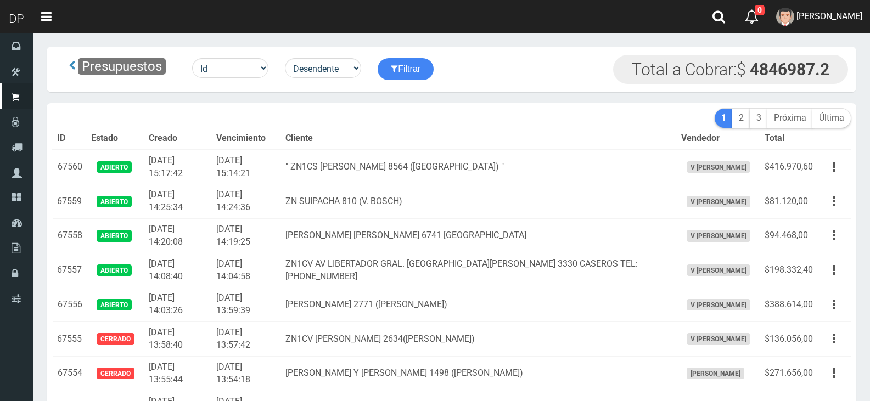
scroll to position [1033, 0]
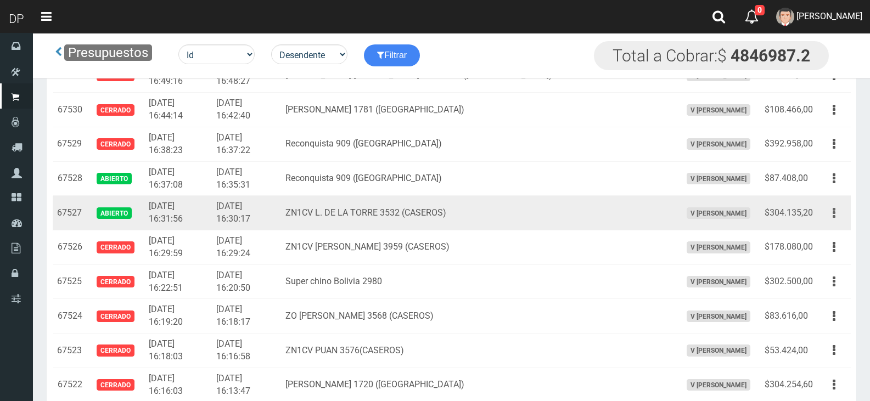
click at [831, 213] on button "button" at bounding box center [834, 213] width 25 height 19
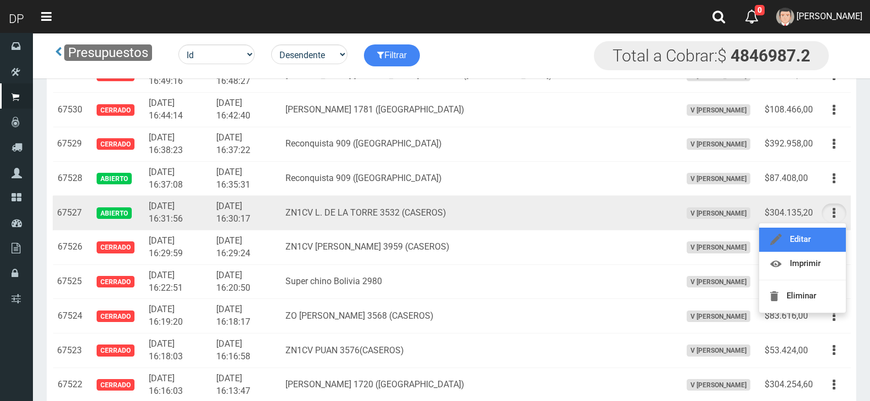
click at [815, 243] on link "Editar" at bounding box center [802, 240] width 87 height 24
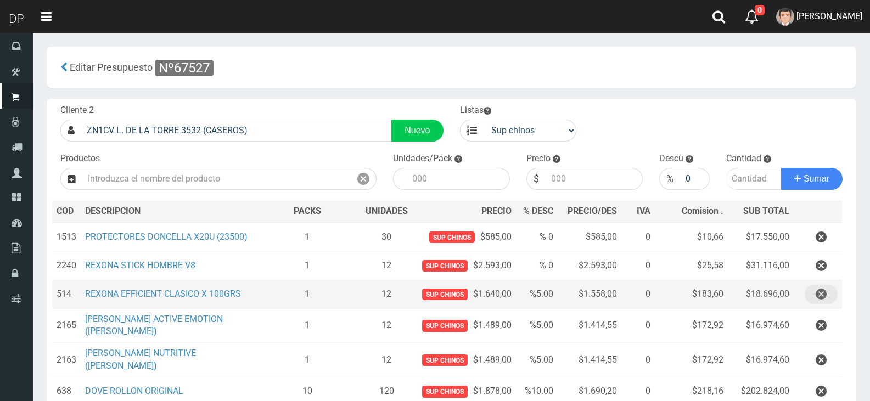
click at [824, 301] on icon "button" at bounding box center [821, 294] width 11 height 19
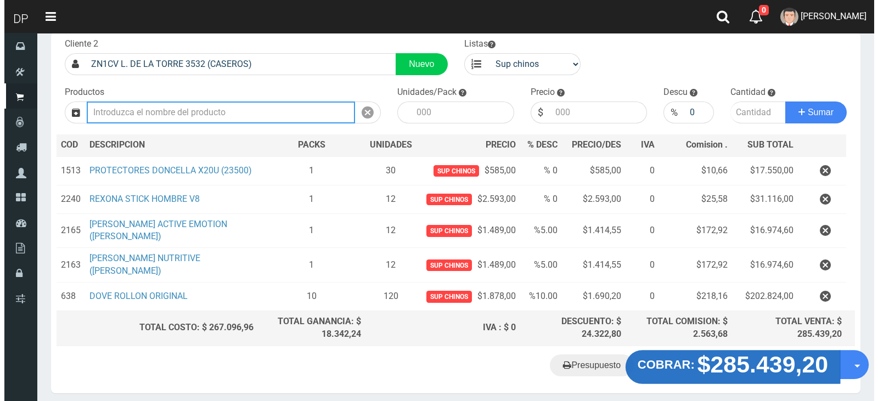
scroll to position [115, 0]
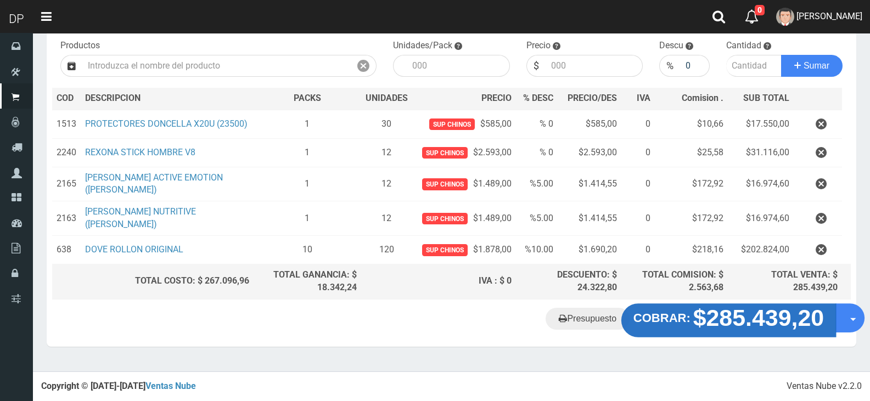
click at [767, 325] on strong "$285.439,20" at bounding box center [758, 318] width 131 height 26
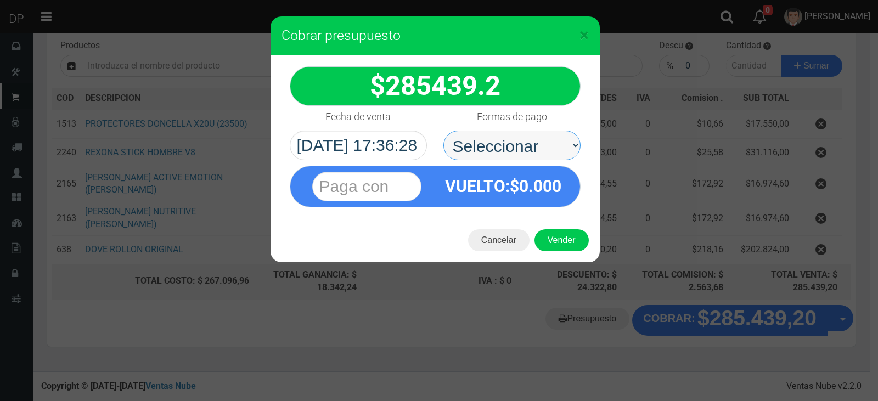
click at [511, 157] on select "Seleccionar Efectivo Tarjeta de Crédito Depósito Débito" at bounding box center [511, 146] width 137 height 30
select select "Efectivo"
click at [443, 131] on select "Seleccionar Efectivo Tarjeta de Crédito Depósito Débito" at bounding box center [511, 146] width 137 height 30
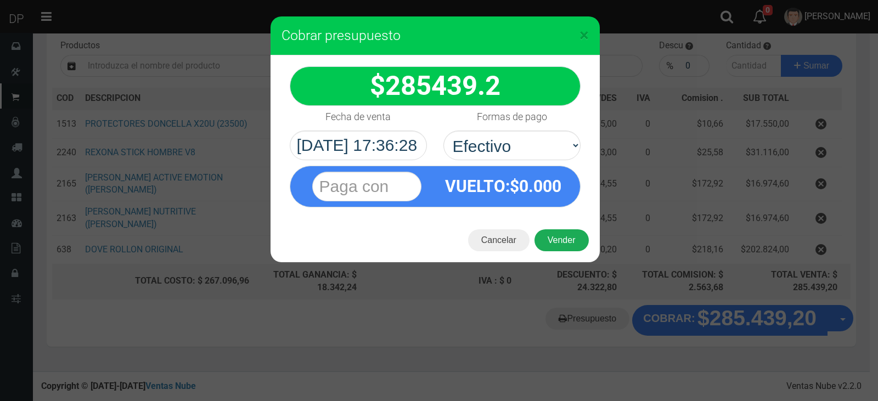
click at [559, 240] on button "Vender" at bounding box center [562, 240] width 54 height 22
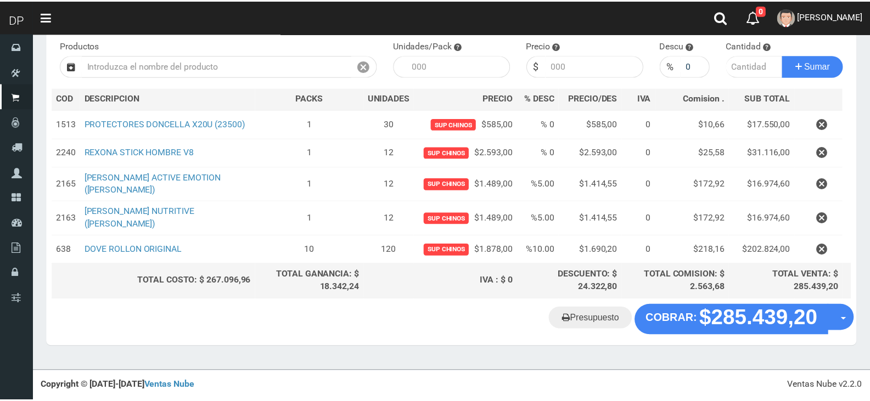
scroll to position [109, 0]
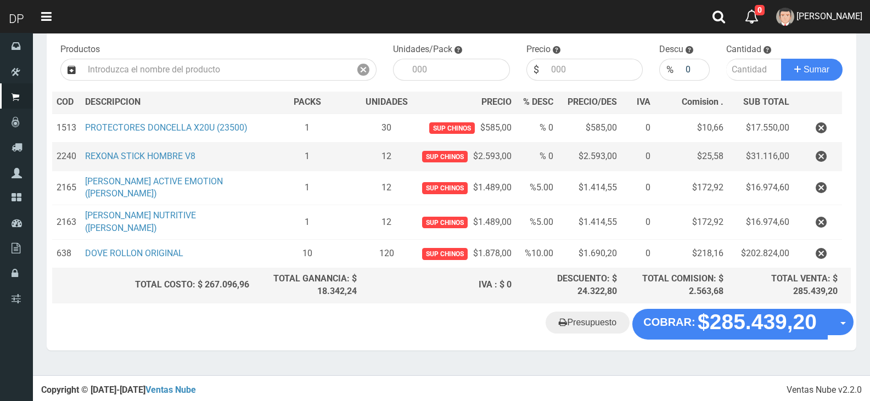
click at [310, 168] on td "1" at bounding box center [308, 156] width 108 height 29
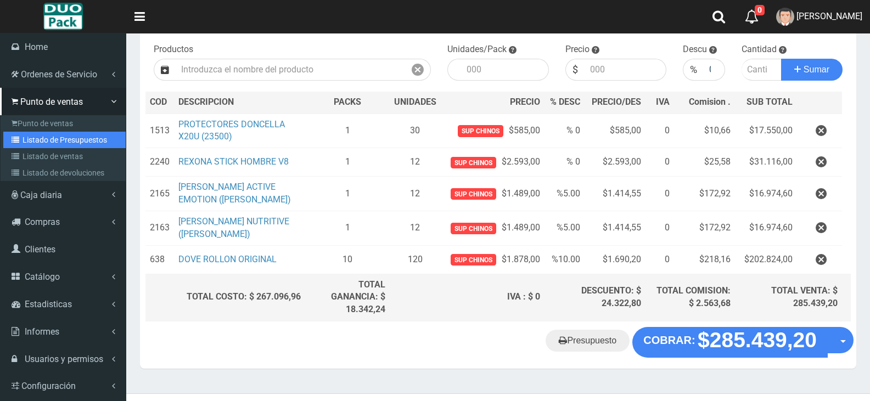
click at [64, 139] on link "Listado de Presupuestos" at bounding box center [64, 140] width 122 height 16
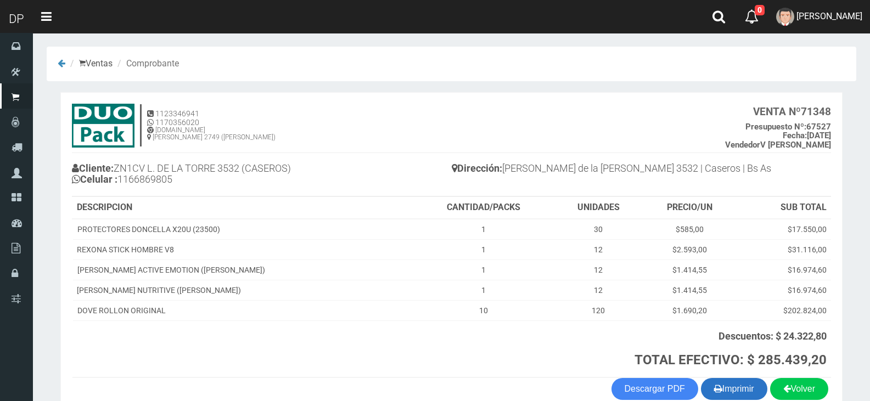
click at [734, 384] on button "Imprimir" at bounding box center [734, 389] width 66 height 22
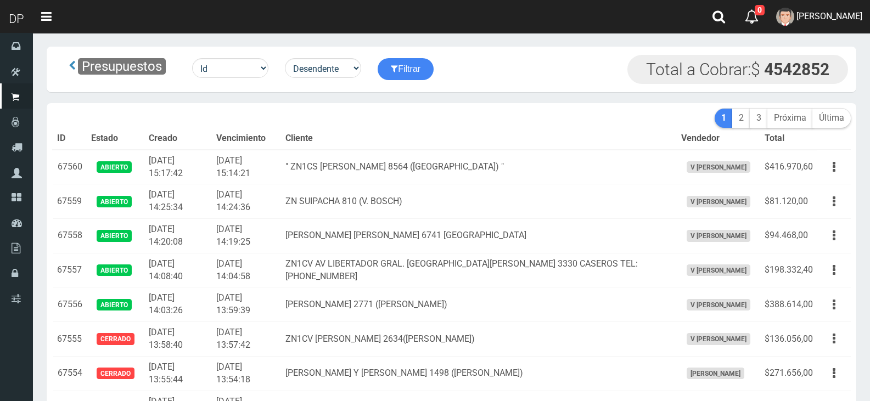
scroll to position [1721, 0]
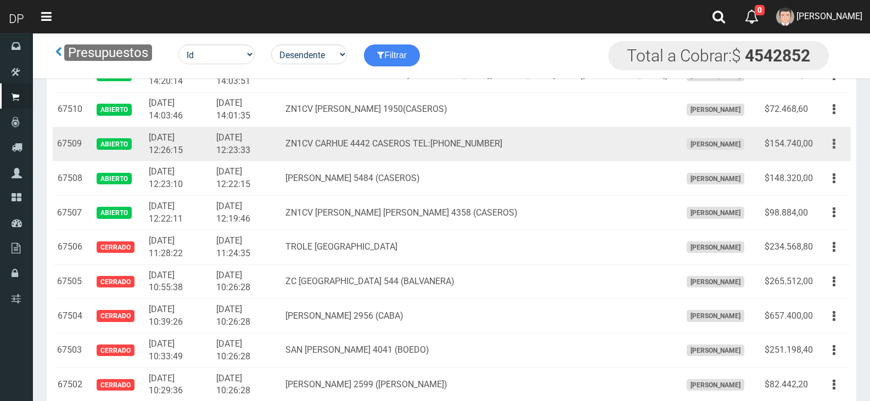
click at [836, 142] on button "button" at bounding box center [834, 143] width 25 height 19
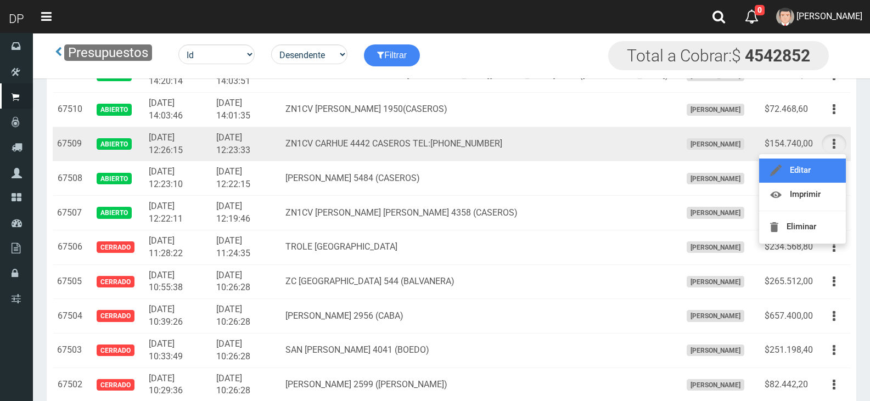
click at [823, 164] on link "Editar" at bounding box center [802, 171] width 87 height 24
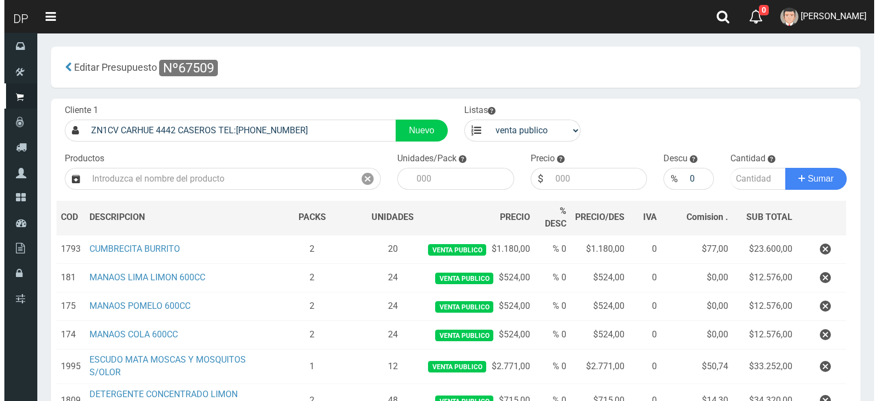
scroll to position [179, 0]
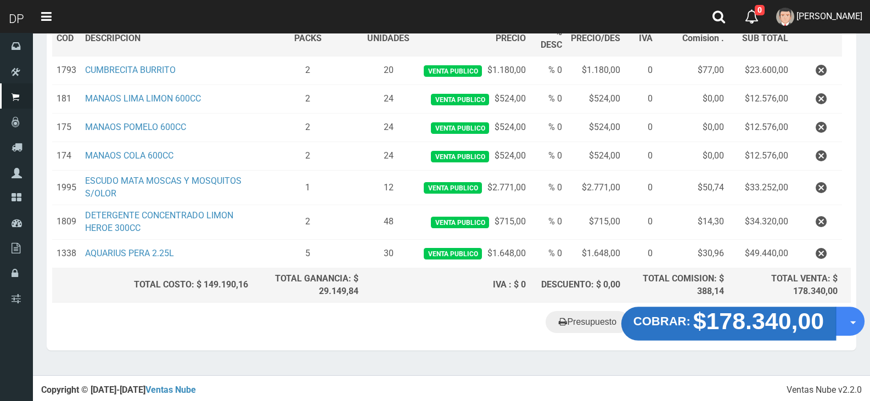
click at [752, 321] on strong "$178.340,00" at bounding box center [758, 321] width 131 height 26
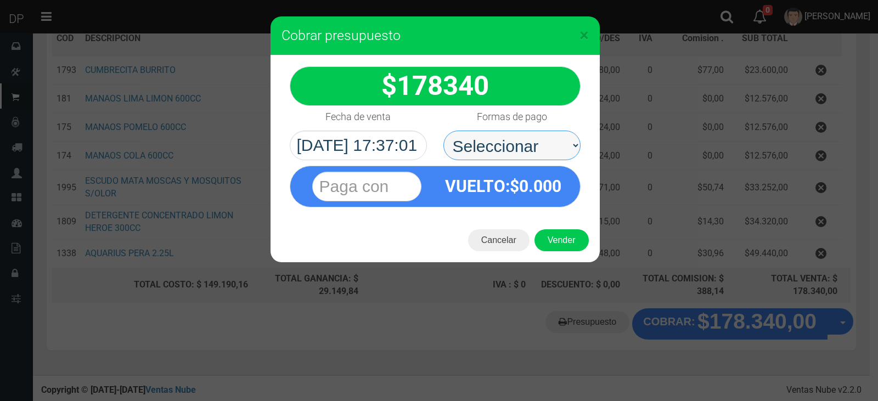
drag, startPoint x: 549, startPoint y: 150, endPoint x: 550, endPoint y: 157, distance: 6.7
click at [549, 152] on select "Seleccionar Efectivo Tarjeta de Crédito Depósito Débito" at bounding box center [511, 146] width 137 height 30
select select "Efectivo"
click at [443, 131] on select "Seleccionar Efectivo Tarjeta de Crédito Depósito Débito" at bounding box center [511, 146] width 137 height 30
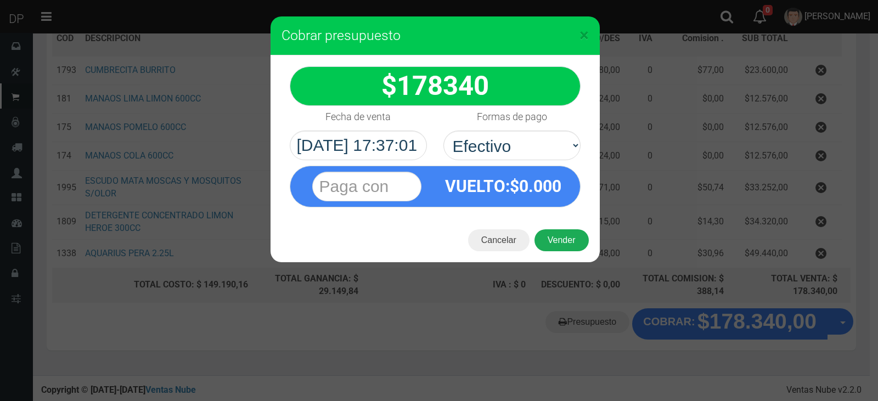
click at [564, 241] on button "Vender" at bounding box center [562, 240] width 54 height 22
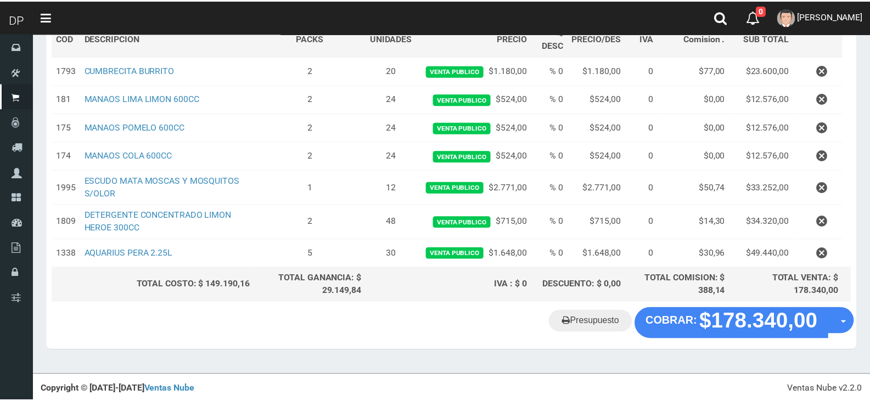
scroll to position [168, 0]
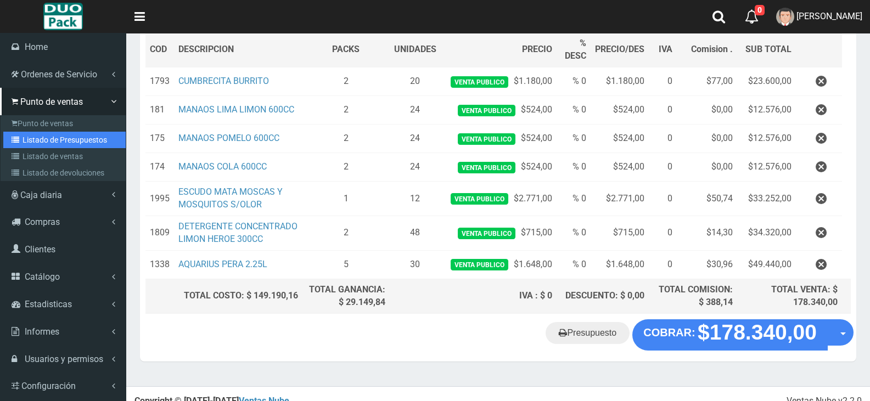
click at [54, 136] on link "Listado de Presupuestos" at bounding box center [64, 140] width 122 height 16
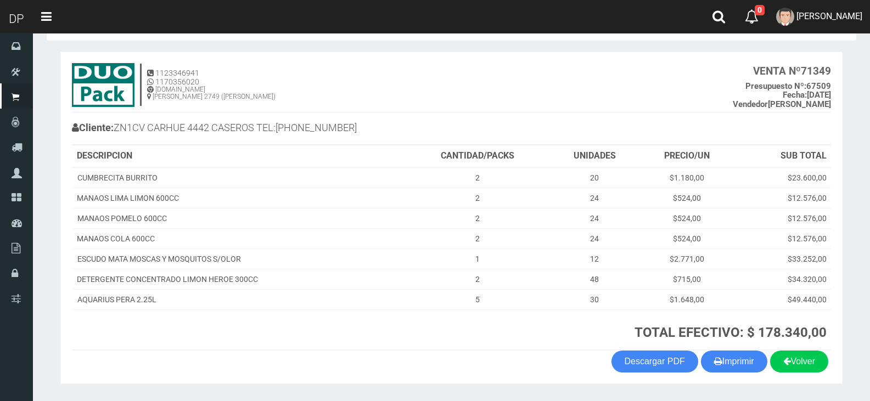
scroll to position [72, 0]
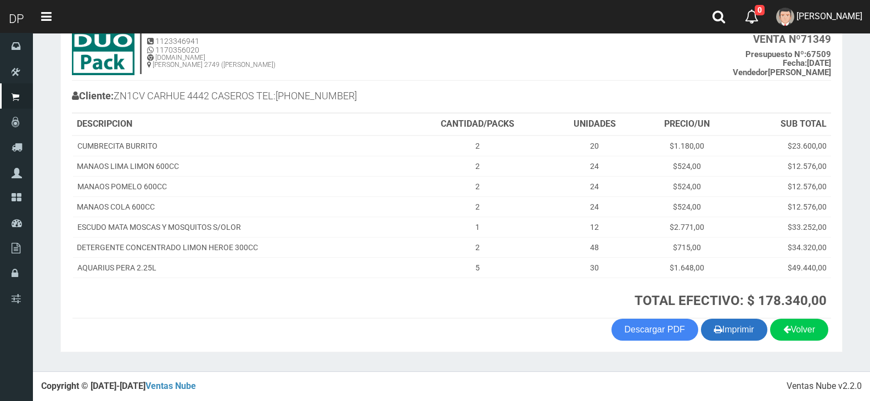
click at [729, 338] on button "Imprimir" at bounding box center [734, 330] width 66 height 22
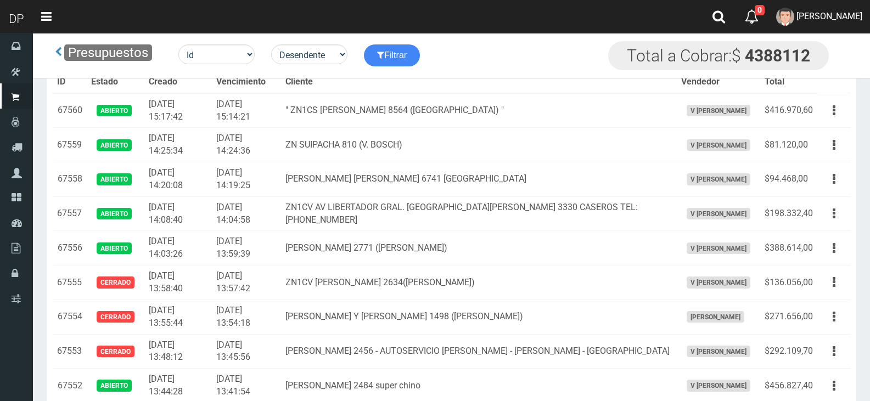
scroll to position [1721, 0]
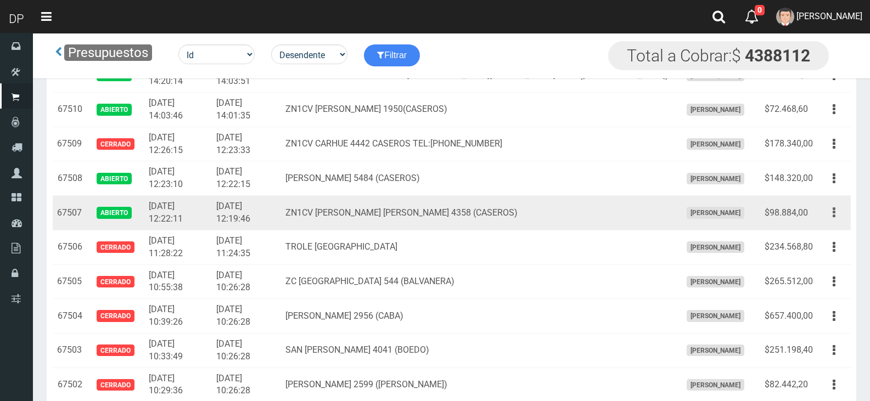
click at [831, 210] on button "button" at bounding box center [834, 212] width 25 height 19
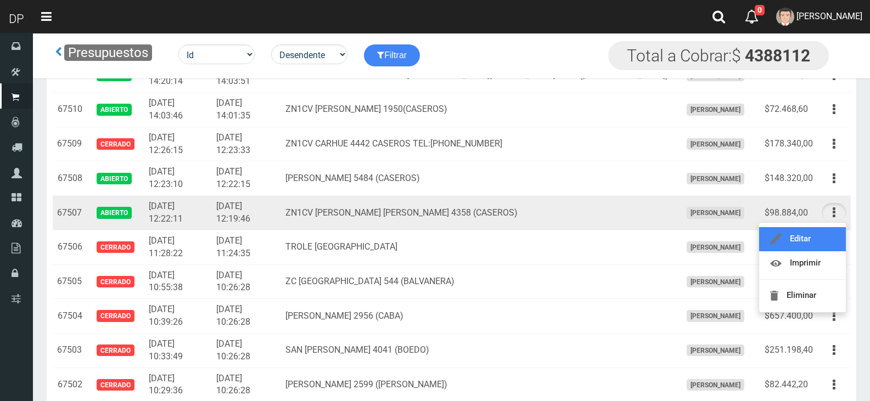
click at [817, 238] on link "Editar" at bounding box center [802, 239] width 87 height 24
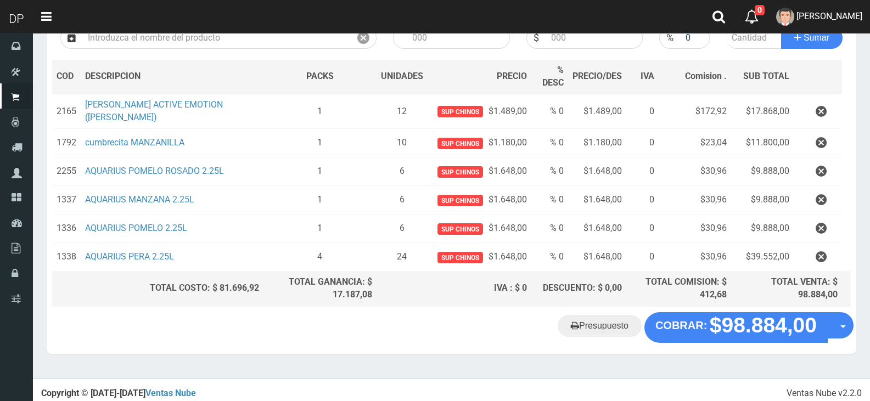
scroll to position [145, 0]
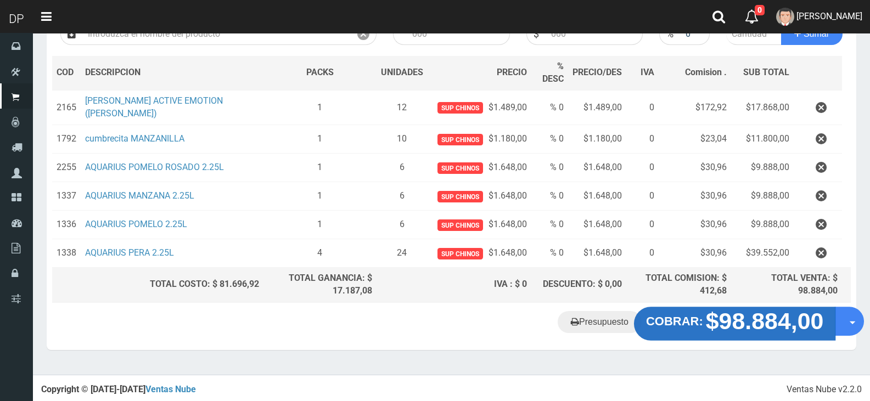
click at [758, 331] on strong "$98.884,00" at bounding box center [765, 321] width 118 height 26
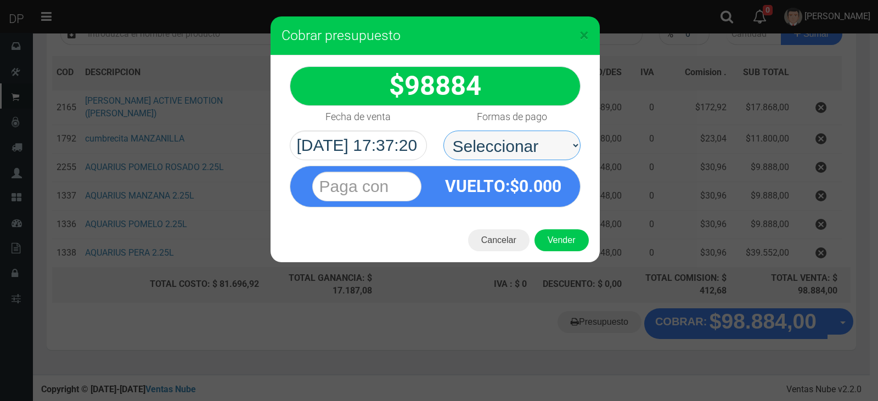
click at [516, 146] on select "Seleccionar Efectivo Tarjeta de Crédito Depósito Débito" at bounding box center [511, 146] width 137 height 30
select select "Efectivo"
click at [443, 131] on select "Seleccionar Efectivo Tarjeta de Crédito Depósito Débito" at bounding box center [511, 146] width 137 height 30
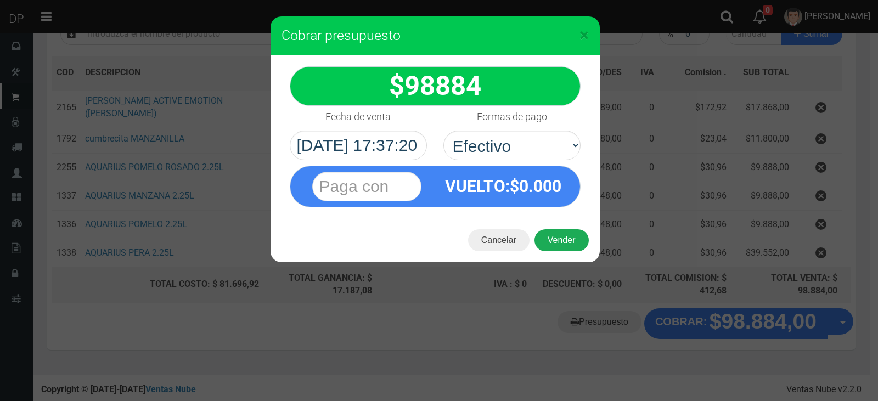
click at [569, 240] on button "Vender" at bounding box center [562, 240] width 54 height 22
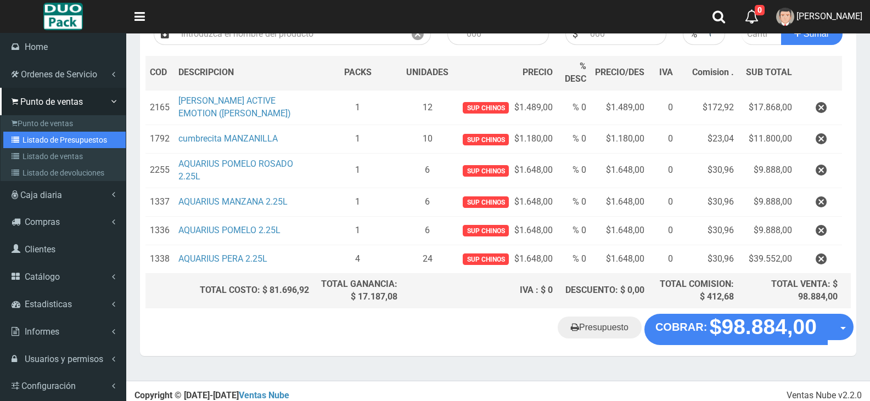
drag, startPoint x: 52, startPoint y: 139, endPoint x: 74, endPoint y: 139, distance: 22.0
click at [52, 139] on link "Listado de Presupuestos" at bounding box center [64, 140] width 122 height 16
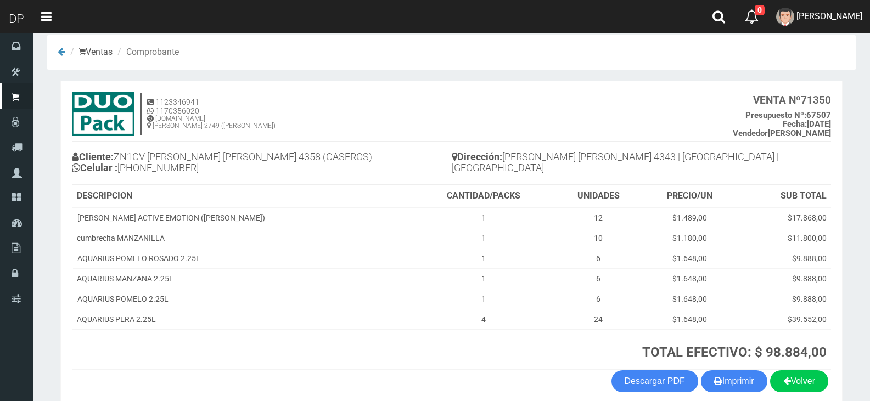
scroll to position [63, 0]
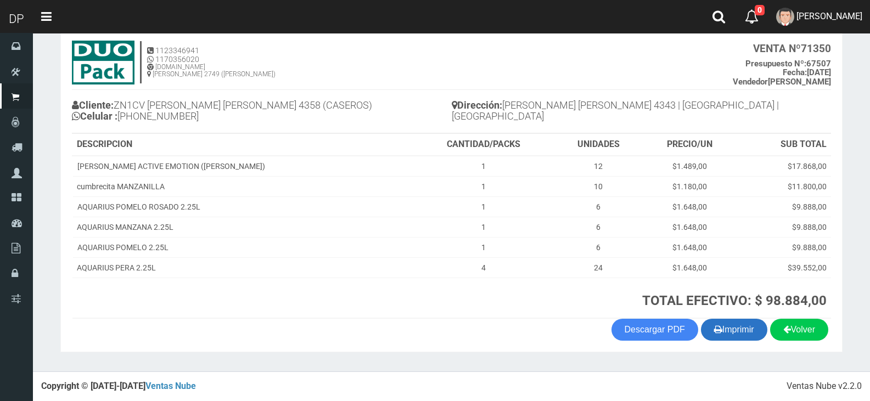
click at [716, 330] on icon "button" at bounding box center [718, 329] width 8 height 15
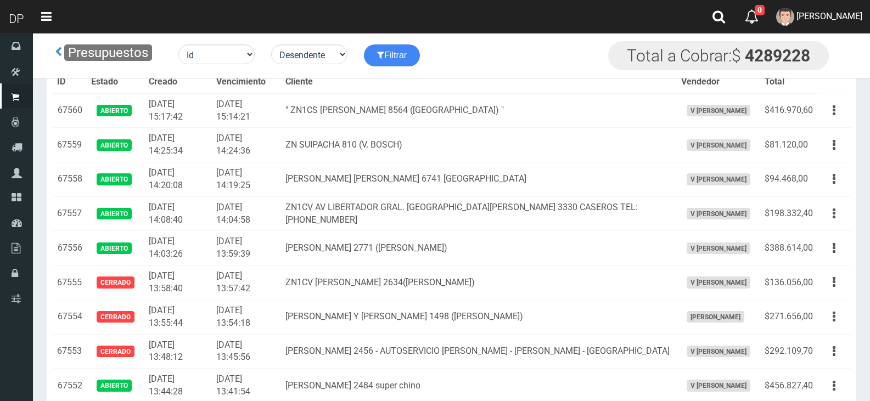
scroll to position [689, 0]
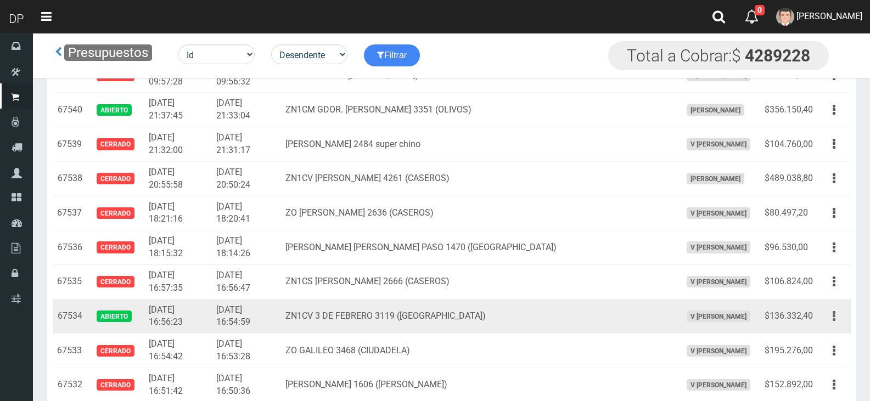
click at [831, 319] on button "button" at bounding box center [834, 316] width 25 height 19
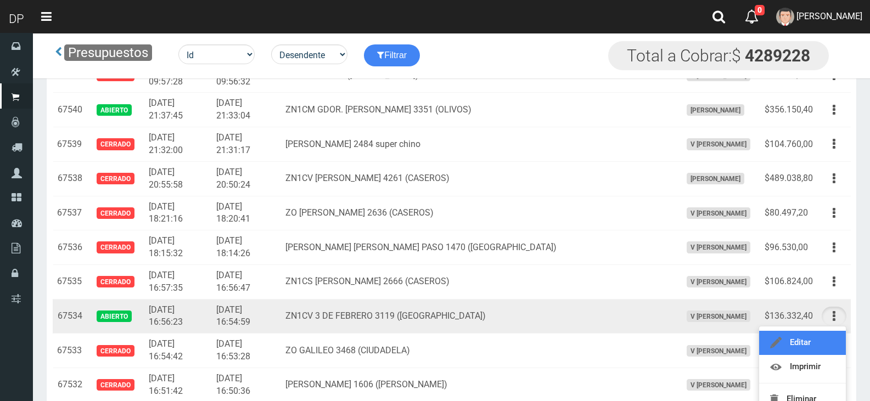
click at [824, 337] on link "Editar" at bounding box center [802, 343] width 87 height 24
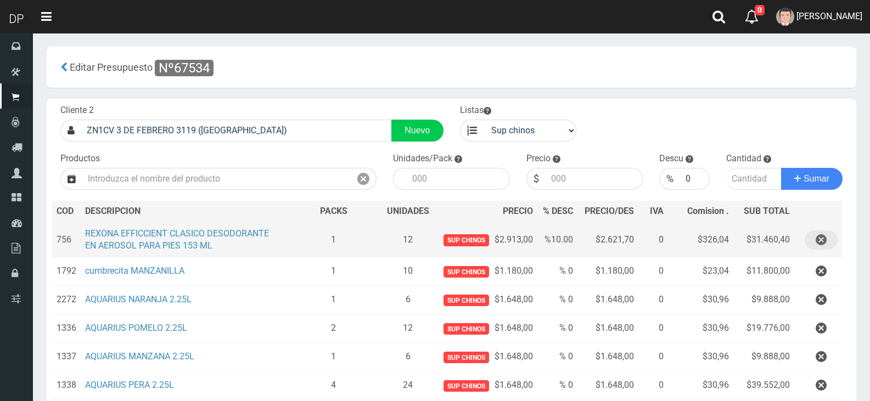
click at [821, 240] on icon "button" at bounding box center [821, 240] width 11 height 19
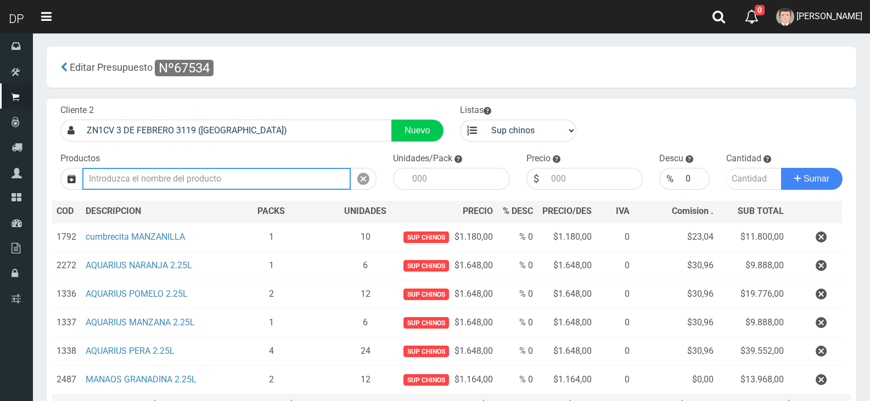
scroll to position [114, 0]
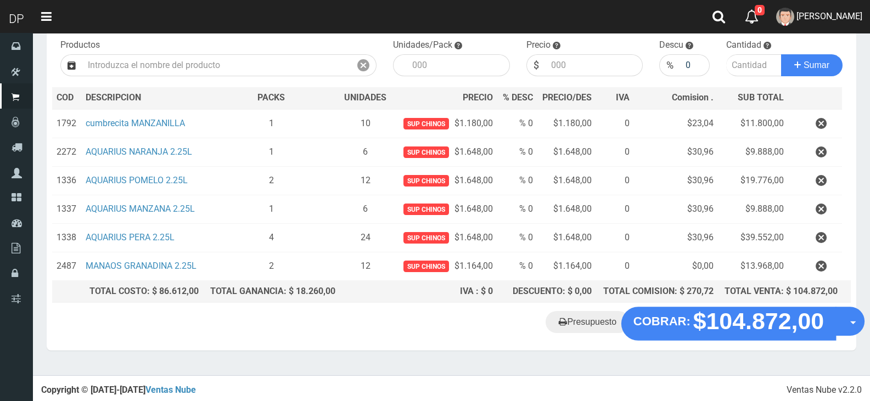
click at [747, 314] on strong "$104.872,00" at bounding box center [758, 321] width 131 height 26
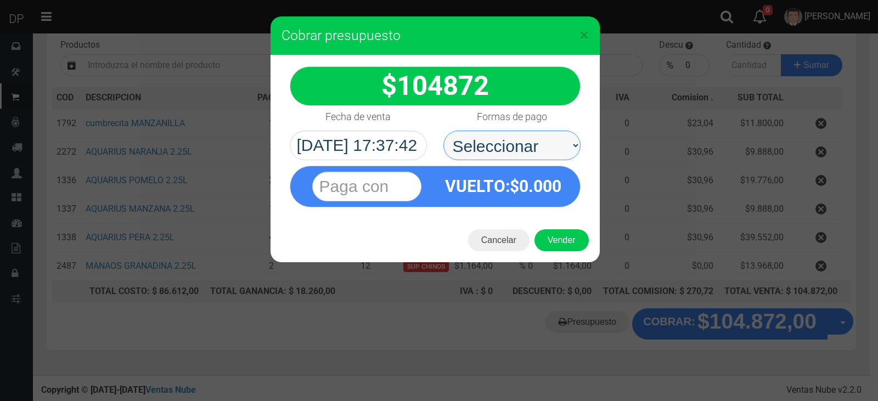
click at [485, 151] on select "Seleccionar Efectivo Tarjeta de Crédito Depósito Débito" at bounding box center [511, 146] width 137 height 30
click at [486, 195] on span "VUELTO" at bounding box center [475, 186] width 60 height 19
click at [535, 143] on select "Seleccionar Efectivo Tarjeta de Crédito Depósito Débito" at bounding box center [511, 146] width 137 height 30
select select "Efectivo"
click at [443, 131] on select "Seleccionar Efectivo Tarjeta de Crédito Depósito Débito" at bounding box center [511, 146] width 137 height 30
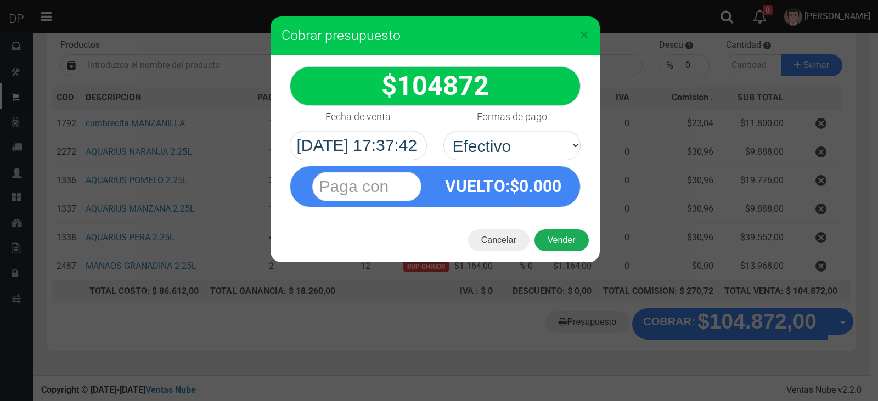
click at [563, 243] on button "Vender" at bounding box center [562, 240] width 54 height 22
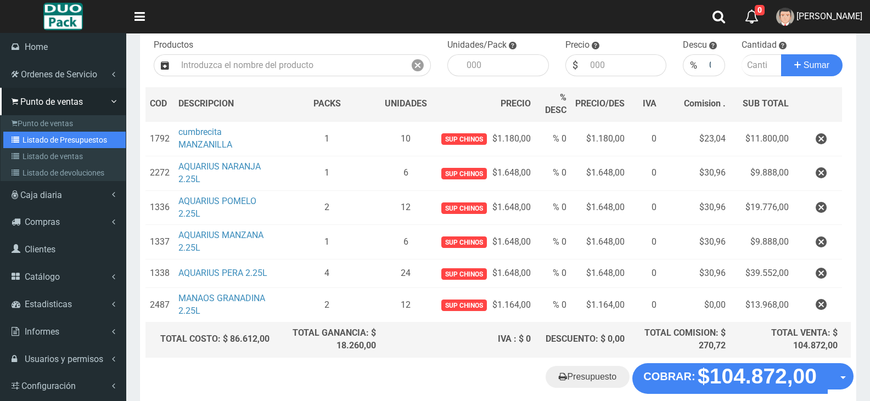
click at [57, 137] on link "Listado de Presupuestos" at bounding box center [64, 140] width 122 height 16
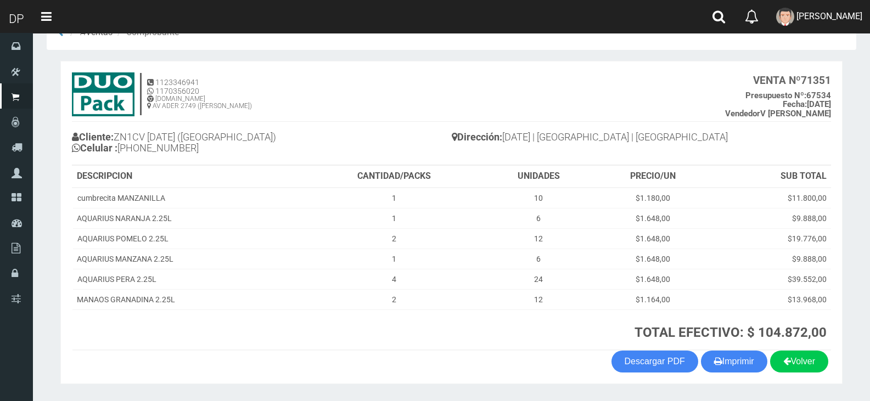
scroll to position [63, 0]
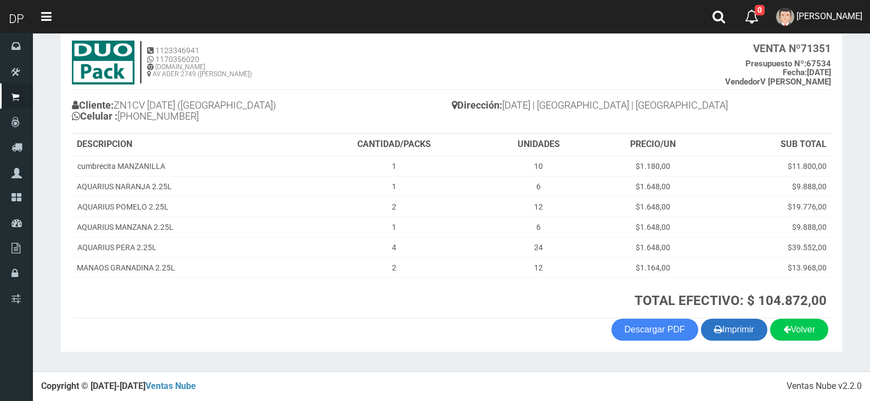
click at [726, 330] on button "Imprimir" at bounding box center [734, 330] width 66 height 22
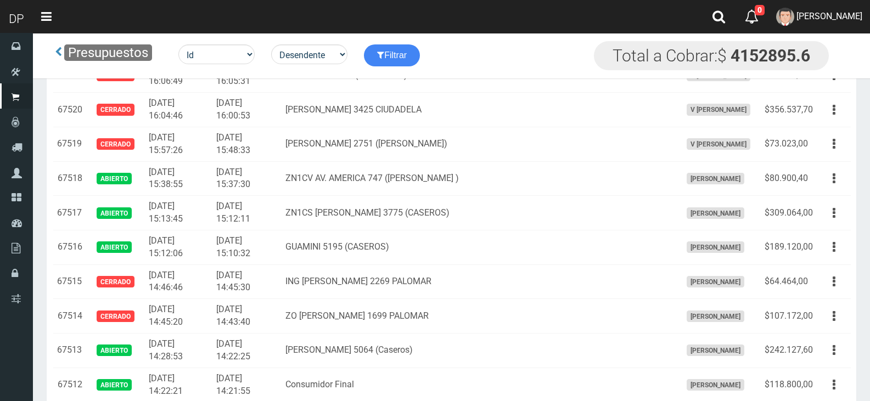
scroll to position [1630, 0]
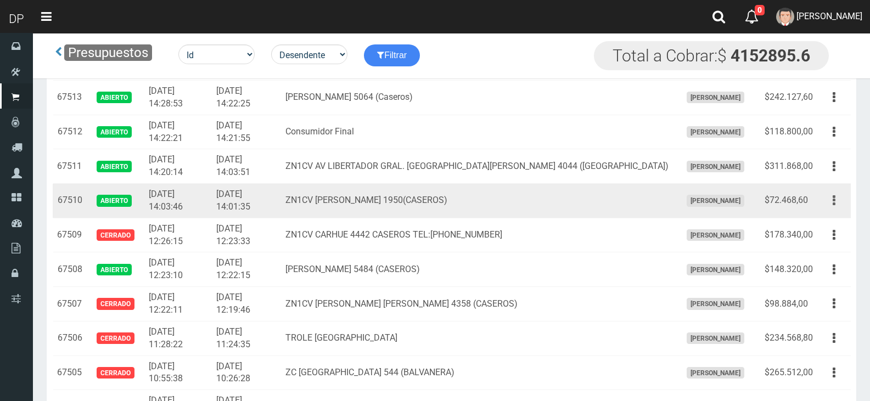
click at [831, 203] on button "button" at bounding box center [834, 200] width 25 height 19
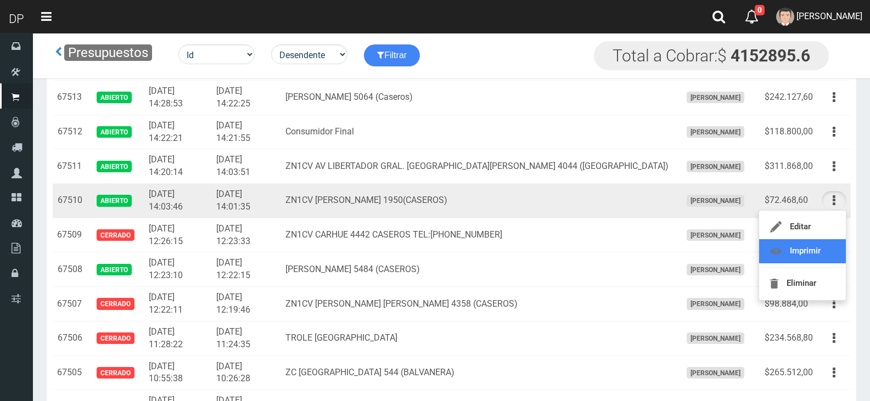
click at [813, 246] on link "Imprimir" at bounding box center [802, 251] width 87 height 24
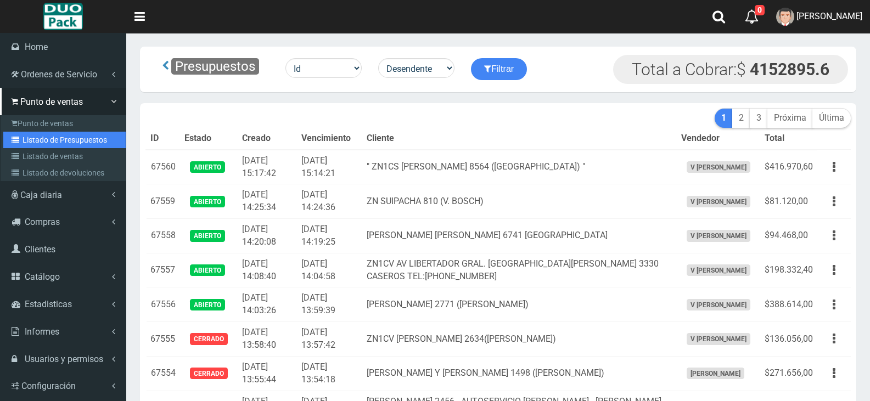
click at [71, 144] on link "Listado de Presupuestos" at bounding box center [64, 140] width 122 height 16
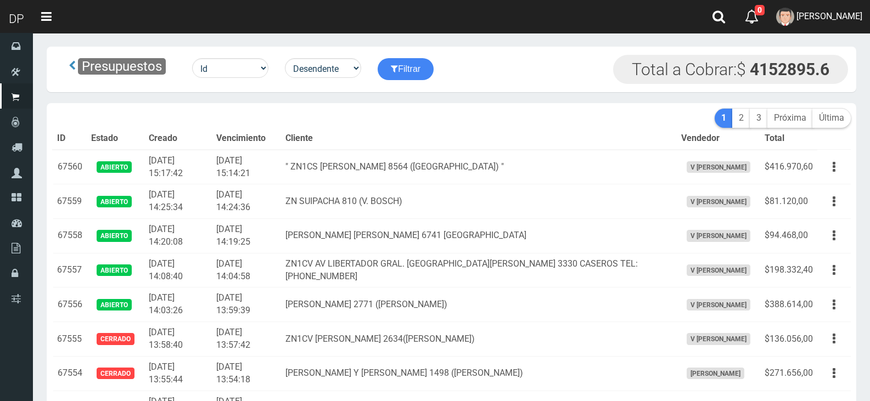
scroll to position [1687, 0]
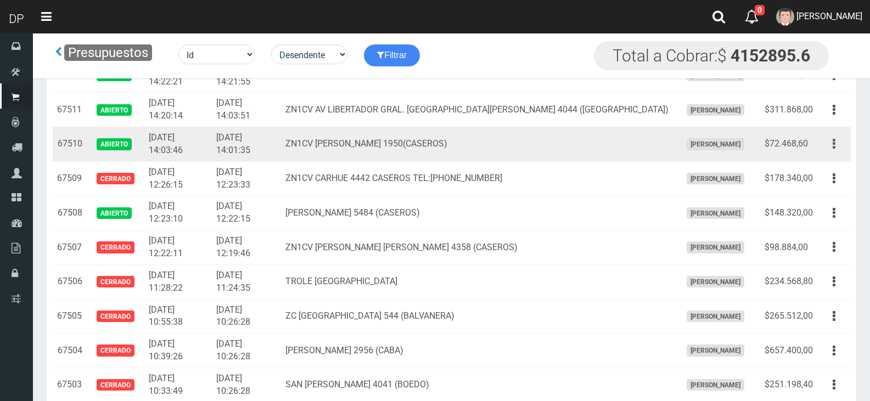
click at [833, 142] on icon "button" at bounding box center [834, 143] width 3 height 19
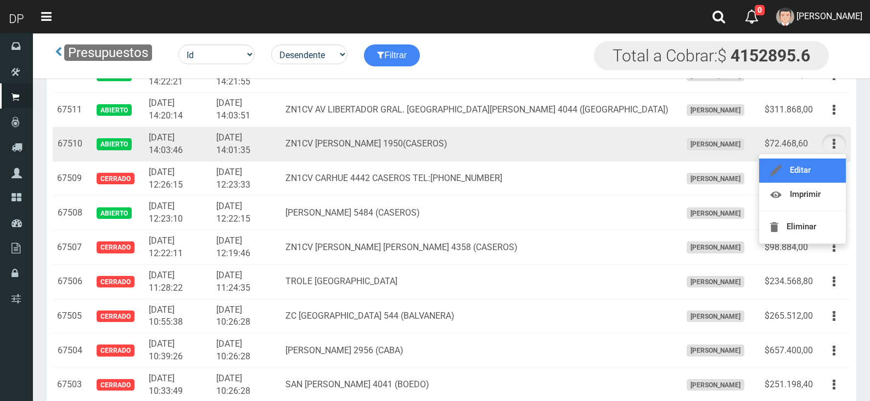
click at [825, 165] on link "Editar" at bounding box center [802, 171] width 87 height 24
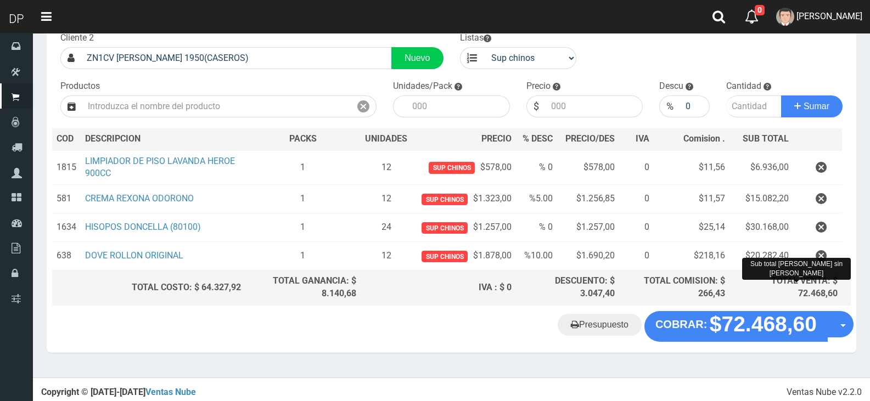
scroll to position [75, 0]
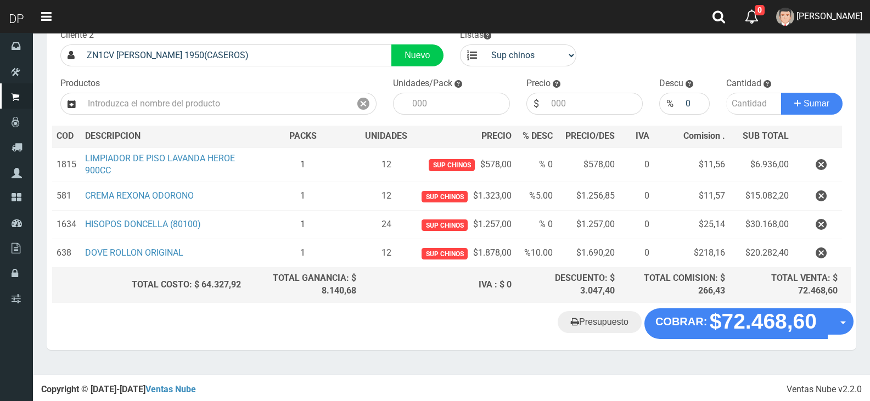
click at [730, 339] on div "Presupuesto COBRAR: $72.468,60 Opciones" at bounding box center [452, 329] width 810 height 42
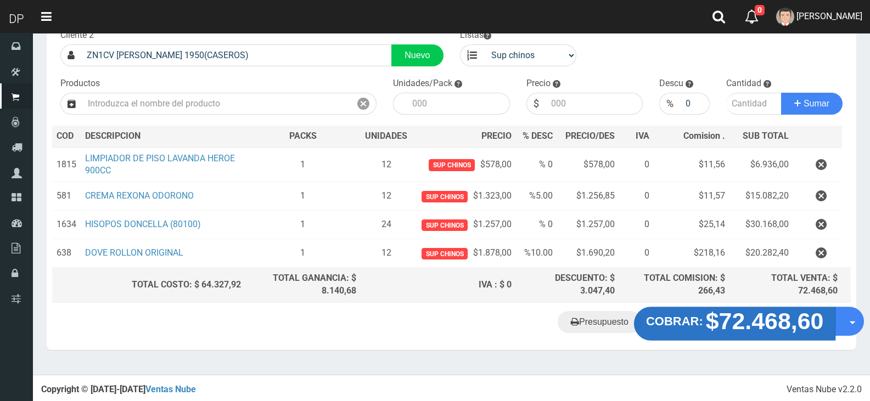
click at [728, 329] on strong "$72.468,60" at bounding box center [765, 321] width 118 height 26
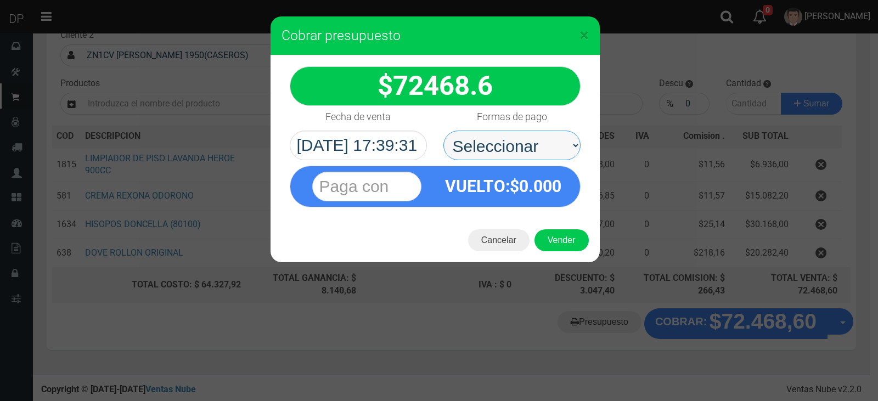
click at [493, 142] on select "Seleccionar Efectivo Tarjeta de Crédito Depósito Débito" at bounding box center [511, 146] width 137 height 30
select select "Efectivo"
click at [443, 131] on select "Seleccionar Efectivo Tarjeta de Crédito Depósito Débito" at bounding box center [511, 146] width 137 height 30
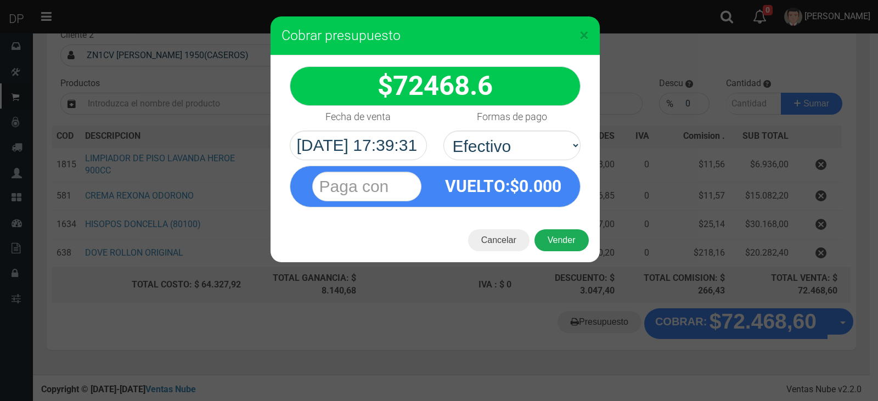
click at [552, 229] on button "Vender" at bounding box center [562, 240] width 54 height 22
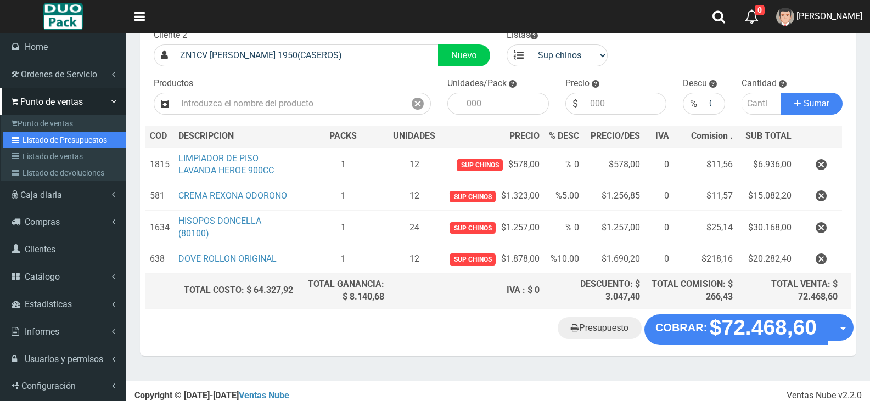
click at [52, 134] on link "Listado de Presupuestos" at bounding box center [64, 140] width 122 height 16
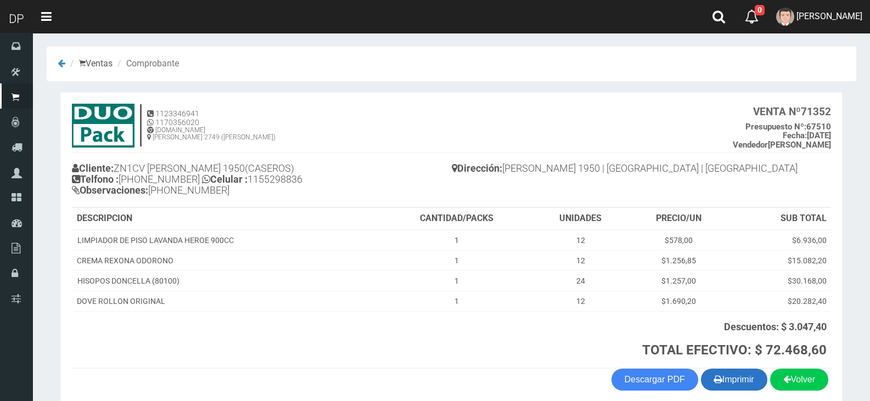
click at [735, 386] on button "Imprimir" at bounding box center [734, 380] width 66 height 22
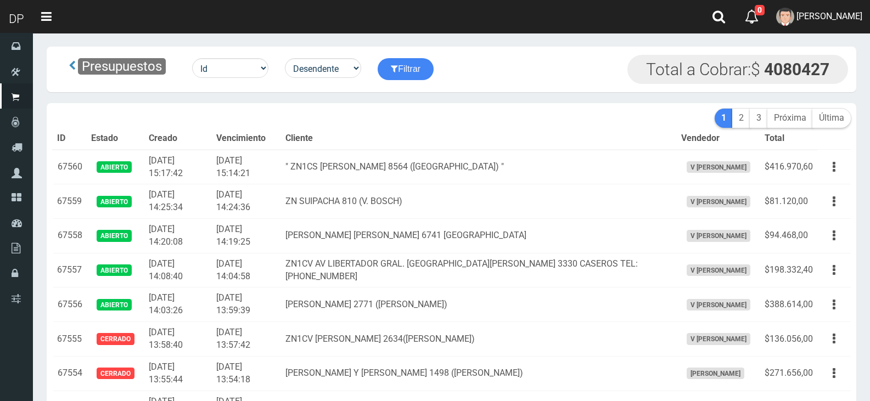
scroll to position [1721, 0]
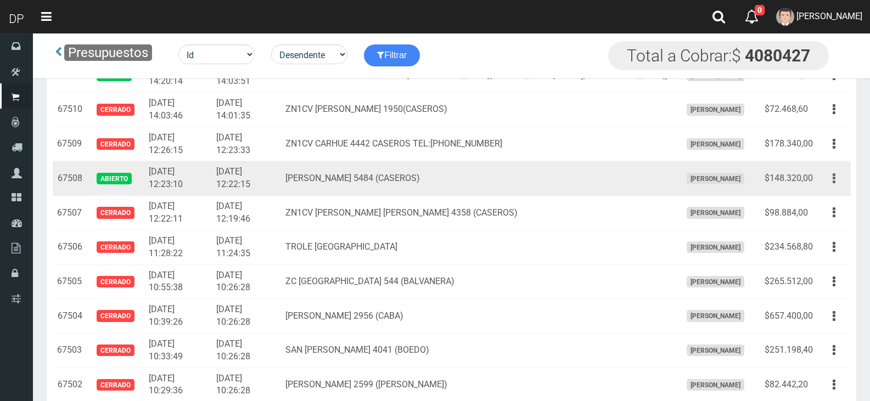
click at [838, 179] on button "button" at bounding box center [834, 178] width 25 height 19
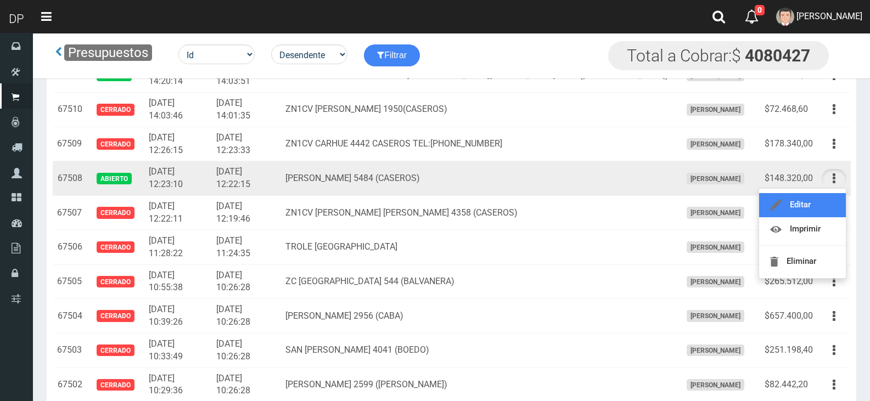
click at [820, 203] on link "Editar" at bounding box center [802, 205] width 87 height 24
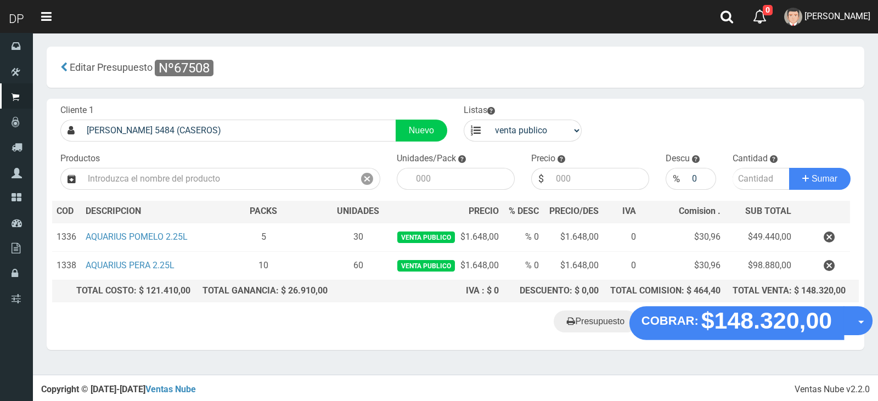
click at [675, 300] on th "TOTAL COMISION: $ 464,40" at bounding box center [664, 291] width 122 height 22
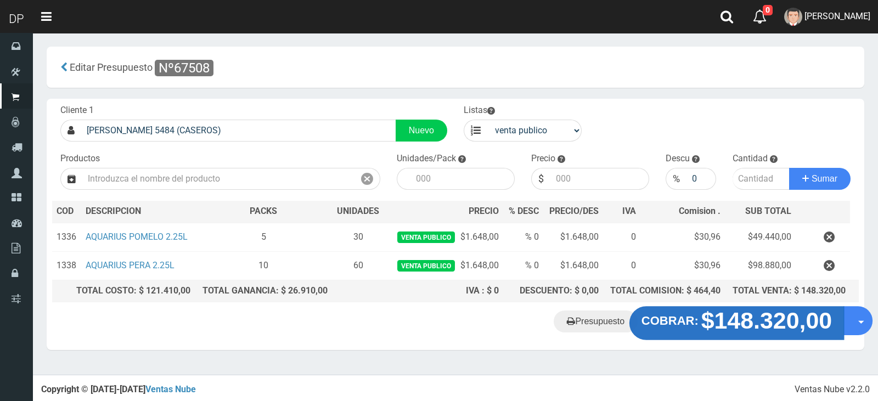
click at [671, 314] on strong "COBRAR:" at bounding box center [670, 320] width 57 height 13
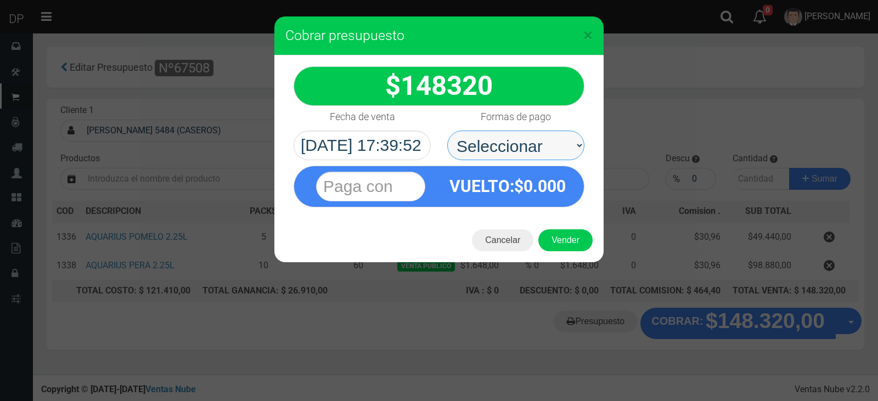
click at [503, 146] on select "Seleccionar Efectivo Tarjeta de Crédito Depósito Débito" at bounding box center [515, 146] width 137 height 30
select select "Efectivo"
click at [447, 131] on select "Seleccionar Efectivo Tarjeta de Crédito Depósito Débito" at bounding box center [515, 146] width 137 height 30
click at [558, 254] on div "Cancelar Vender" at bounding box center [438, 240] width 329 height 44
click at [559, 243] on button "Vender" at bounding box center [565, 240] width 54 height 22
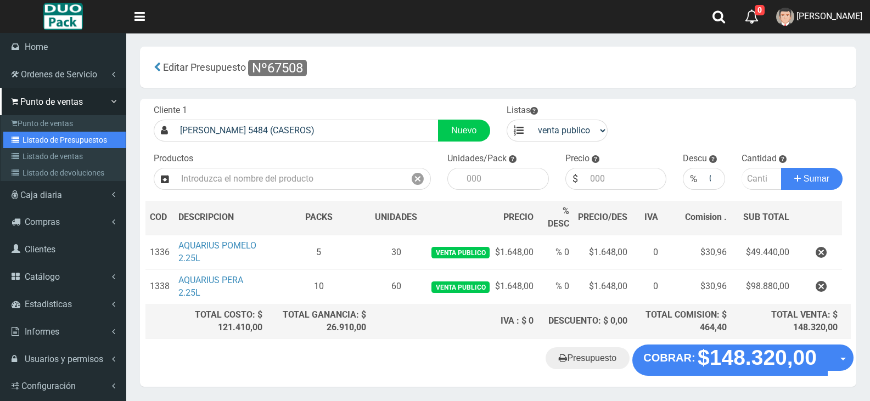
click at [44, 136] on link "Listado de Presupuestos" at bounding box center [64, 140] width 122 height 16
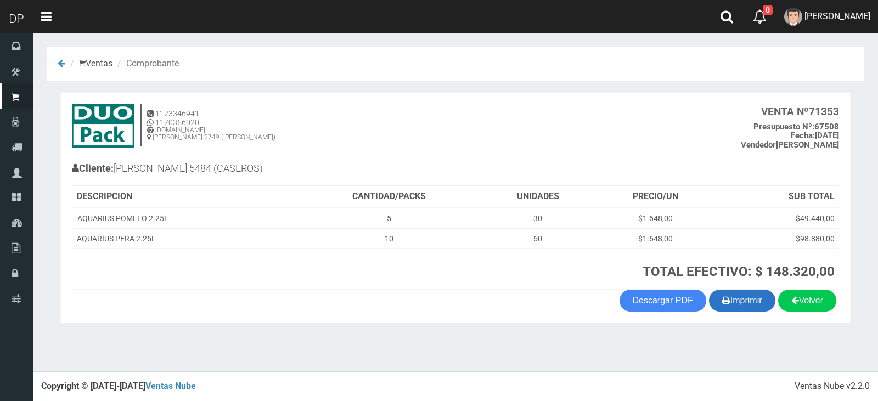
click at [723, 297] on icon "button" at bounding box center [726, 300] width 8 height 15
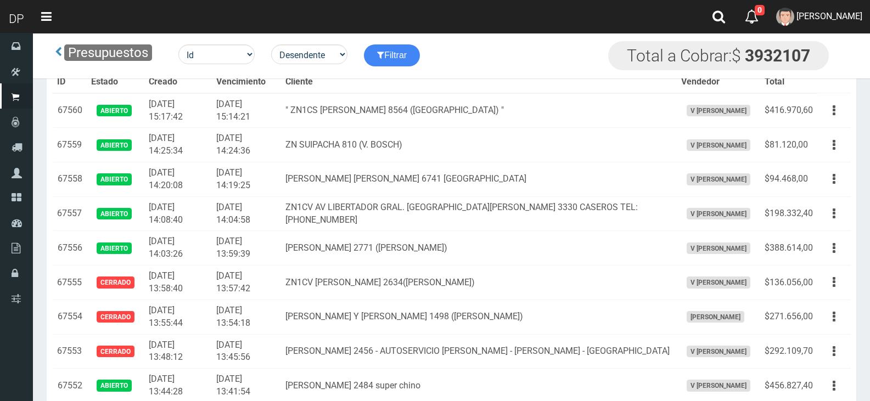
scroll to position [1377, 0]
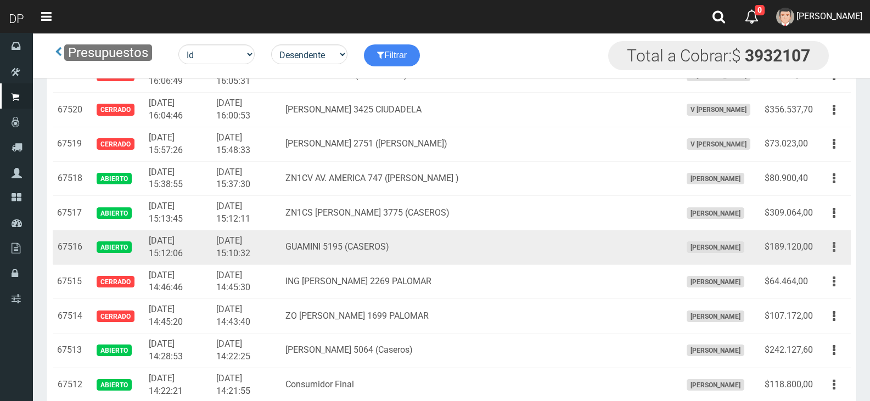
click at [827, 243] on button "button" at bounding box center [834, 247] width 25 height 19
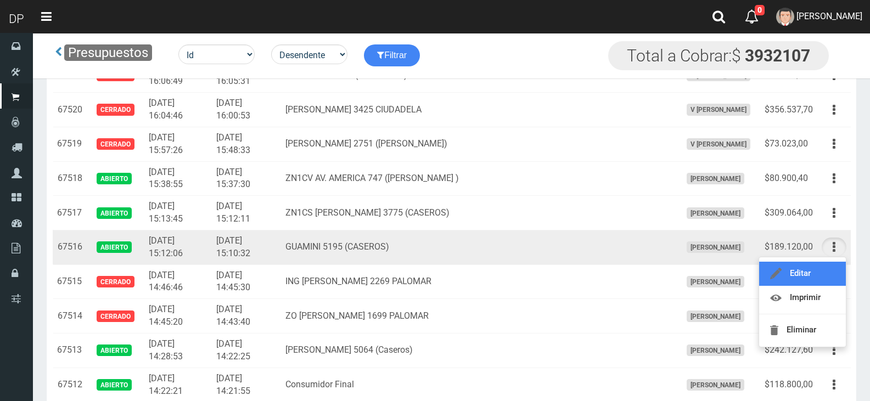
click at [826, 271] on link "Editar" at bounding box center [802, 274] width 87 height 24
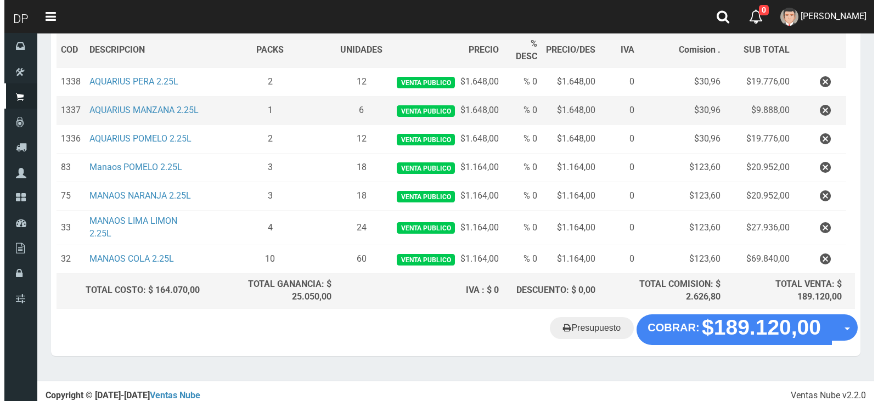
scroll to position [173, 0]
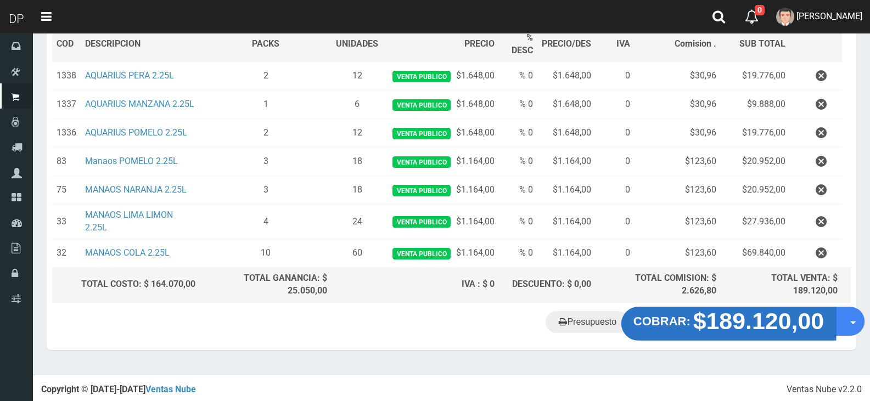
click at [711, 321] on strong "$189.120,00" at bounding box center [758, 321] width 131 height 26
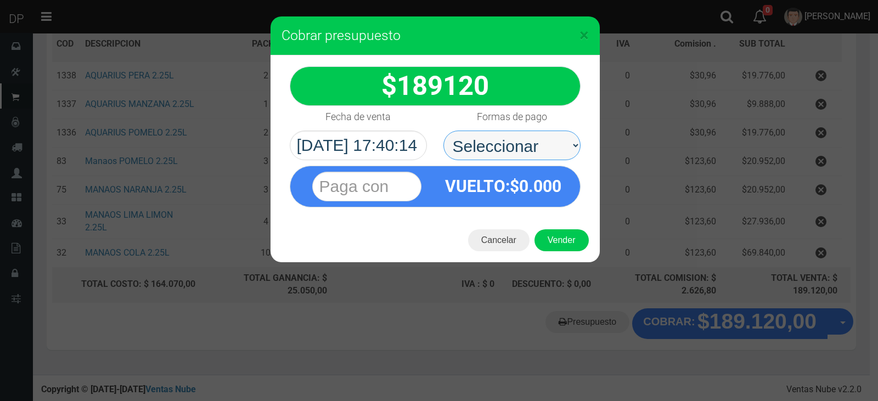
click at [520, 138] on select "Seleccionar Efectivo Tarjeta de Crédito Depósito Débito" at bounding box center [511, 146] width 137 height 30
select select "Efectivo"
click at [443, 131] on select "Seleccionar Efectivo Tarjeta de Crédito Depósito Débito" at bounding box center [511, 146] width 137 height 30
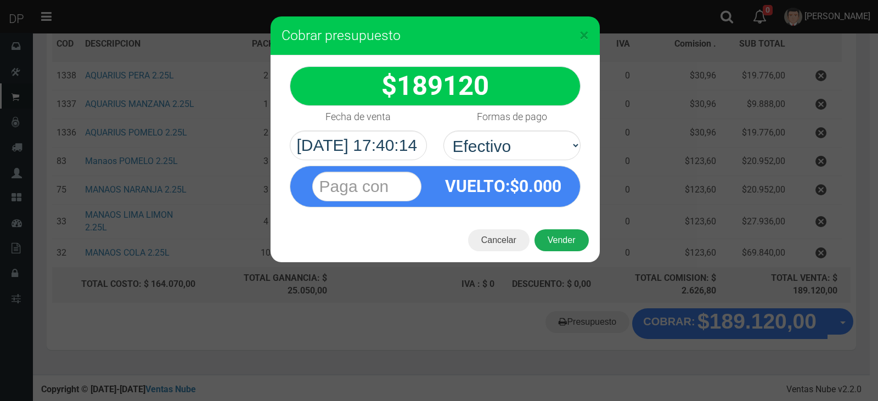
click at [541, 240] on button "Vender" at bounding box center [562, 240] width 54 height 22
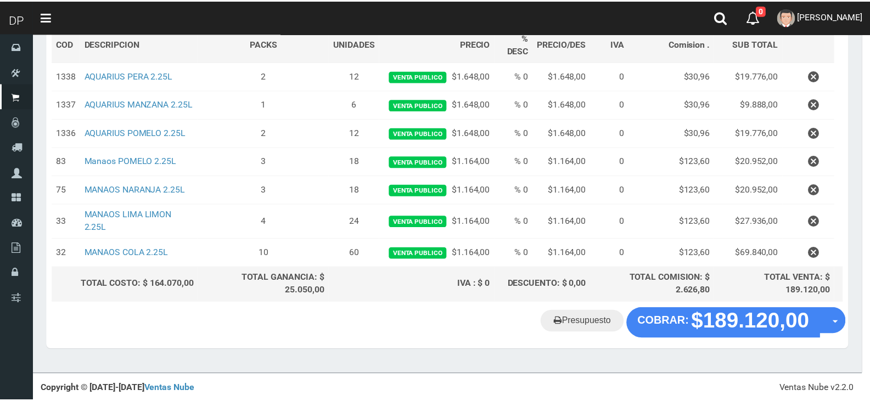
scroll to position [142, 0]
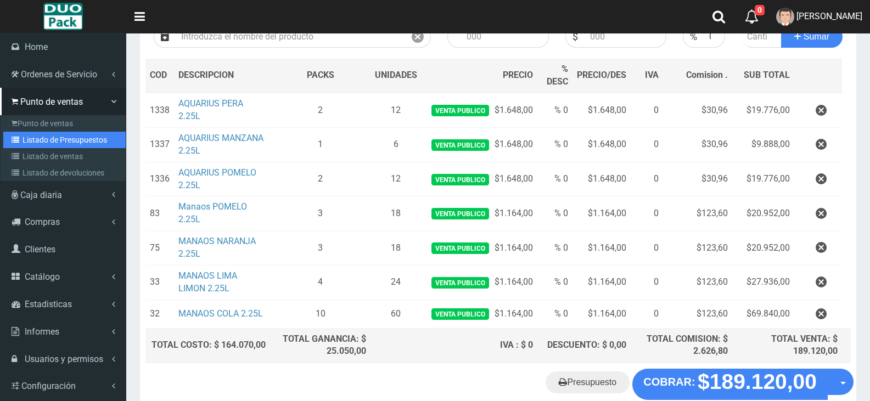
click at [65, 133] on link "Listado de Presupuestos" at bounding box center [64, 140] width 122 height 16
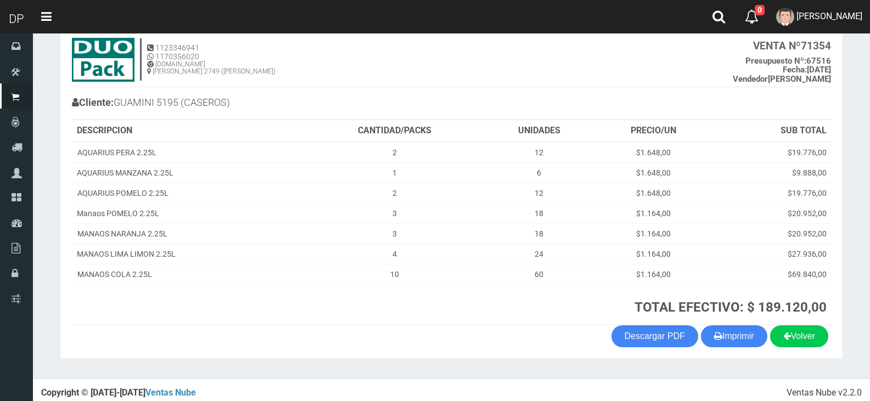
scroll to position [72, 0]
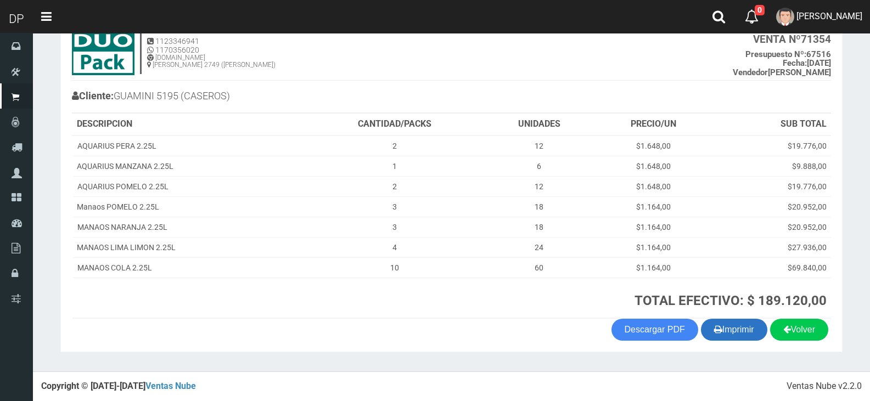
click at [728, 335] on button "Imprimir" at bounding box center [734, 330] width 66 height 22
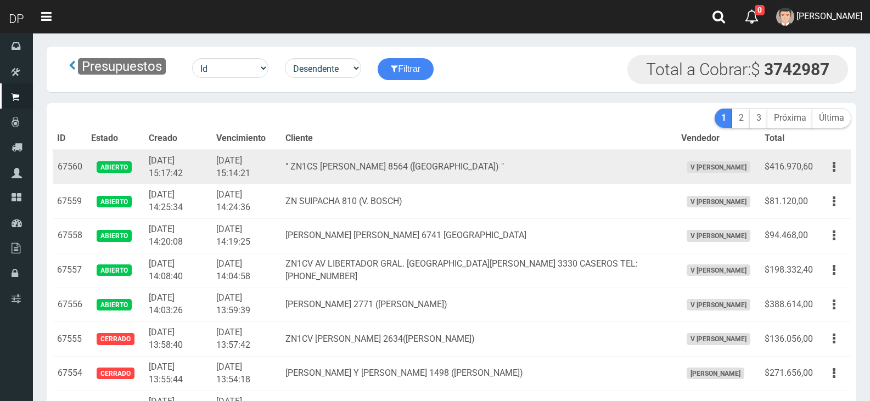
click at [447, 179] on td "" ZN1CS [PERSON_NAME] 8564 ([GEOGRAPHIC_DATA]) "" at bounding box center [479, 167] width 396 height 35
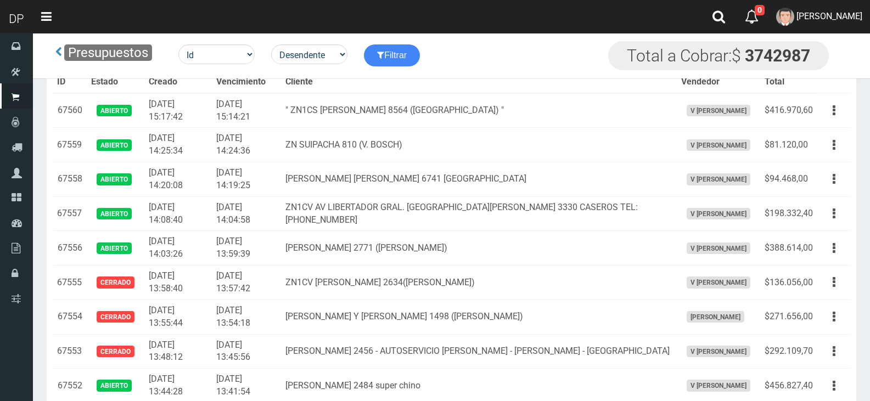
scroll to position [1377, 0]
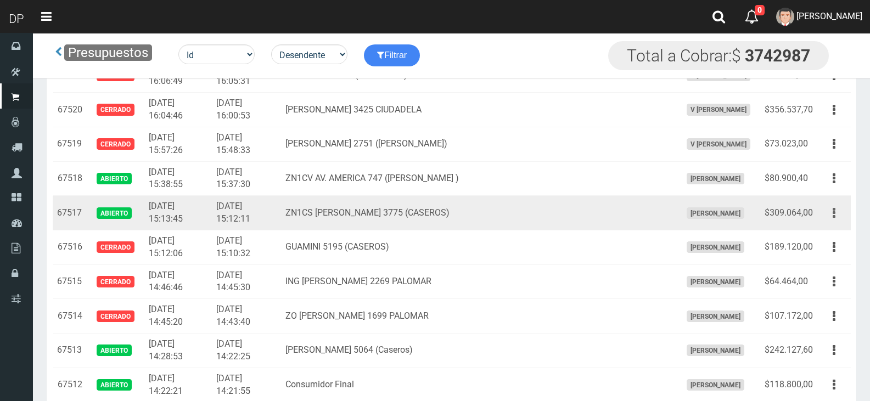
click at [830, 213] on button "button" at bounding box center [834, 213] width 25 height 19
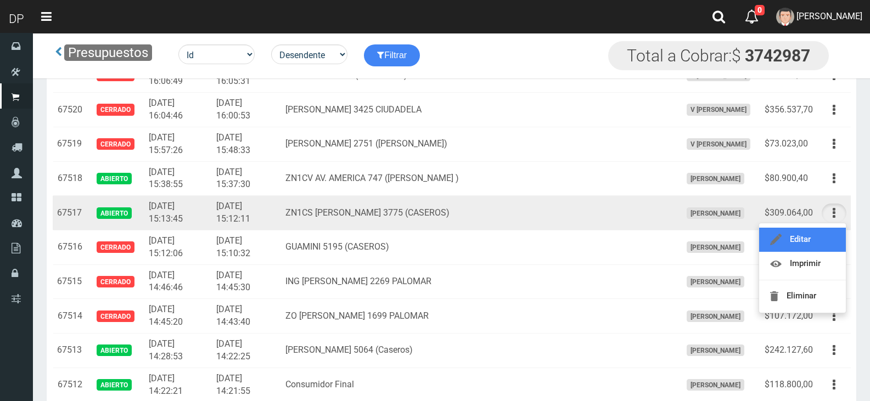
click at [816, 236] on link "Editar" at bounding box center [802, 240] width 87 height 24
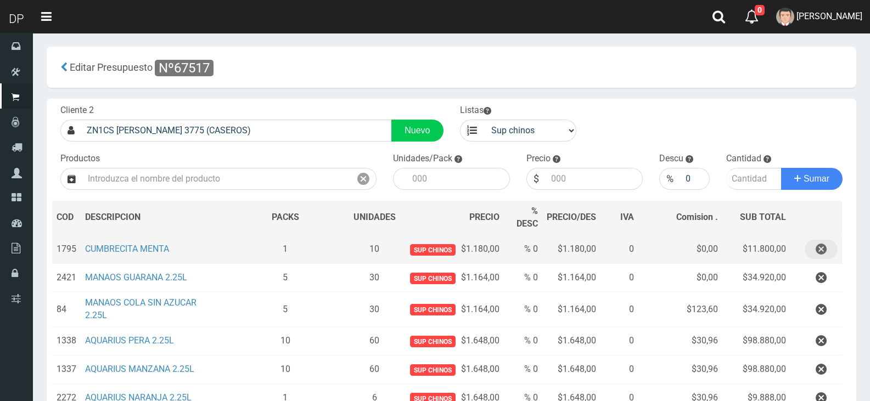
click at [824, 247] on icon "button" at bounding box center [821, 249] width 11 height 19
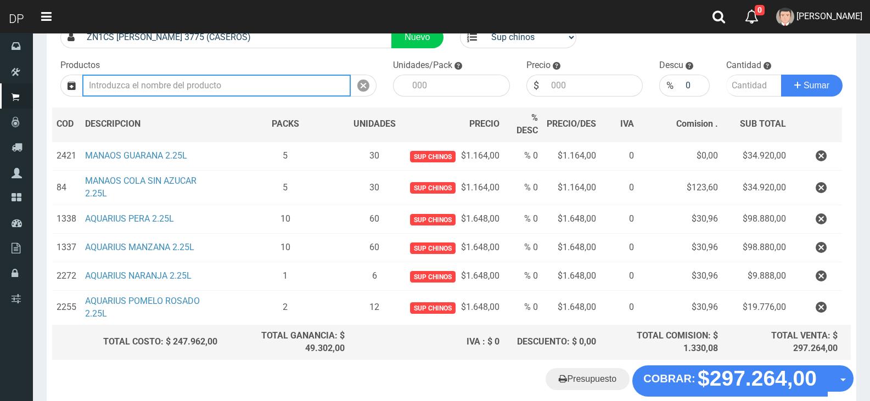
scroll to position [150, 0]
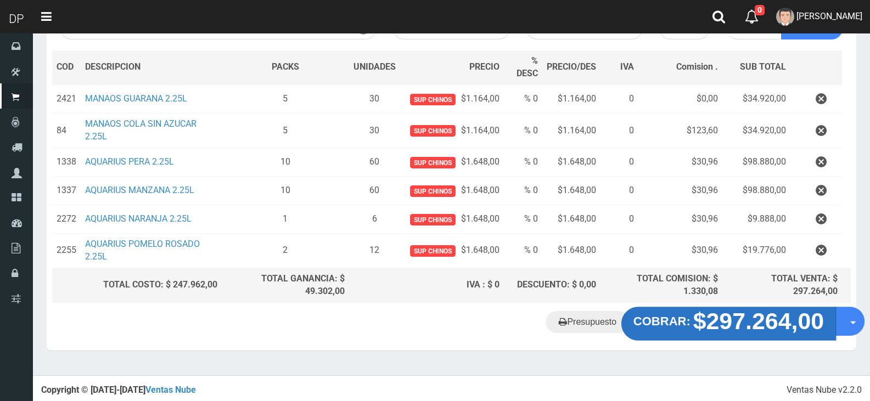
click at [766, 320] on strong "$297.264,00" at bounding box center [758, 321] width 131 height 26
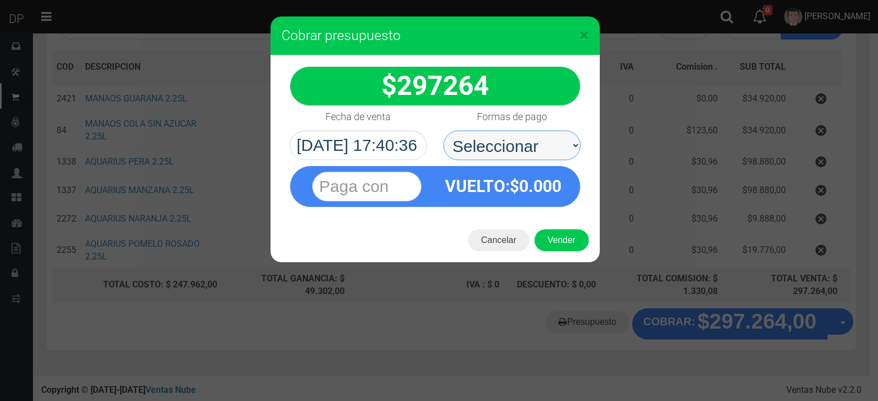
drag, startPoint x: 535, startPoint y: 134, endPoint x: 535, endPoint y: 154, distance: 19.8
click at [535, 138] on select "Seleccionar Efectivo Tarjeta de Crédito Depósito Débito" at bounding box center [511, 146] width 137 height 30
select select "Efectivo"
click at [443, 131] on select "Seleccionar Efectivo Tarjeta de Crédito Depósito Débito" at bounding box center [511, 146] width 137 height 30
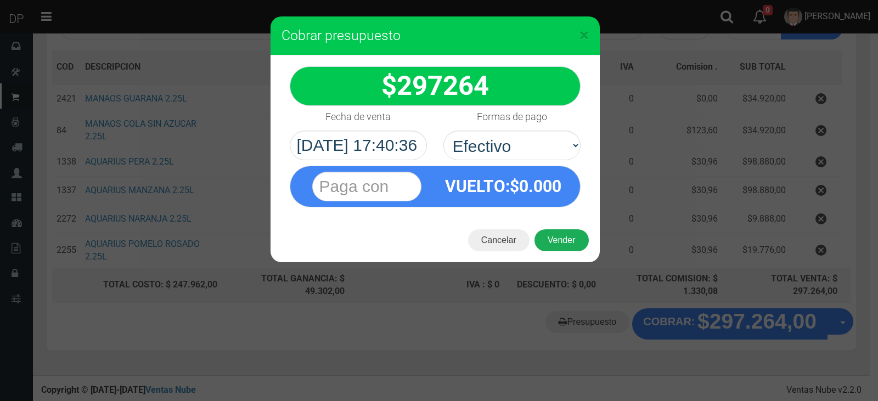
click at [563, 237] on button "Vender" at bounding box center [562, 240] width 54 height 22
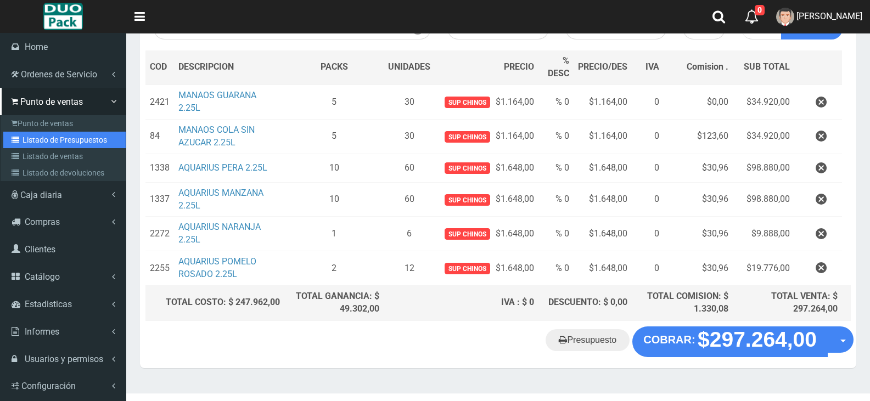
click at [64, 139] on link "Listado de Presupuestos" at bounding box center [64, 140] width 122 height 16
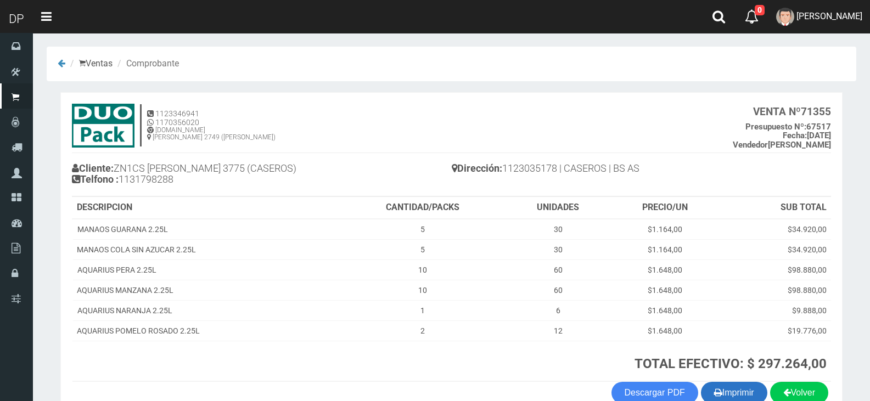
click at [728, 391] on button "Imprimir" at bounding box center [734, 393] width 66 height 22
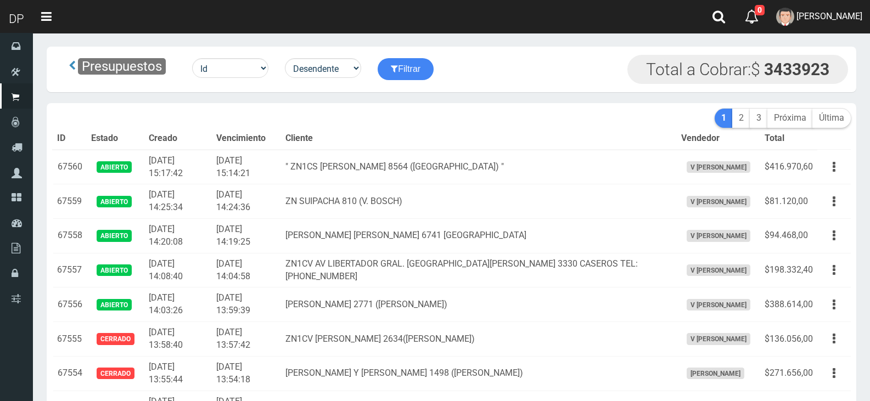
scroll to position [1377, 0]
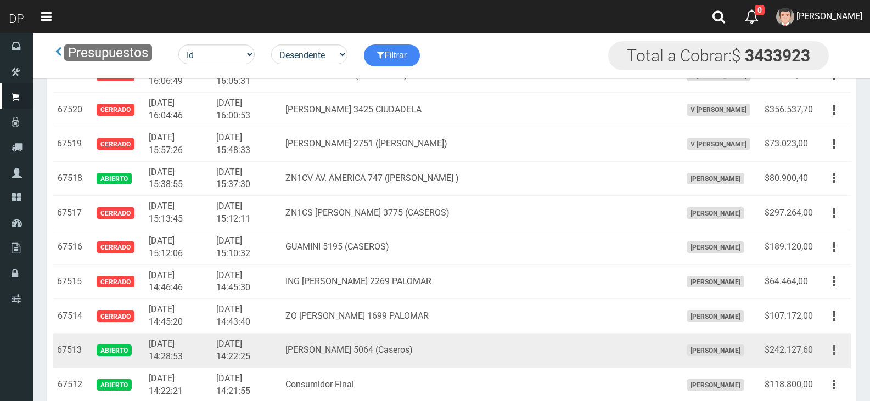
drag, startPoint x: 842, startPoint y: 350, endPoint x: 834, endPoint y: 355, distance: 9.6
click at [840, 351] on button "button" at bounding box center [834, 350] width 25 height 19
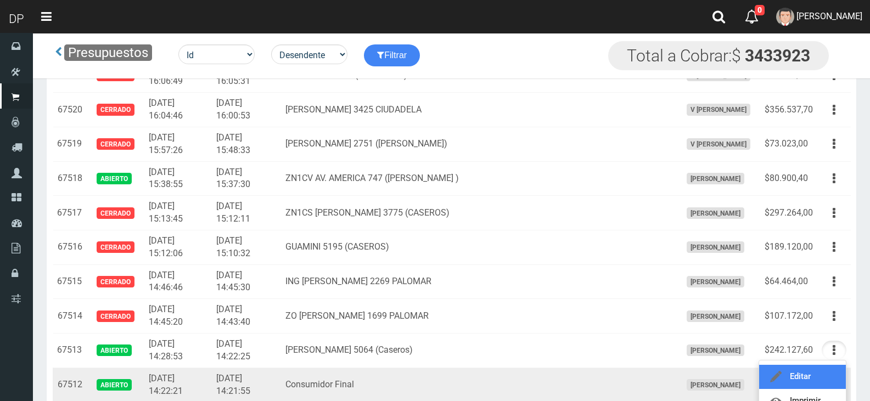
click at [824, 369] on link "Editar" at bounding box center [802, 377] width 87 height 24
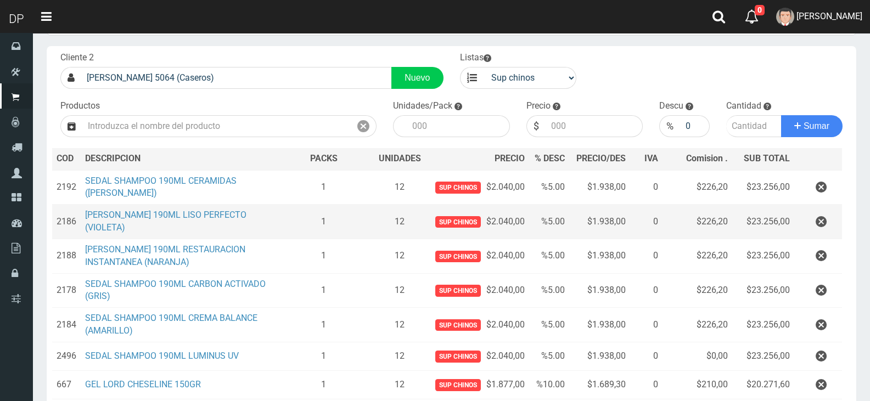
scroll to position [110, 0]
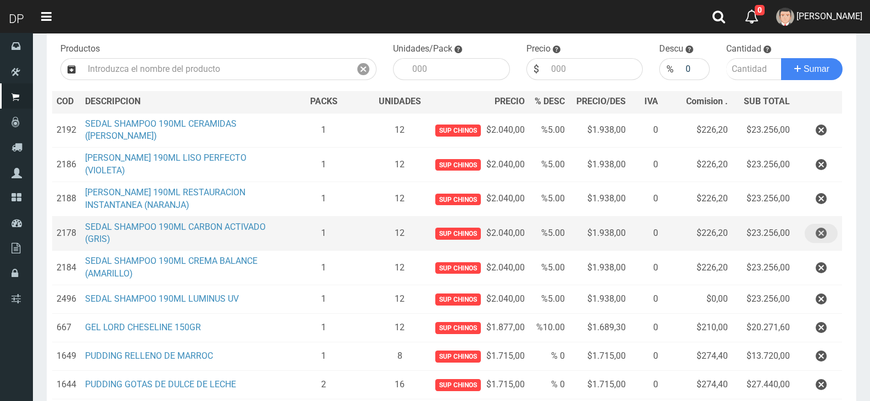
click at [818, 228] on icon "button" at bounding box center [821, 233] width 11 height 19
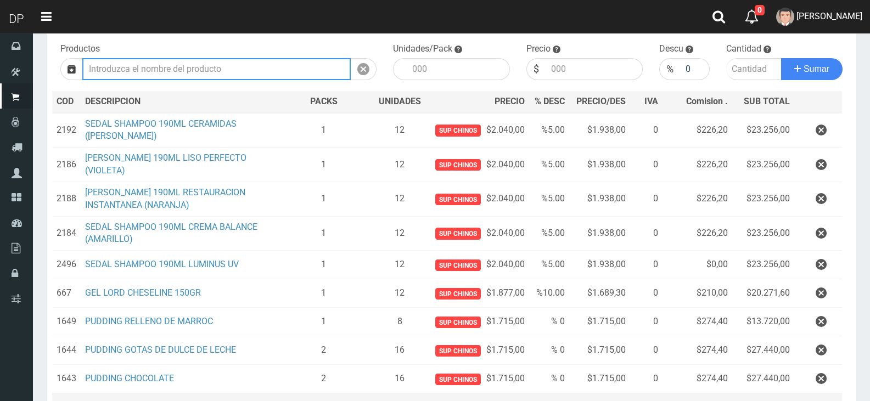
scroll to position [258, 0]
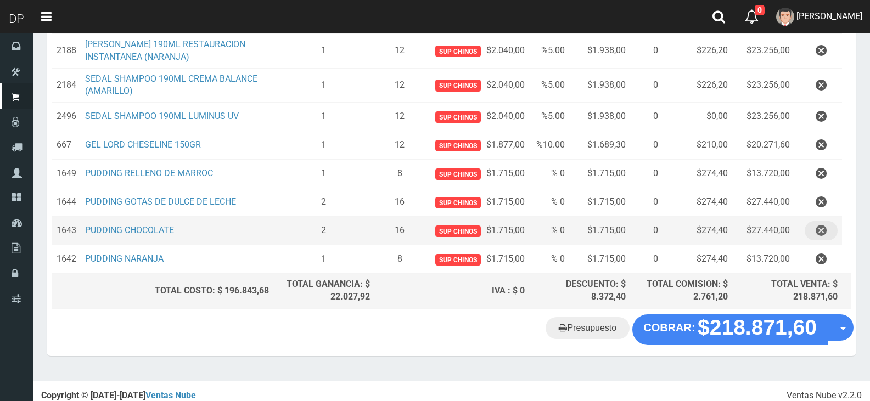
click at [822, 225] on icon "button" at bounding box center [821, 230] width 11 height 19
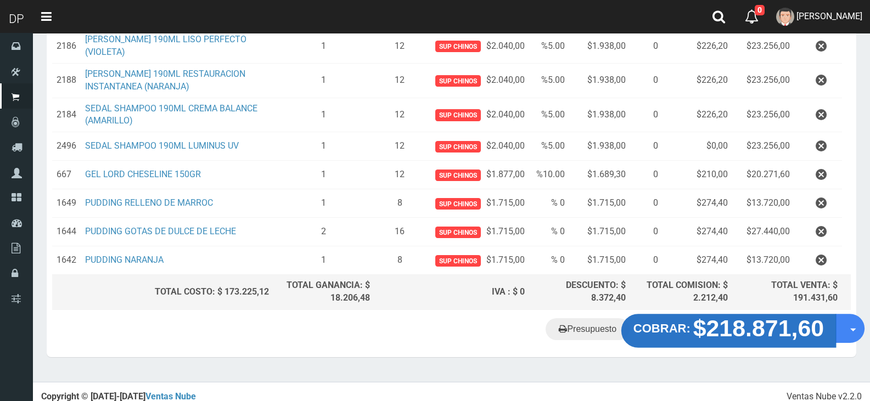
scroll to position [229, 0]
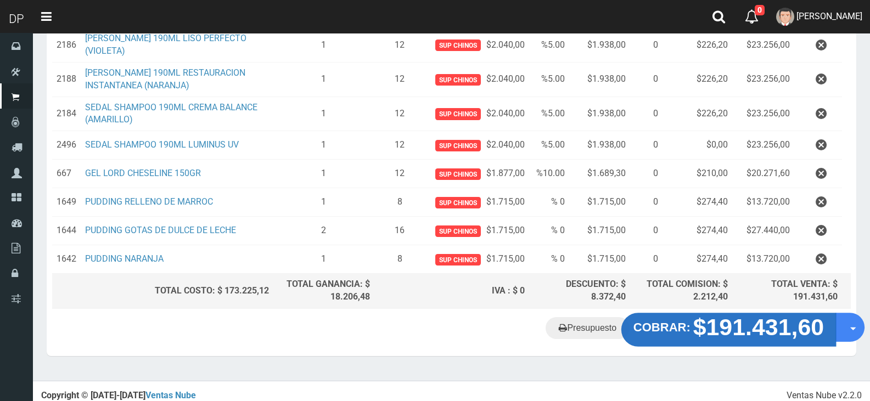
click at [744, 327] on strong "$191.431,60" at bounding box center [758, 327] width 131 height 26
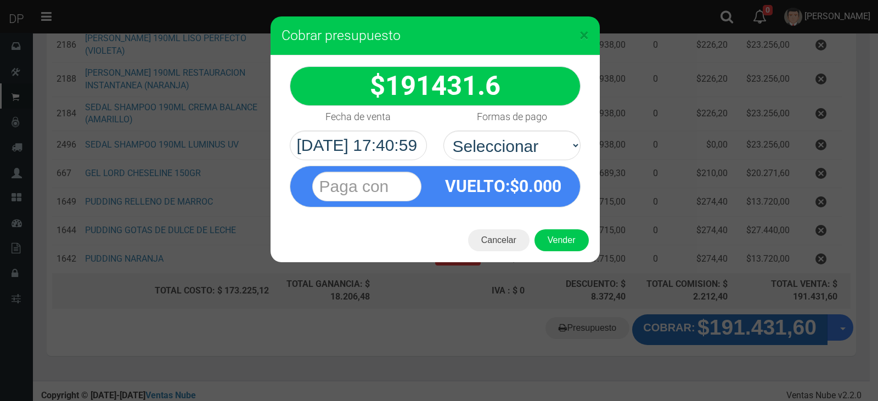
drag, startPoint x: 522, startPoint y: 97, endPoint x: 530, endPoint y: 147, distance: 50.5
click at [523, 97] on div "$ 191431.6" at bounding box center [435, 86] width 291 height 40
drag, startPoint x: 530, startPoint y: 147, endPoint x: 529, endPoint y: 158, distance: 11.0
click at [530, 147] on select "Seleccionar Efectivo Tarjeta de Crédito Depósito Débito" at bounding box center [511, 146] width 137 height 30
click at [443, 131] on select "Seleccionar Efectivo Tarjeta de Crédito Depósito Débito" at bounding box center [511, 146] width 137 height 30
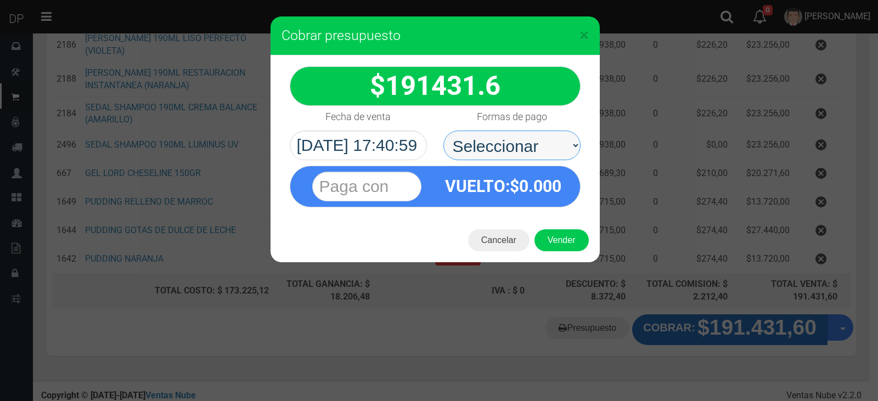
drag, startPoint x: 520, startPoint y: 144, endPoint x: 518, endPoint y: 158, distance: 13.8
click at [520, 144] on select "Seleccionar Efectivo Tarjeta de Crédito Depósito Débito" at bounding box center [511, 146] width 137 height 30
select select "Efectivo"
click at [443, 131] on select "Seleccionar Efectivo Tarjeta de Crédito Depósito Débito" at bounding box center [511, 146] width 137 height 30
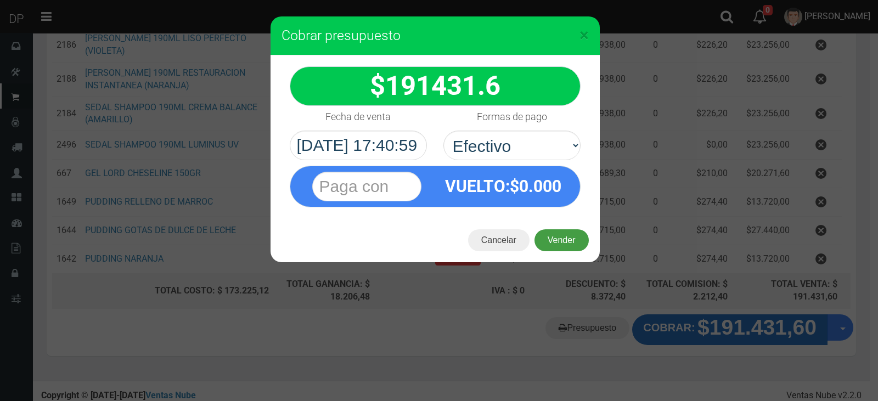
click at [548, 244] on button "Vender" at bounding box center [562, 240] width 54 height 22
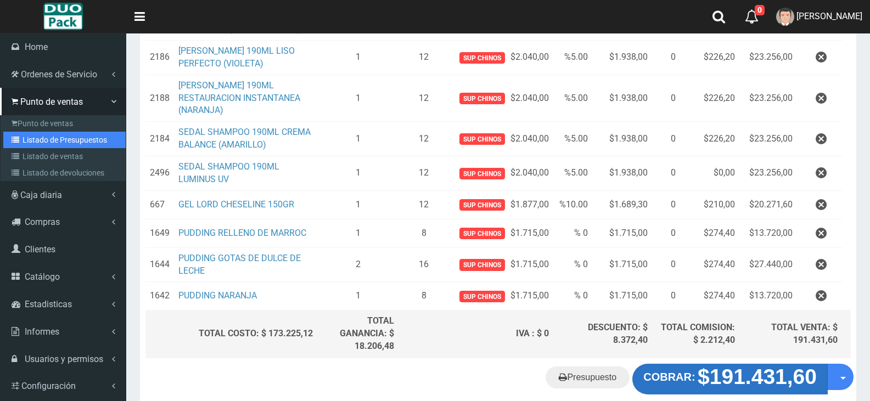
click at [63, 136] on link "Listado de Presupuestos" at bounding box center [64, 140] width 122 height 16
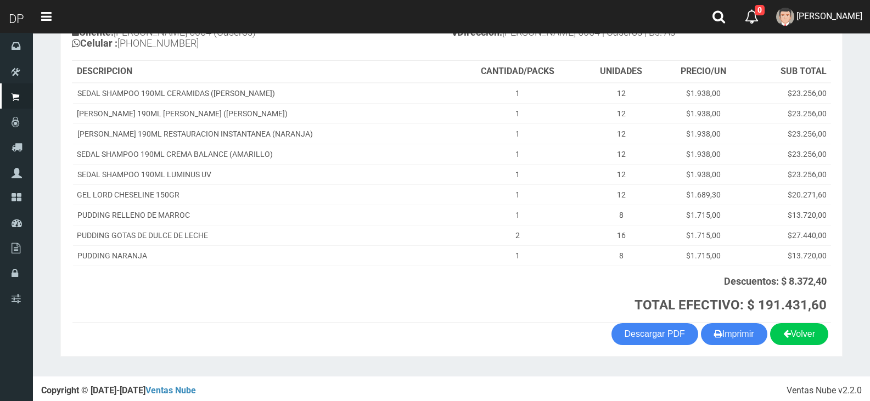
scroll to position [140, 0]
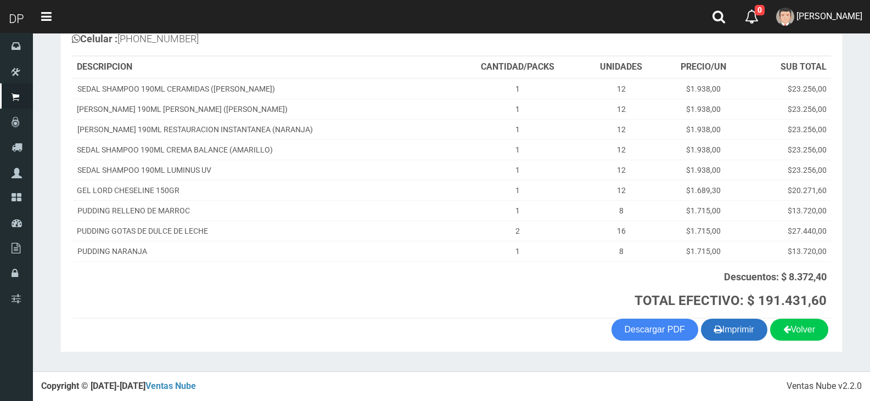
click at [737, 331] on button "Imprimir" at bounding box center [734, 330] width 66 height 22
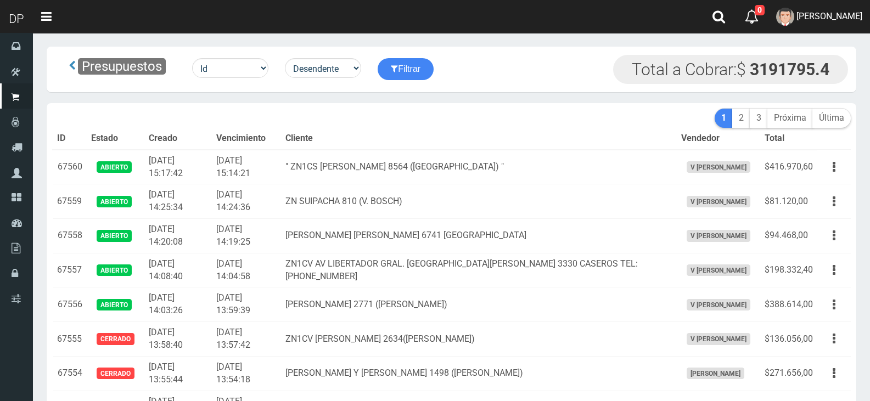
scroll to position [1377, 0]
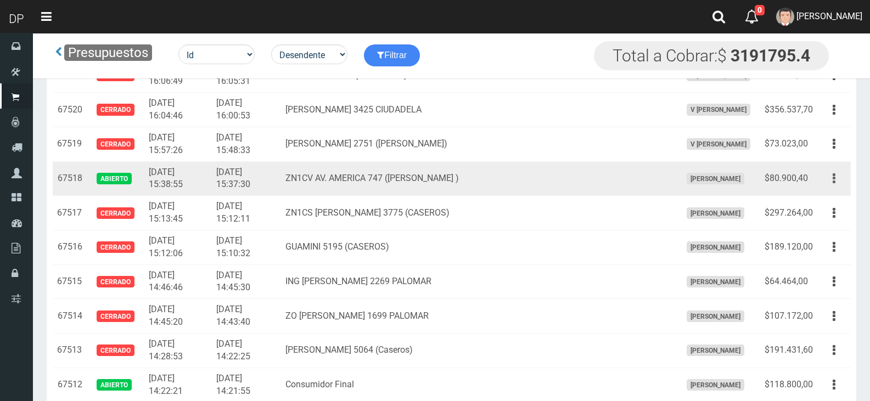
click at [832, 177] on button "button" at bounding box center [834, 178] width 25 height 19
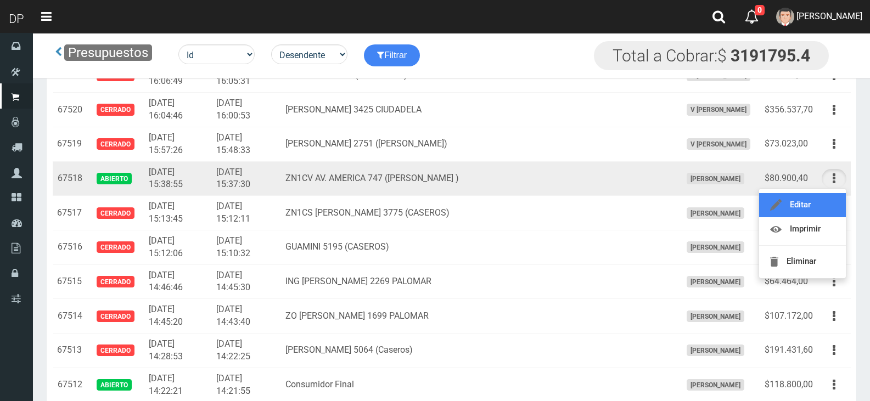
click at [819, 203] on link "Editar" at bounding box center [802, 205] width 87 height 24
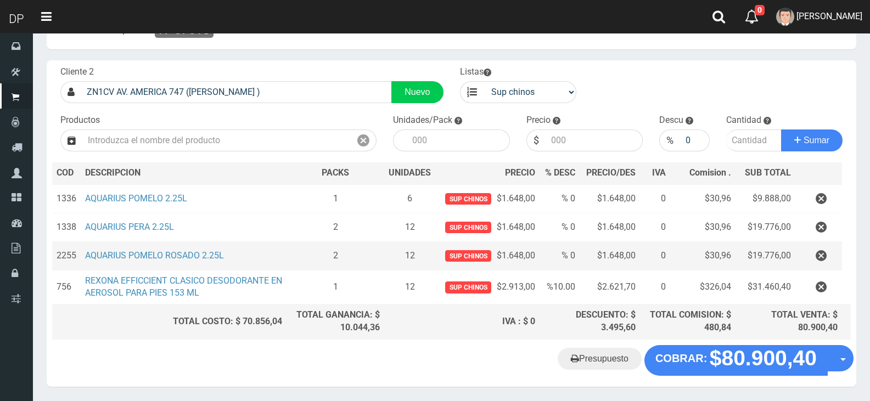
scroll to position [75, 0]
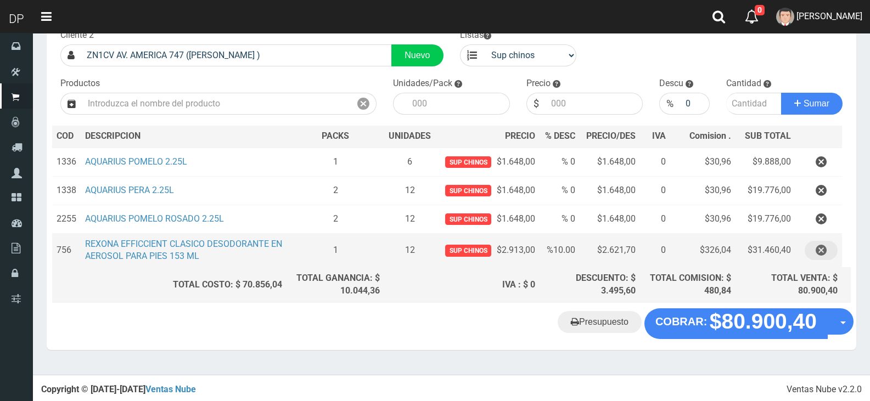
click at [824, 249] on icon "button" at bounding box center [821, 250] width 11 height 19
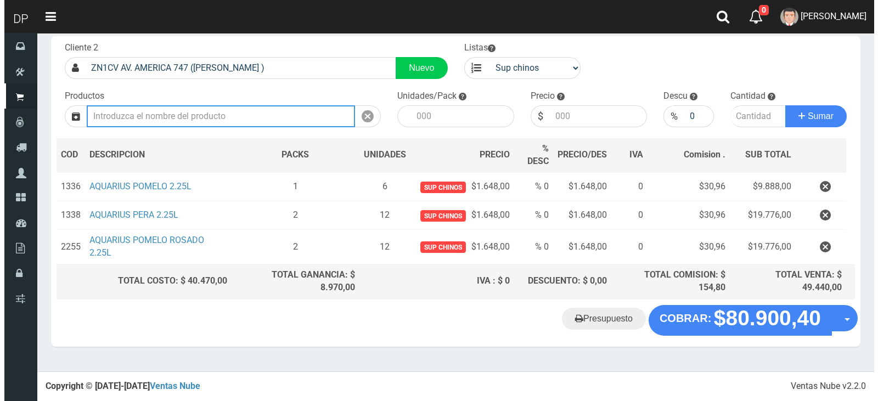
scroll to position [59, 0]
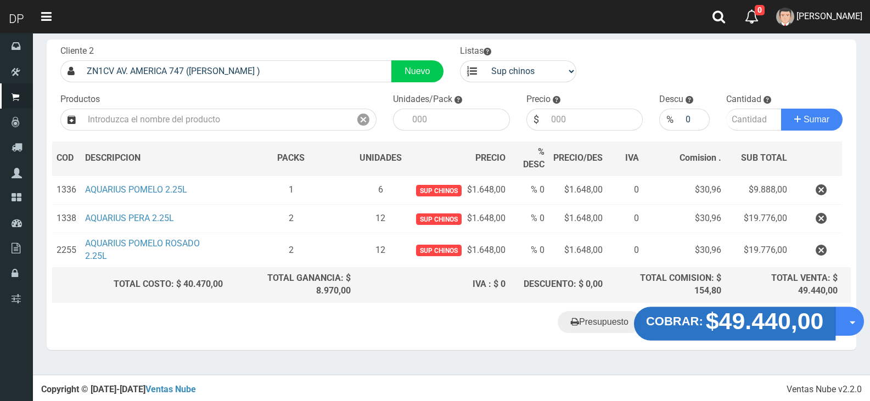
click at [746, 324] on strong "$49.440,00" at bounding box center [765, 321] width 118 height 26
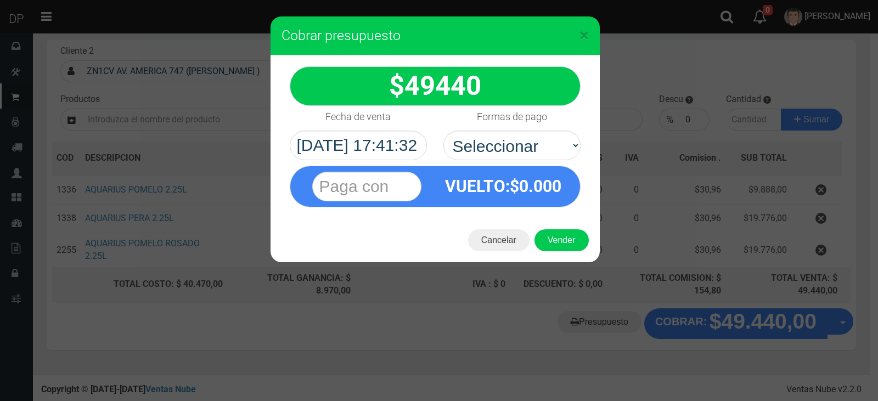
click at [535, 160] on div "VUELTO :$ 0.000" at bounding box center [435, 183] width 307 height 47
click at [523, 194] on span "0.000" at bounding box center [540, 186] width 42 height 19
click at [533, 151] on select "Seleccionar Efectivo Tarjeta de Crédito Depósito Débito" at bounding box center [511, 146] width 137 height 30
select select "Efectivo"
click at [443, 131] on select "Seleccionar Efectivo Tarjeta de Crédito Depósito Débito" at bounding box center [511, 146] width 137 height 30
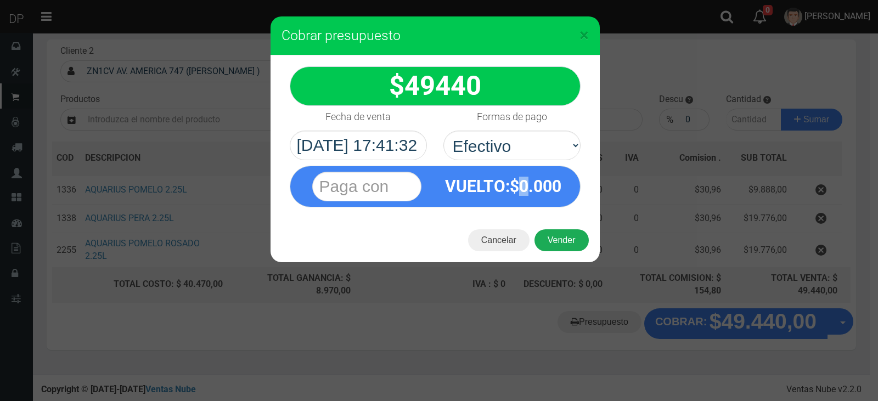
click at [560, 233] on button "Vender" at bounding box center [562, 240] width 54 height 22
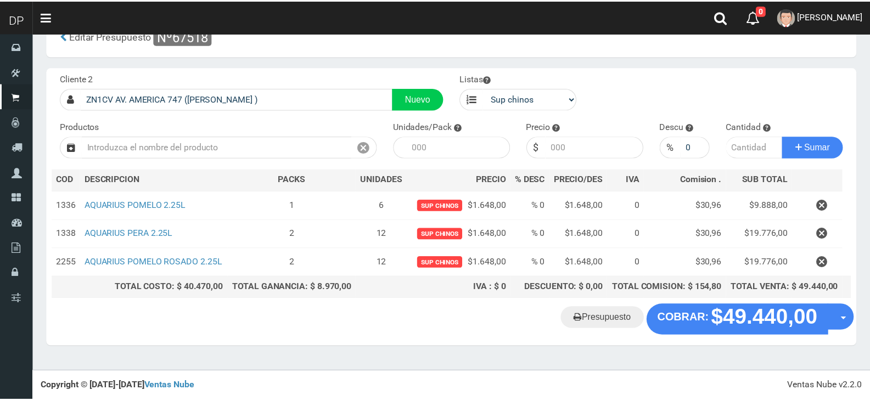
scroll to position [28, 0]
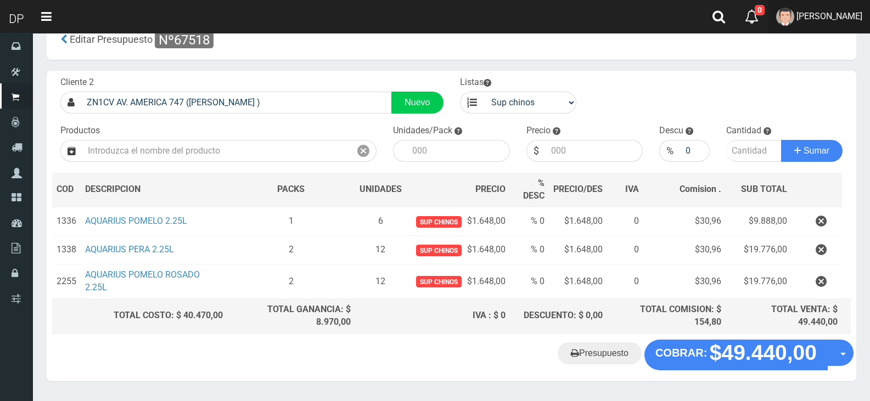
drag, startPoint x: 839, startPoint y: 14, endPoint x: 839, endPoint y: 27, distance: 13.7
click at [839, 14] on span "[PERSON_NAME]" at bounding box center [829, 16] width 66 height 10
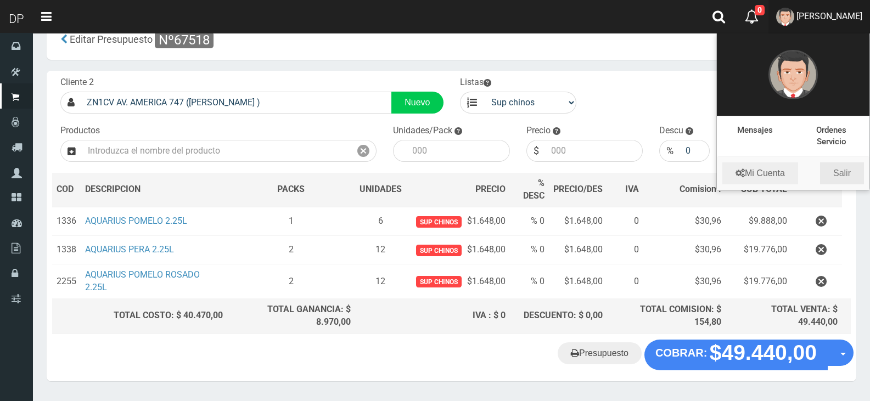
click at [834, 164] on link "Salir" at bounding box center [842, 173] width 44 height 22
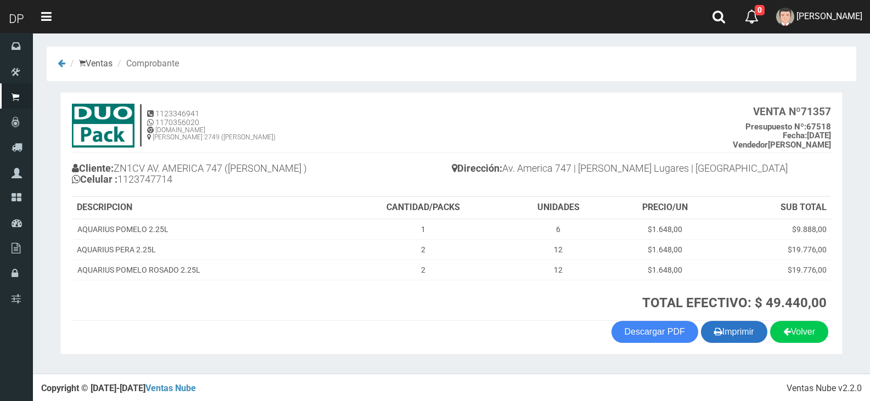
click at [722, 337] on button "Imprimir" at bounding box center [734, 332] width 66 height 22
